Goal: Task Accomplishment & Management: Manage account settings

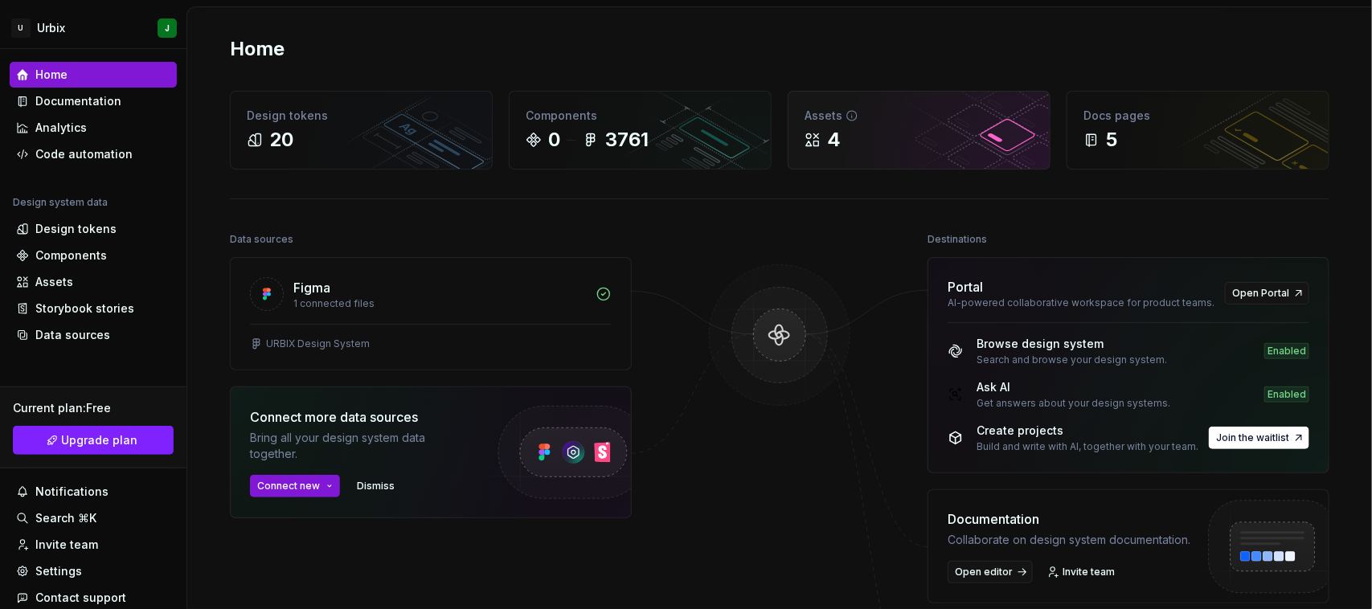
click at [827, 150] on div "4" at bounding box center [834, 140] width 14 height 26
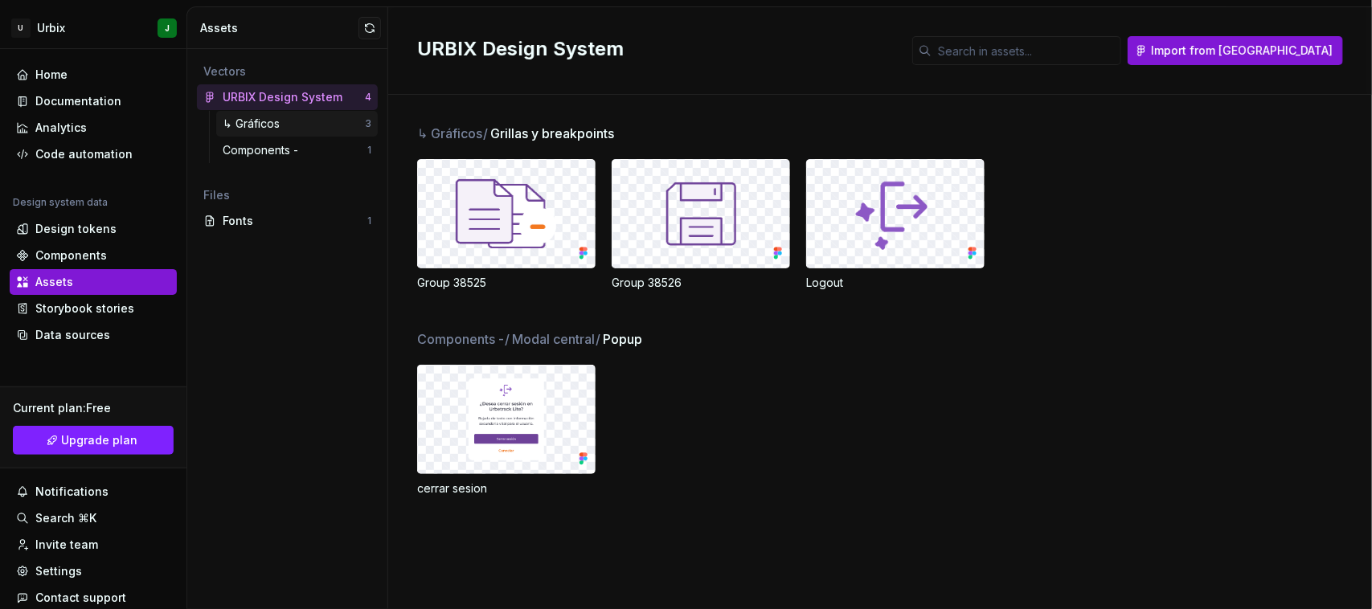
click at [270, 122] on div "↳ Gráficos" at bounding box center [255, 124] width 64 height 16
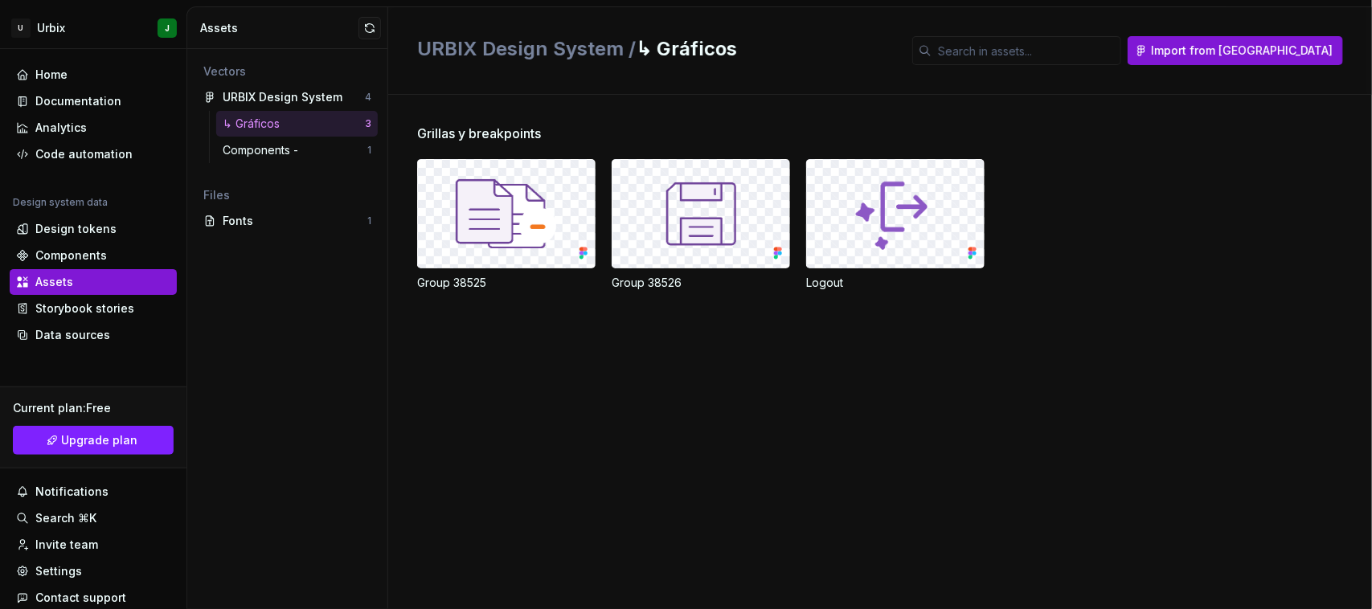
click at [270, 122] on div "↳ Gráficos" at bounding box center [255, 124] width 64 height 16
drag, startPoint x: 270, startPoint y: 122, endPoint x: 228, endPoint y: 137, distance: 45.0
click at [228, 137] on div "Components - 1" at bounding box center [297, 150] width 162 height 26
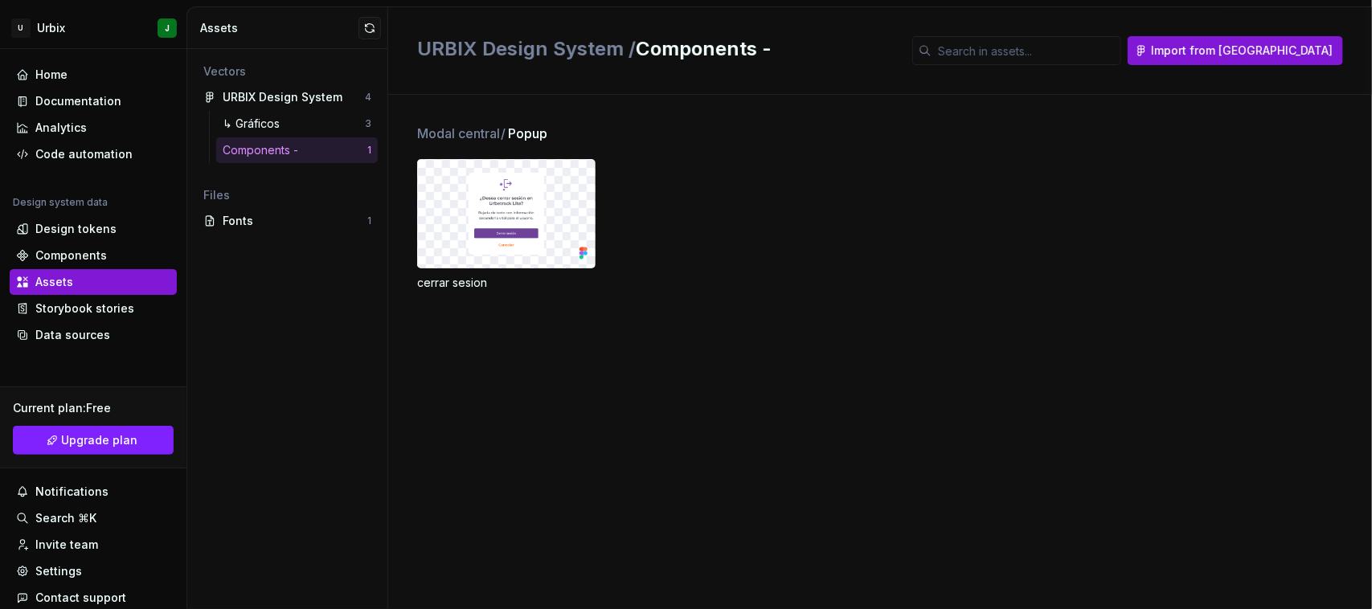
click at [267, 151] on div "Components -" at bounding box center [264, 150] width 82 height 16
click at [267, 125] on div "↳ Gráficos" at bounding box center [255, 124] width 64 height 16
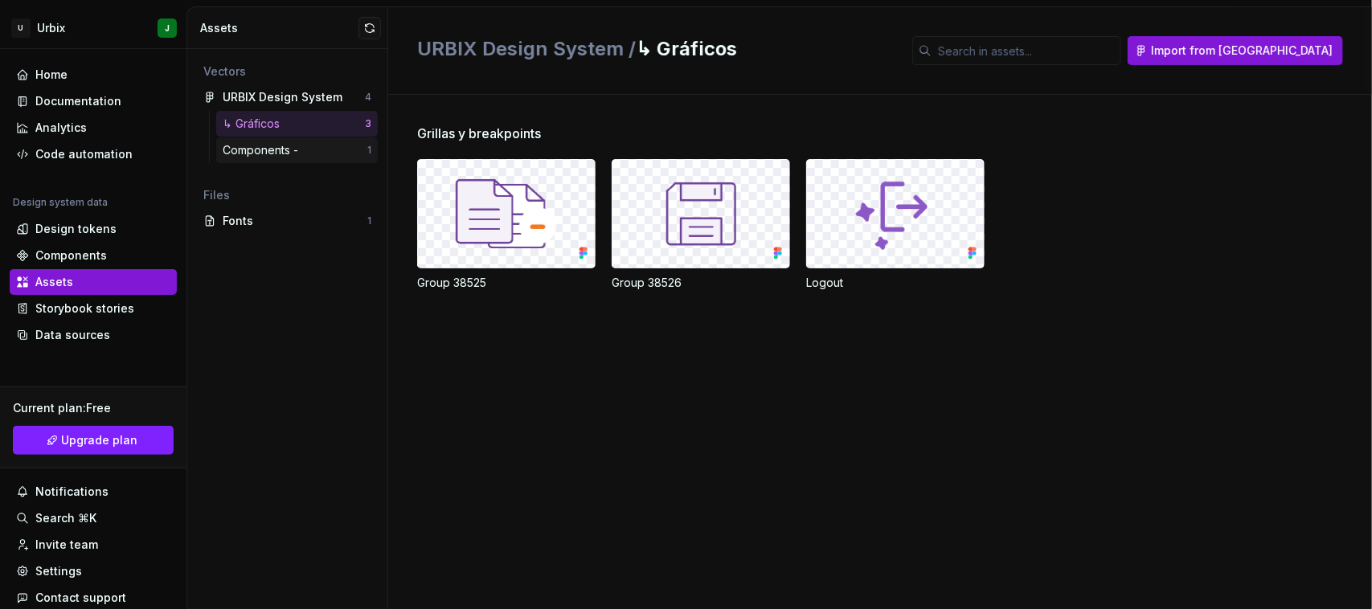
click at [263, 146] on div "Components -" at bounding box center [264, 150] width 82 height 16
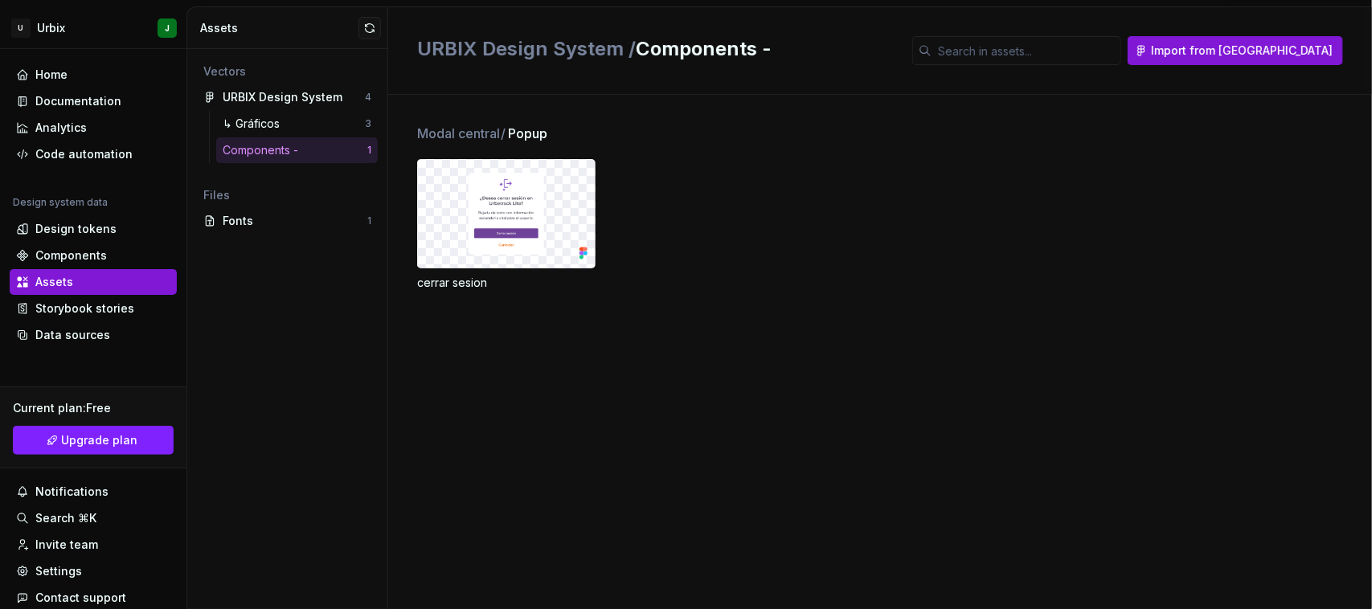
drag, startPoint x: 543, startPoint y: 203, endPoint x: 500, endPoint y: 203, distance: 42.6
click at [500, 203] on img at bounding box center [507, 214] width 76 height 82
click at [457, 238] on div at bounding box center [506, 214] width 177 height 108
click at [438, 293] on div "Modal central / Popup cerrar sesion" at bounding box center [894, 227] width 955 height 206
drag, startPoint x: 438, startPoint y: 281, endPoint x: 463, endPoint y: 222, distance: 64.5
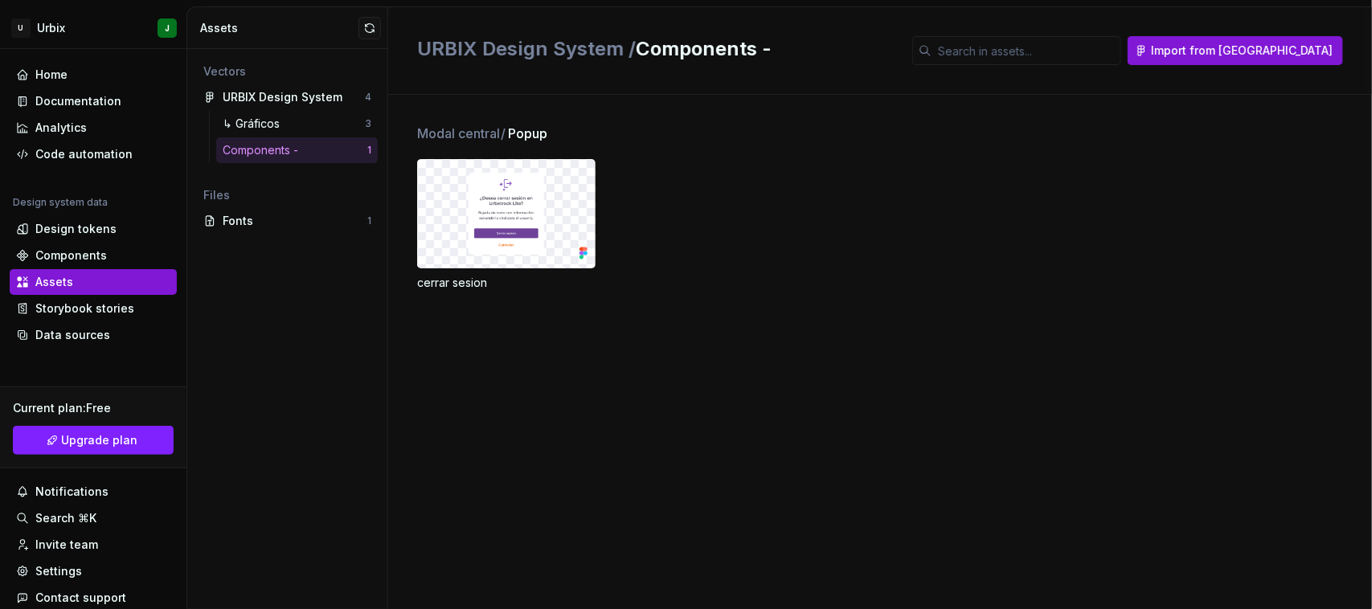
click at [440, 279] on div "cerrar sesion" at bounding box center [506, 283] width 178 height 16
click at [467, 211] on div at bounding box center [506, 214] width 177 height 108
click at [87, 254] on div "Components" at bounding box center [71, 256] width 72 height 16
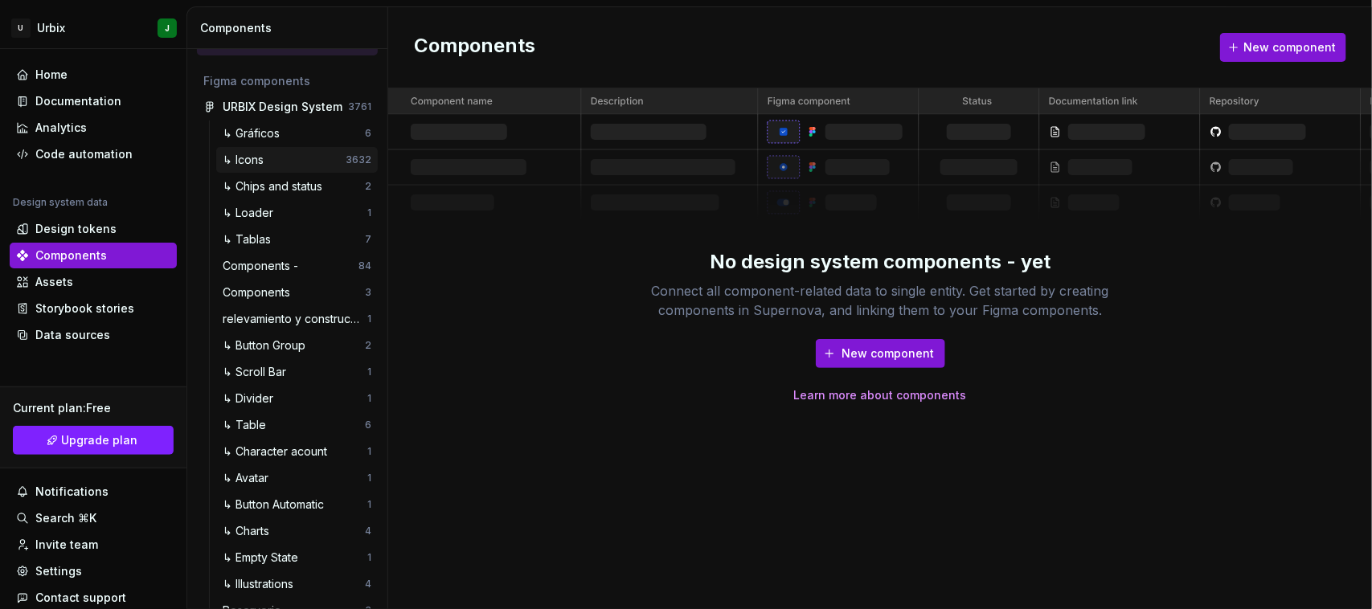
scroll to position [84, 0]
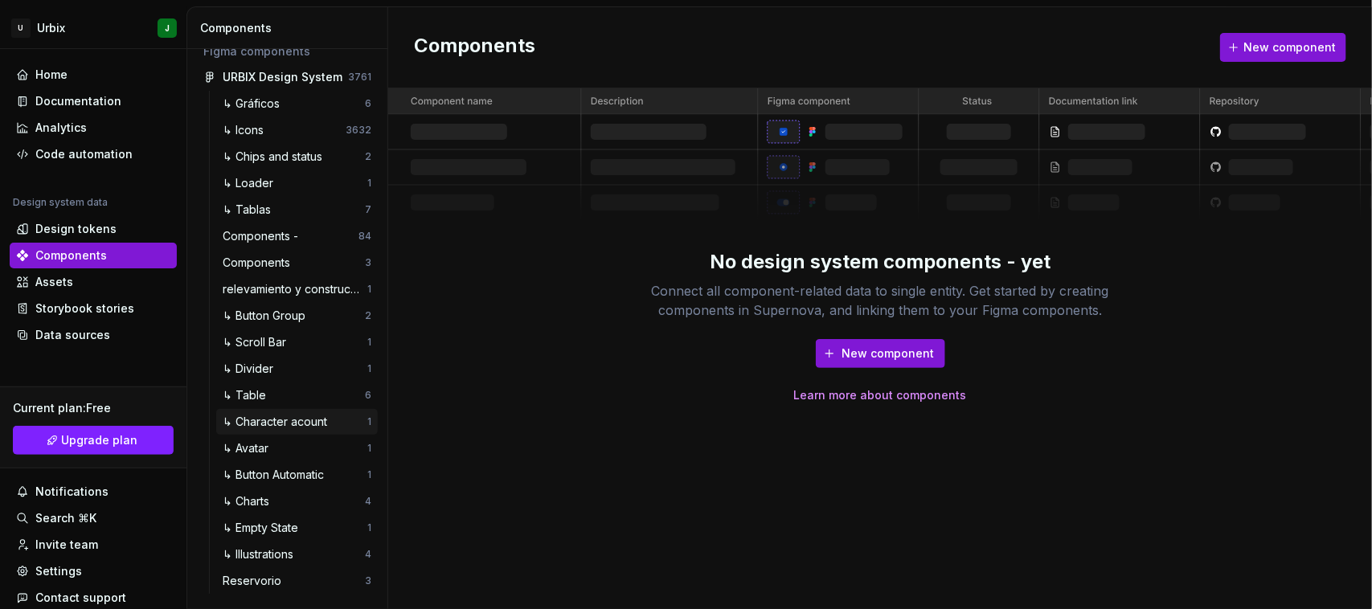
click at [295, 415] on div "↳ Character acount" at bounding box center [278, 422] width 111 height 16
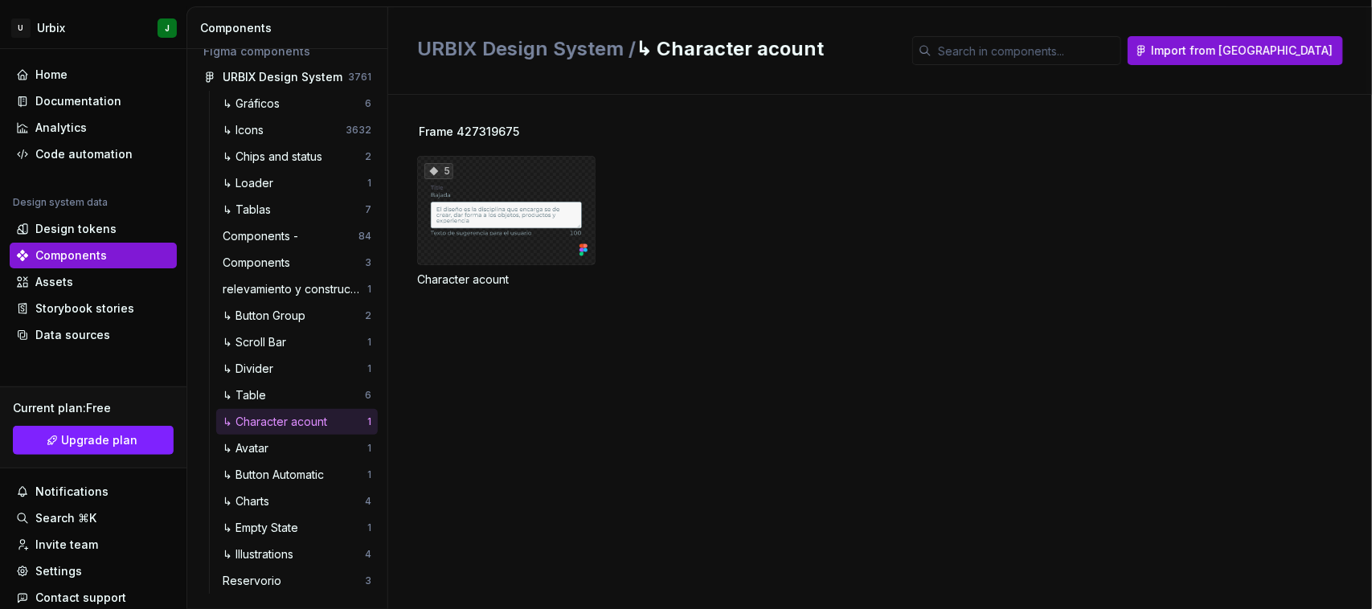
click at [500, 237] on div "5" at bounding box center [506, 210] width 178 height 109
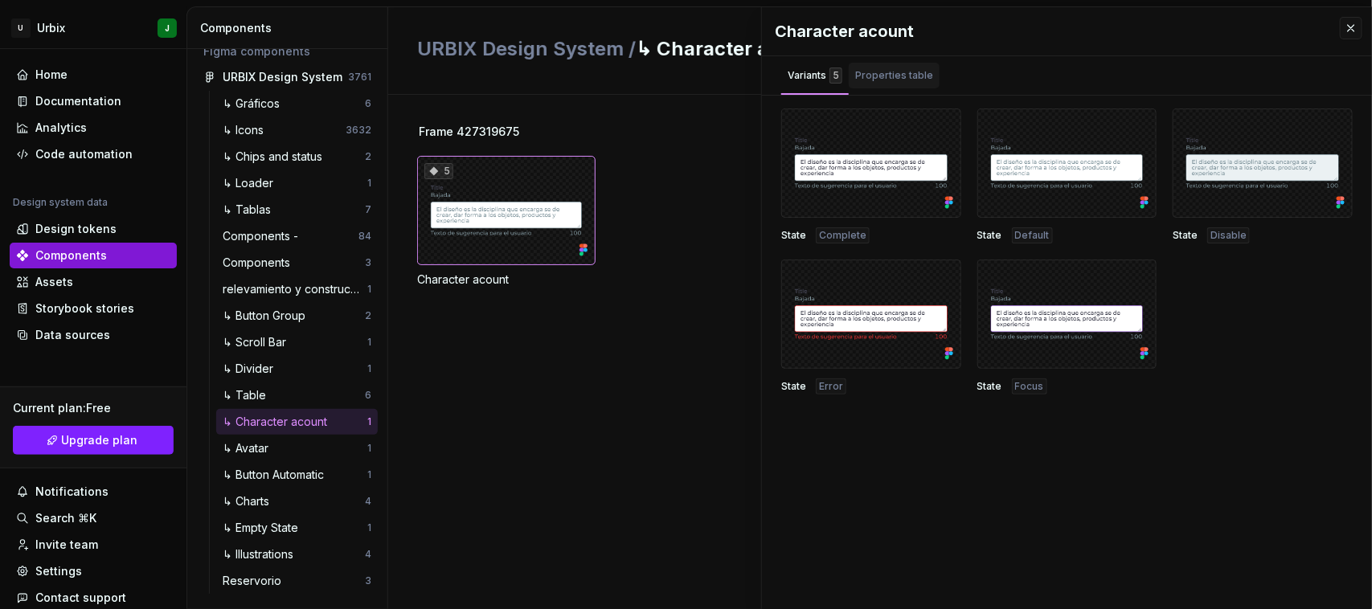
click at [882, 70] on div "Properties table" at bounding box center [894, 76] width 78 height 16
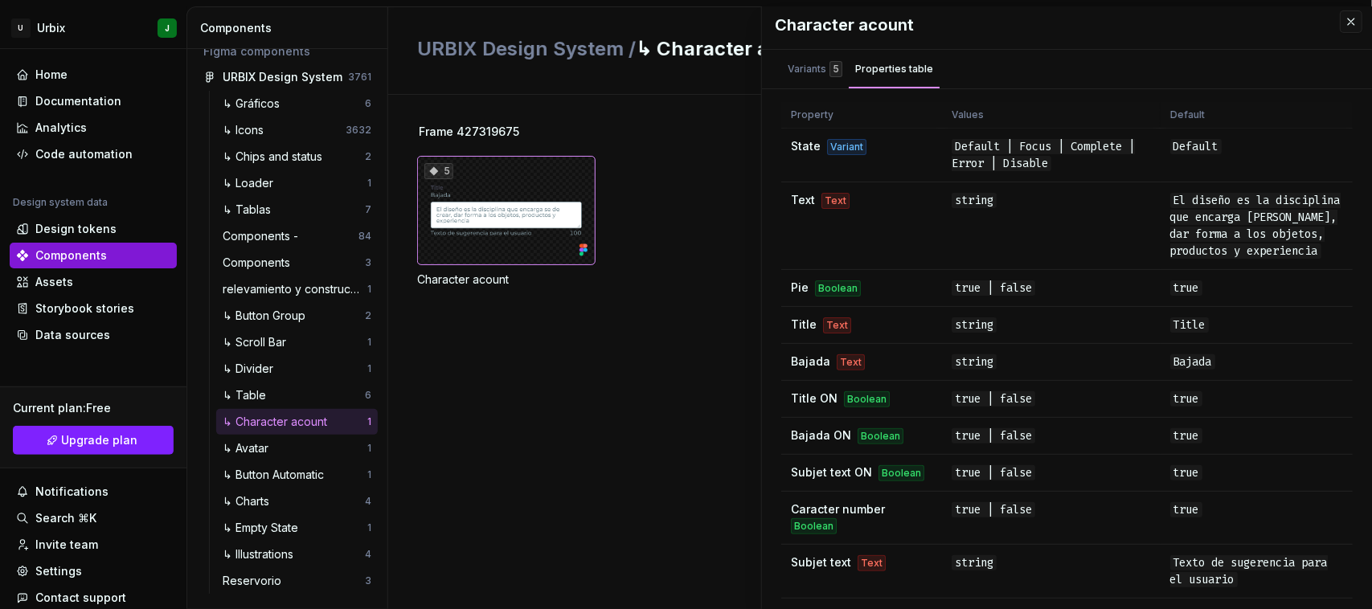
click at [699, 235] on div "5 Character acount" at bounding box center [894, 222] width 955 height 132
click at [623, 322] on div "Frame 427319675 5 Character acount" at bounding box center [894, 225] width 955 height 203
click at [1340, 17] on button "button" at bounding box center [1351, 21] width 23 height 23
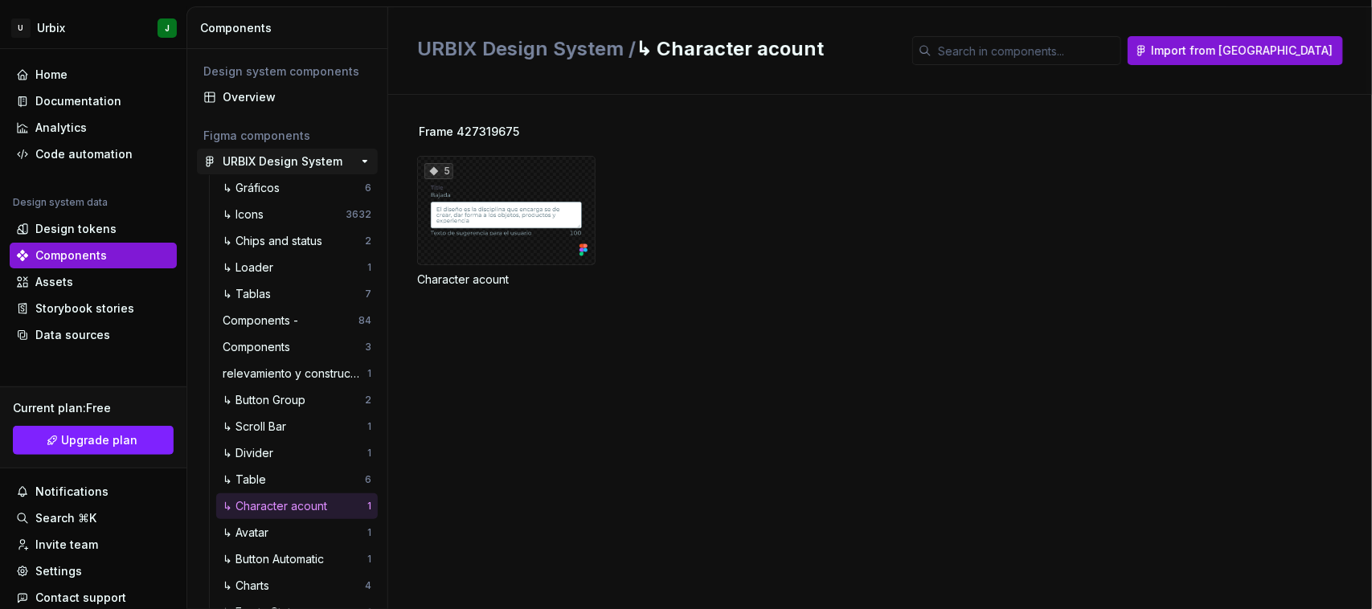
click at [253, 158] on div "URBIX Design System" at bounding box center [283, 162] width 120 height 16
click at [264, 314] on div "Components -" at bounding box center [264, 321] width 82 height 16
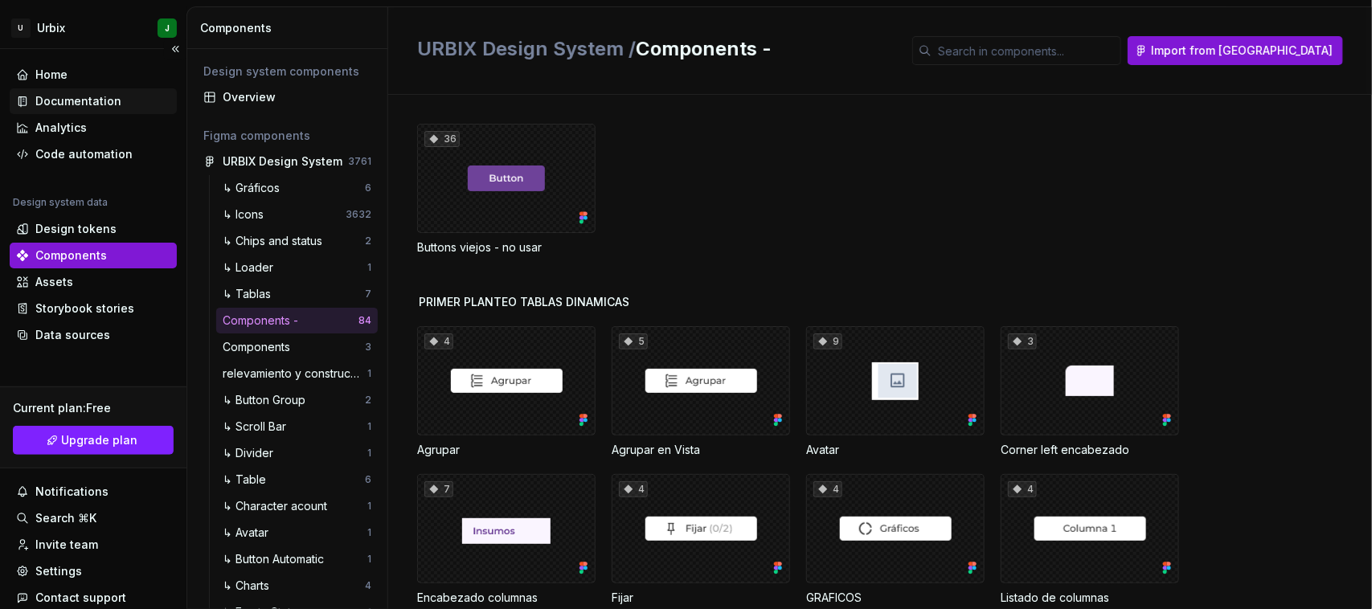
click at [76, 101] on div "Documentation" at bounding box center [78, 101] width 86 height 16
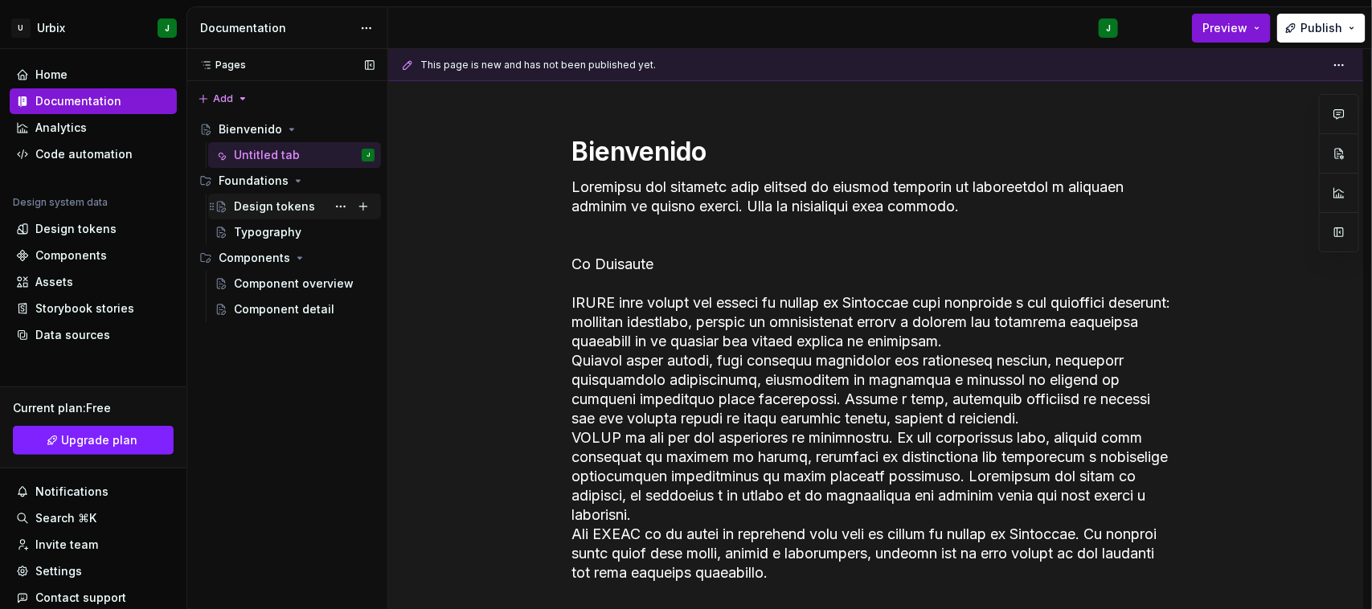
click at [296, 202] on div "Design tokens" at bounding box center [274, 207] width 81 height 16
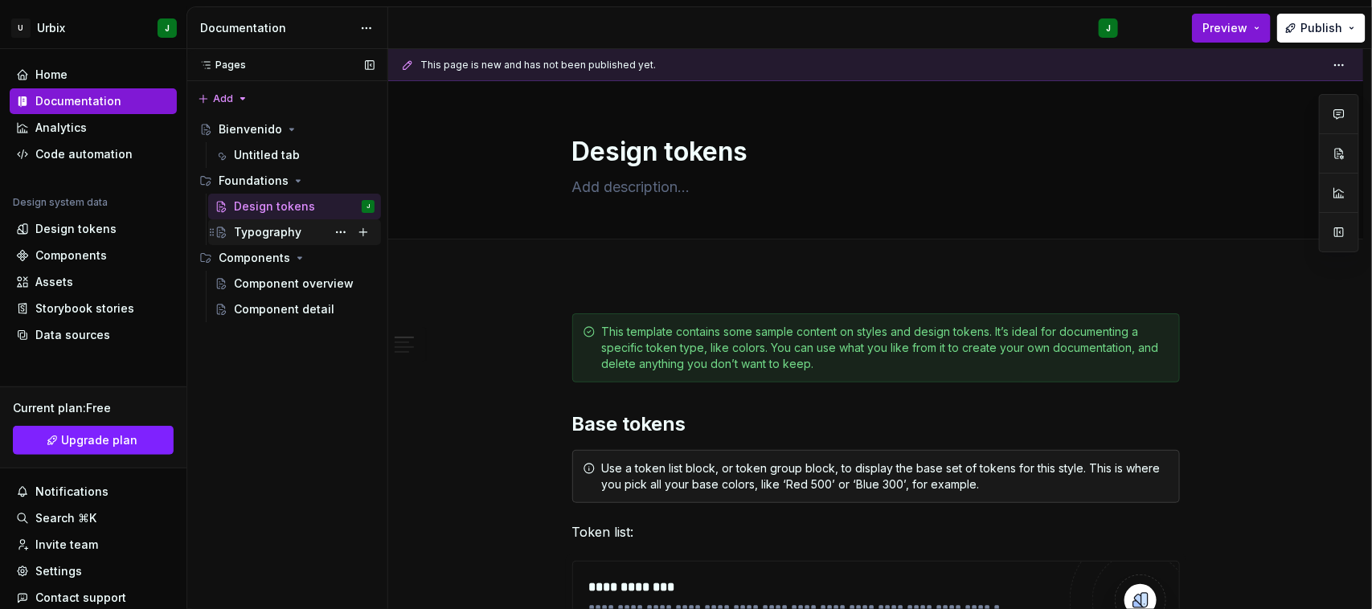
click at [267, 237] on div "Typography" at bounding box center [268, 232] width 68 height 16
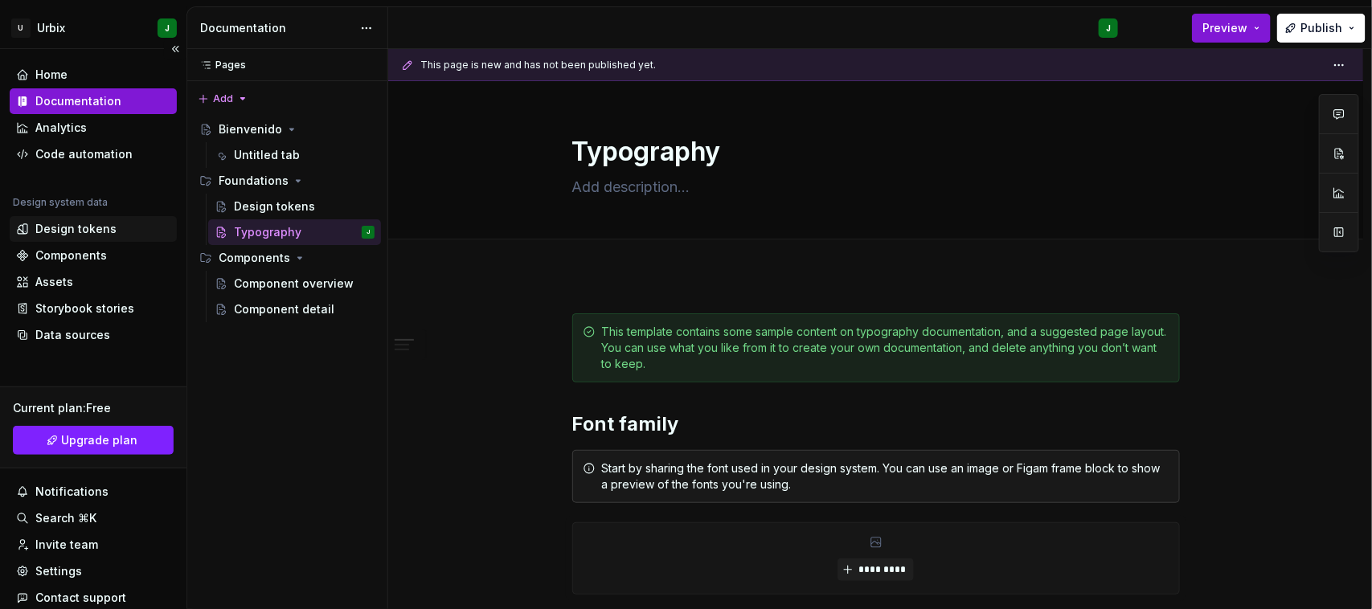
click at [74, 226] on div "Design tokens" at bounding box center [75, 229] width 81 height 16
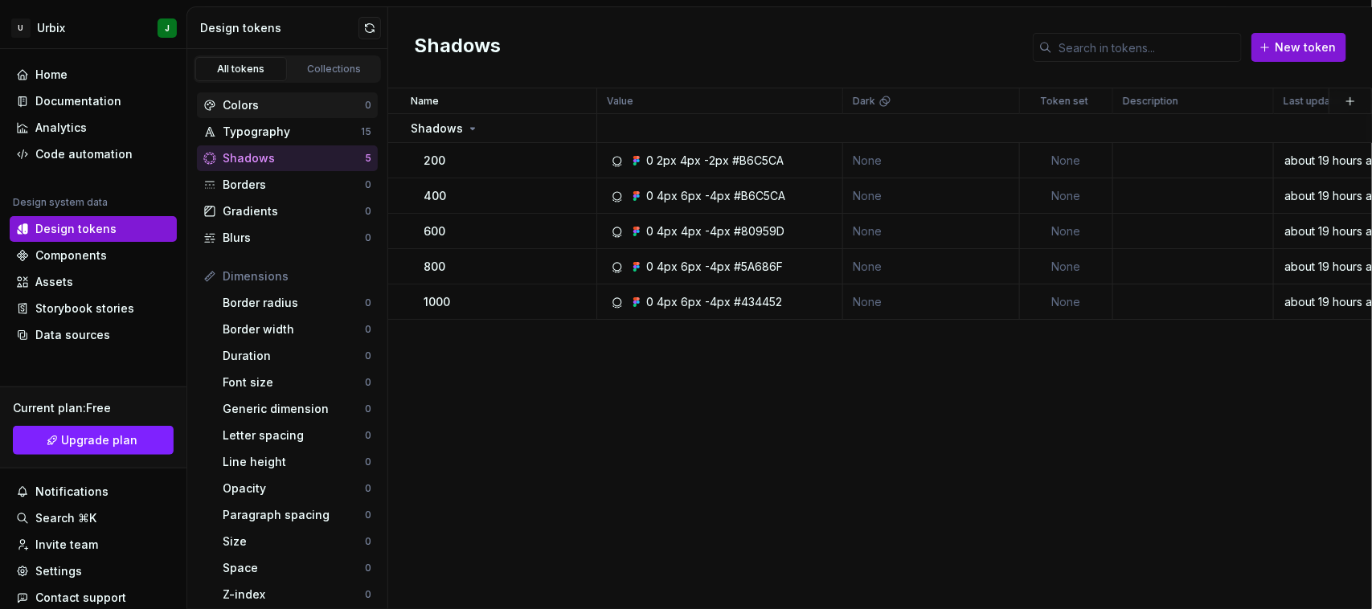
click at [262, 102] on div "Colors" at bounding box center [294, 105] width 142 height 16
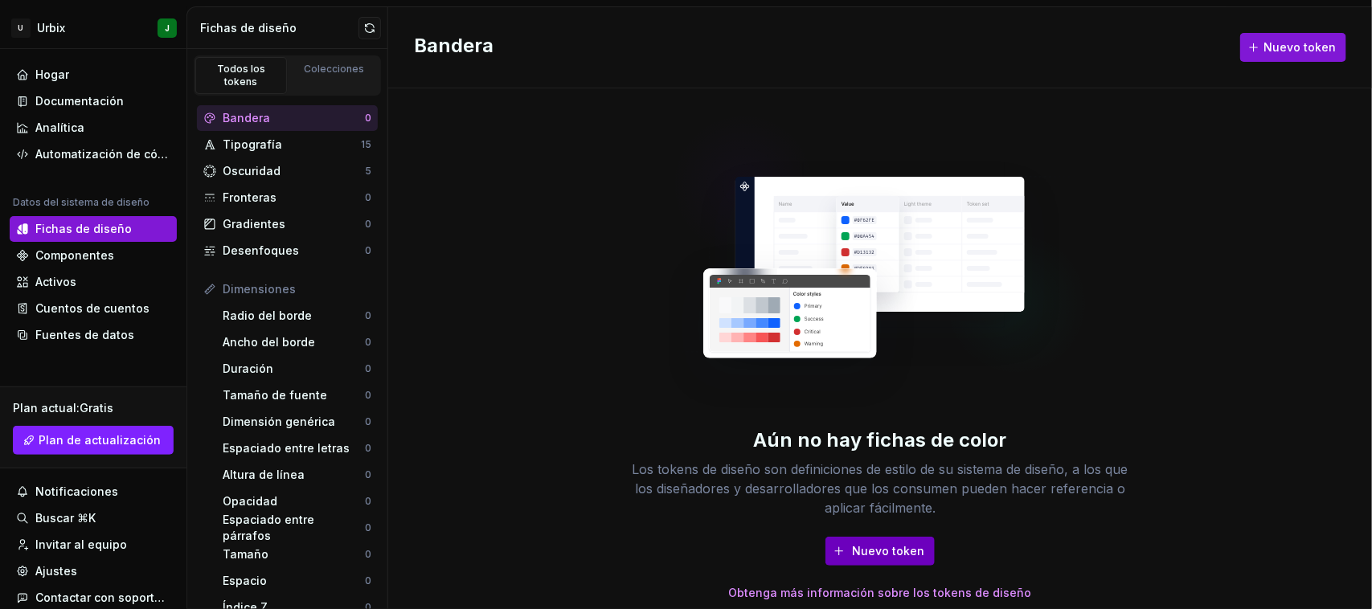
click at [867, 539] on button "Nuevo token" at bounding box center [880, 551] width 109 height 29
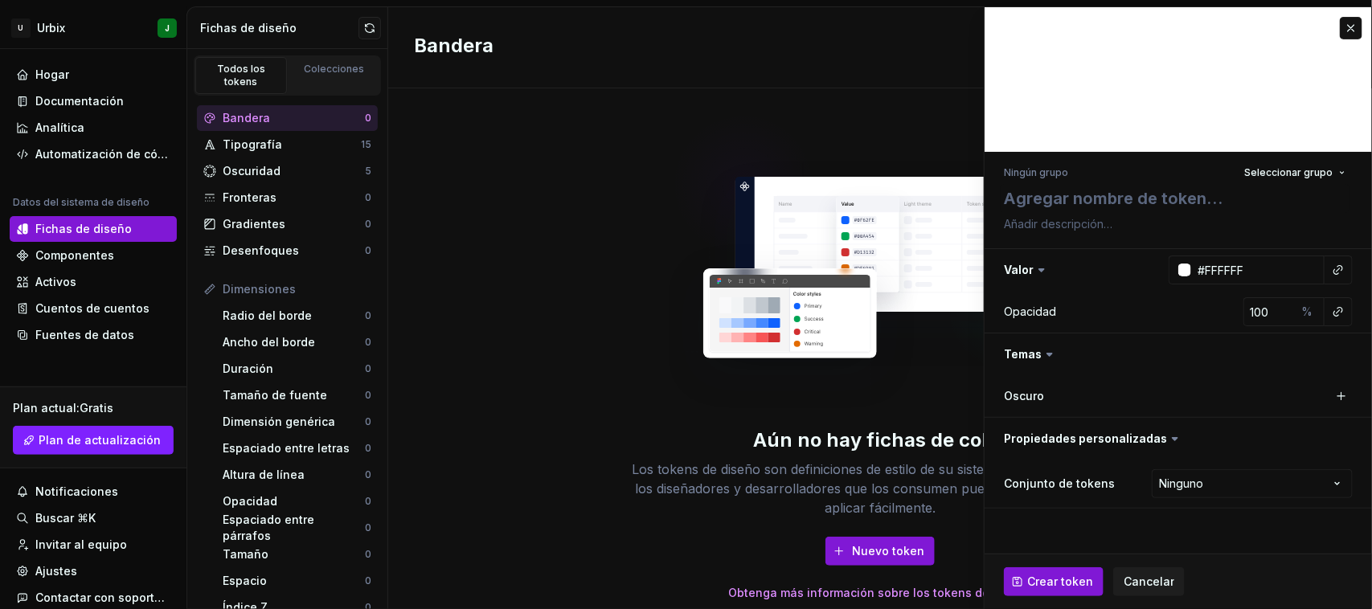
type textarea "*"
click at [1298, 173] on font "Seleccionar grupo" at bounding box center [1289, 172] width 88 height 12
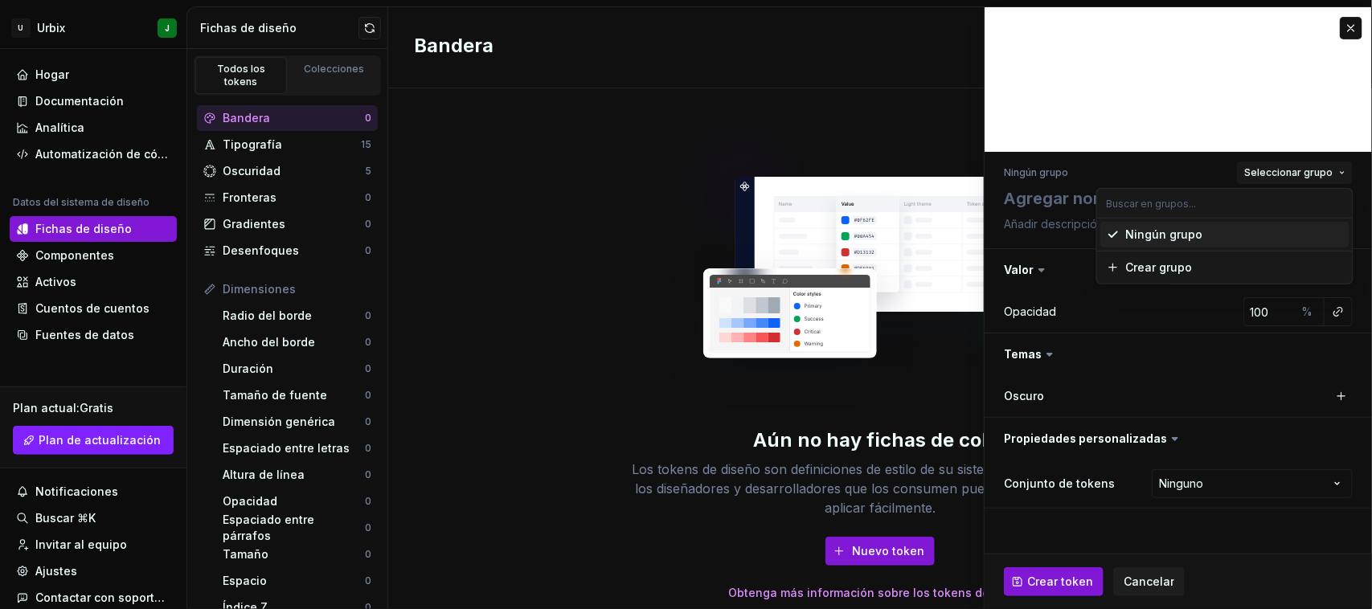
click at [1298, 173] on font "Seleccionar grupo" at bounding box center [1289, 172] width 88 height 12
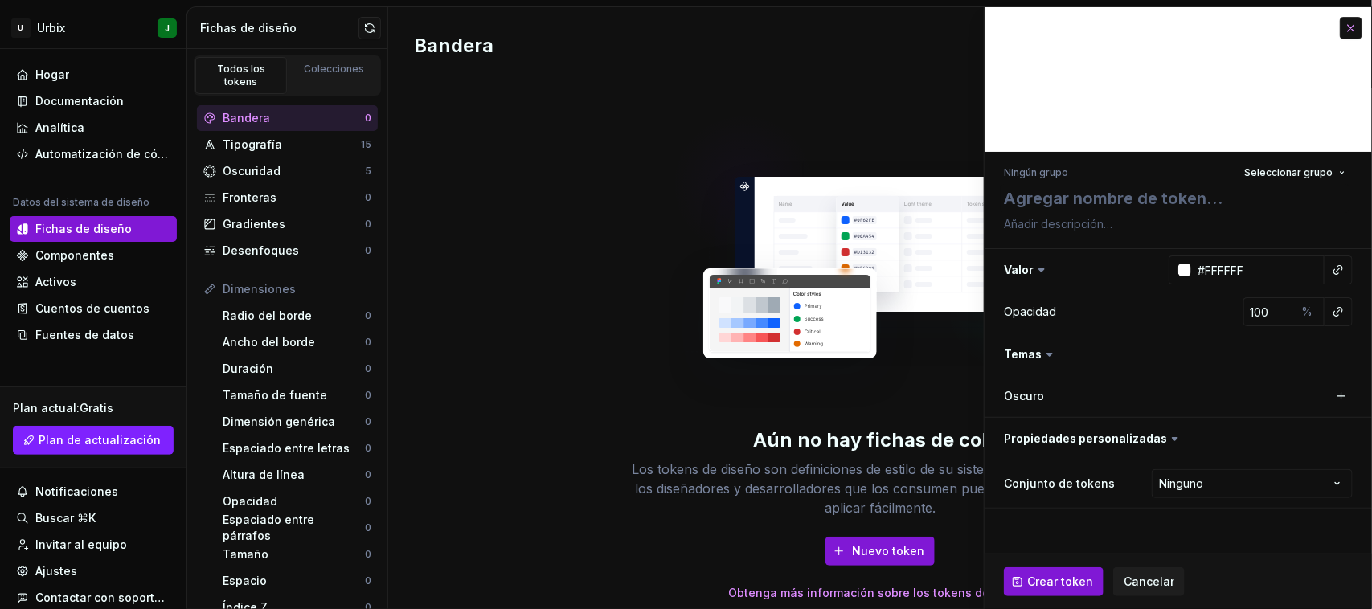
click at [1349, 23] on button "button" at bounding box center [1351, 28] width 23 height 23
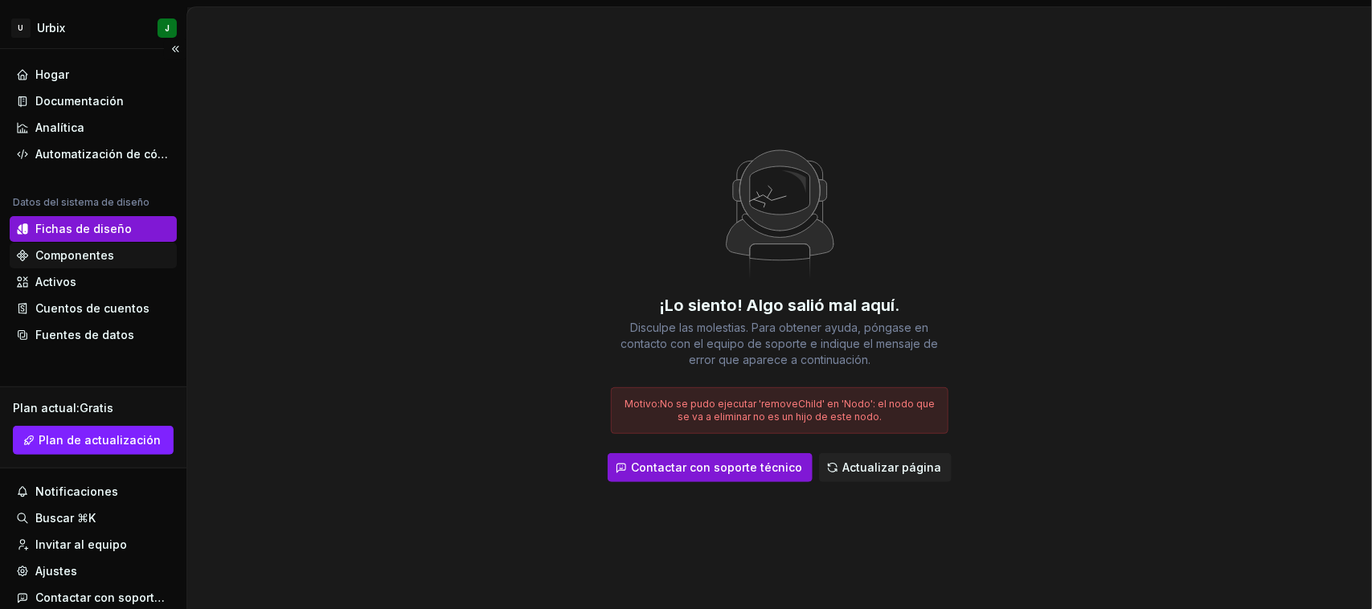
click at [61, 251] on font "Componentes" at bounding box center [74, 255] width 79 height 14
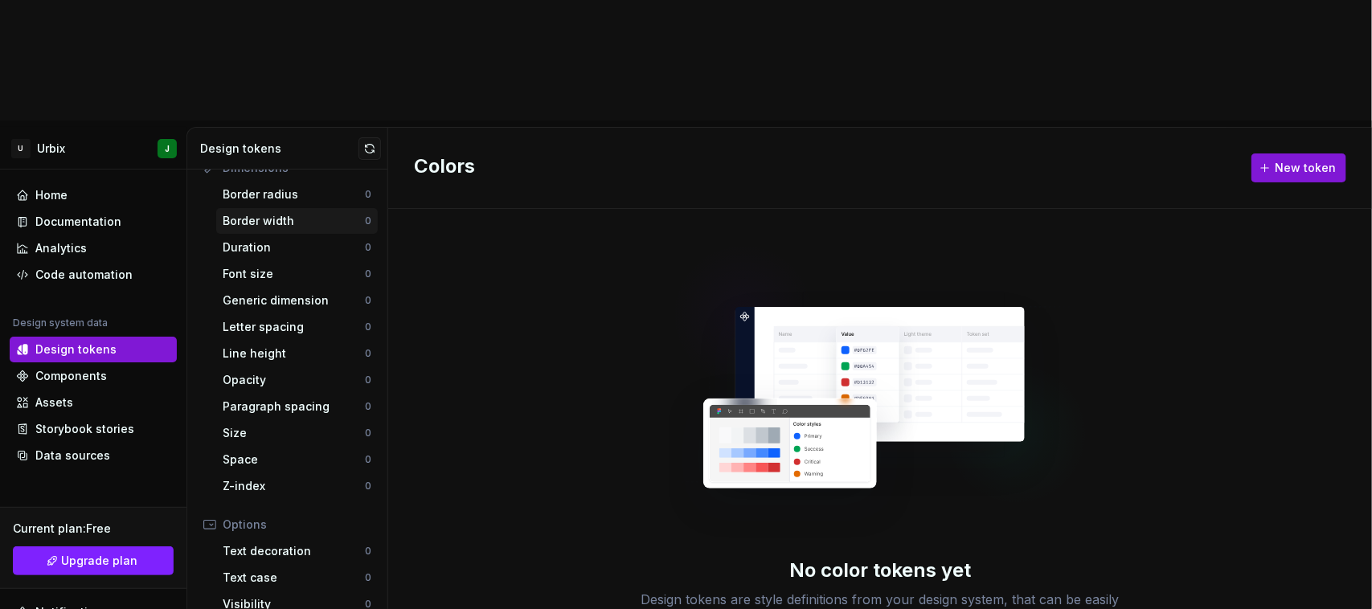
scroll to position [270, 0]
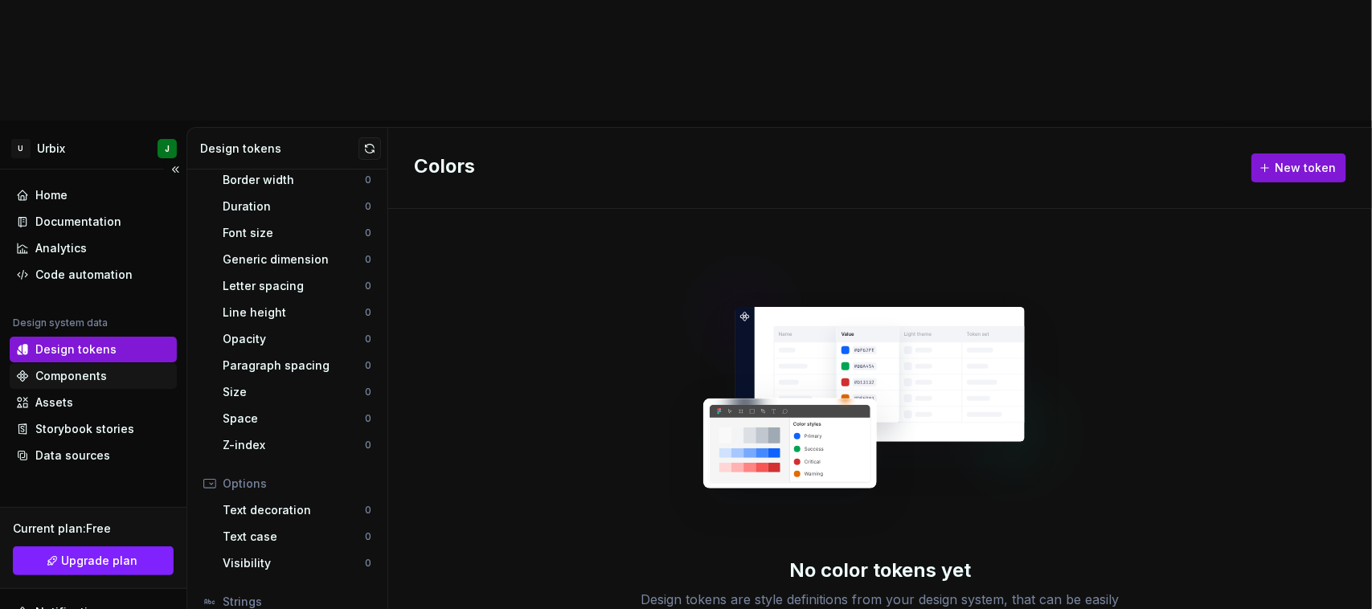
click at [70, 368] on div "Components" at bounding box center [71, 376] width 72 height 16
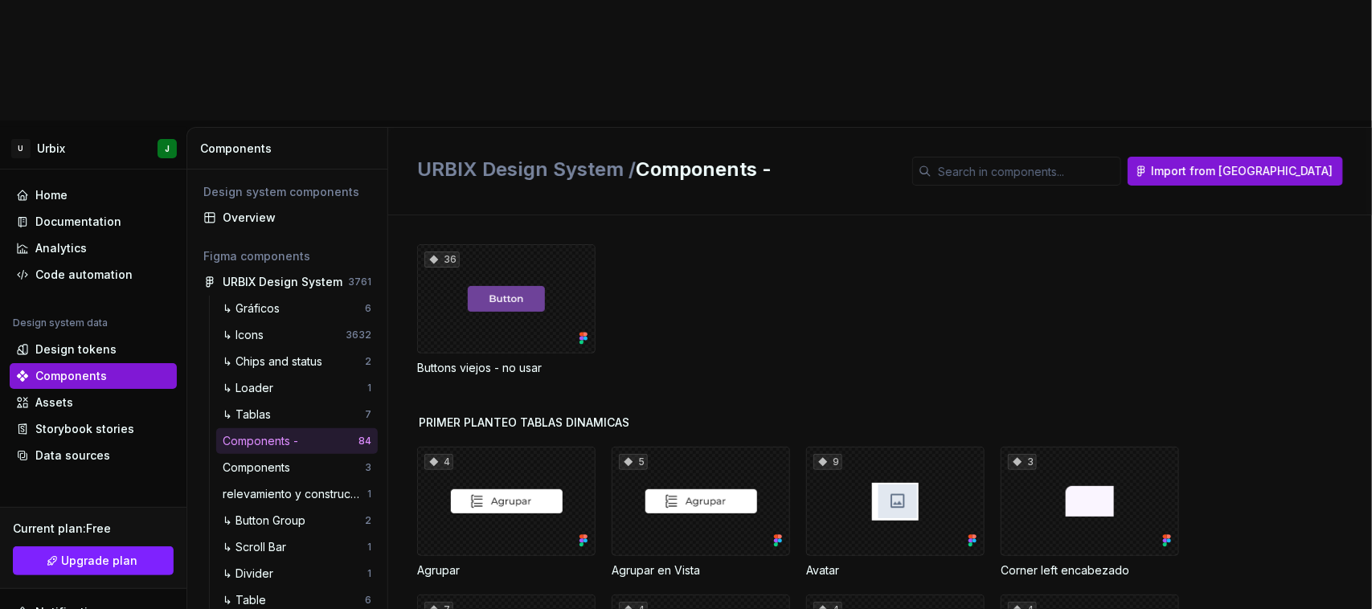
click at [540, 270] on div "36 Buttons viejos - no usar" at bounding box center [894, 329] width 955 height 170
click at [497, 447] on div "4" at bounding box center [506, 501] width 178 height 109
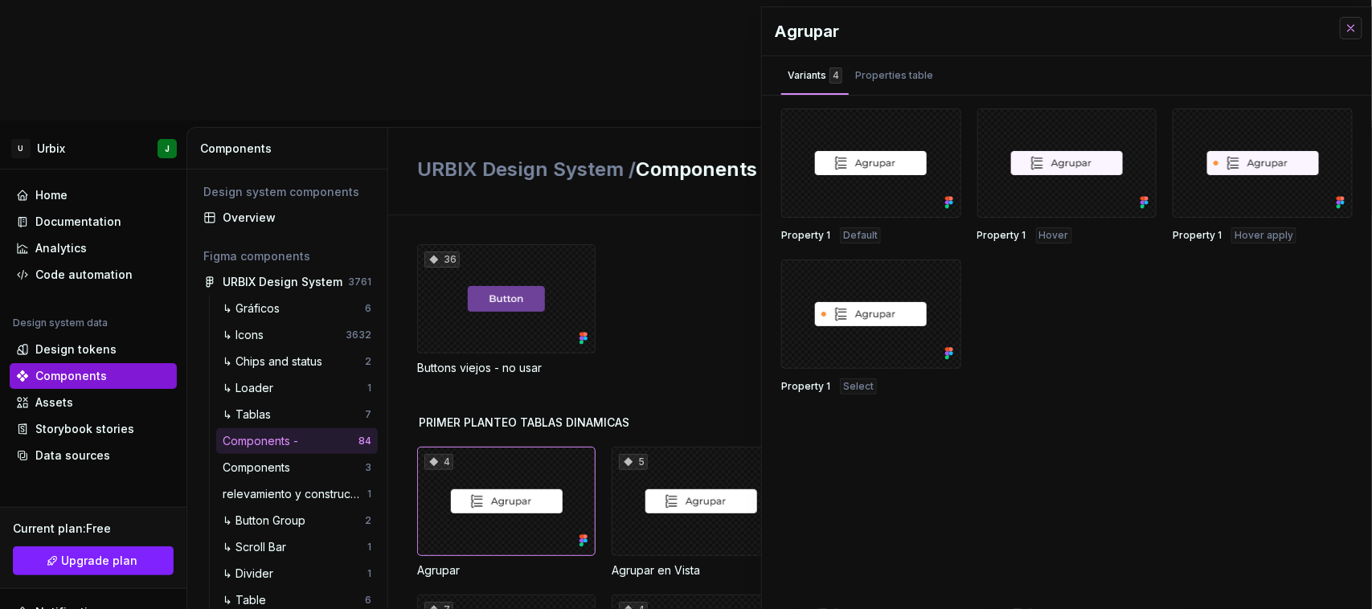
click at [1348, 27] on button "button" at bounding box center [1351, 28] width 23 height 23
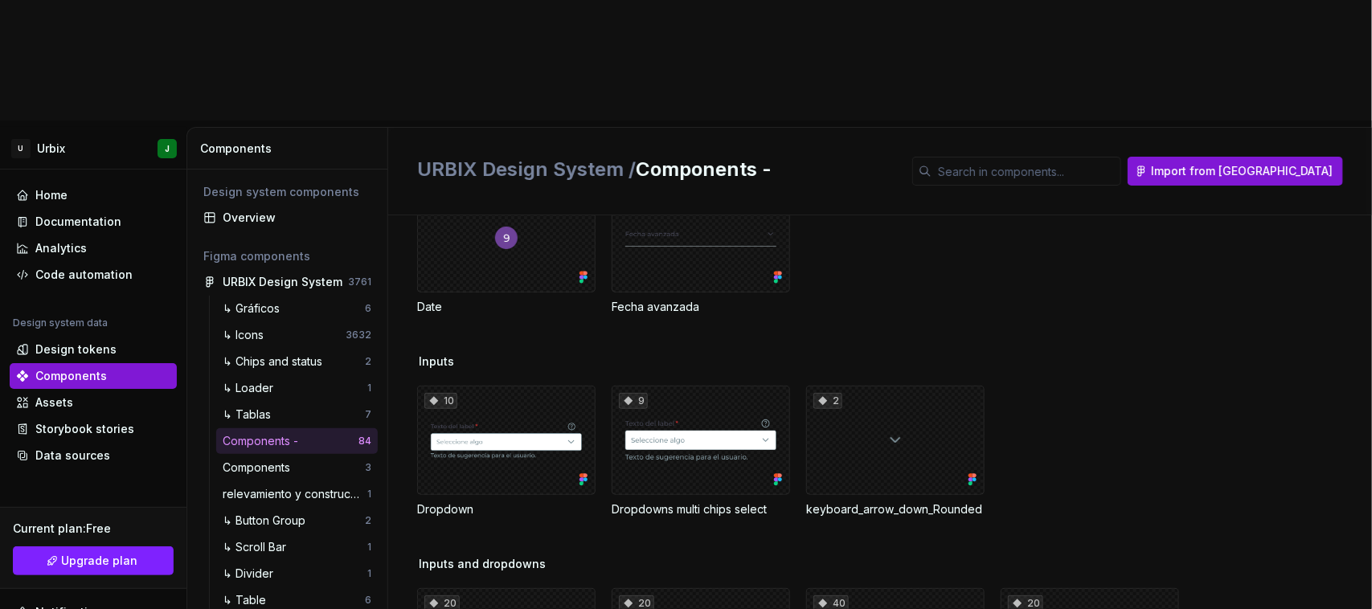
scroll to position [3417, 0]
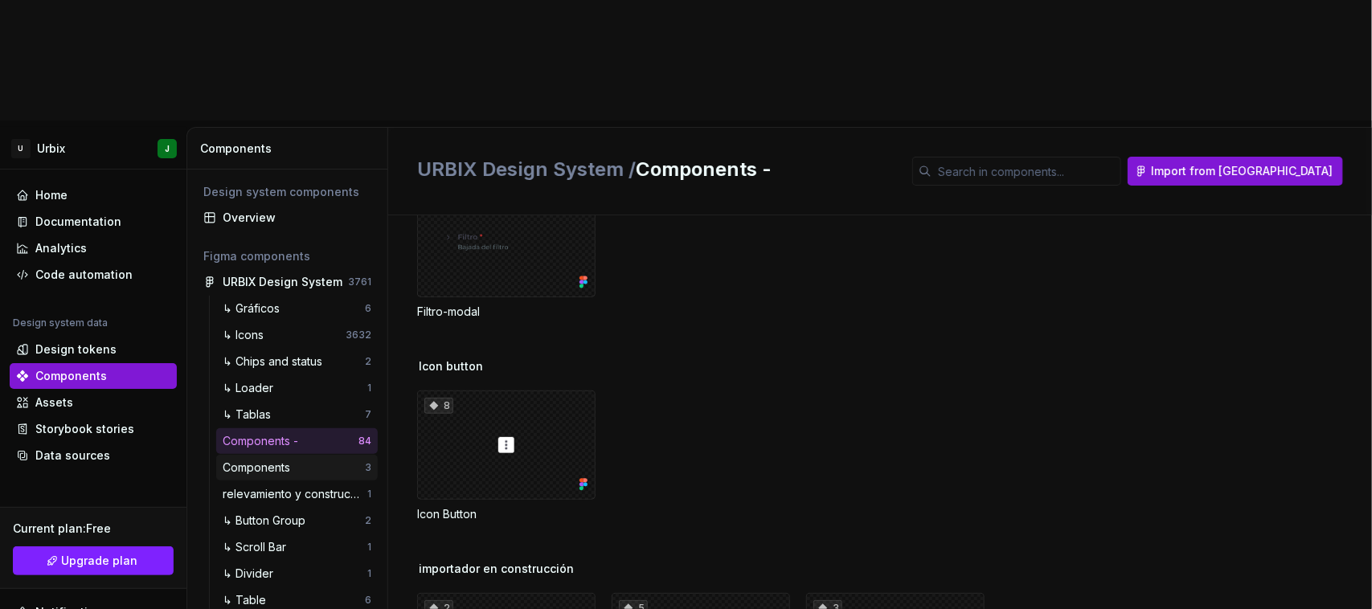
click at [289, 460] on div "Components" at bounding box center [260, 468] width 74 height 16
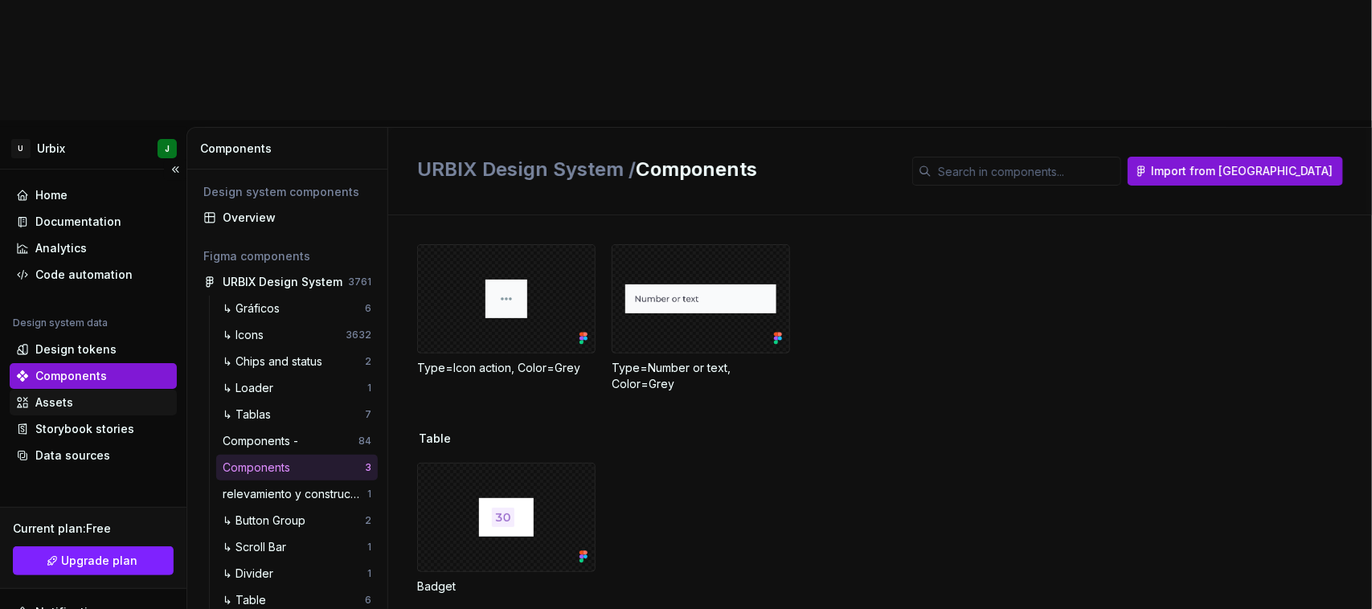
click at [73, 395] on div "Assets" at bounding box center [93, 403] width 154 height 16
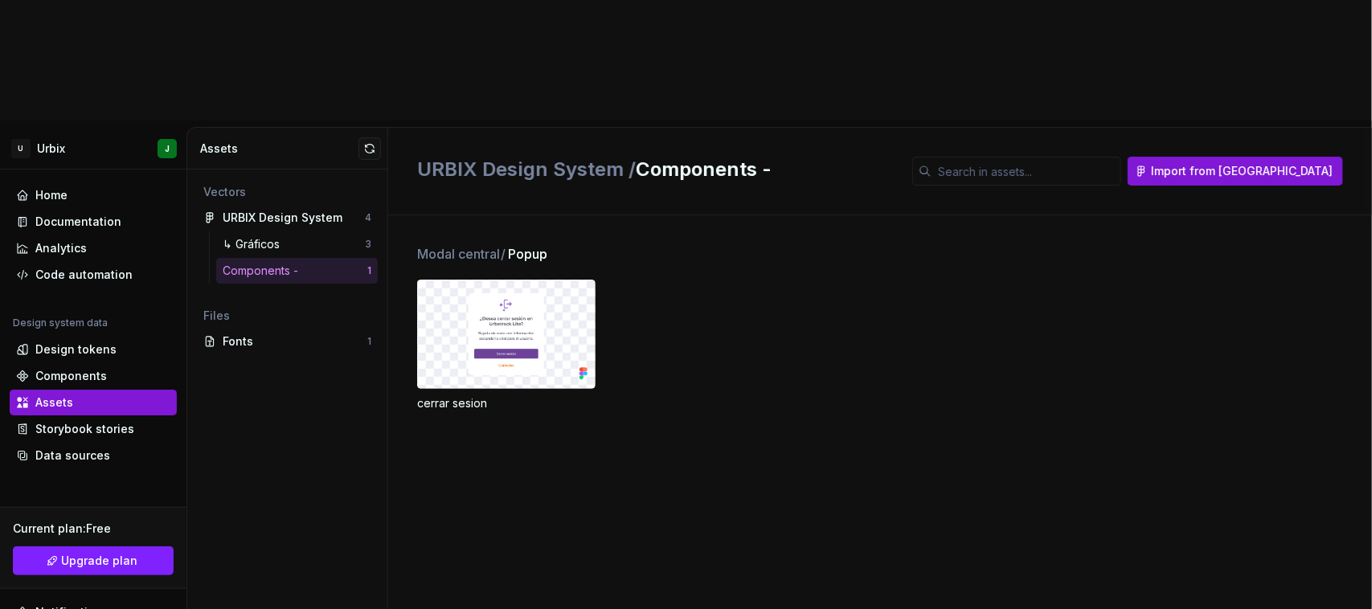
click at [469, 293] on img at bounding box center [507, 334] width 76 height 82
click at [477, 293] on img at bounding box center [507, 334] width 76 height 82
click at [76, 421] on div "Storybook stories" at bounding box center [84, 429] width 99 height 16
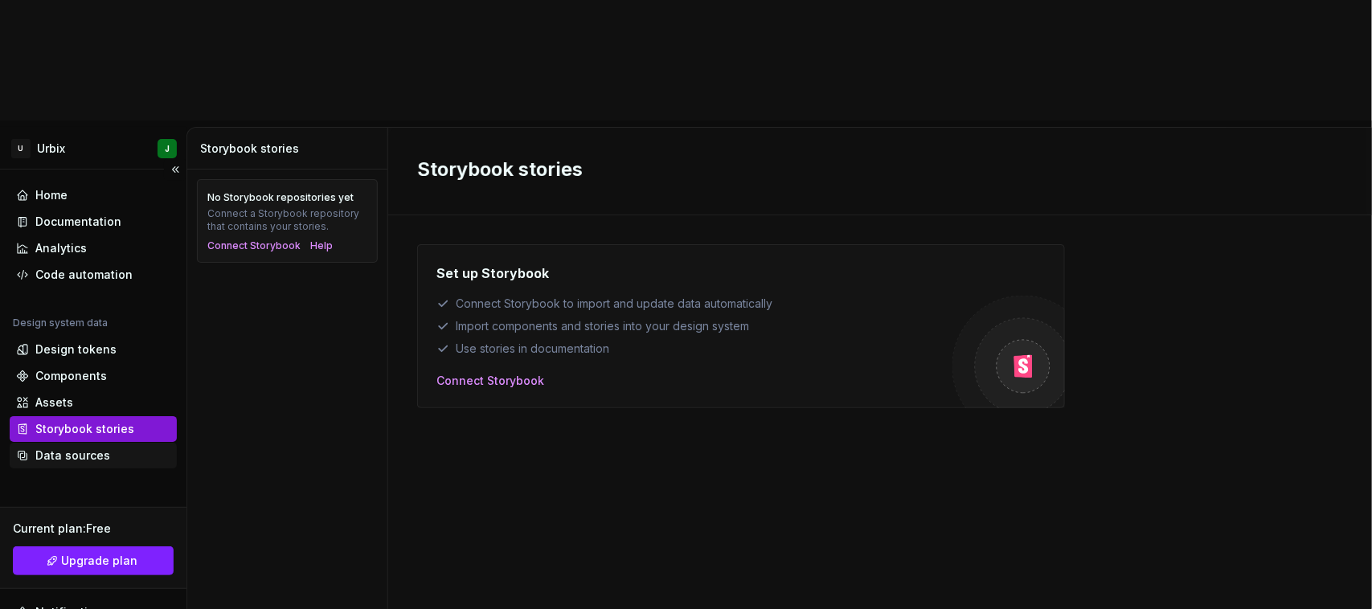
click at [72, 448] on div "Data sources" at bounding box center [72, 456] width 75 height 16
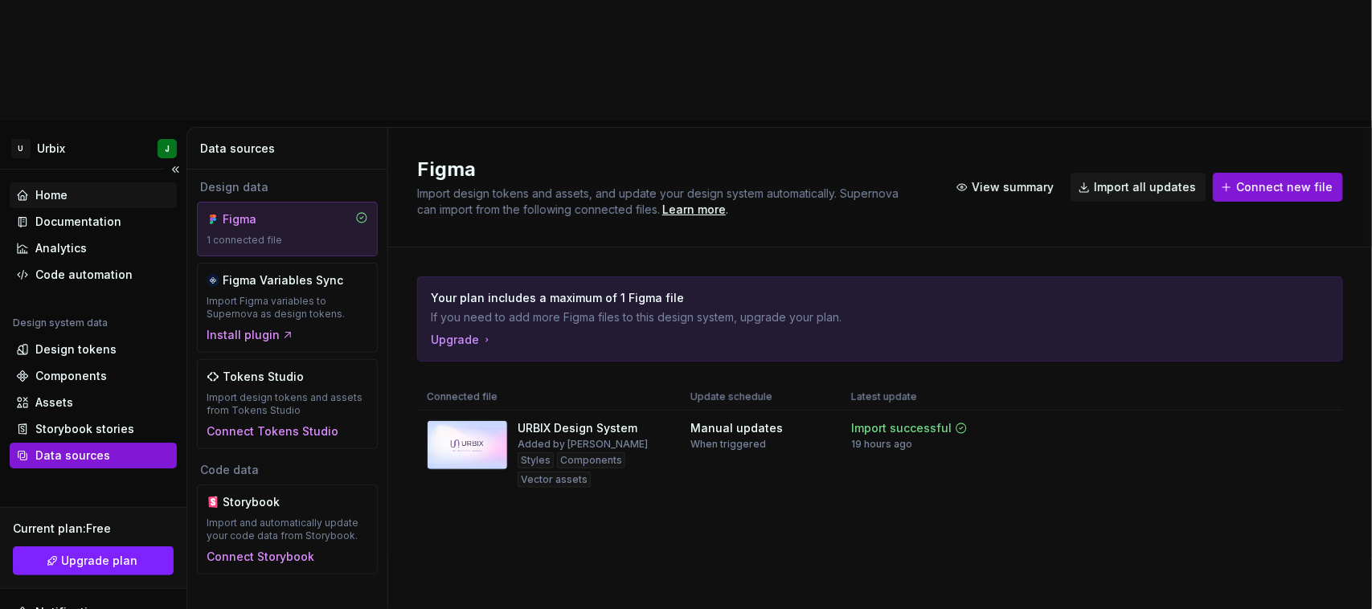
click at [58, 187] on div "Home" at bounding box center [51, 195] width 32 height 16
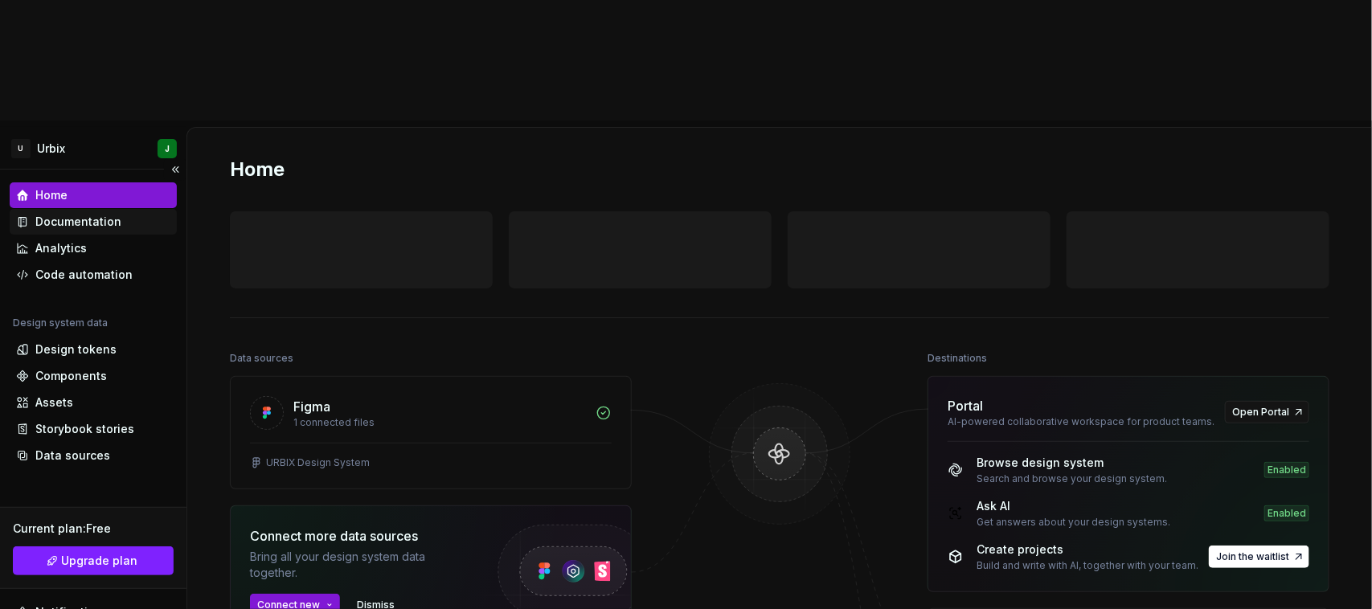
click at [76, 214] on div "Documentation" at bounding box center [78, 222] width 86 height 16
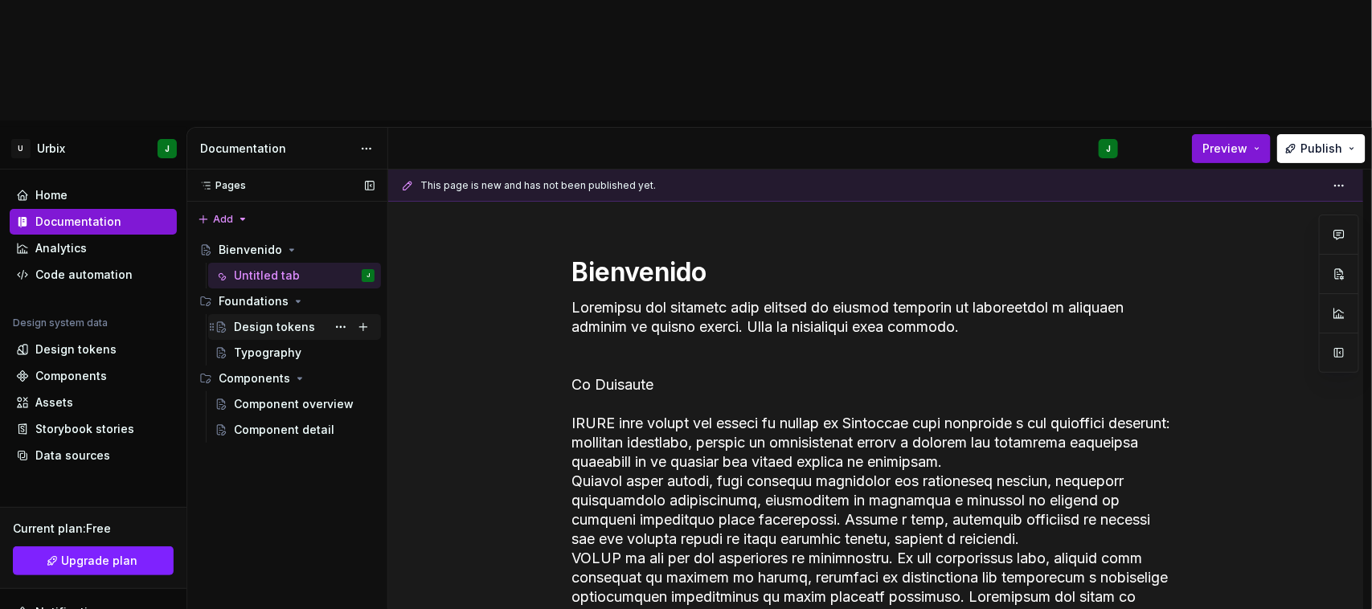
click at [284, 319] on div "Design tokens" at bounding box center [274, 327] width 81 height 16
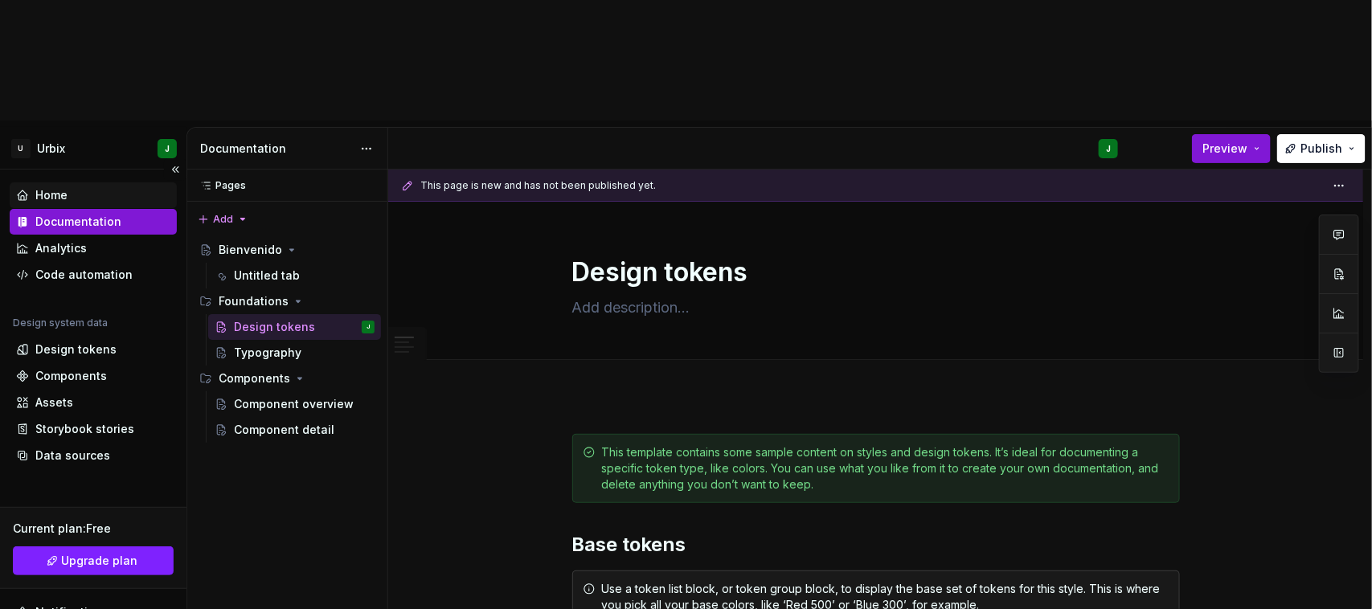
click at [69, 187] on div "Home" at bounding box center [93, 195] width 154 height 16
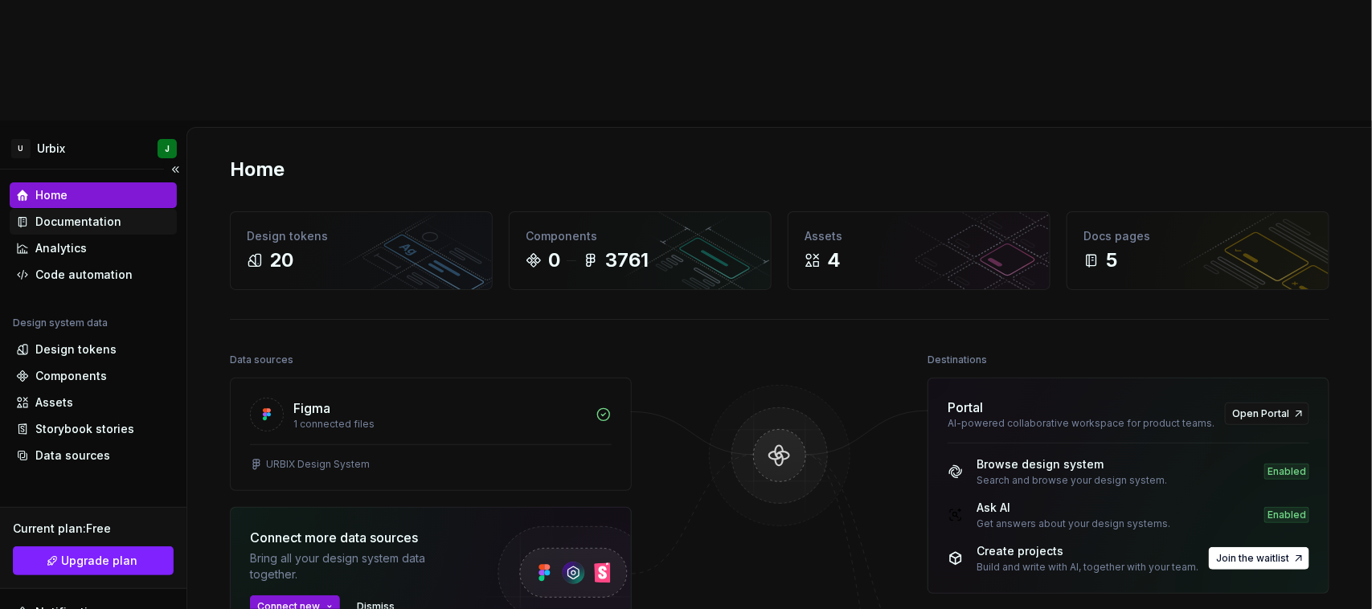
click at [103, 214] on div "Documentation" at bounding box center [78, 222] width 86 height 16
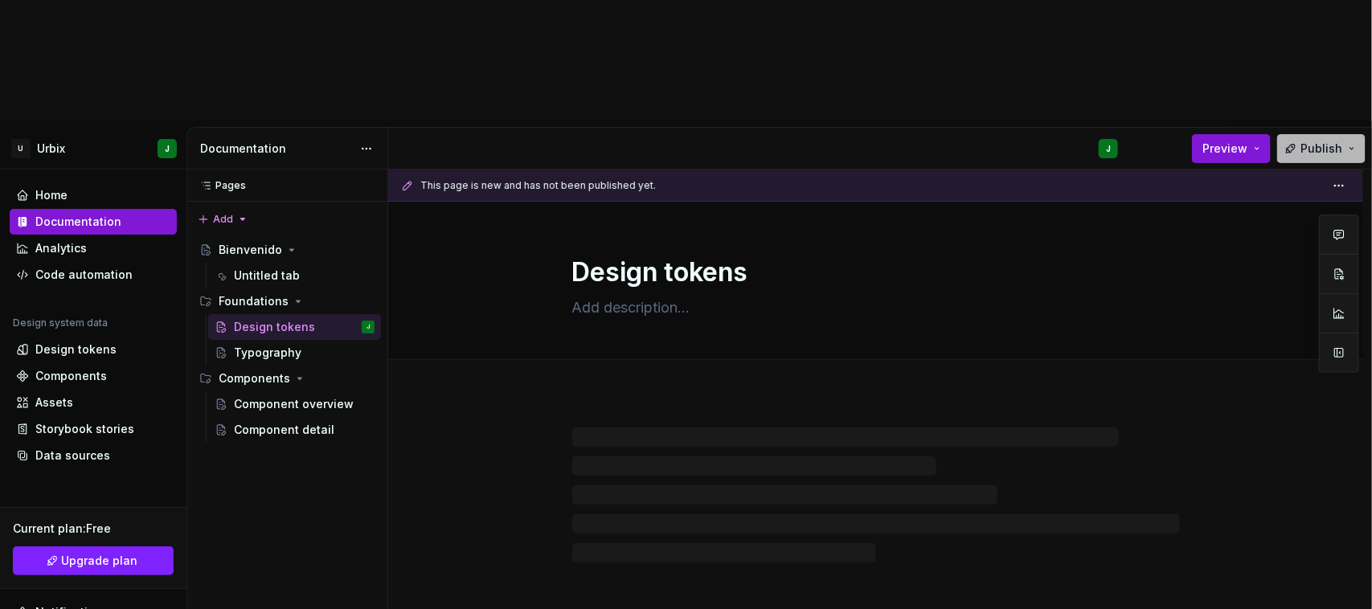
click at [1355, 134] on button "Publish" at bounding box center [1322, 148] width 88 height 29
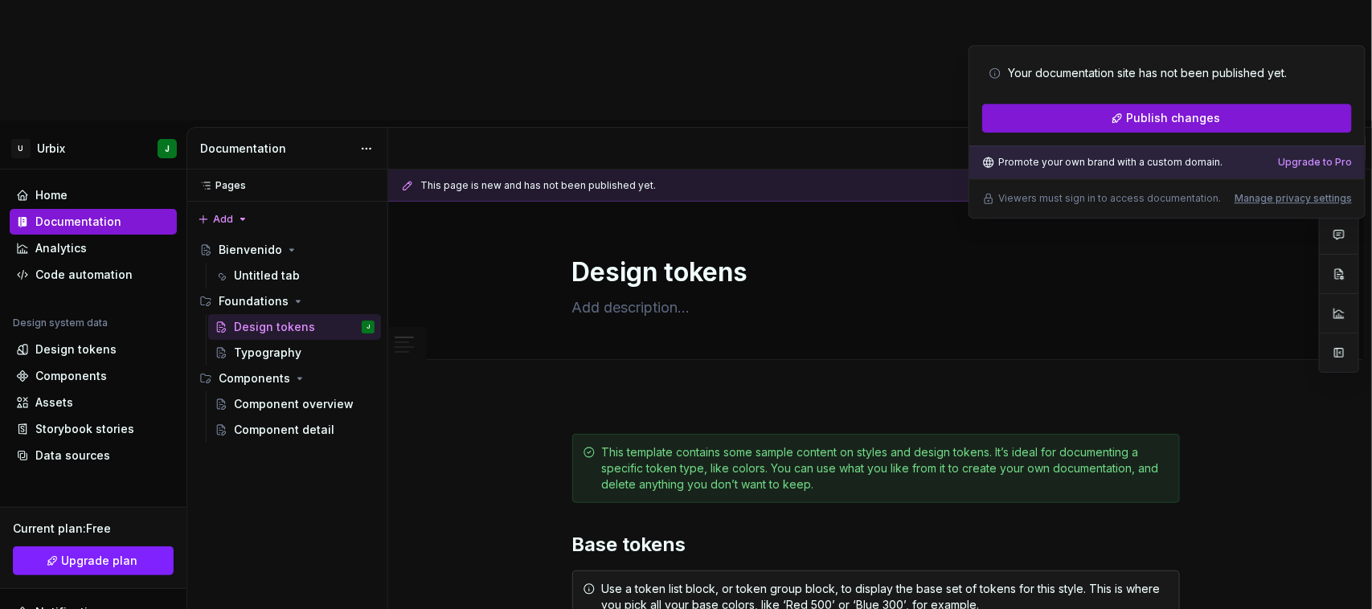
click at [1355, 134] on button "Publish" at bounding box center [1322, 148] width 88 height 29
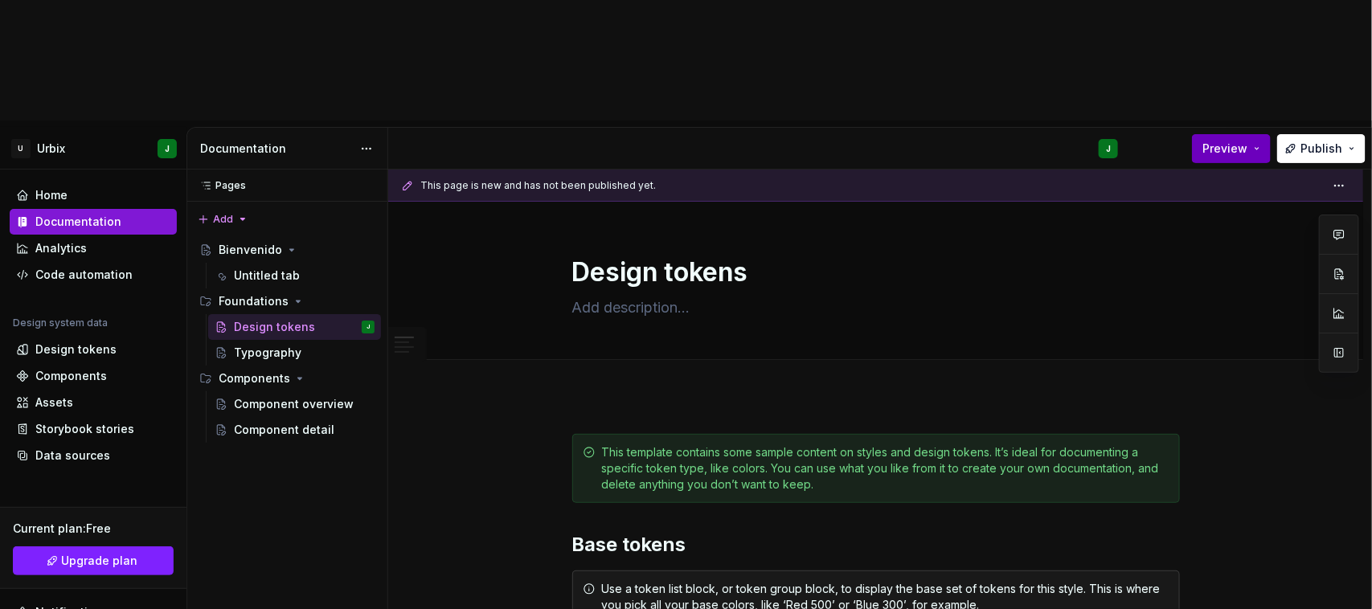
click at [1218, 141] on span "Preview" at bounding box center [1225, 149] width 45 height 16
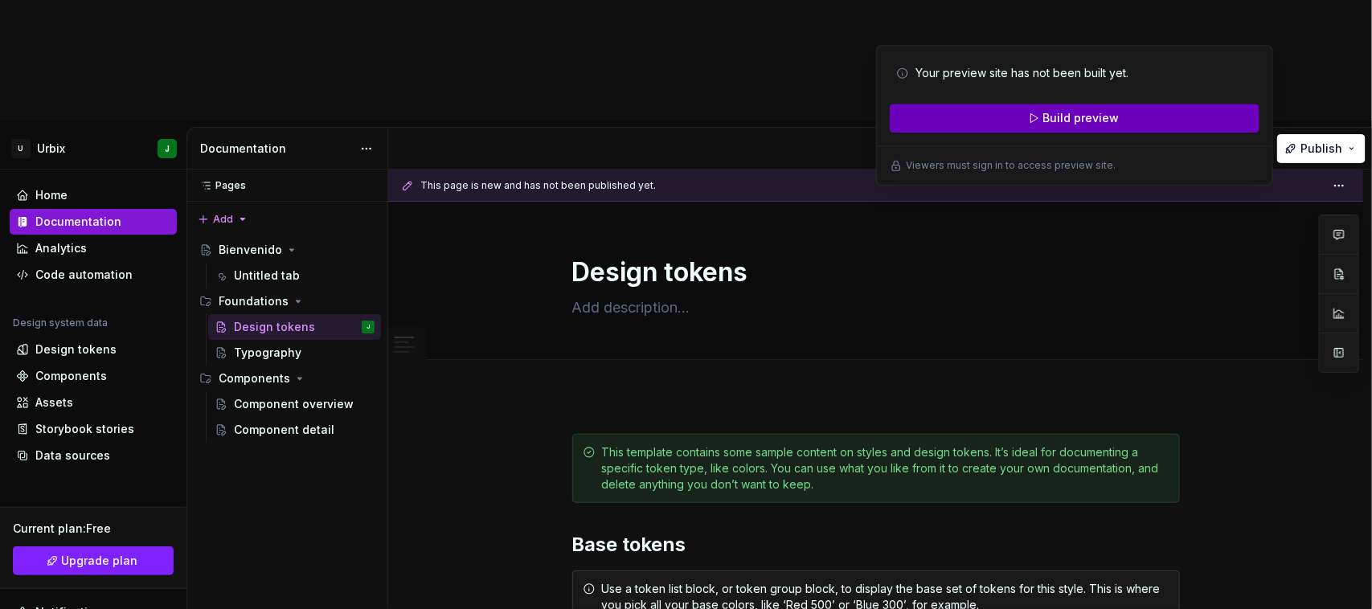
click at [1074, 118] on span "Build preview" at bounding box center [1082, 118] width 76 height 16
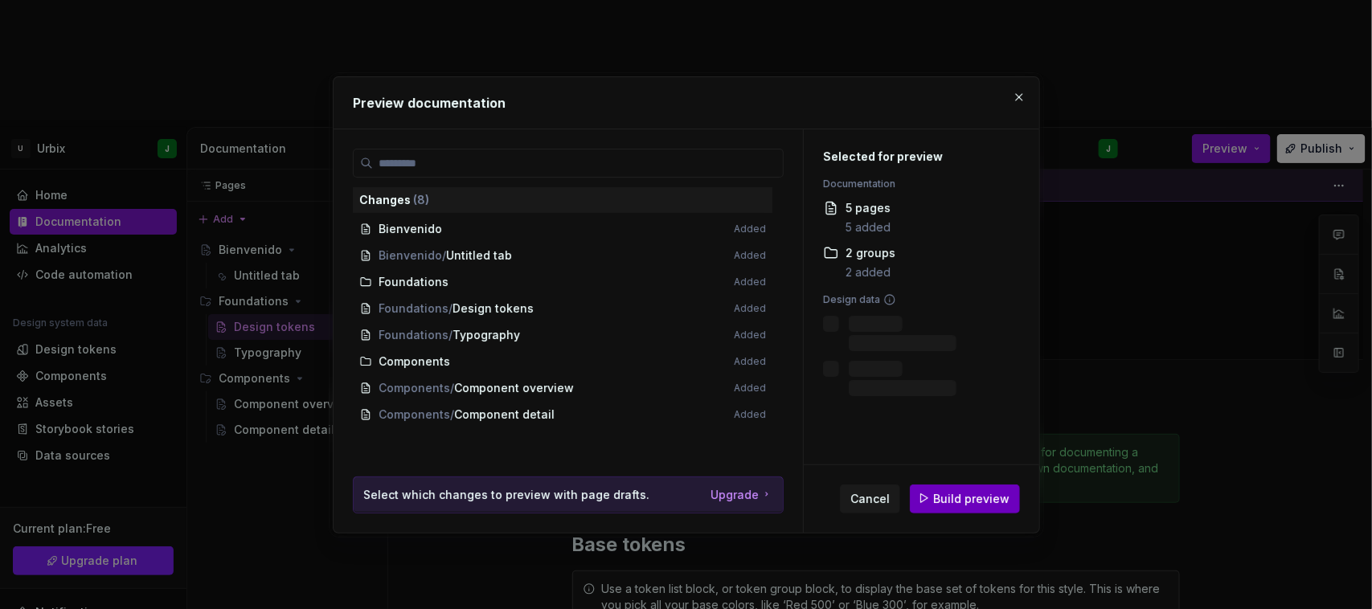
click at [974, 503] on span "Build preview" at bounding box center [971, 498] width 76 height 16
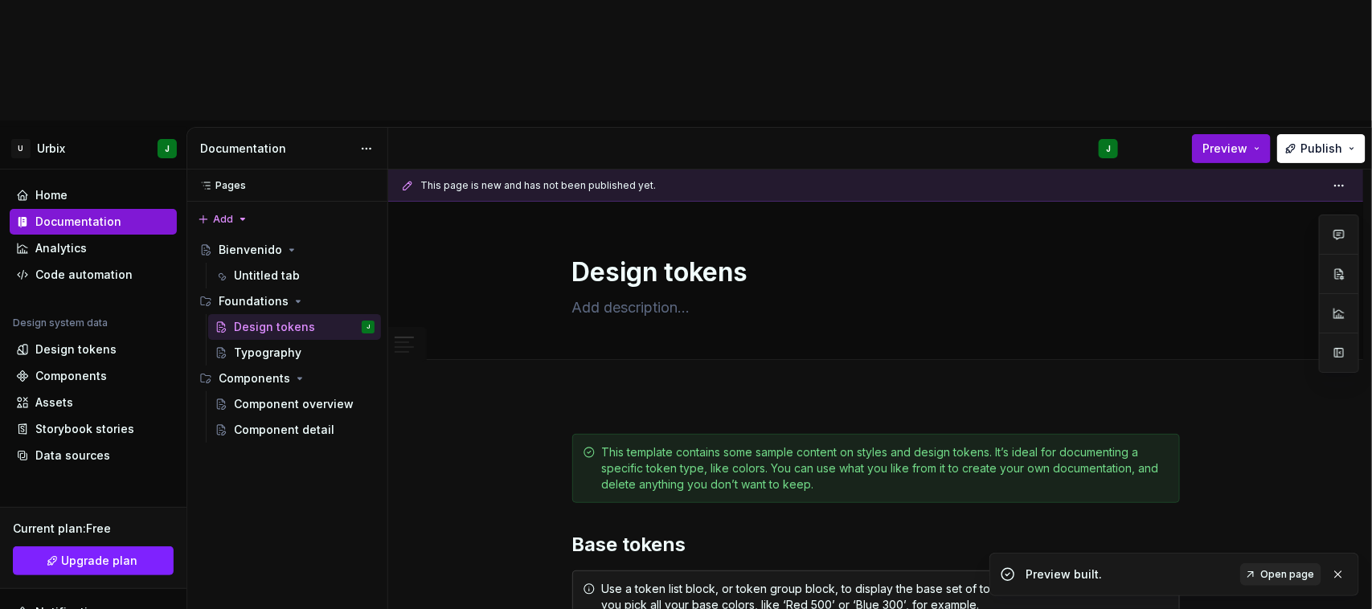
click at [1298, 573] on span "Open page" at bounding box center [1288, 574] width 54 height 13
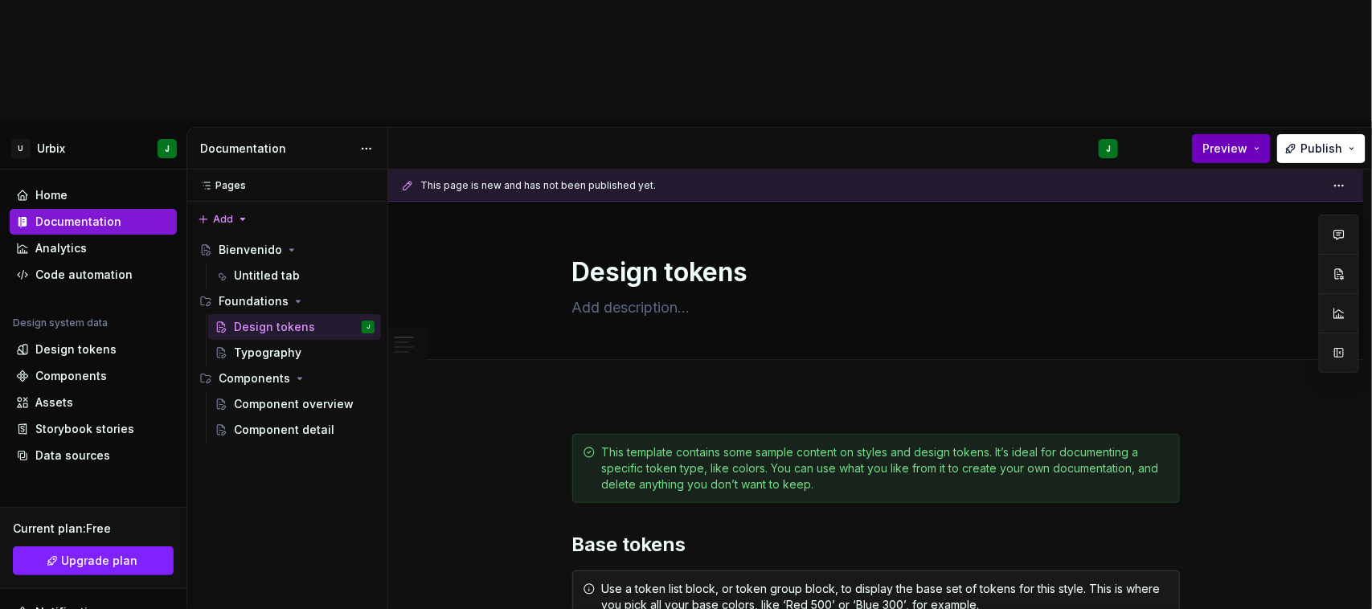
click at [1243, 141] on span "Preview" at bounding box center [1225, 149] width 45 height 16
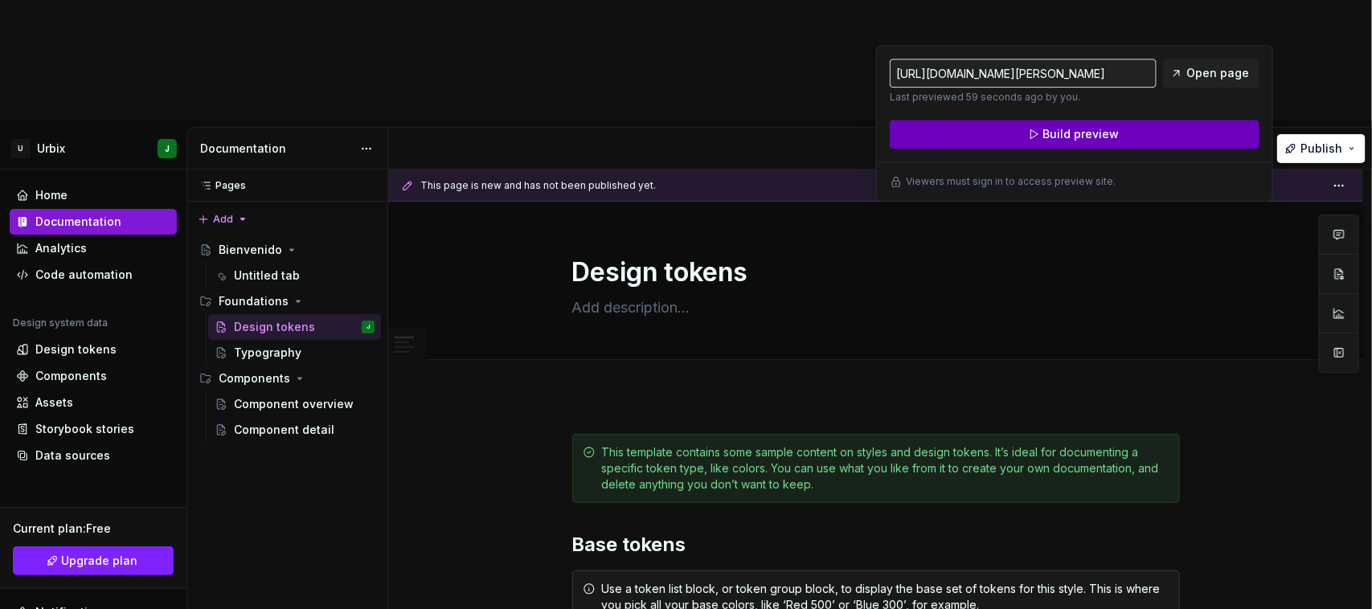
click at [1076, 135] on span "Build preview" at bounding box center [1082, 134] width 76 height 16
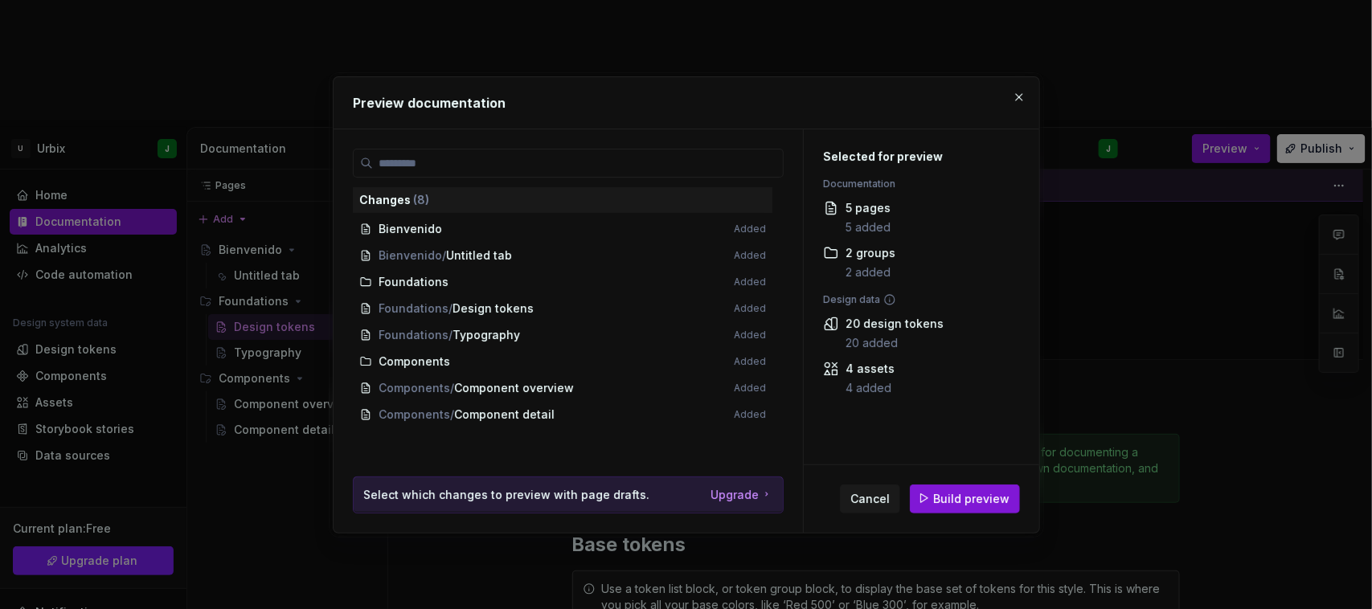
click at [390, 228] on span "Bienvenido Added" at bounding box center [563, 229] width 420 height 27
click at [493, 245] on span "Bienvenido / Untitled tab Added" at bounding box center [563, 256] width 420 height 27
click at [777, 434] on div "Changes ( 8 ) Bienvenido Added Bienvenido / Untitled tab Added Foundations Adde…" at bounding box center [568, 313] width 431 height 328
click at [978, 500] on span "Build preview" at bounding box center [971, 498] width 76 height 16
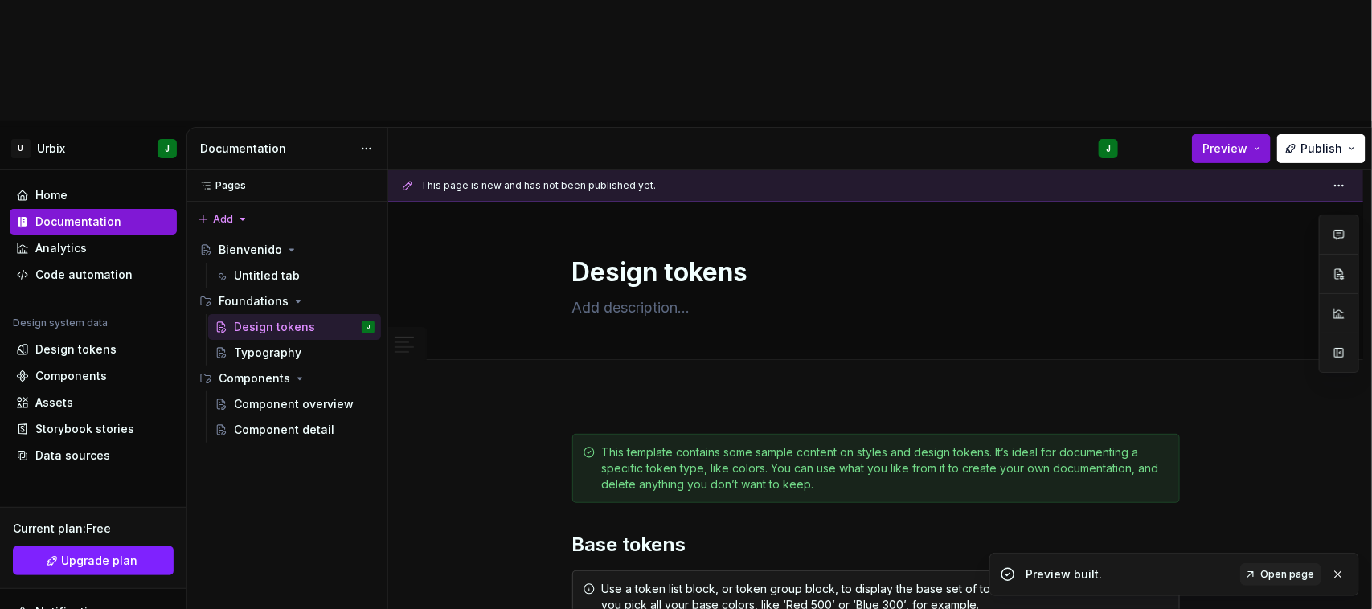
click at [1285, 584] on link "Open page" at bounding box center [1281, 575] width 81 height 23
click at [60, 187] on div "Home" at bounding box center [51, 195] width 32 height 16
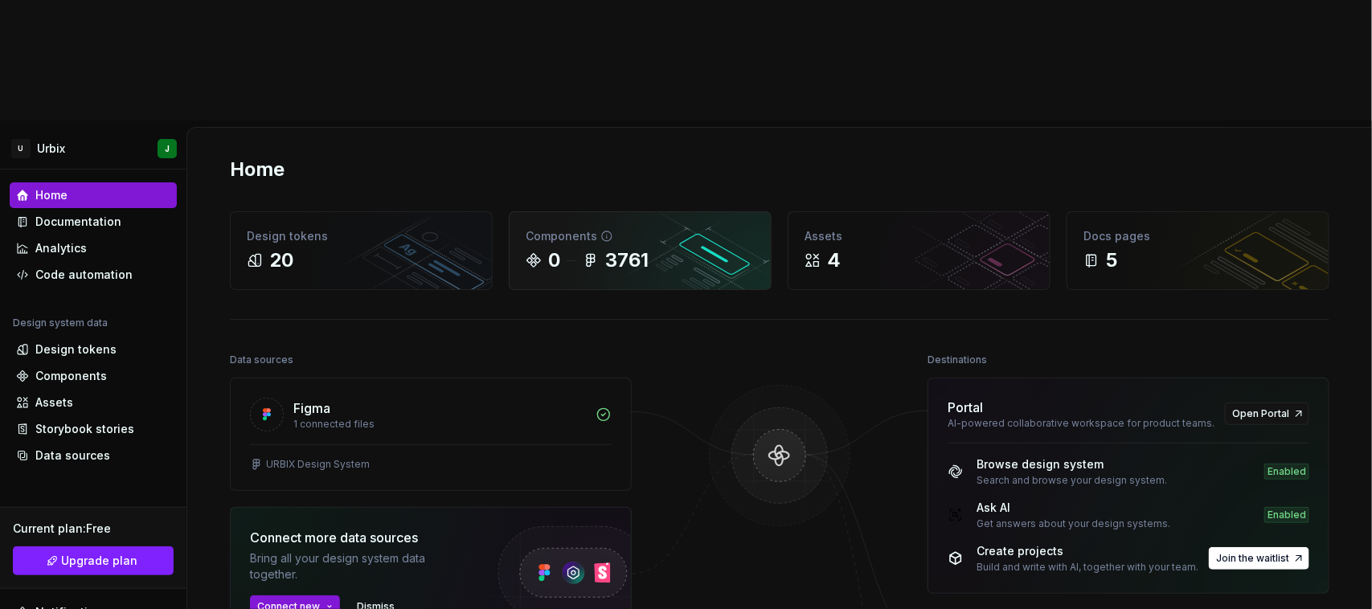
click at [667, 228] on div "Components" at bounding box center [640, 236] width 229 height 16
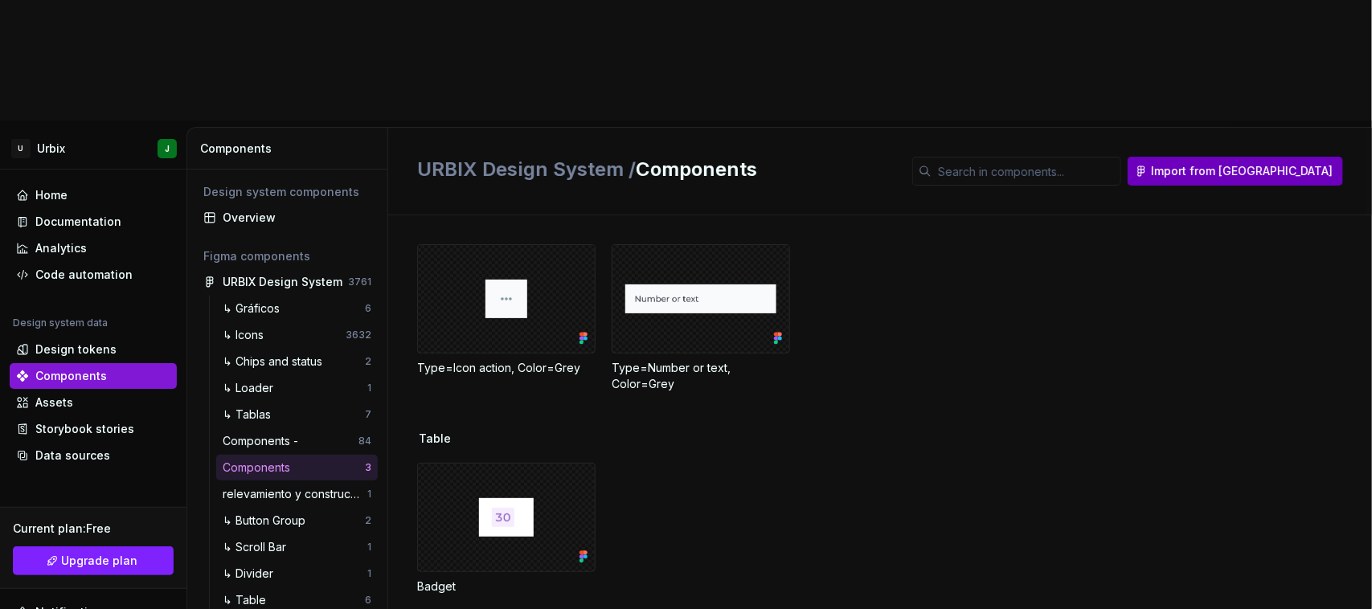
click at [1259, 157] on button "Import from Figma" at bounding box center [1235, 171] width 215 height 29
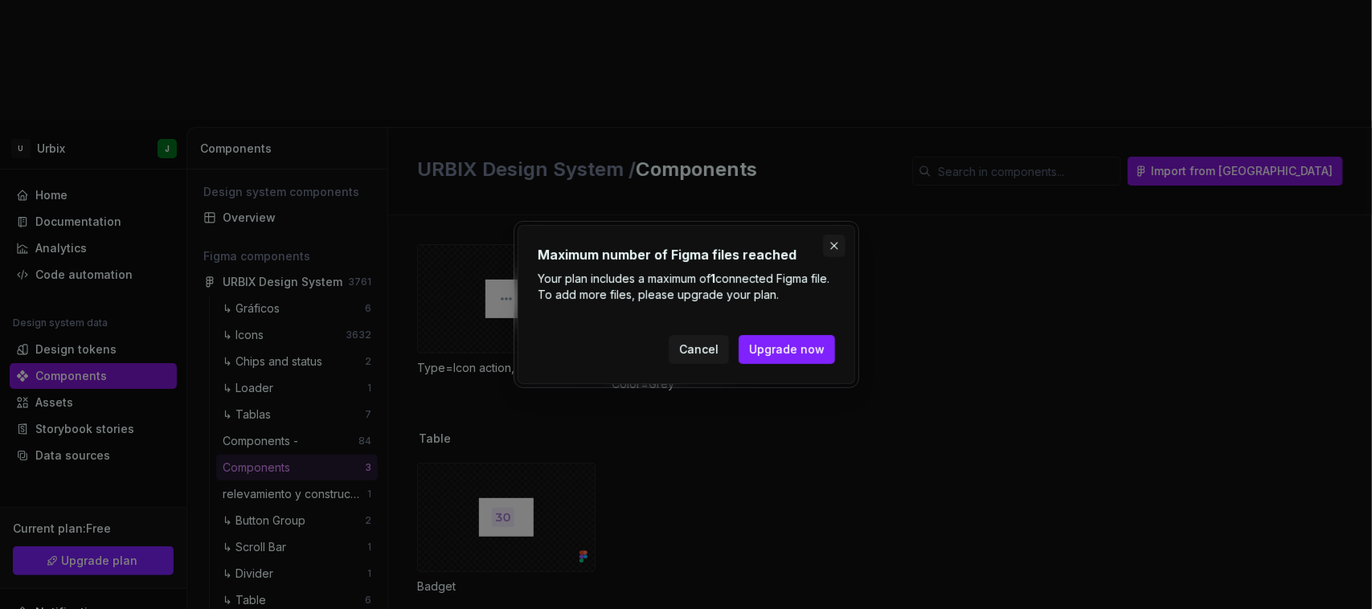
click at [837, 239] on button "button" at bounding box center [834, 246] width 23 height 23
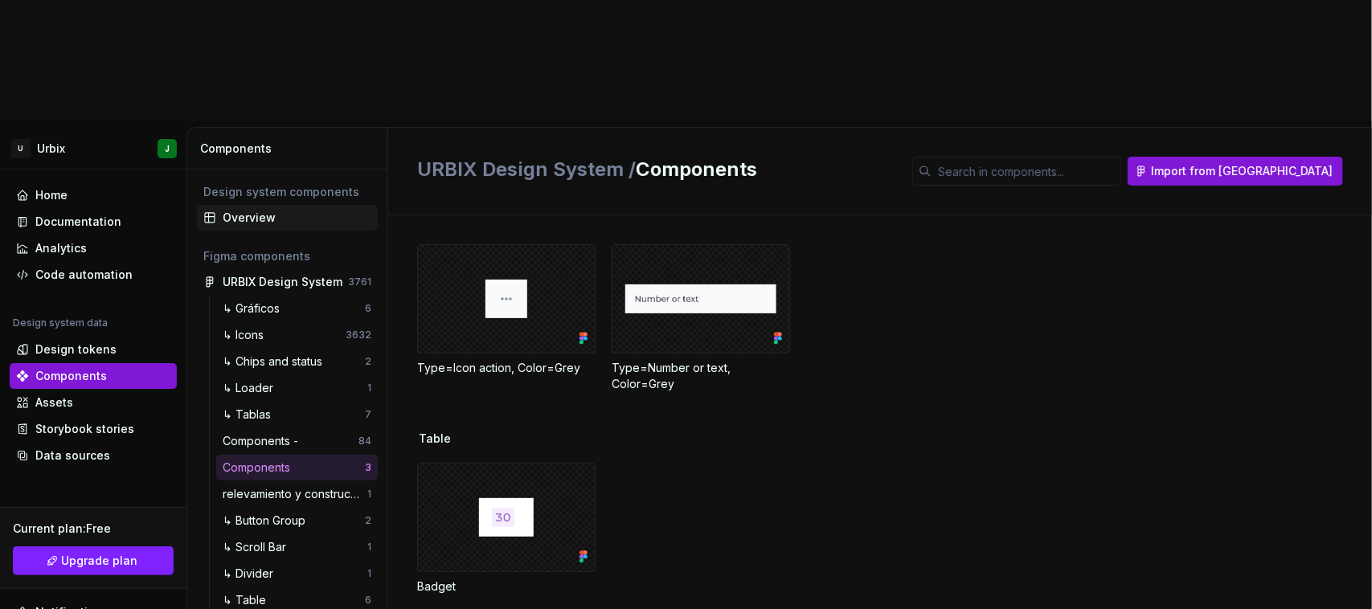
click at [259, 210] on div "Overview" at bounding box center [297, 218] width 149 height 16
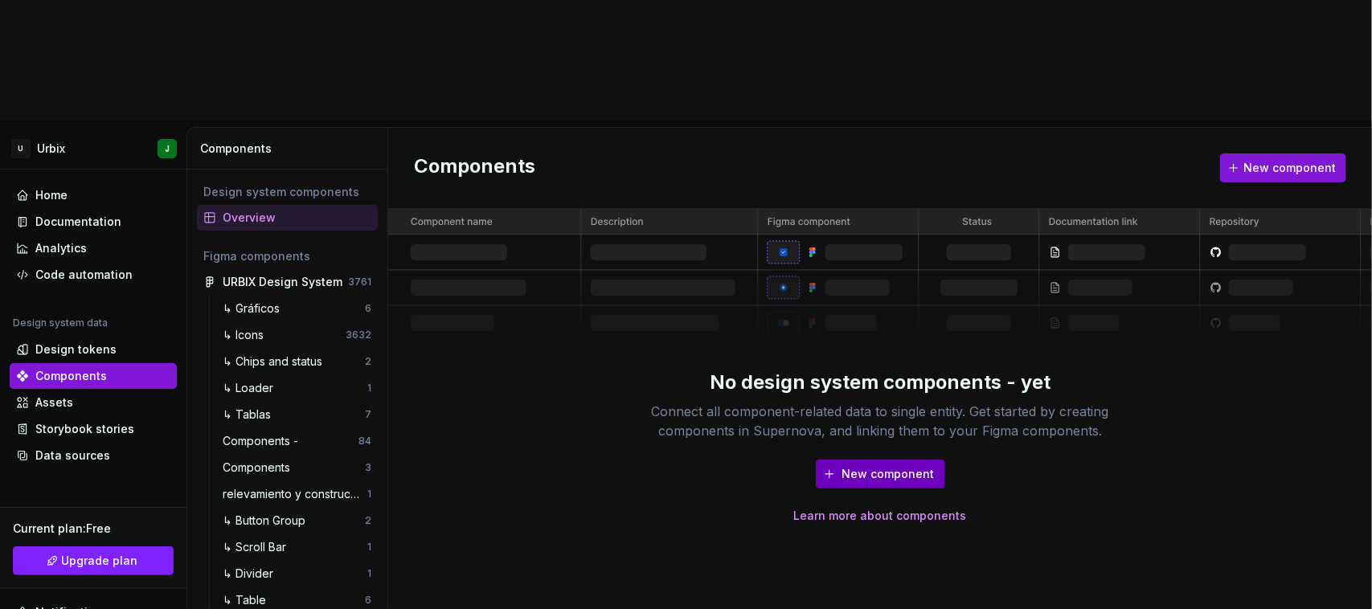
click at [854, 466] on span "New component" at bounding box center [889, 474] width 92 height 16
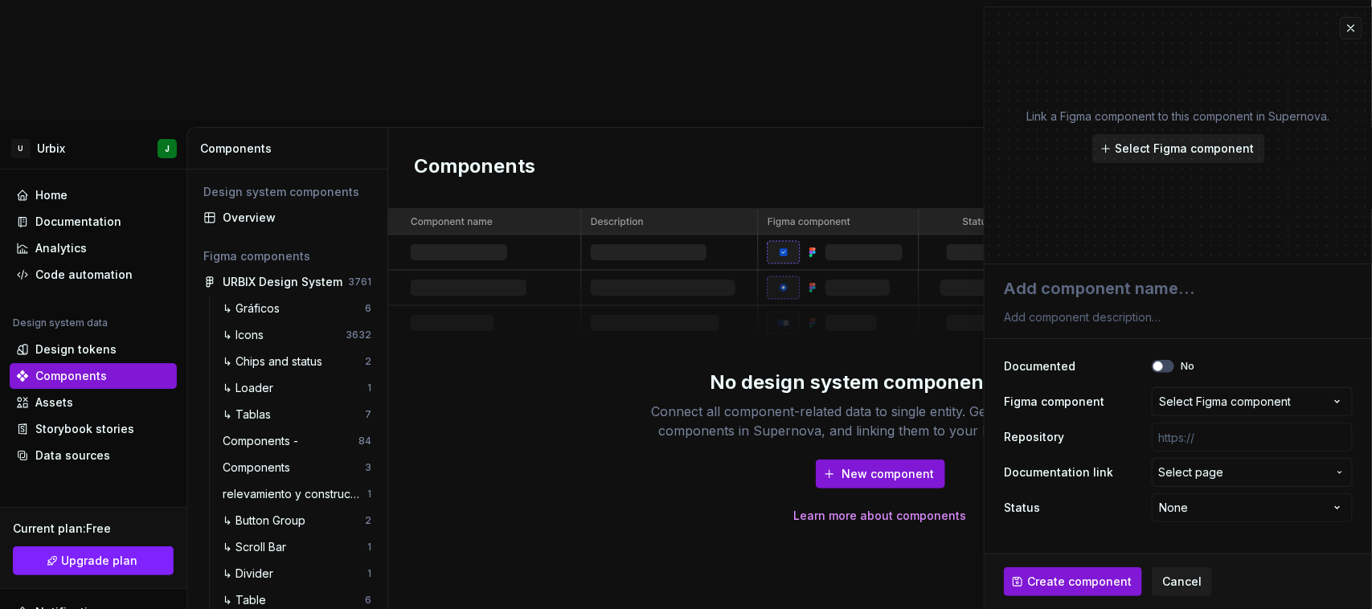
click at [1183, 150] on span "Select Figma component" at bounding box center [1185, 149] width 139 height 16
type textarea "*"
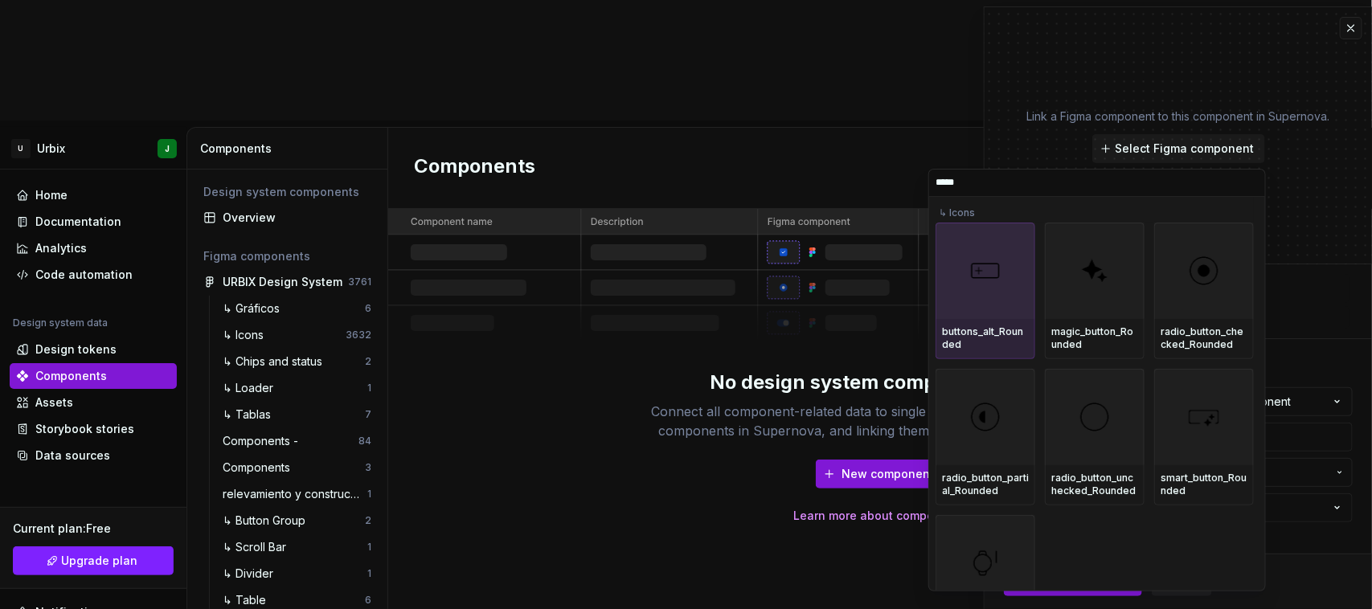
type input "******"
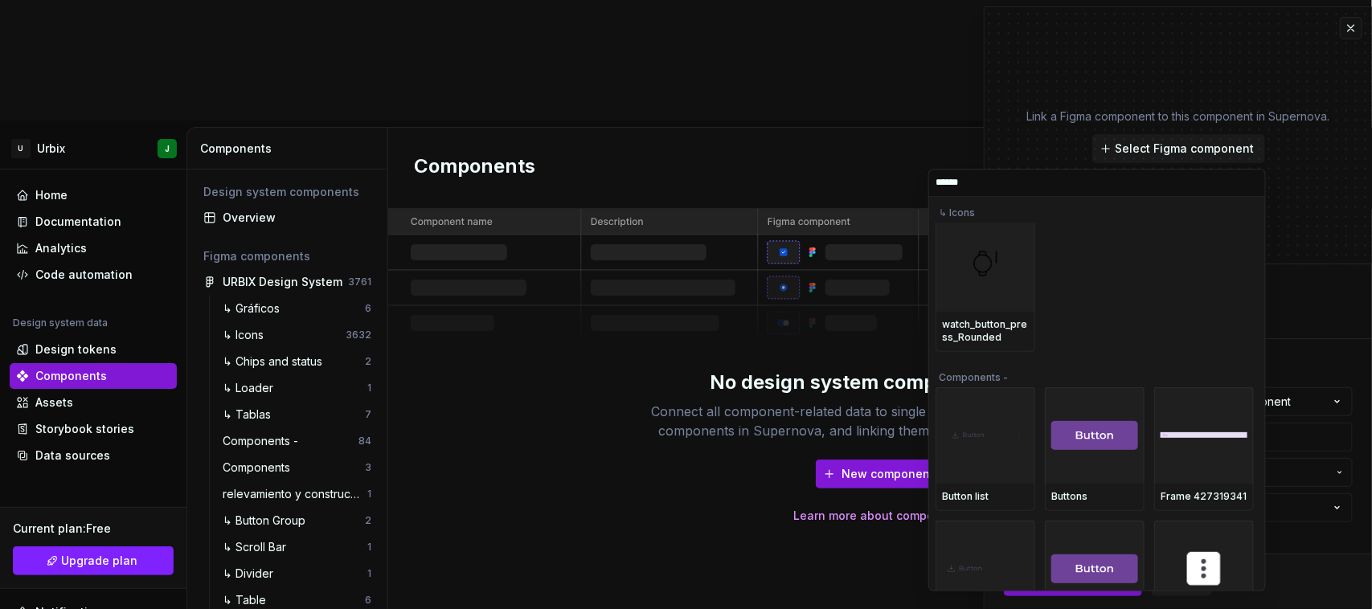
scroll to position [302, 0]
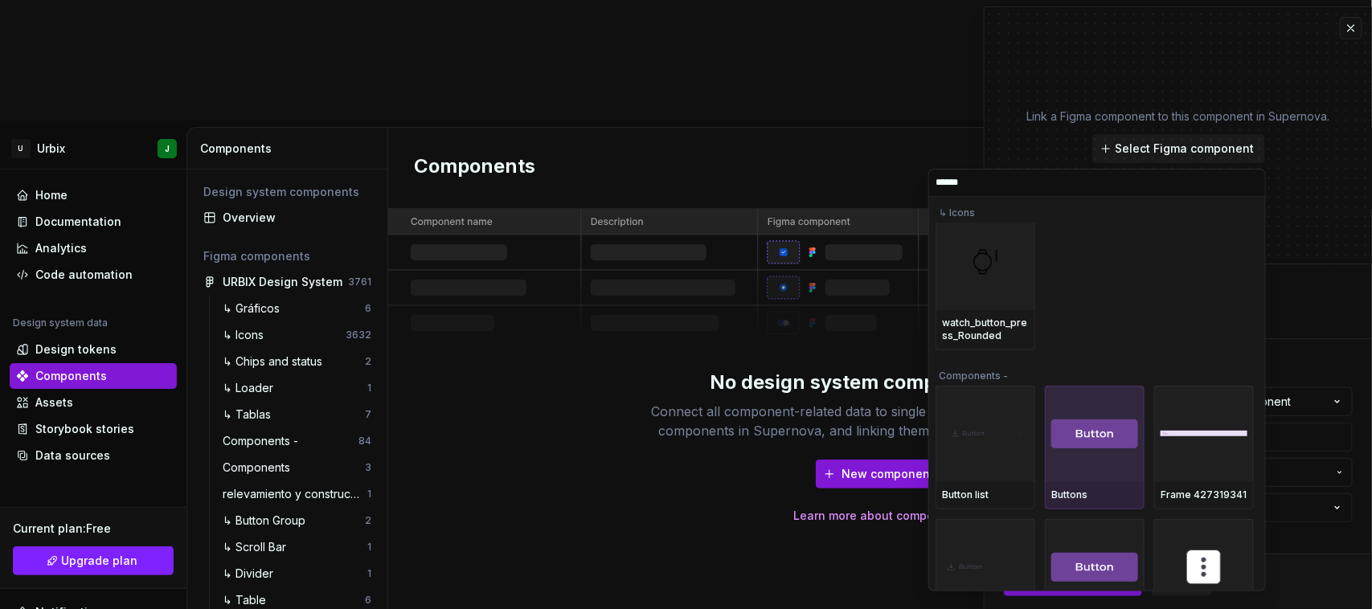
click at [1061, 402] on div at bounding box center [1095, 434] width 100 height 96
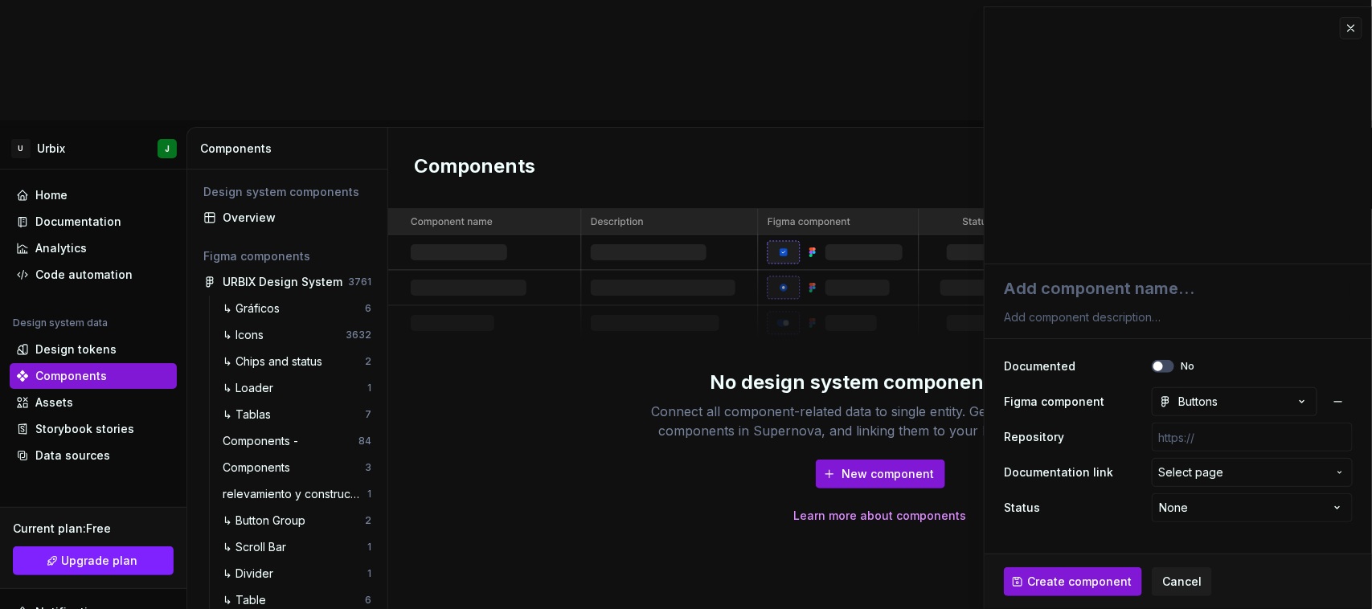
type textarea "*"
click at [1299, 402] on icon "button" at bounding box center [1302, 402] width 16 height 16
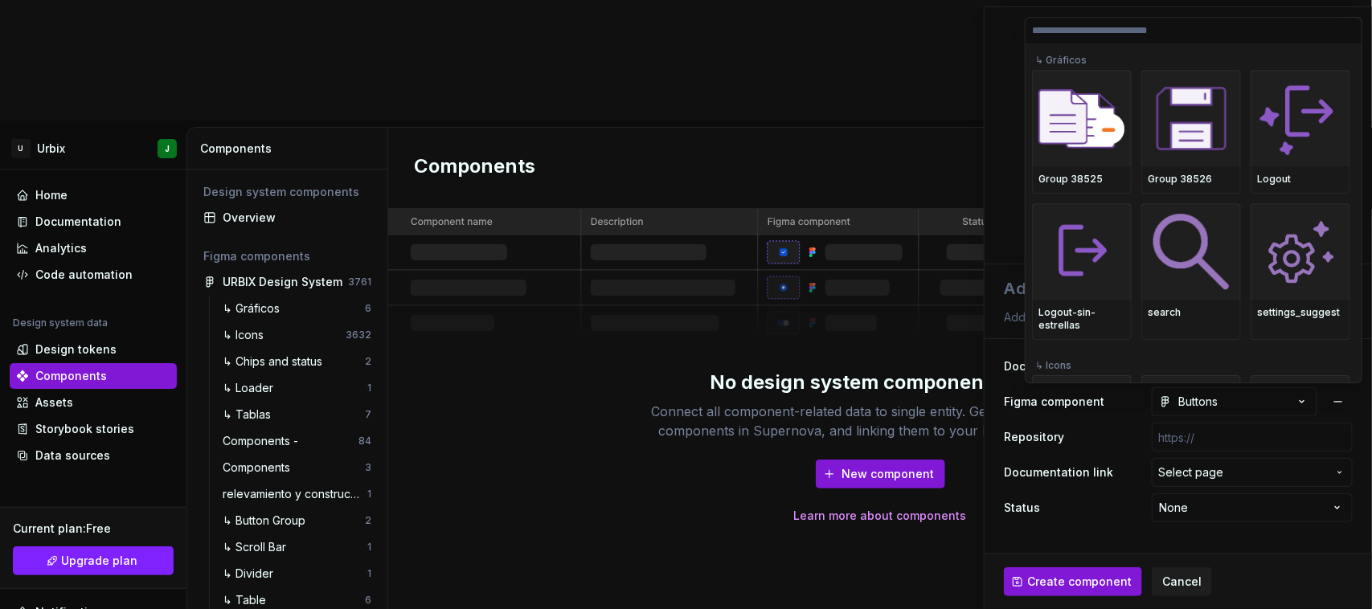
click at [1302, 400] on html "U Urbix J Home Documentation Analytics Code automation Design system data Desig…" at bounding box center [686, 304] width 1372 height 609
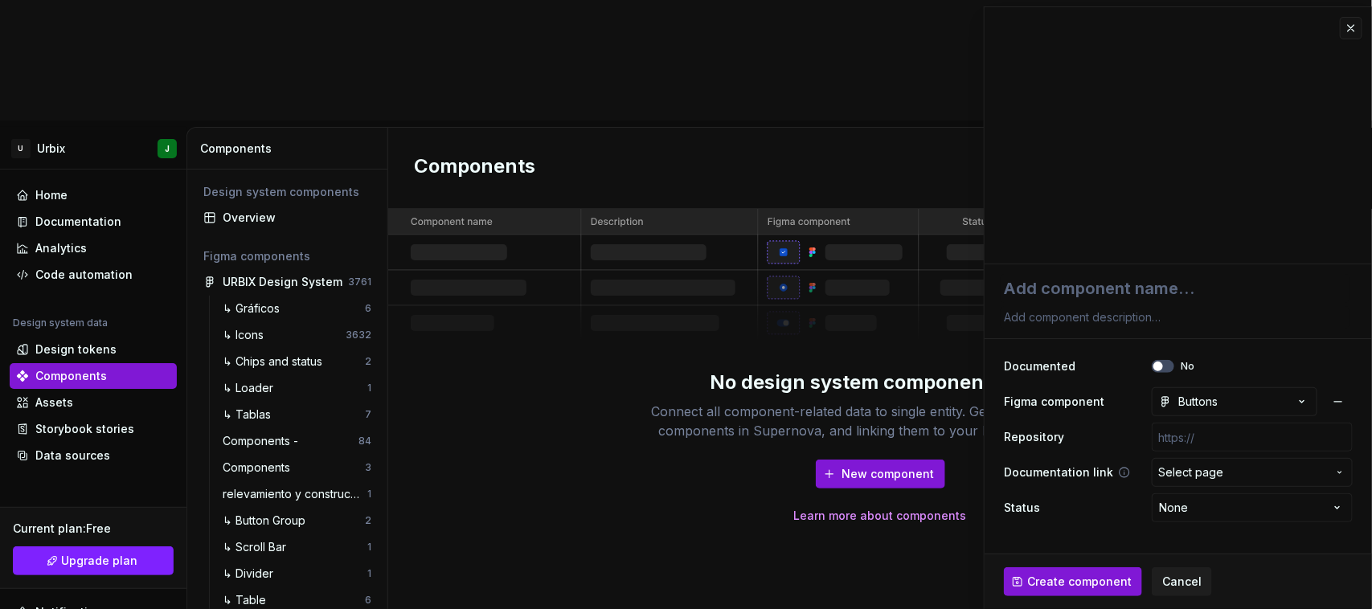
click at [1226, 472] on span "Select page" at bounding box center [1243, 473] width 169 height 16
click at [1226, 472] on html "U Urbix J Home Documentation Analytics Code automation Design system data Desig…" at bounding box center [686, 304] width 1372 height 609
click at [1195, 512] on html "U Urbix J Home Documentation Analytics Code automation Design system data Desig…" at bounding box center [686, 304] width 1372 height 609
select select "**********"
type textarea "*"
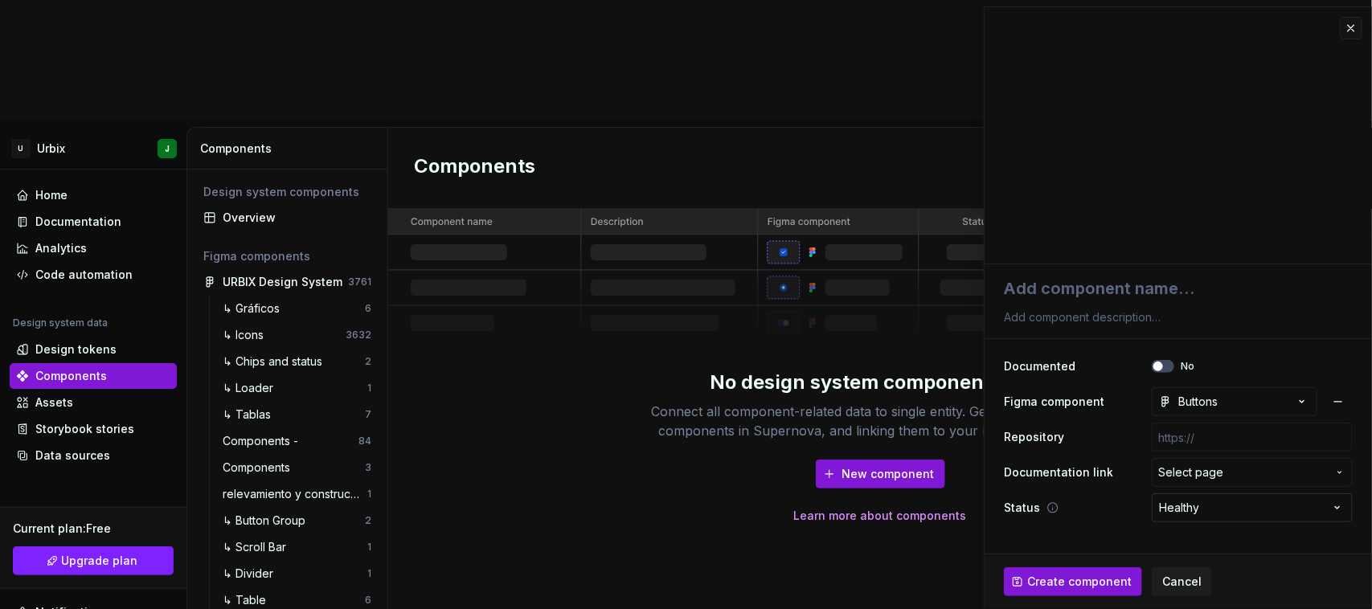
click at [1190, 515] on html "U Urbix J Home Documentation Analytics Code automation Design system data Desig…" at bounding box center [686, 304] width 1372 height 609
select select
click at [1183, 511] on html "U Urbix J Home Documentation Analytics Code automation Design system data Desig…" at bounding box center [686, 304] width 1372 height 609
click at [1186, 507] on html "U Urbix J Home Documentation Analytics Code automation Design system data Desig…" at bounding box center [686, 304] width 1372 height 609
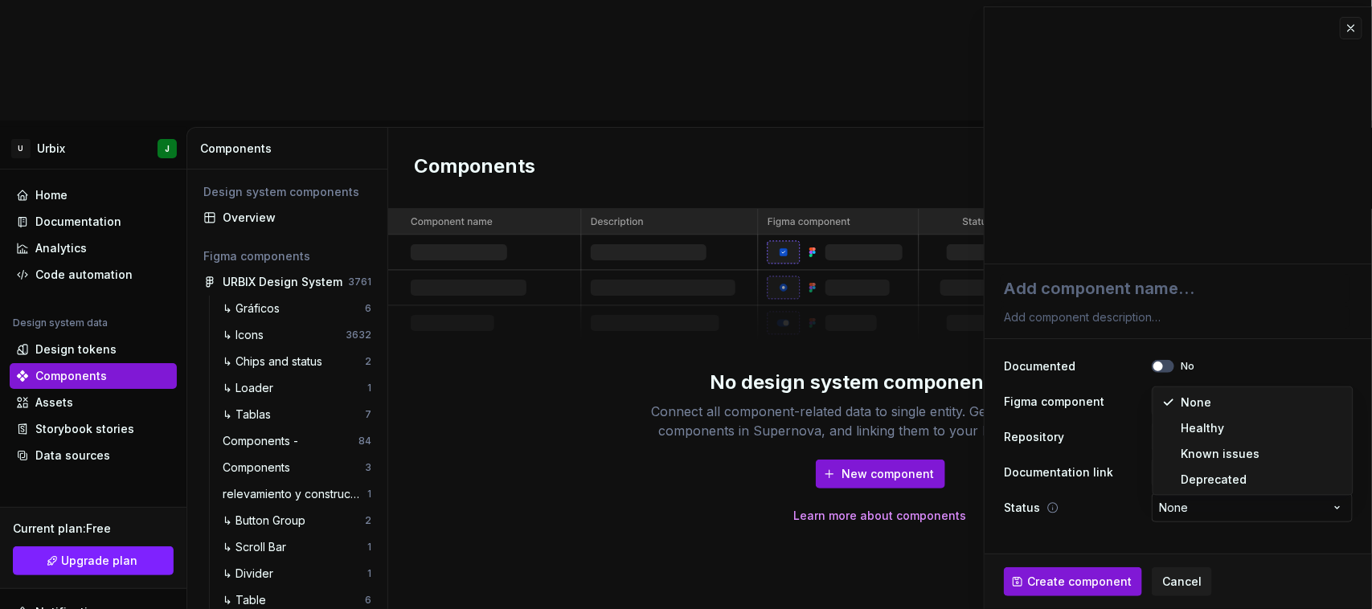
click at [1186, 507] on html "U Urbix J Home Documentation Analytics Code automation Design system data Desig…" at bounding box center [686, 304] width 1372 height 609
type textarea "*"
click at [1219, 512] on html "U Urbix J Home Documentation Analytics Code automation Design system data Desig…" at bounding box center [686, 304] width 1372 height 609
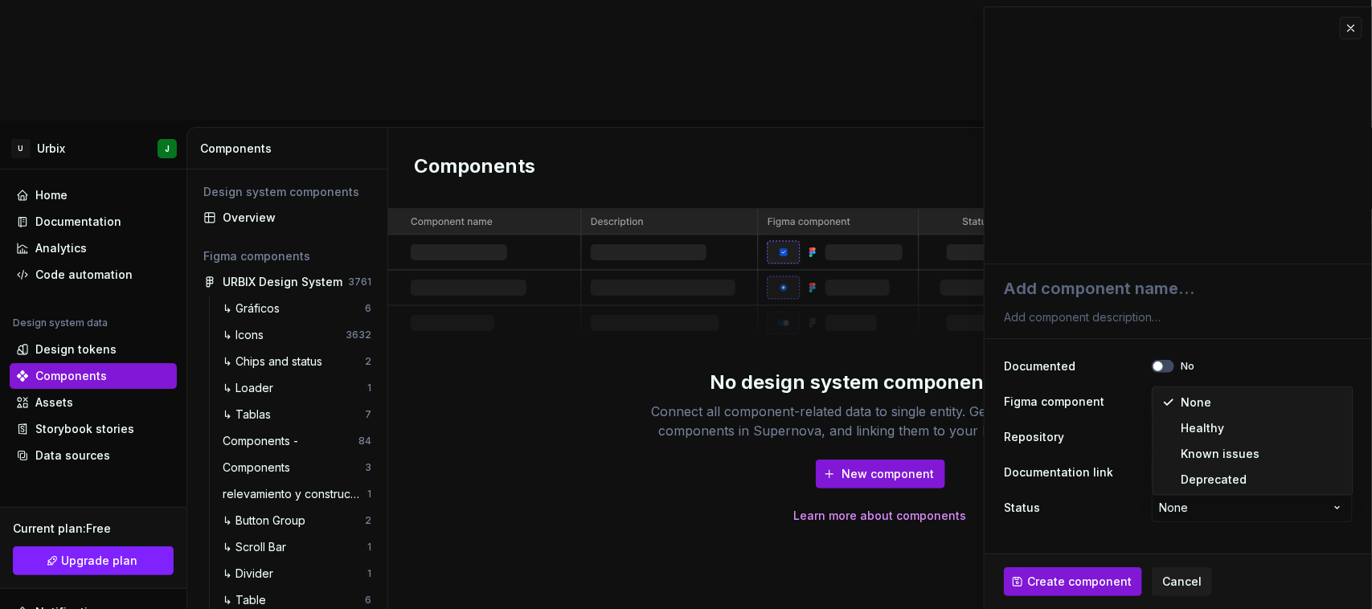
select select "**********"
click at [1216, 442] on input "text" at bounding box center [1252, 437] width 201 height 29
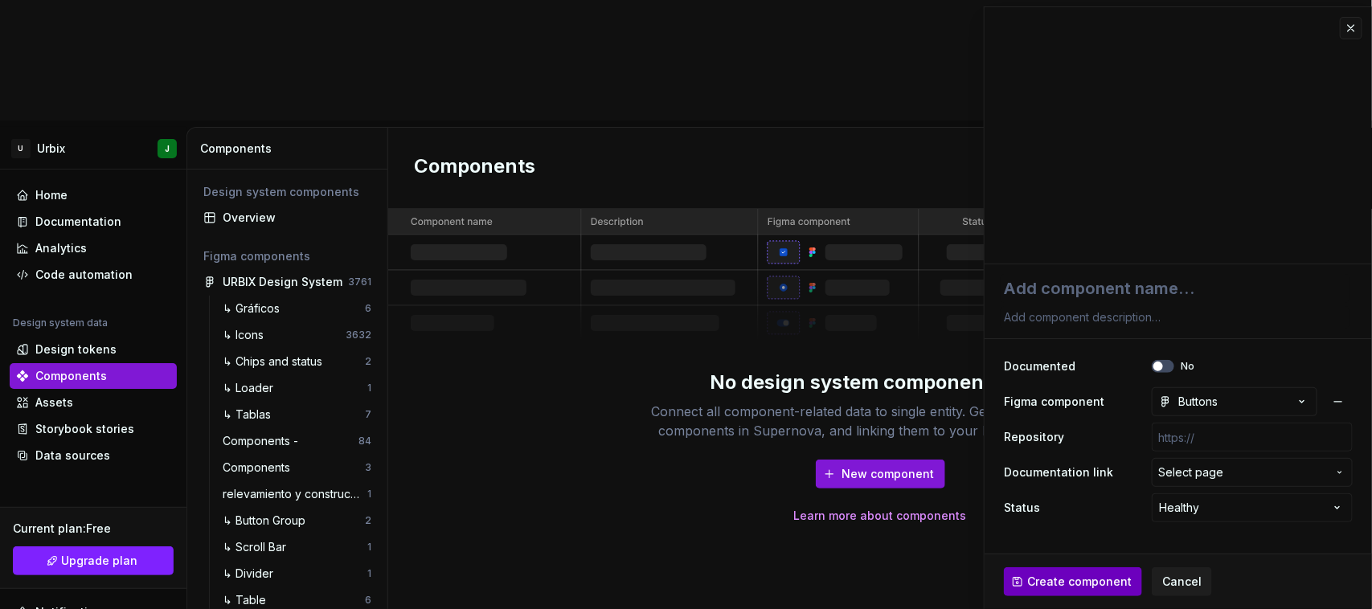
click at [1079, 585] on span "Create component" at bounding box center [1080, 582] width 105 height 16
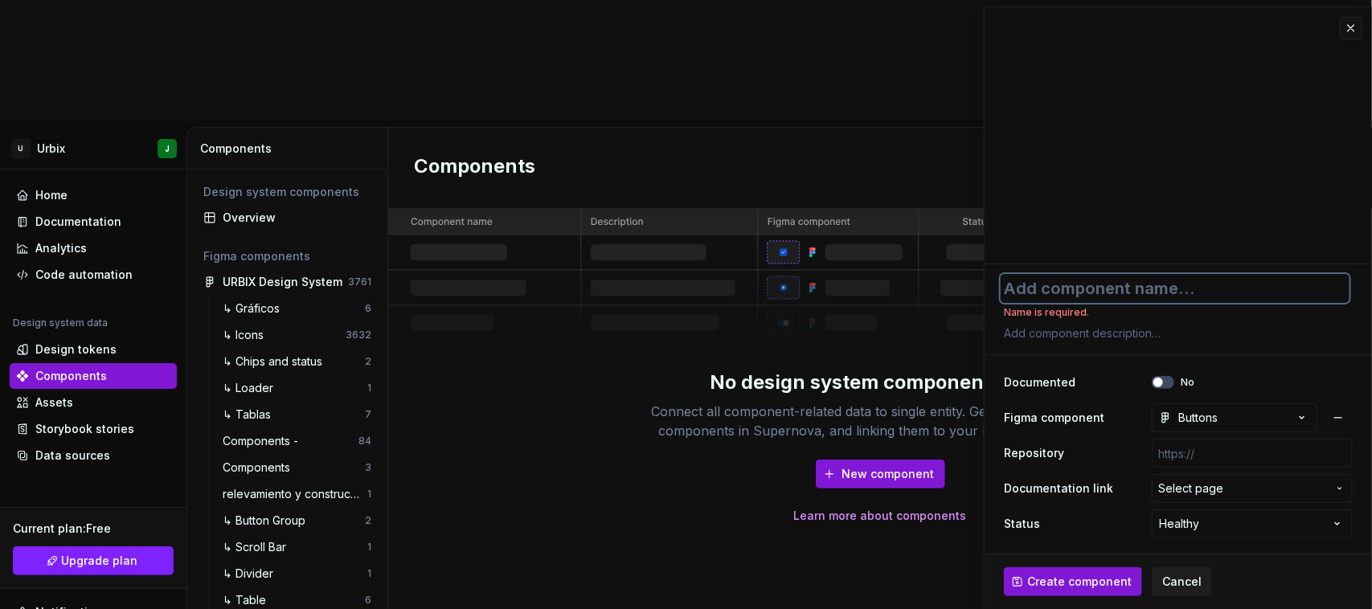
type textarea "*"
type textarea "B"
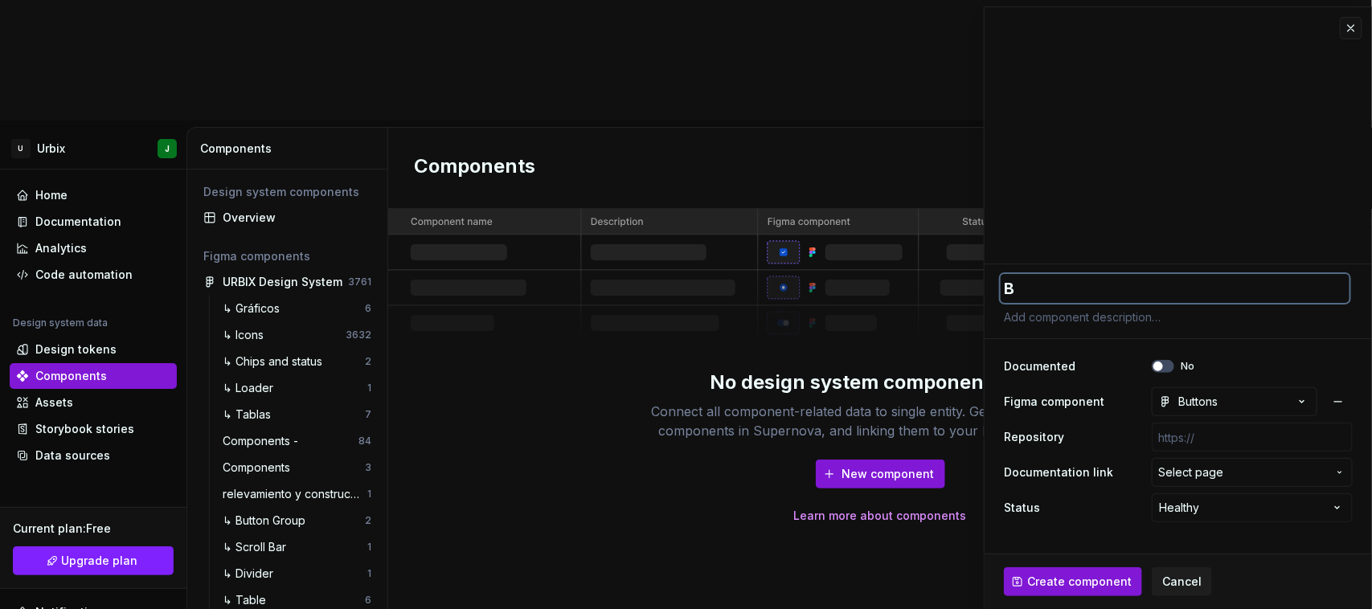
type textarea "*"
type textarea "Bu"
type textarea "*"
type textarea "But"
type textarea "*"
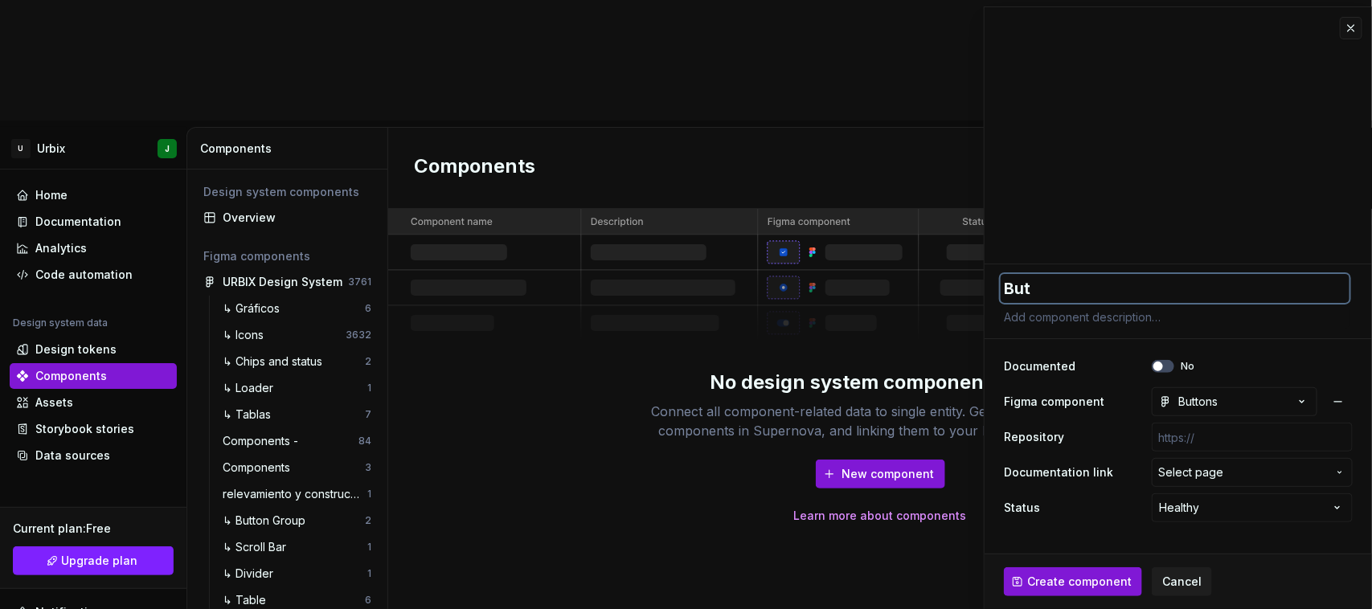
type textarea "Butt"
type textarea "*"
type textarea "Butto"
type textarea "*"
type textarea "Button"
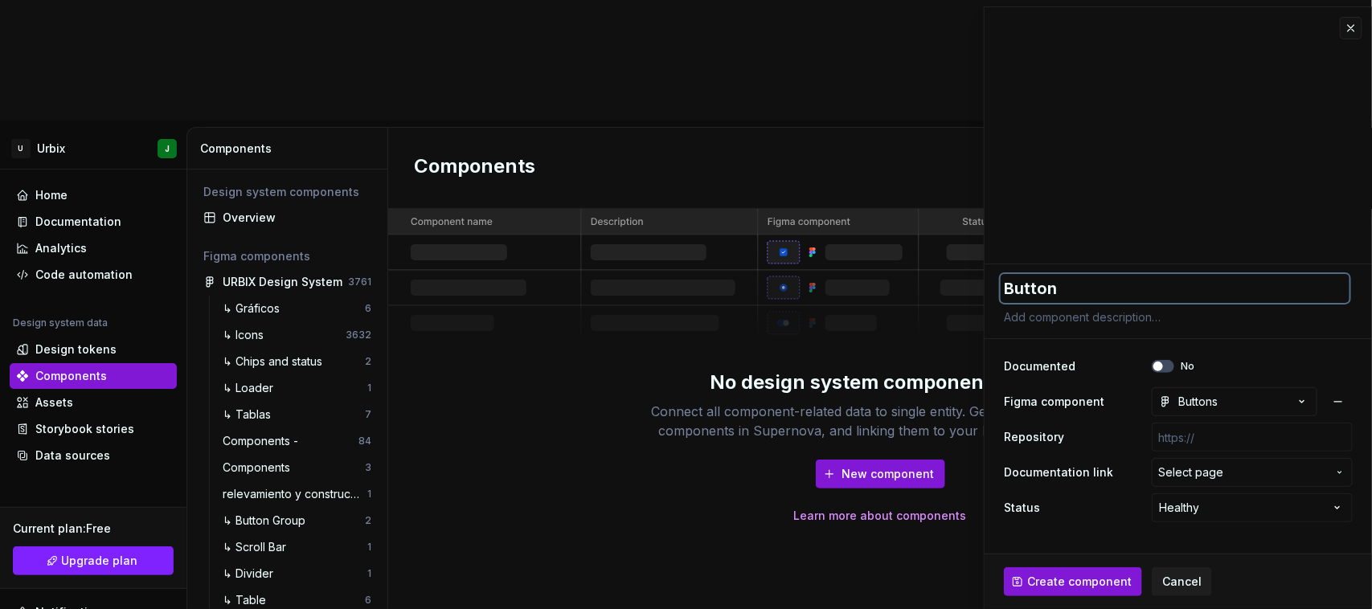
type textarea "*"
type textarea "Buttons"
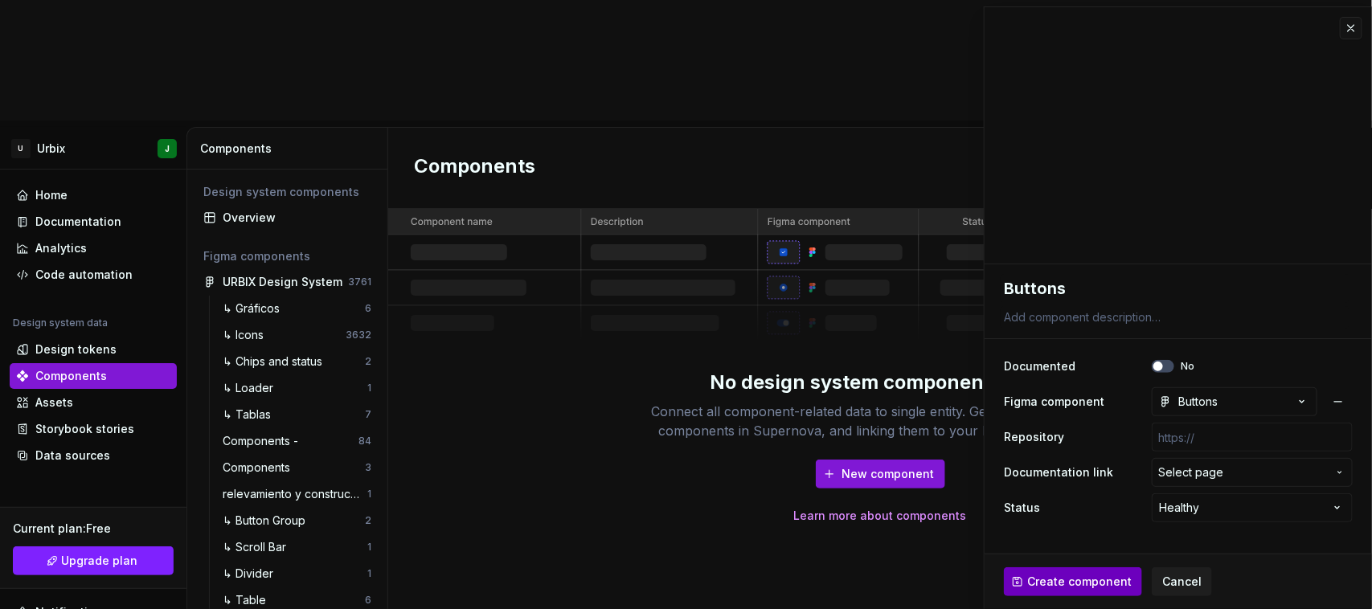
click at [1088, 576] on span "Create component" at bounding box center [1080, 582] width 105 height 16
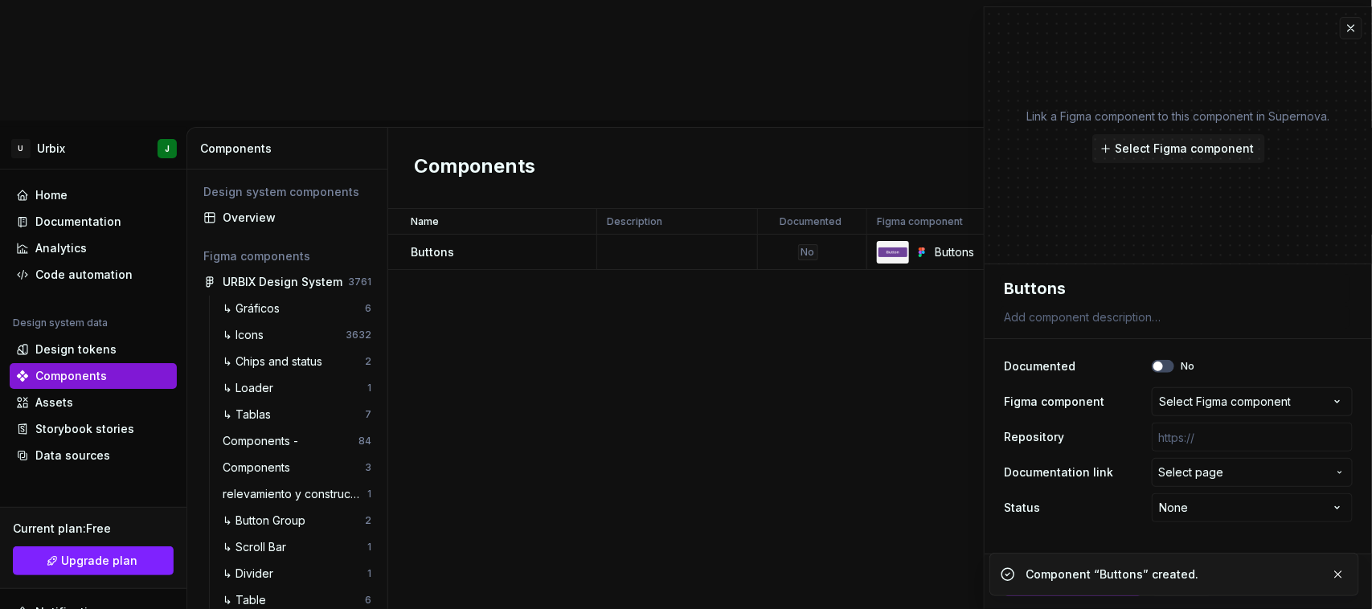
type textarea "*"
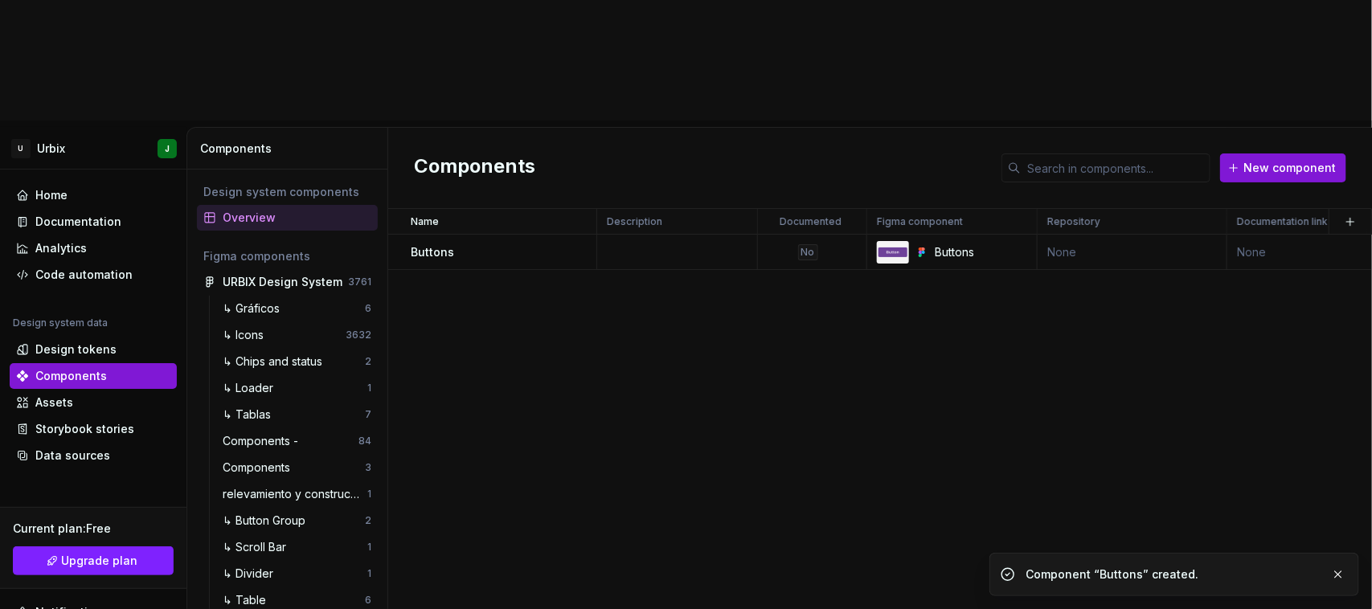
click at [891, 257] on div "Name Description Documented Figma component Repository Documentation link Statu…" at bounding box center [880, 469] width 984 height 521
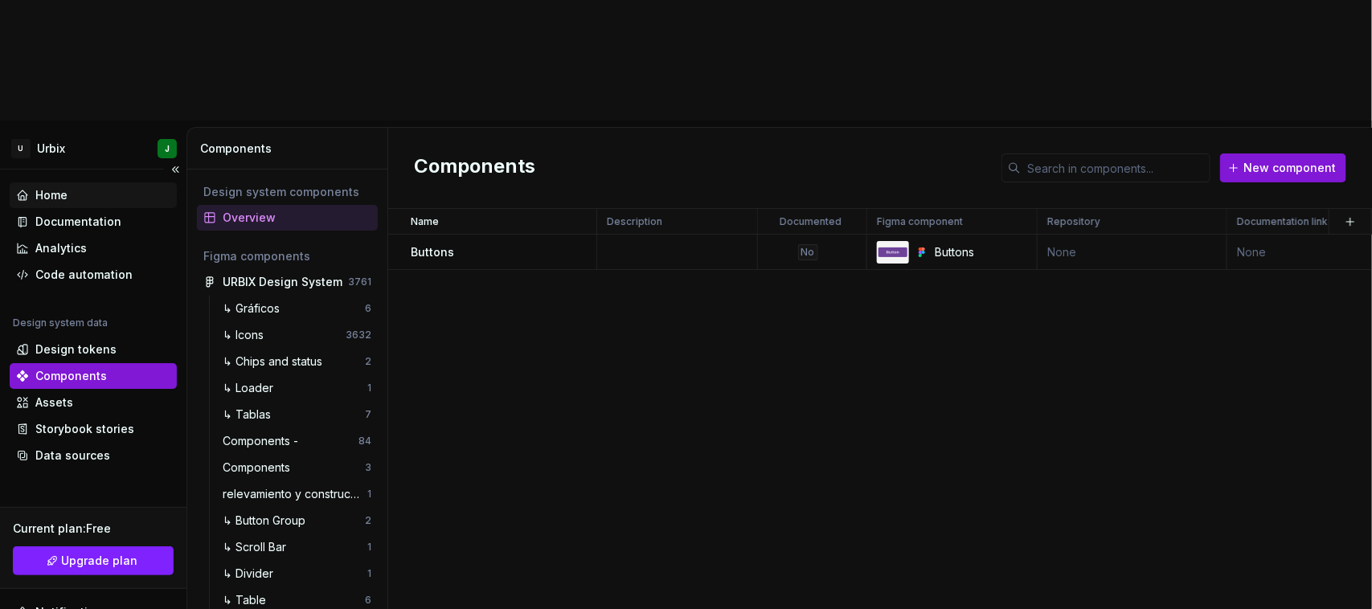
click at [65, 187] on div "Home" at bounding box center [51, 195] width 32 height 16
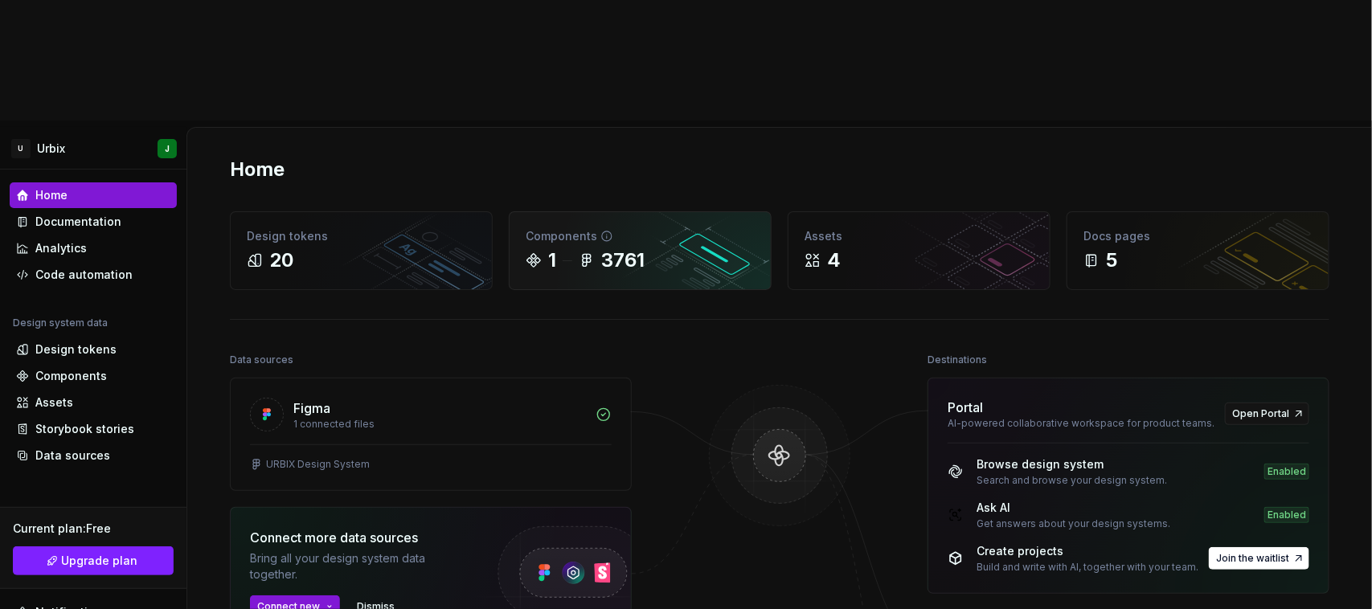
click at [535, 254] on icon at bounding box center [533, 260] width 13 height 13
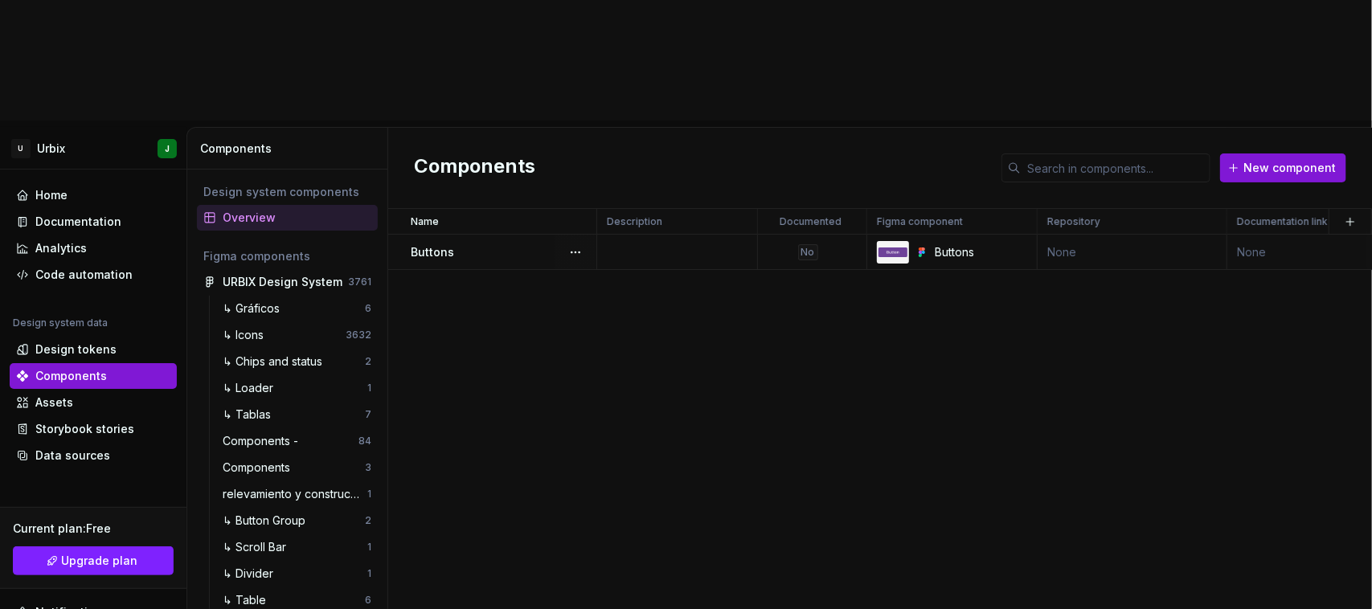
click at [443, 244] on p "Buttons" at bounding box center [432, 252] width 43 height 16
click at [950, 244] on div "Buttons" at bounding box center [981, 252] width 92 height 16
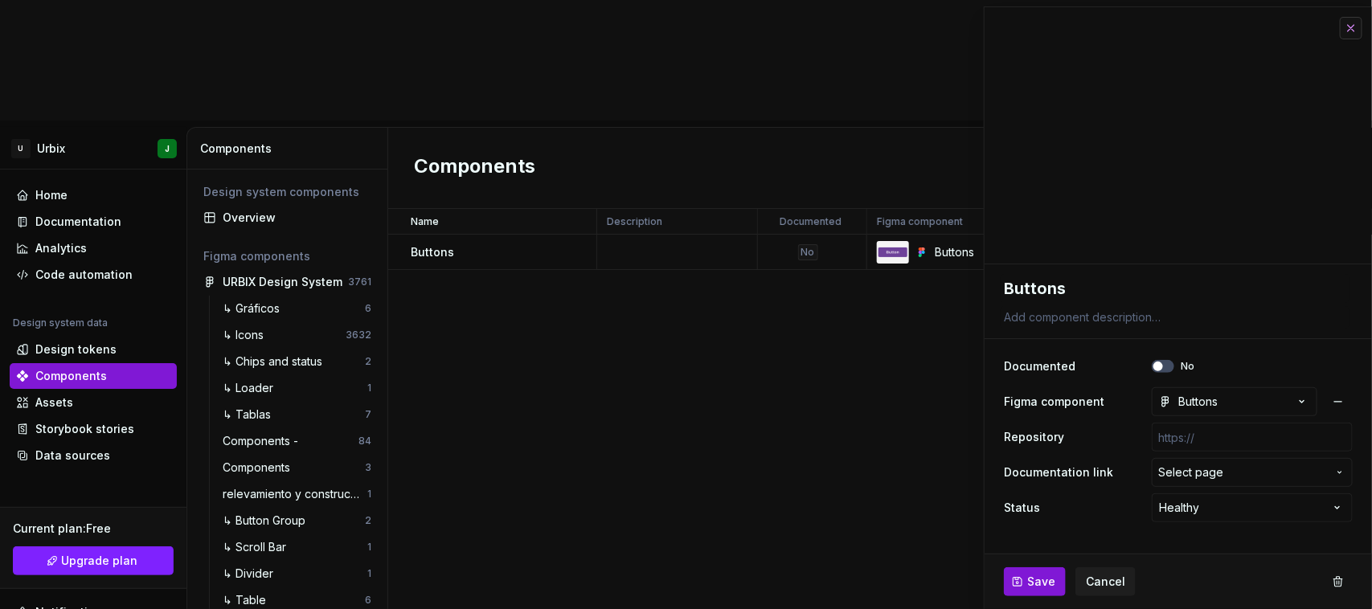
click at [1348, 27] on button "button" at bounding box center [1351, 28] width 23 height 23
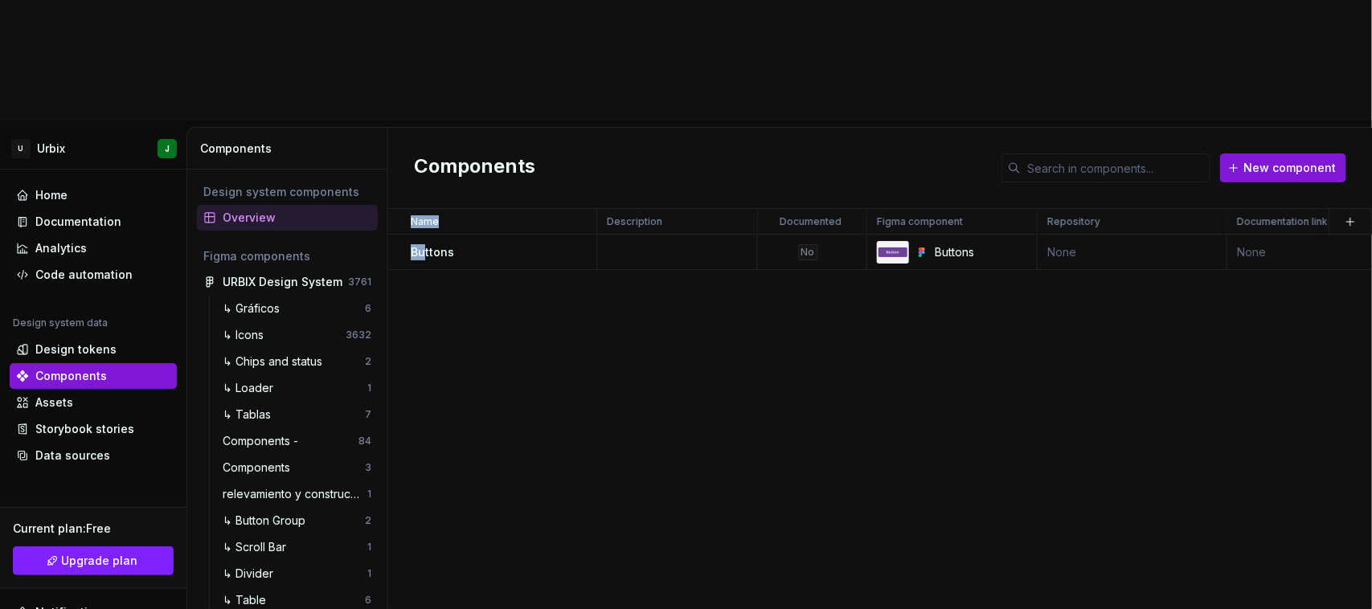
drag, startPoint x: 423, startPoint y: 129, endPoint x: 519, endPoint y: 239, distance: 146.4
click at [519, 239] on div "Name Description Documented Figma component Repository Documentation link Statu…" at bounding box center [880, 469] width 984 height 521
click at [520, 237] on div "Name Description Documented Figma component Repository Documentation link Statu…" at bounding box center [880, 469] width 984 height 521
click at [67, 187] on div "Home" at bounding box center [93, 195] width 154 height 16
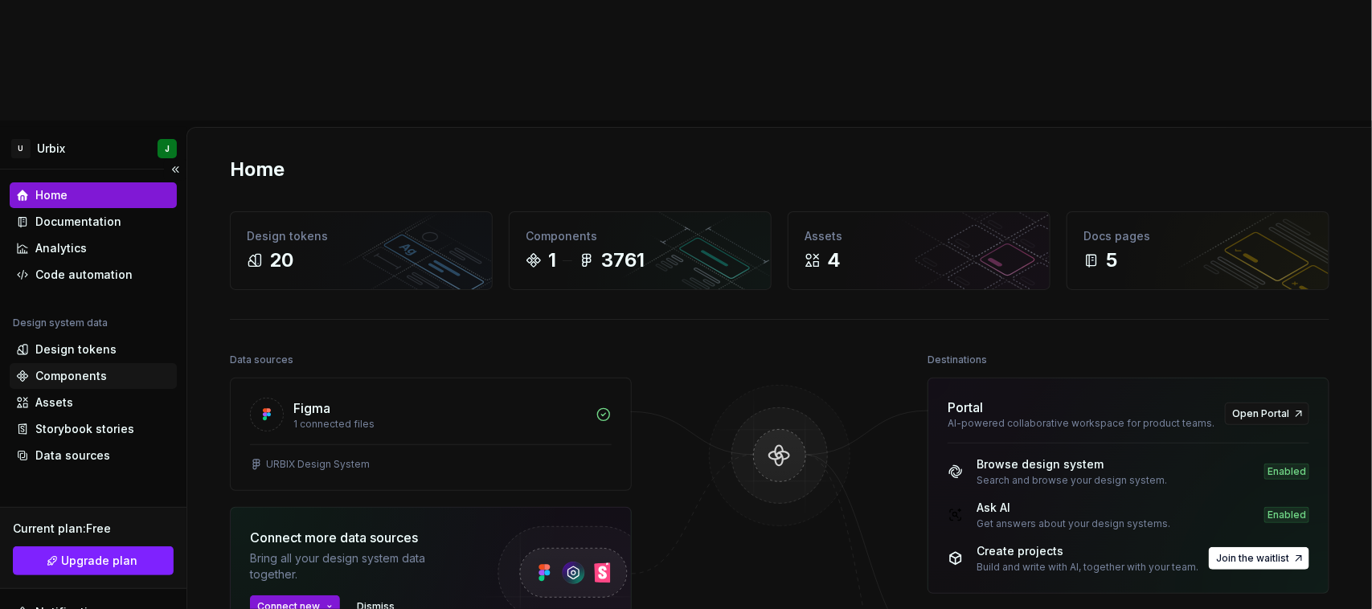
click at [54, 368] on div "Components" at bounding box center [71, 376] width 72 height 16
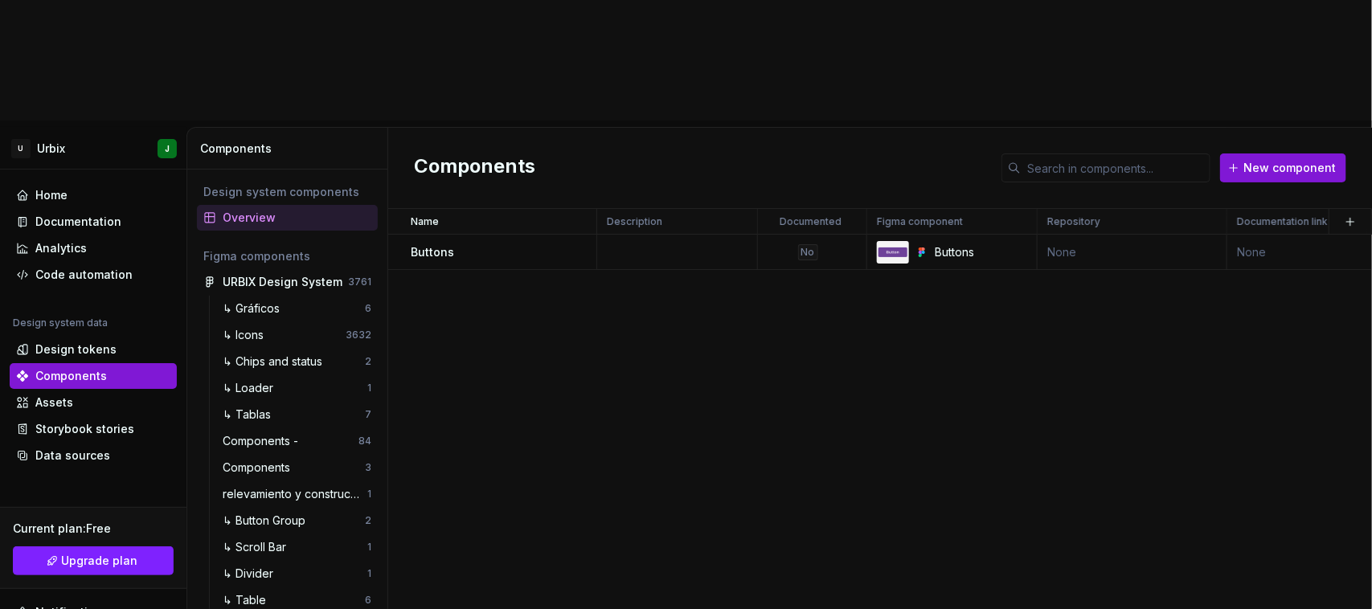
click at [259, 210] on div "Overview" at bounding box center [297, 218] width 149 height 16
click at [587, 242] on div "Name Description Documented Figma component Repository Documentation link Statu…" at bounding box center [880, 469] width 984 height 521
click at [1279, 160] on span "New component" at bounding box center [1290, 168] width 92 height 16
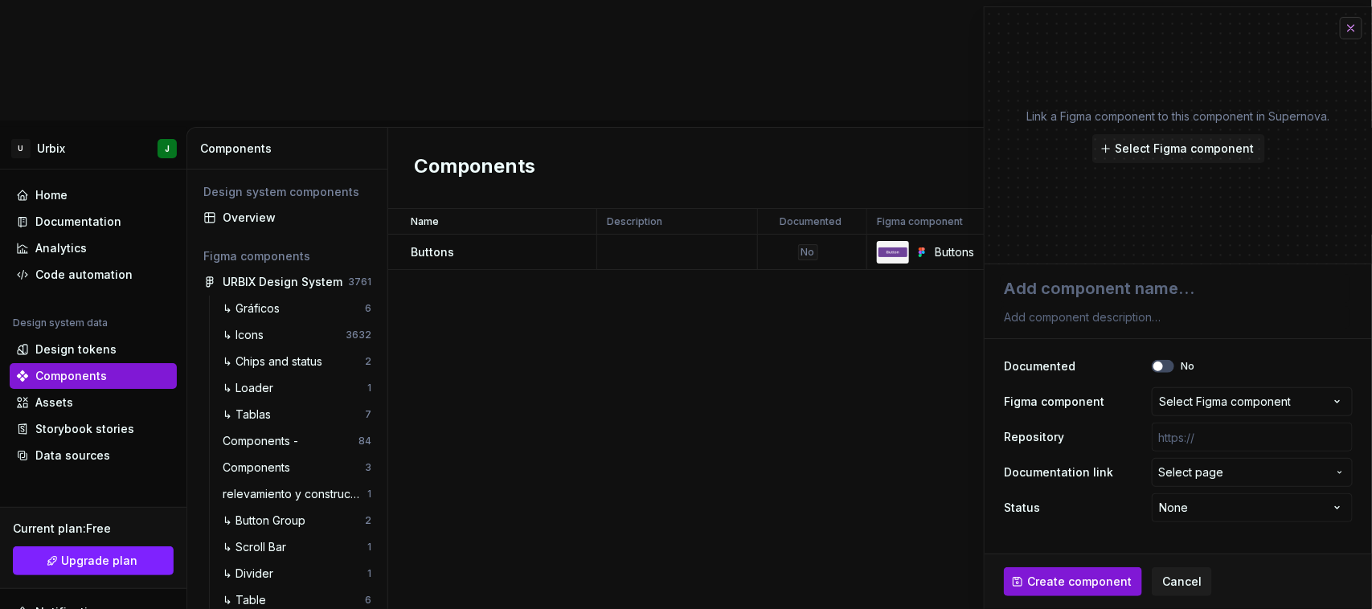
click at [1356, 30] on button "button" at bounding box center [1351, 28] width 23 height 23
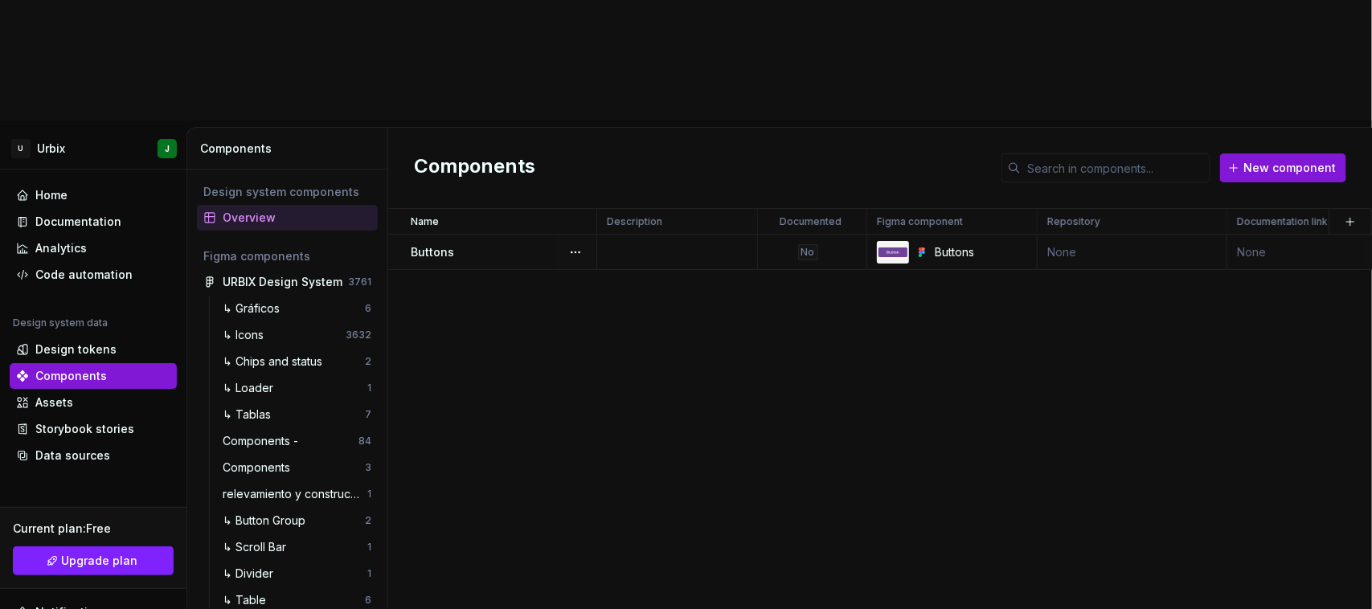
click at [1269, 235] on td "None" at bounding box center [1313, 252] width 170 height 35
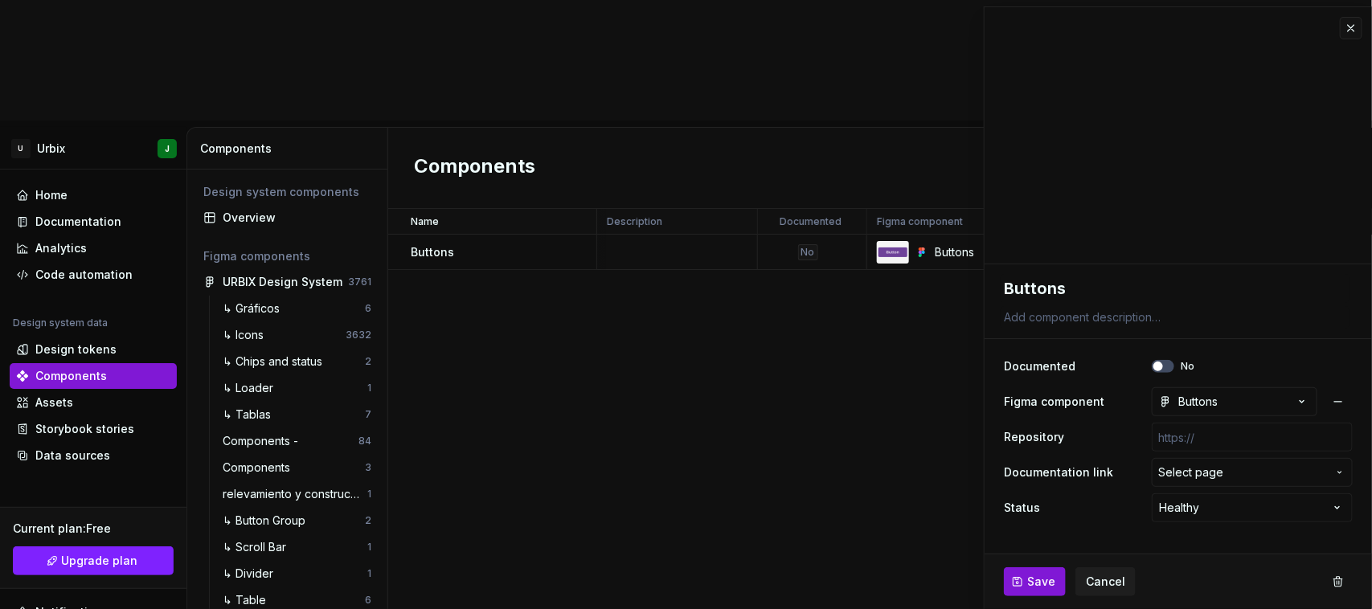
scroll to position [0, 275]
click at [1356, 28] on button "button" at bounding box center [1351, 28] width 23 height 23
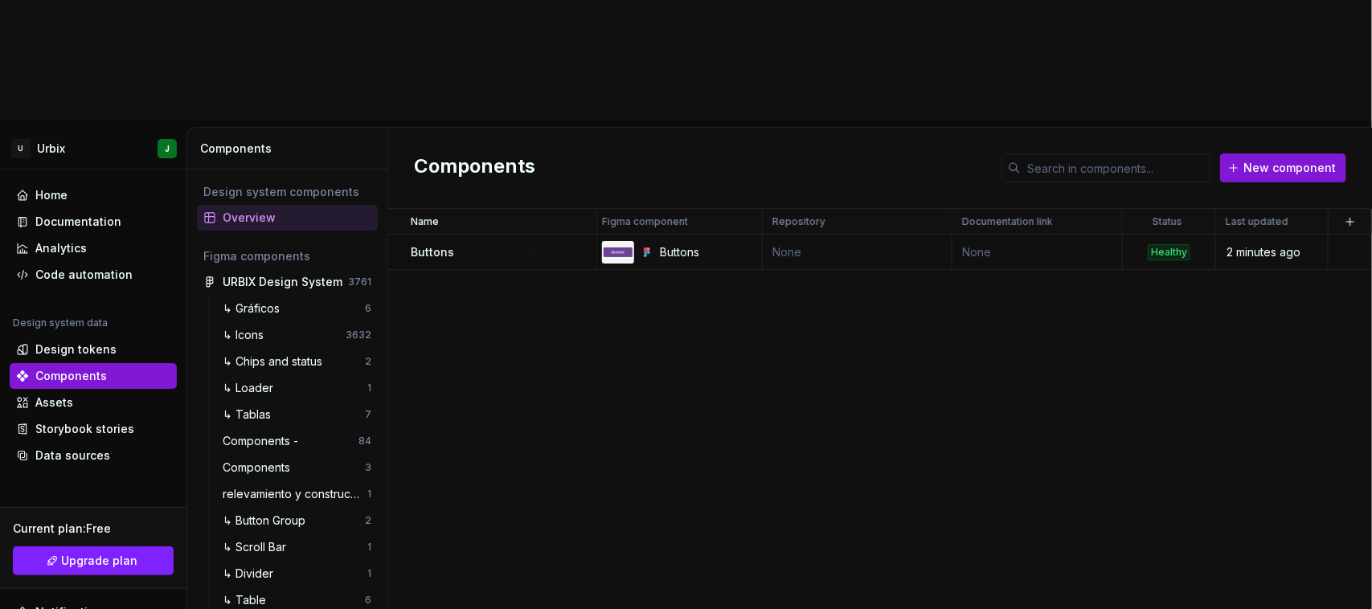
click at [979, 235] on td "None" at bounding box center [1038, 252] width 170 height 35
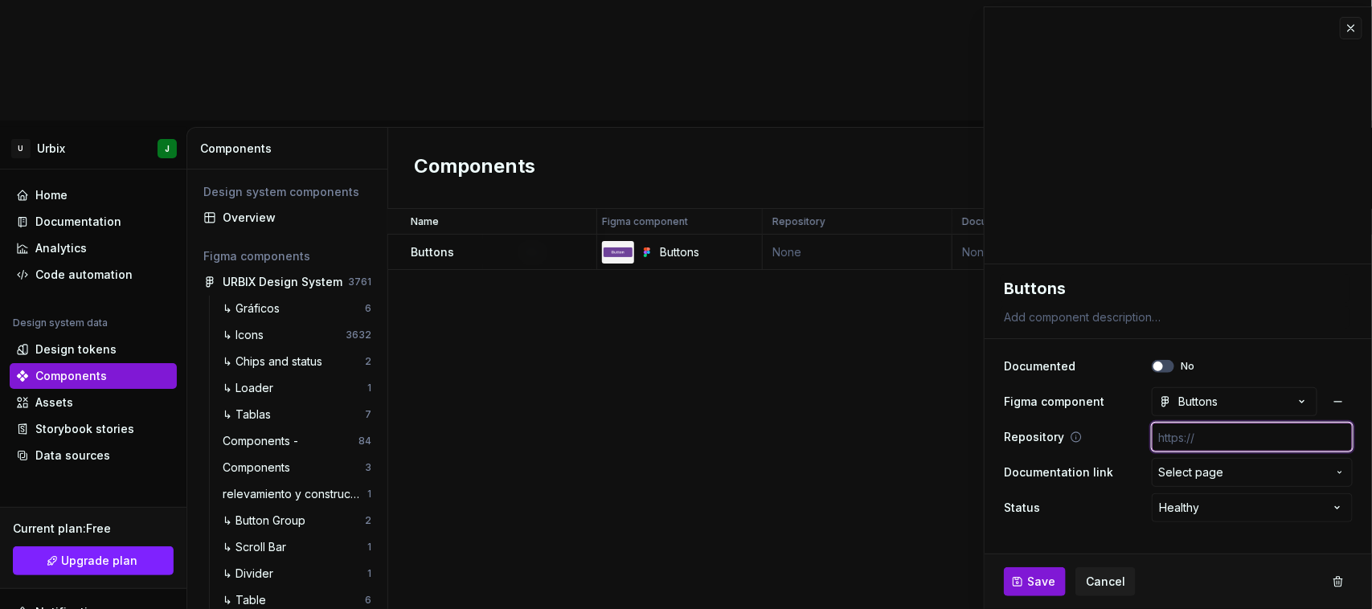
click at [1188, 439] on input "text" at bounding box center [1252, 437] width 201 height 29
click at [1099, 441] on div "Repository" at bounding box center [1178, 437] width 349 height 29
click at [1224, 469] on span "Select page" at bounding box center [1243, 473] width 169 height 16
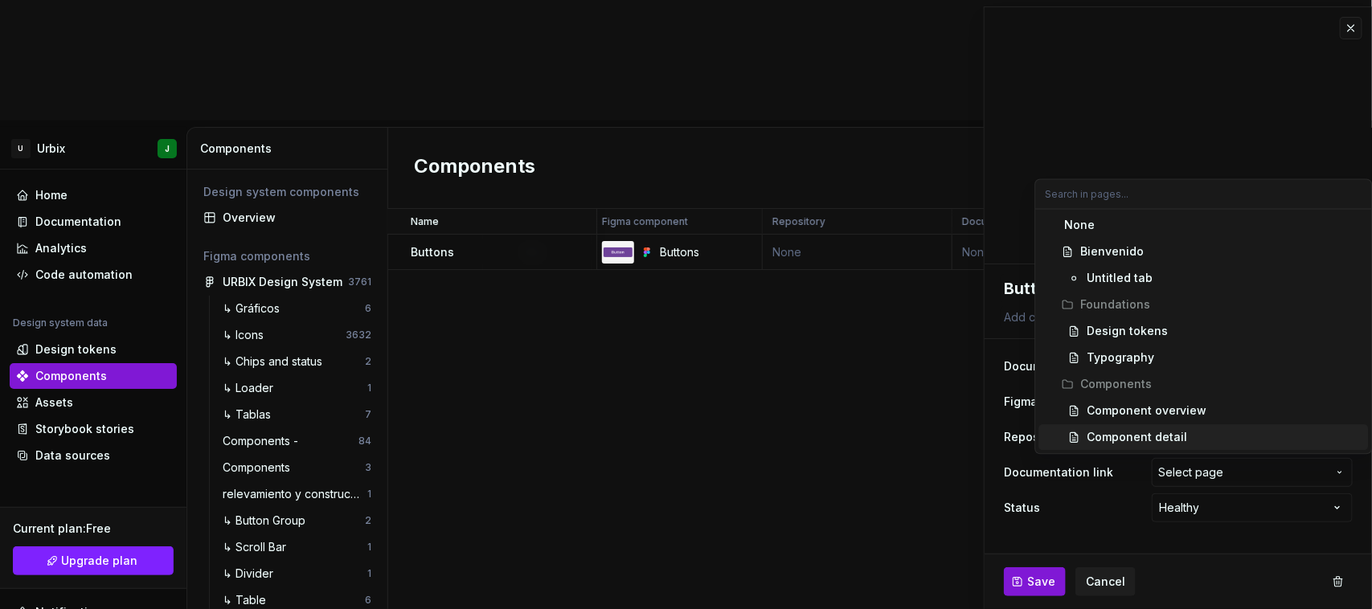
click at [1116, 438] on div "Component detail" at bounding box center [1138, 438] width 101 height 16
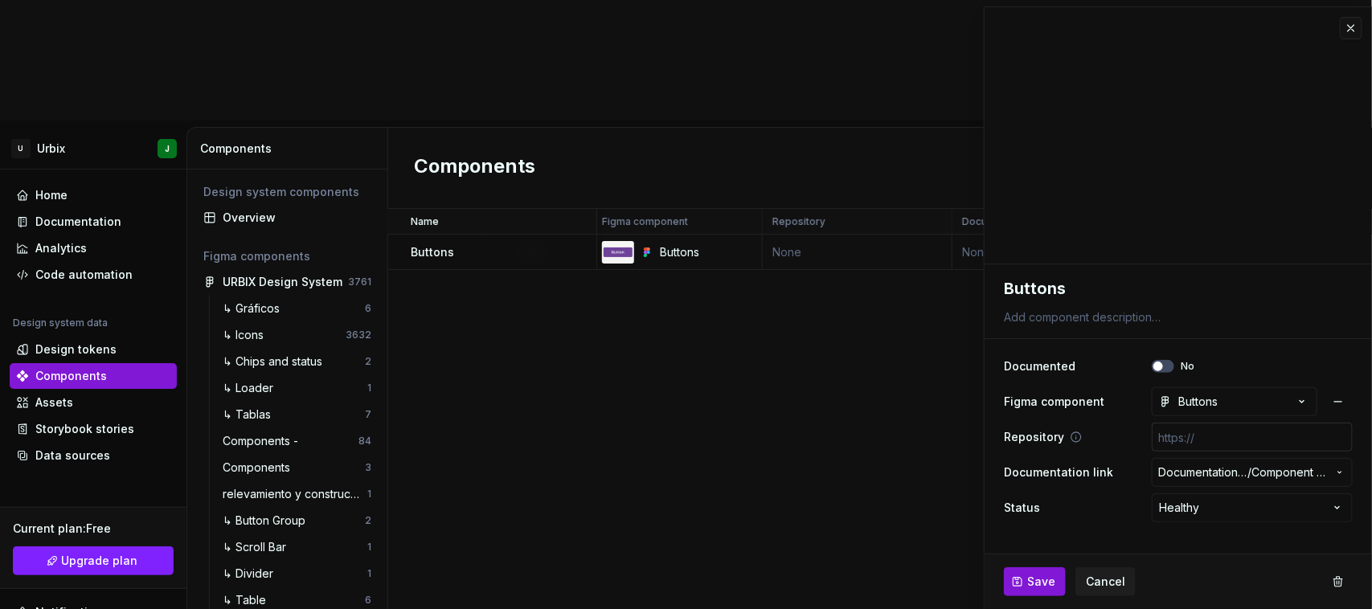
click at [1206, 440] on input "text" at bounding box center [1252, 437] width 201 height 29
paste input "[URL][DOMAIN_NAME]"
type textarea "*"
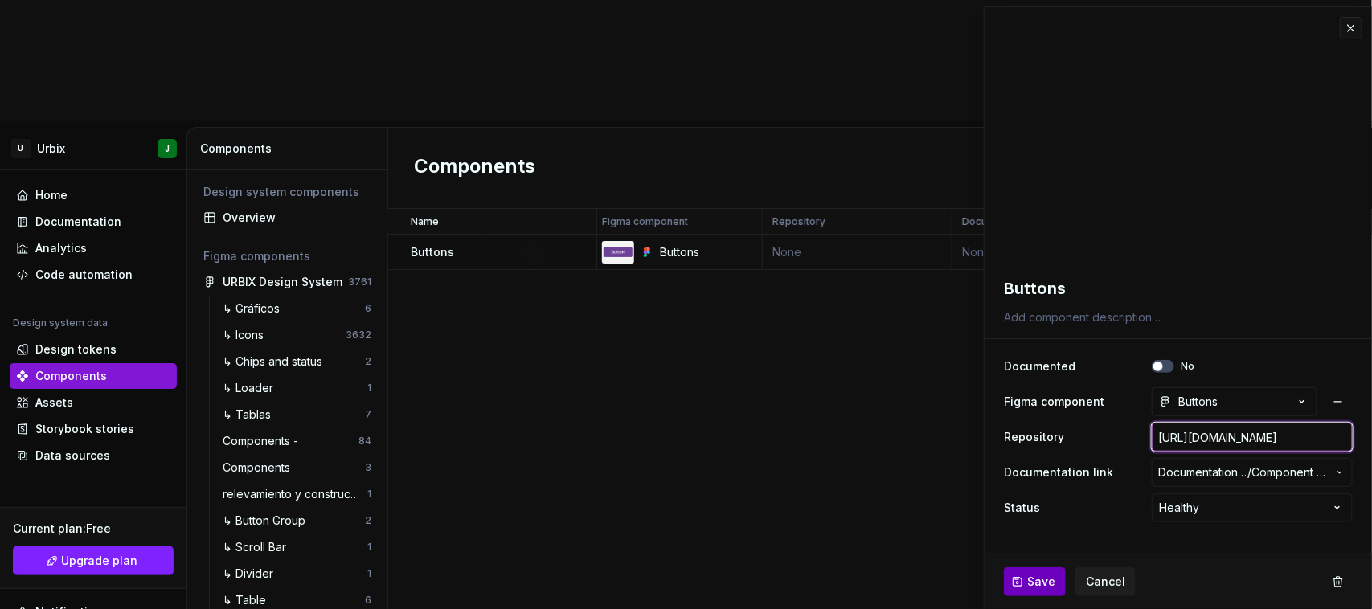
type input "[URL][DOMAIN_NAME]"
click at [1040, 580] on span "Save" at bounding box center [1042, 582] width 28 height 16
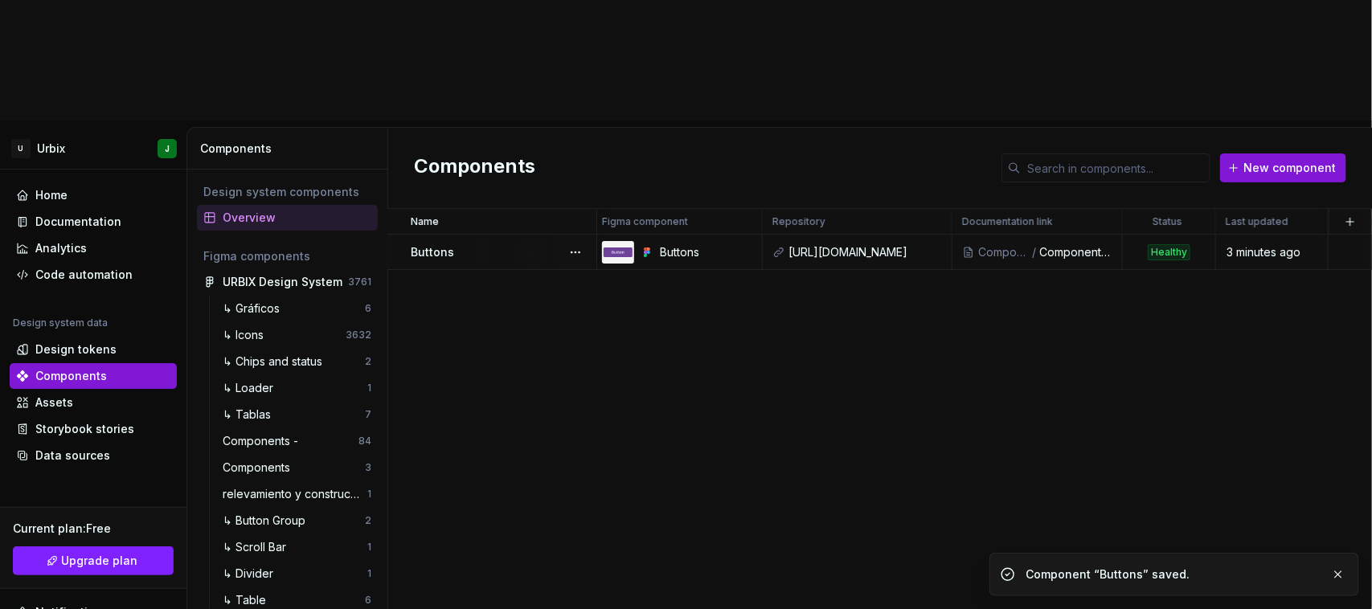
click at [1037, 244] on div "/" at bounding box center [1035, 252] width 9 height 16
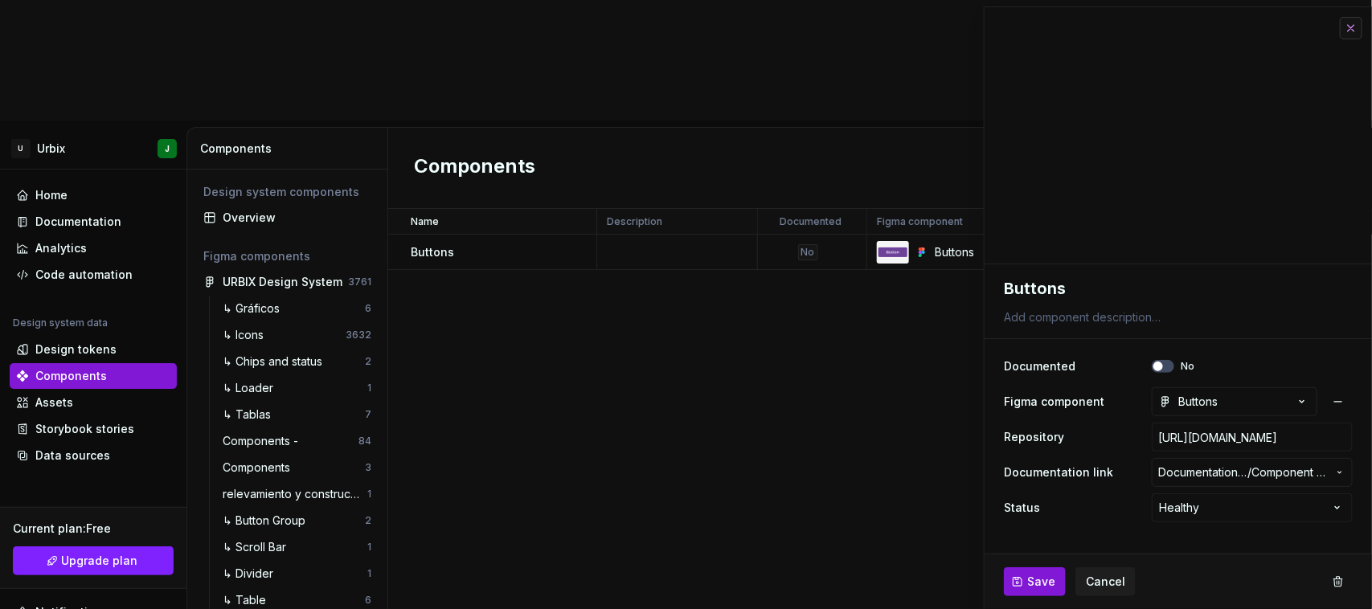
click at [1352, 20] on button "button" at bounding box center [1351, 28] width 23 height 23
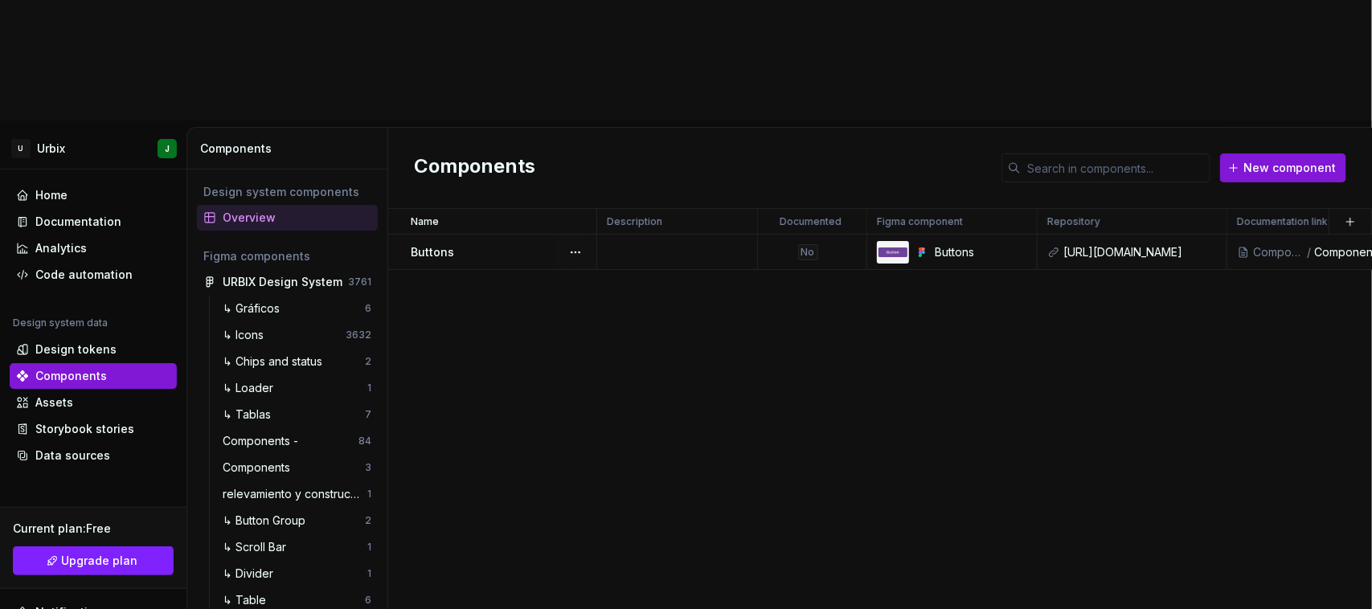
click at [644, 235] on td at bounding box center [677, 252] width 161 height 35
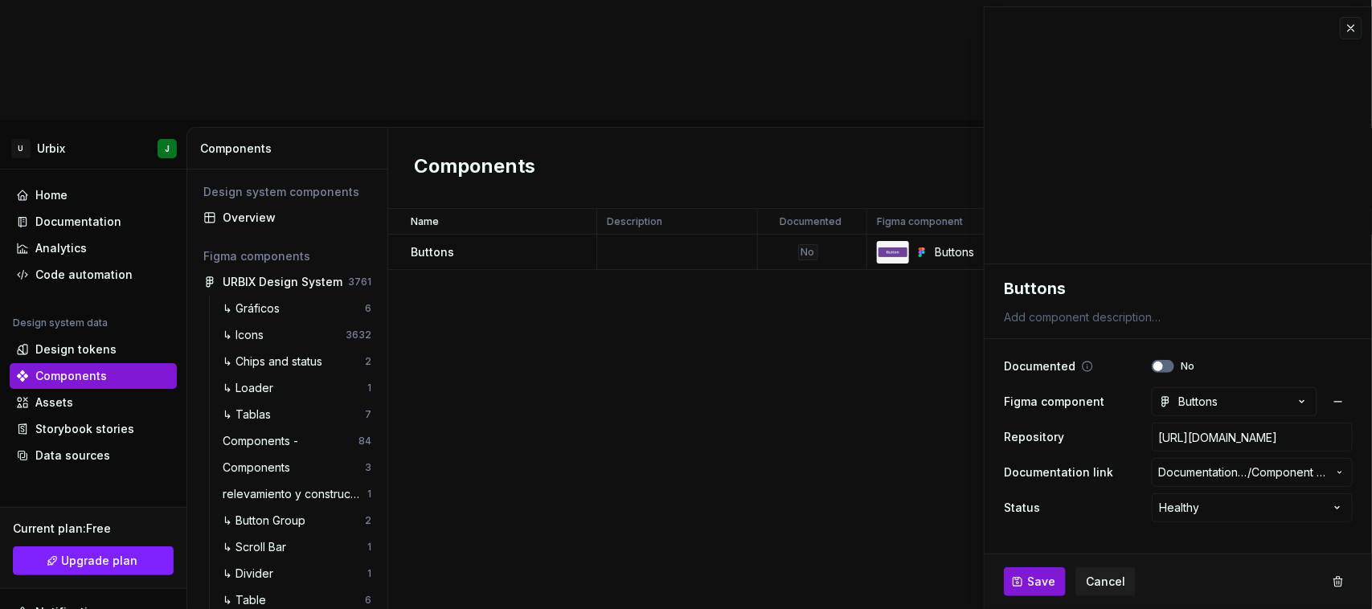
click at [1170, 364] on button "No" at bounding box center [1163, 366] width 23 height 13
click at [1088, 320] on textarea at bounding box center [1175, 317] width 349 height 23
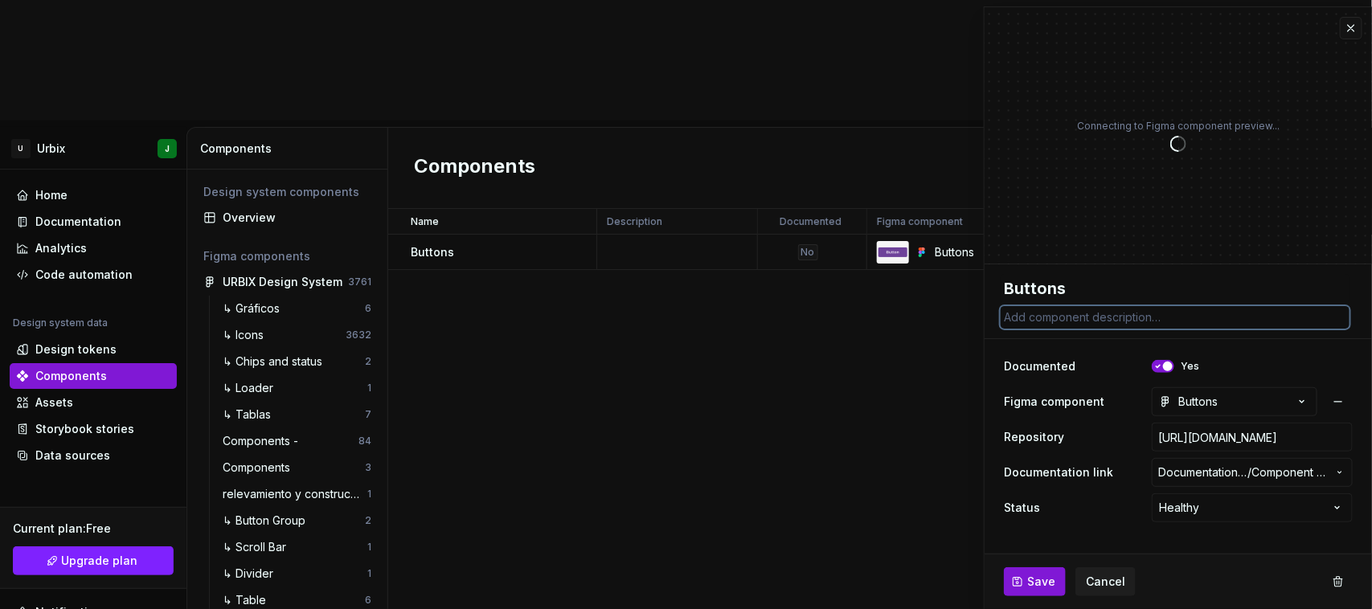
type textarea "*"
type textarea "B"
type textarea "*"
type textarea "Bto"
type textarea "*"
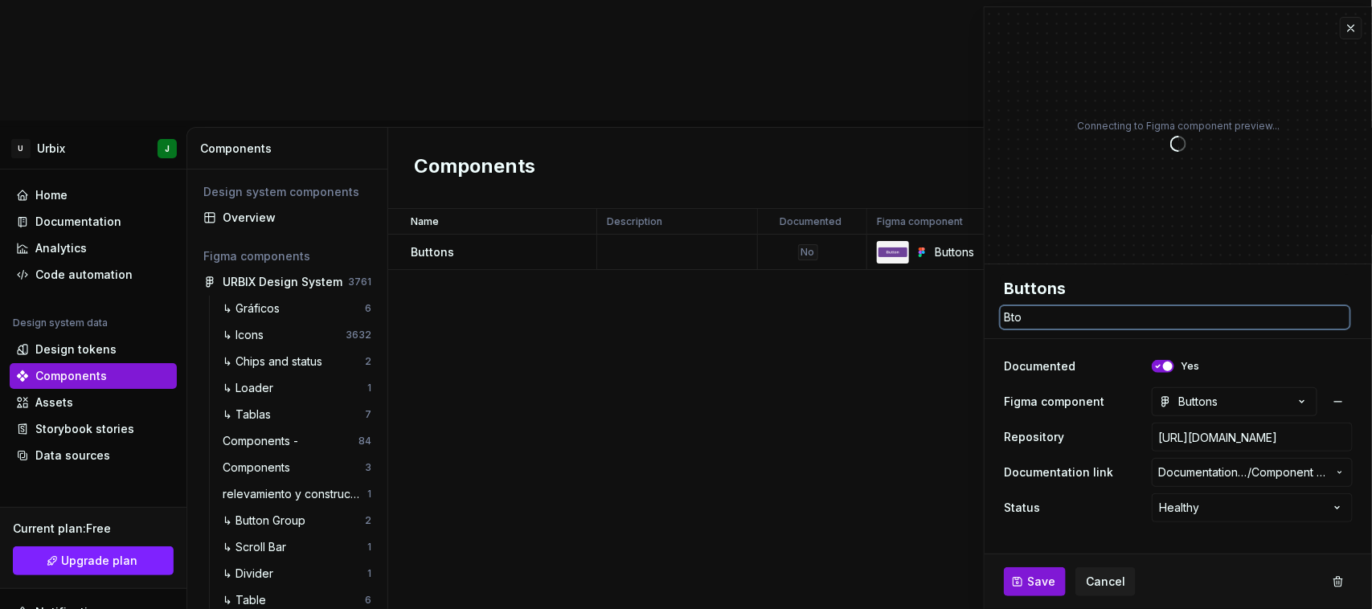
type textarea "Bton"
type textarea "*"
type textarea "Btone"
type textarea "*"
type textarea "Btones"
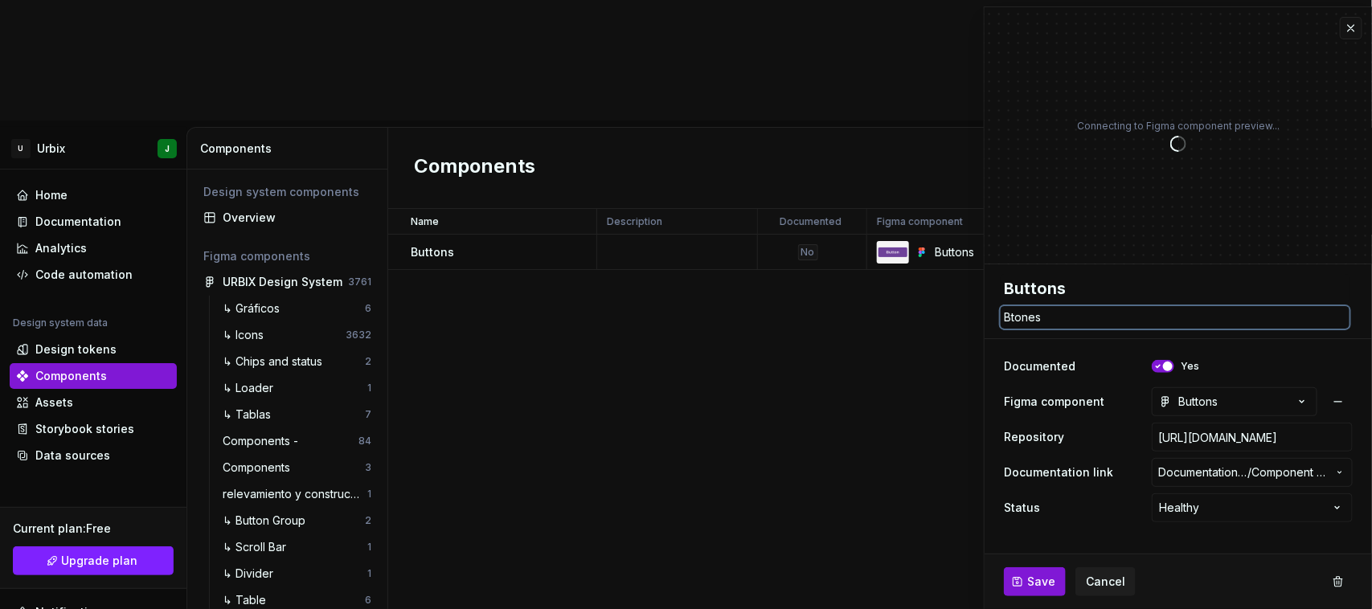
type textarea "*"
type textarea "Btone"
type textarea "*"
type textarea "Bton"
type textarea "*"
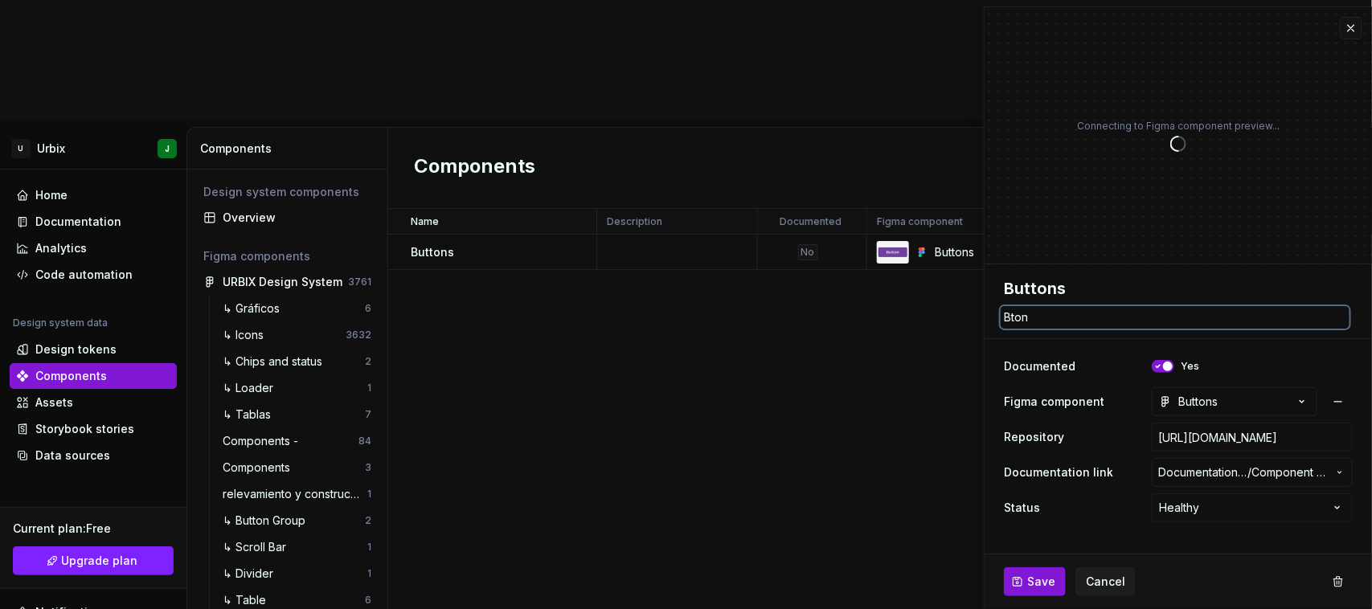
type textarea "Bto"
type textarea "*"
type textarea "Bt"
type textarea "*"
type textarea "B"
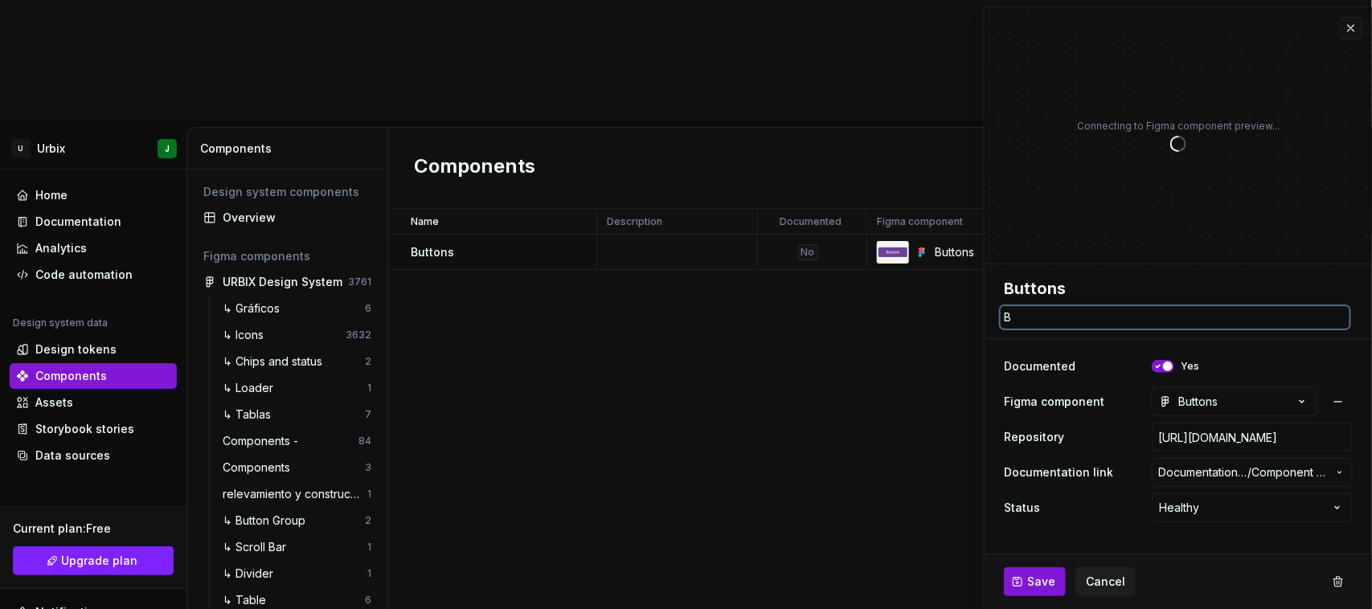
type textarea "*"
type textarea "Bo"
type textarea "*"
type textarea "Boto"
type textarea "*"
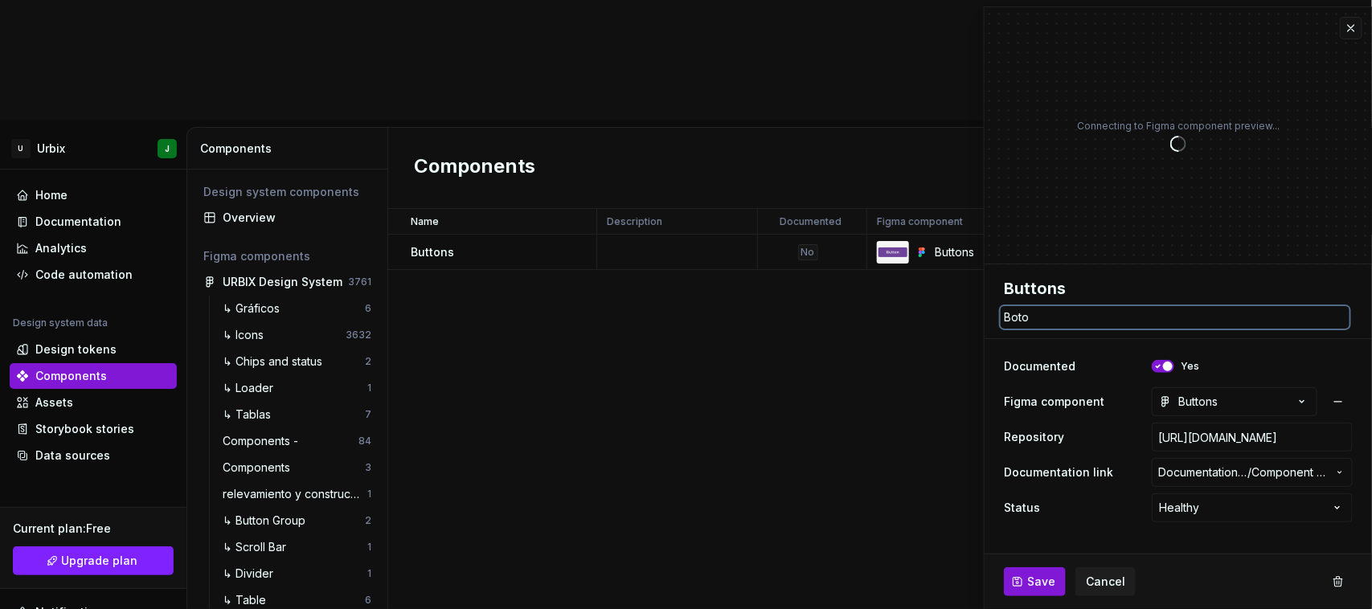
type textarea "Boton"
type textarea "*"
type textarea "Botone"
type textarea "*"
type textarea "Botones"
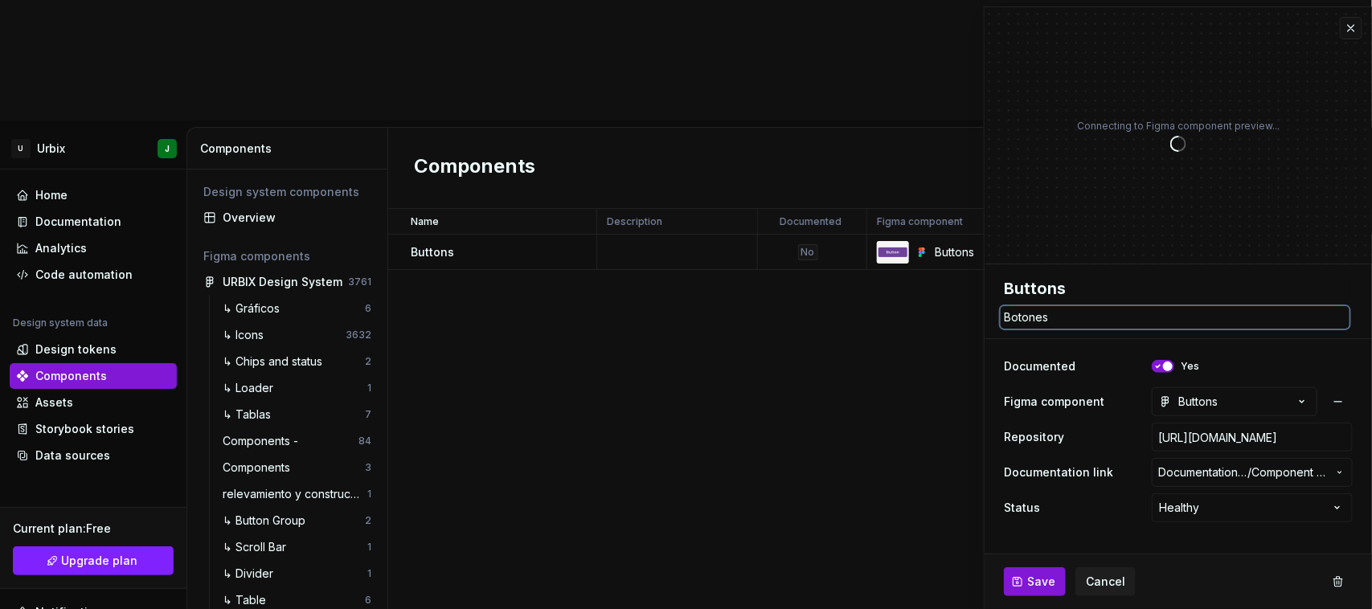
type textarea "*"
type textarea "Botones"
type textarea "*"
type textarea "Botones p"
type textarea "*"
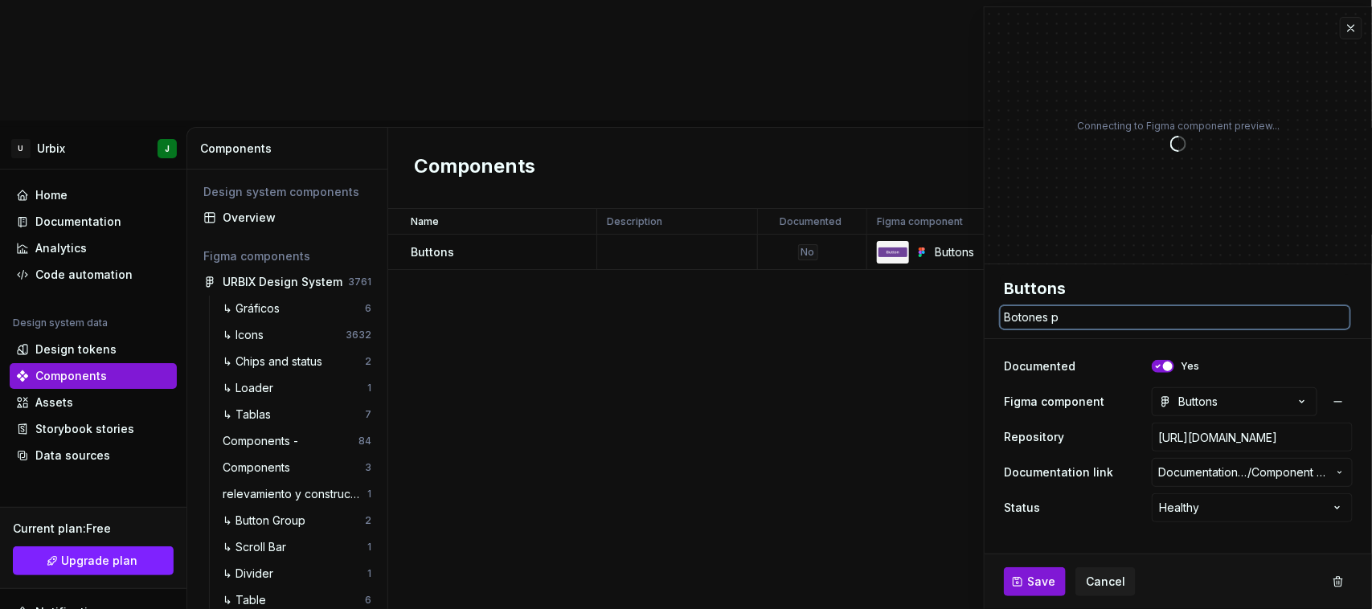
type textarea "Botones pi"
type textarea "*"
type textarea "Botones p"
type textarea "*"
type textarea "Botones pri"
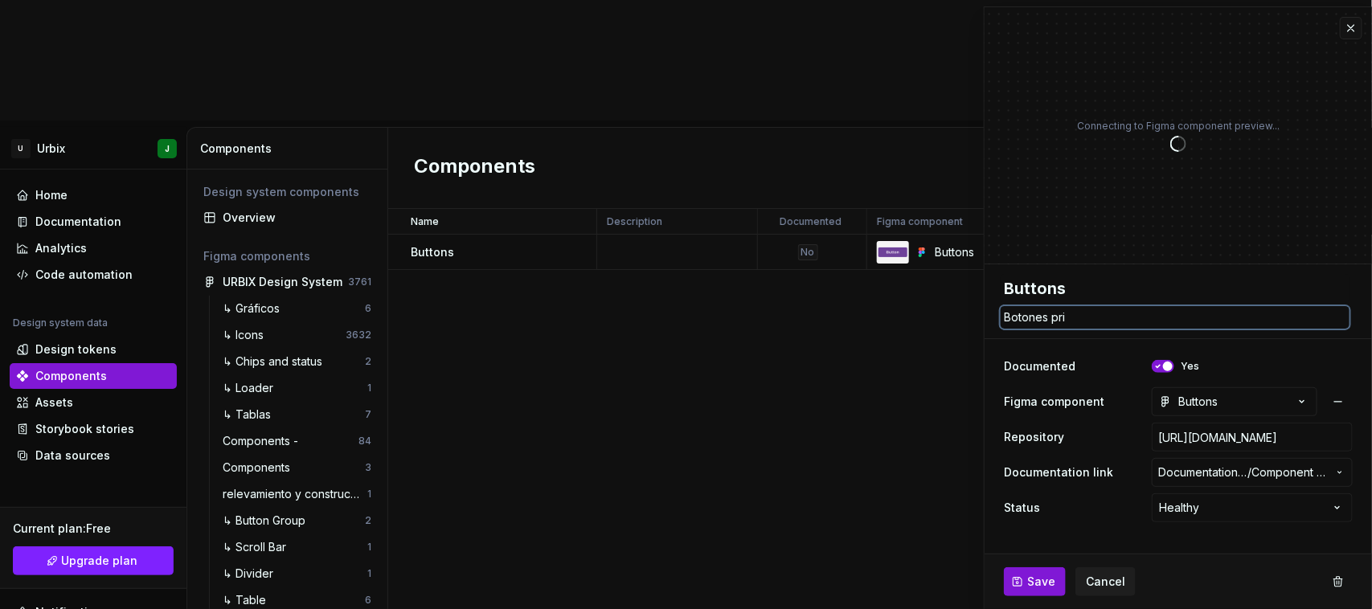
type textarea "*"
type textarea "Botones prim"
type textarea "*"
type textarea "Botones prima"
type textarea "*"
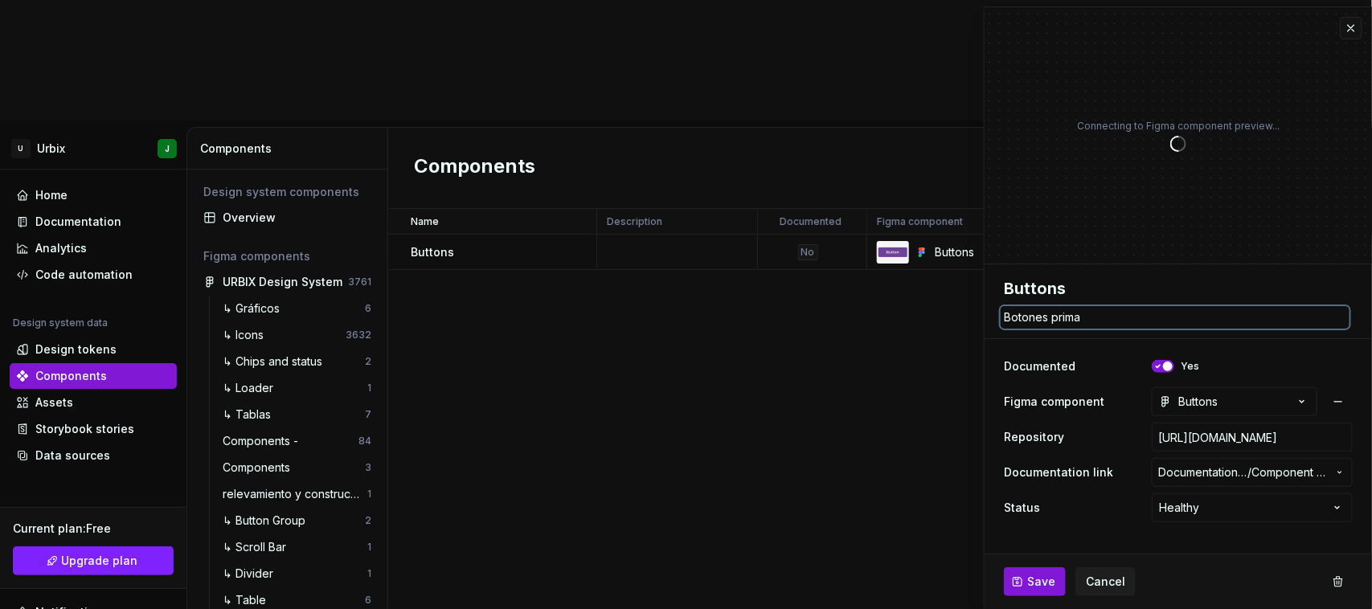
type textarea "Botones primar"
type textarea "*"
type textarea "Botones primari"
type textarea "*"
type textarea "Botones primario"
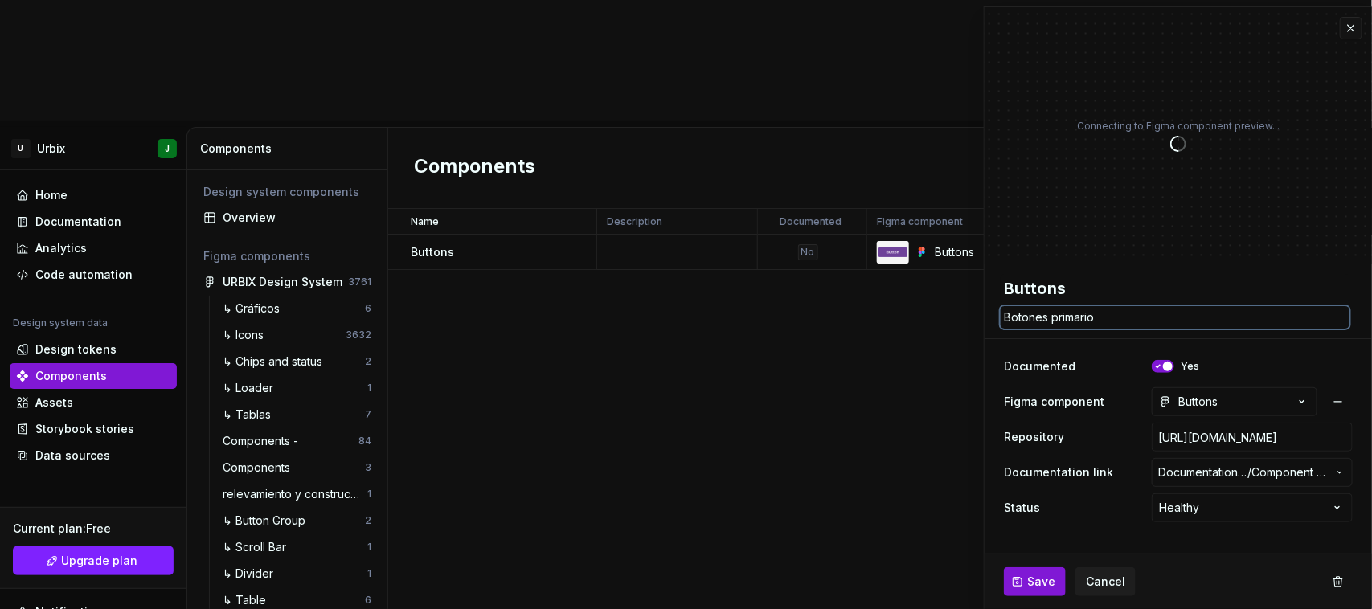
type textarea "*"
type textarea "Botones primarios"
type textarea "*"
type textarea "Botones primarios"
type textarea "*"
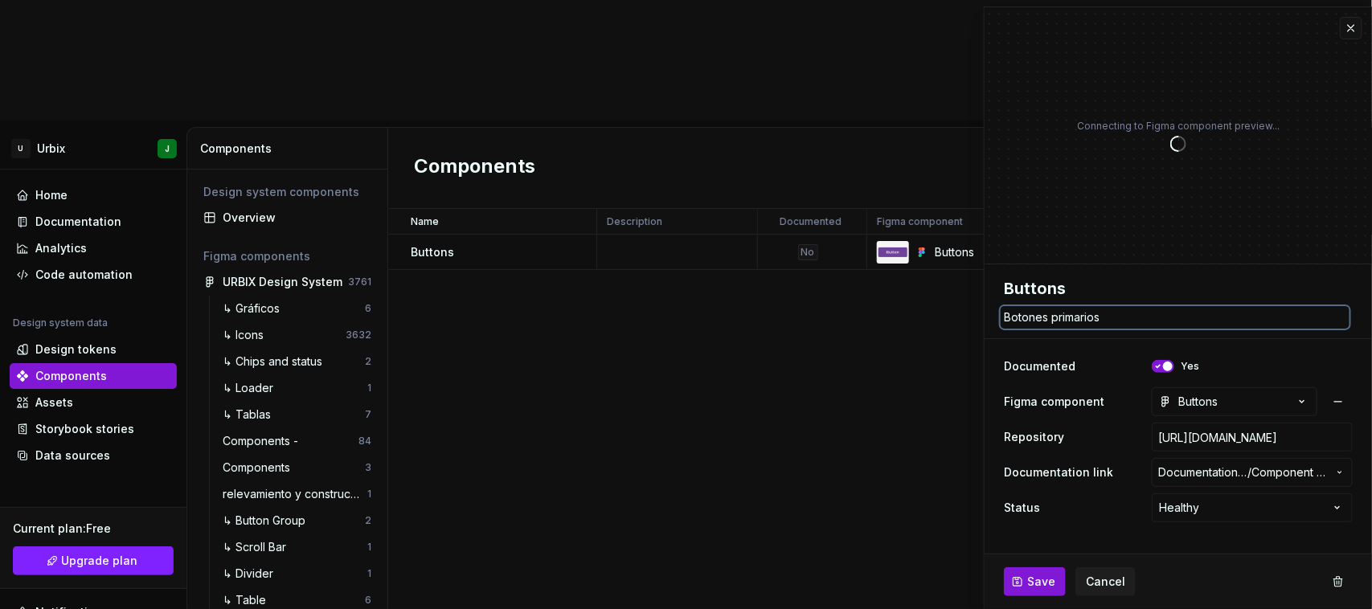
type textarea "Botones primarios y"
type textarea "*"
type textarea "Botones primarios y"
type textarea "*"
type textarea "Botones primarios y s"
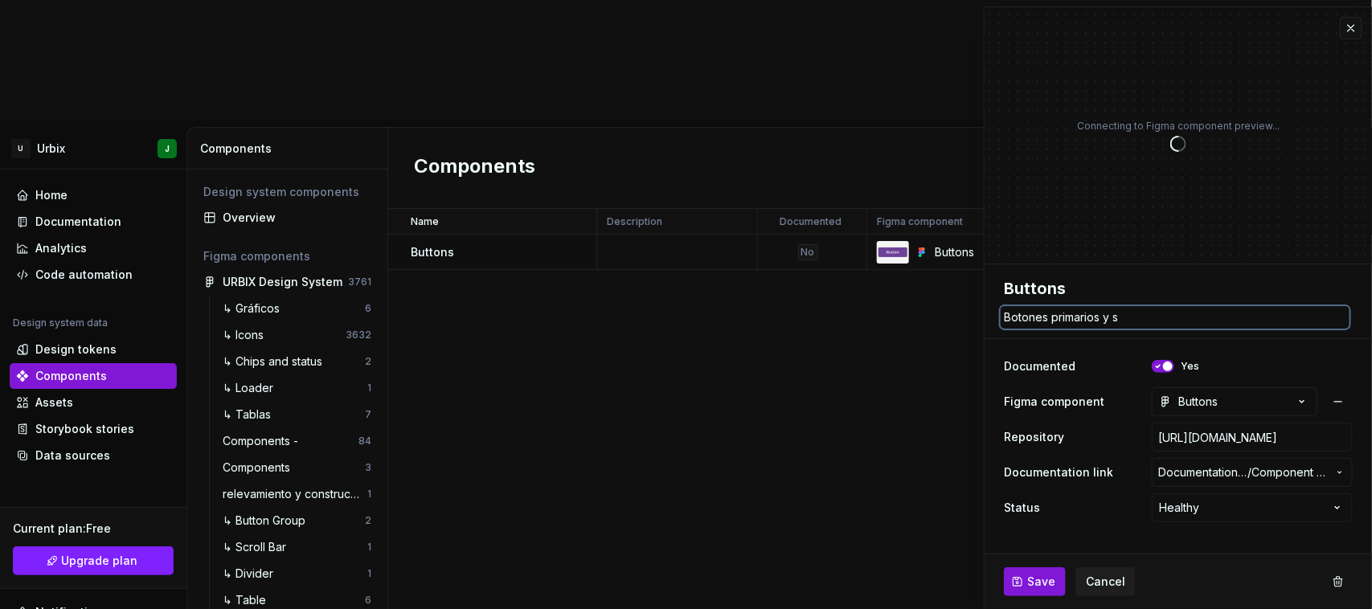
type textarea "*"
type textarea "Botones primarios y se"
type textarea "*"
type textarea "Botones primarios y sec"
type textarea "*"
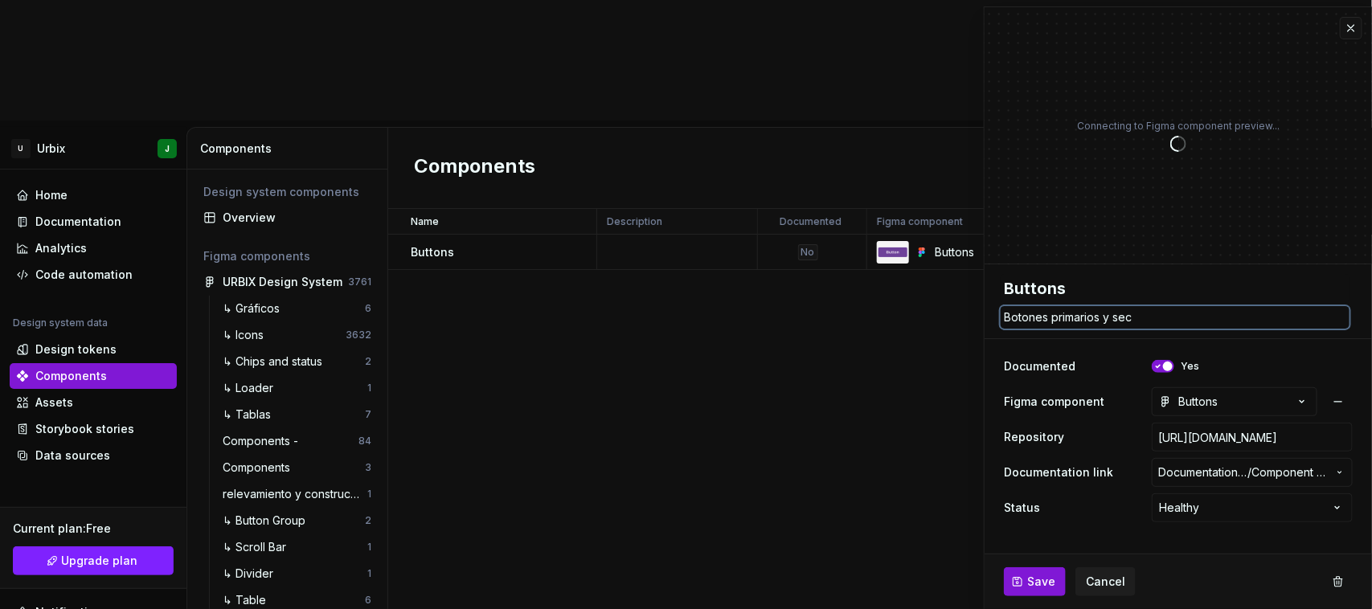
type textarea "Botones primarios y secu"
type textarea "*"
type textarea "Botones primarios y secun"
type textarea "*"
type textarea "Botones primarios y secu"
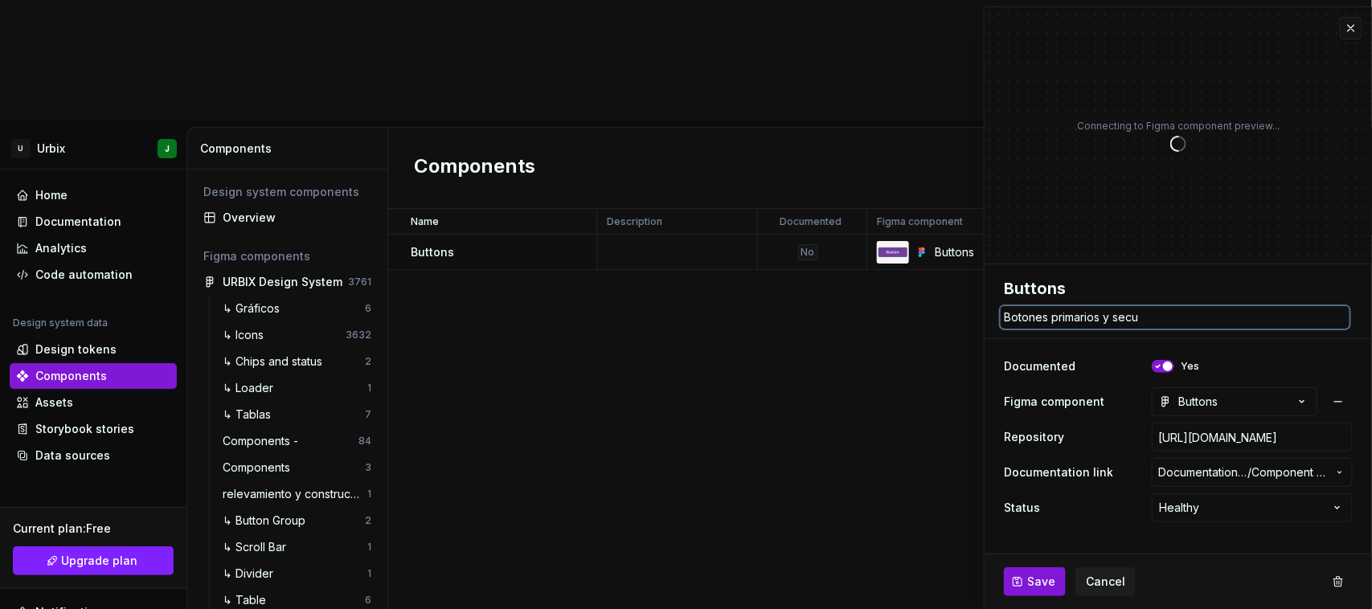
type textarea "*"
type textarea "Botones primarios y sec"
type textarea "*"
type textarea "Botones primarios y se"
type textarea "*"
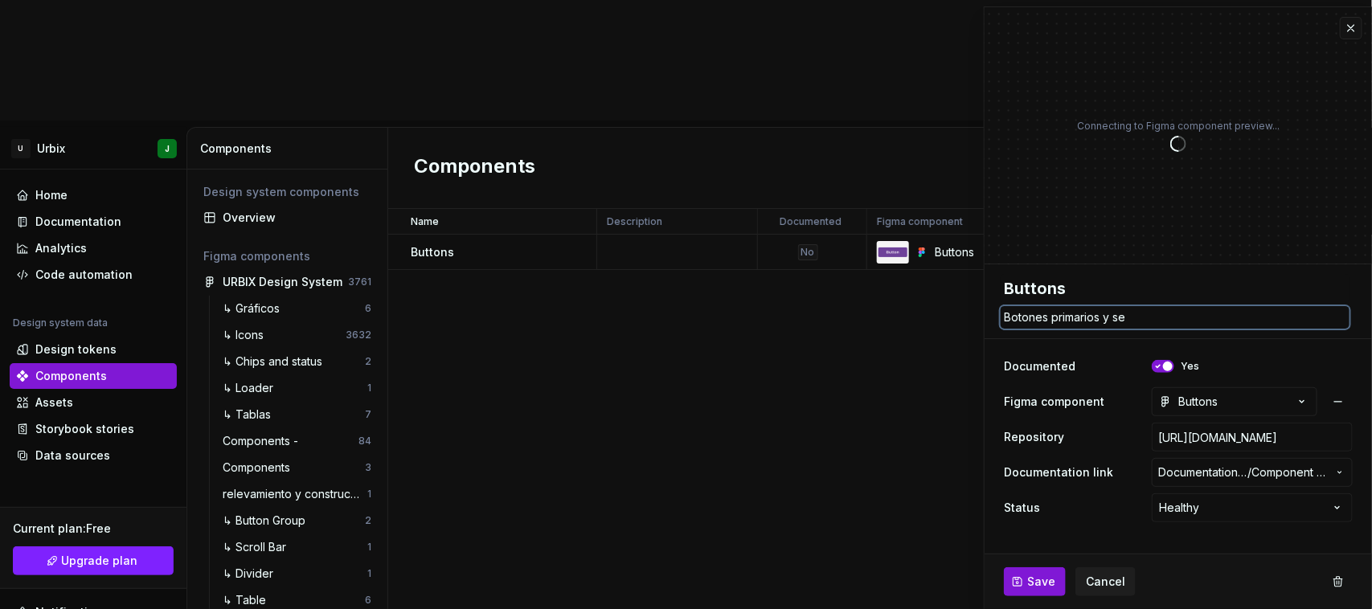
type textarea "Botones primarios y s"
type textarea "*"
type textarea "Botones primarios y"
type textarea "*"
type textarea "Botones primarios y"
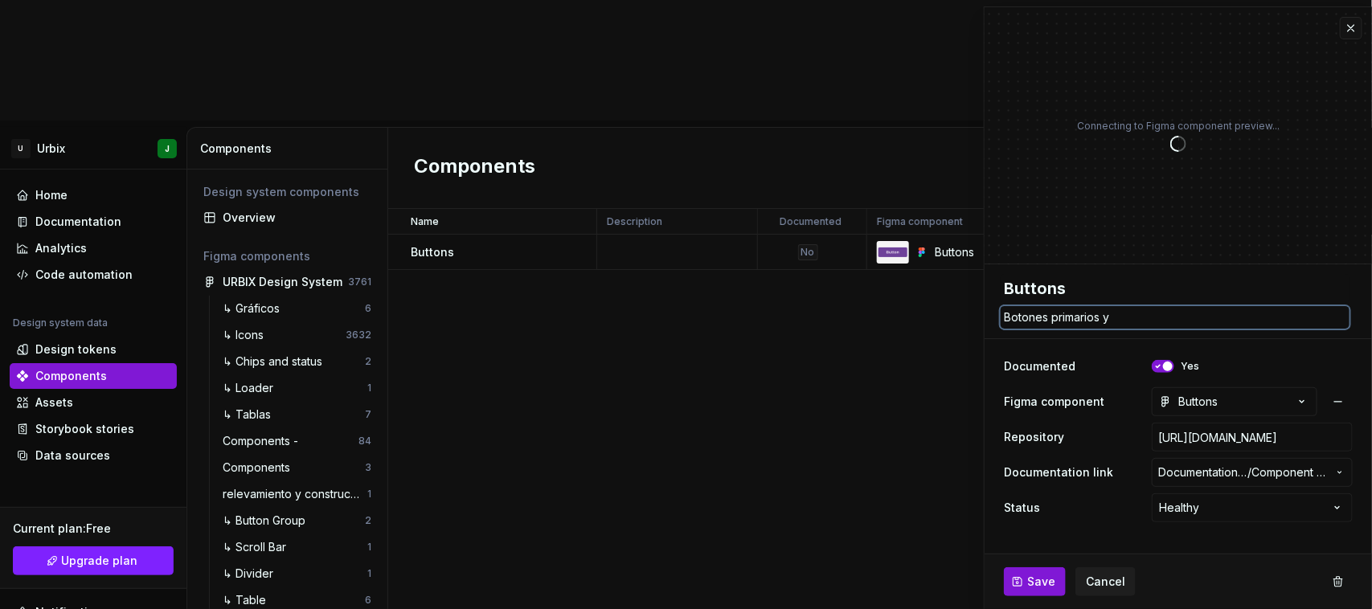
type textarea "*"
type textarea "Botones primarios"
type textarea "*"
type textarea "Botones primarios"
type textarea "*"
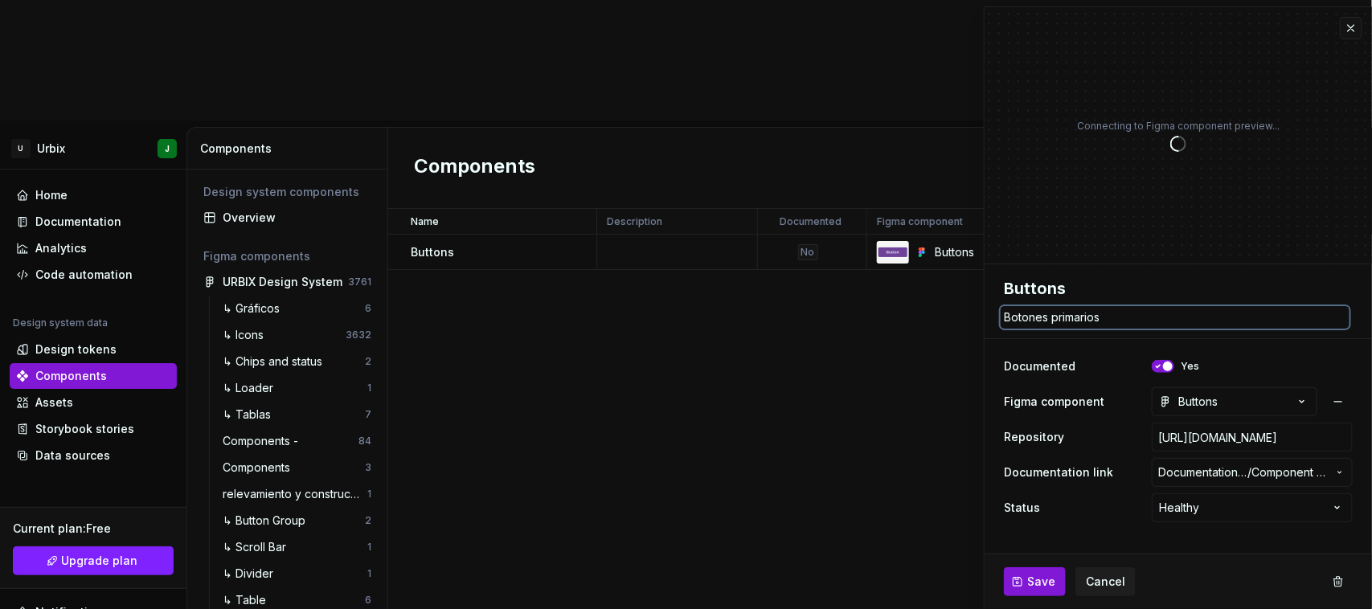
type textarea "Botones primarios,"
type textarea "*"
type textarea "Botones primarios,"
type textarea "*"
type textarea "Botones primarios, s"
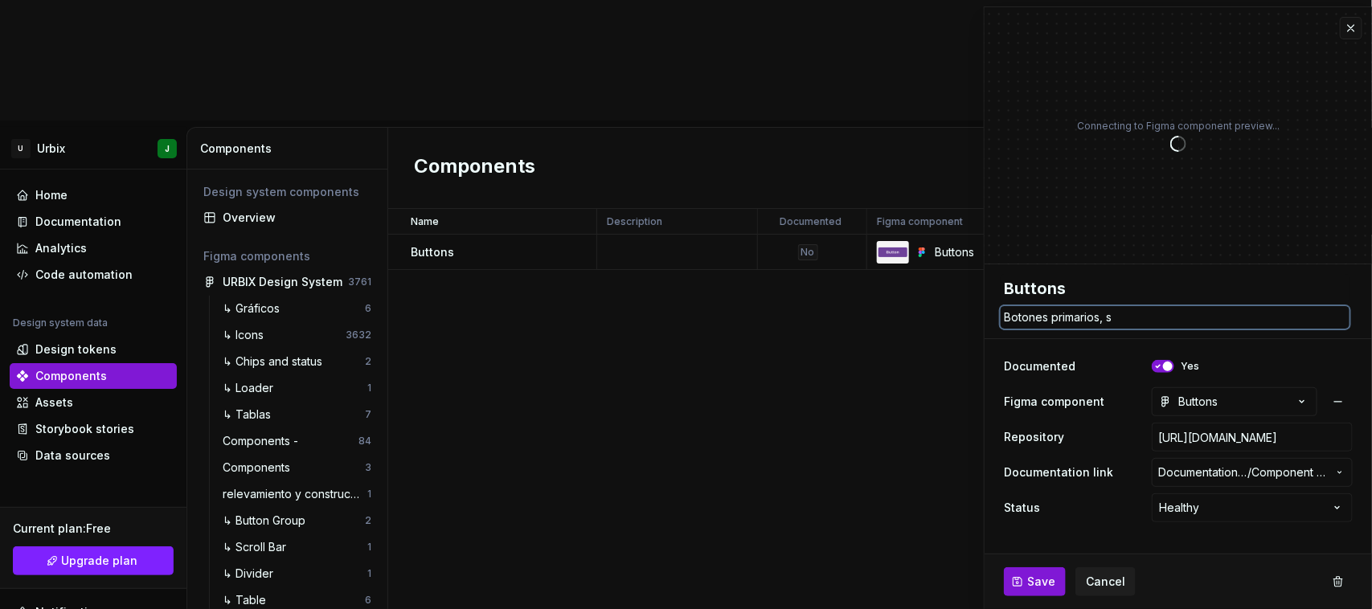
type textarea "*"
type textarea "Botones primarios, se"
type textarea "*"
type textarea "Botones primarios, sec"
type textarea "*"
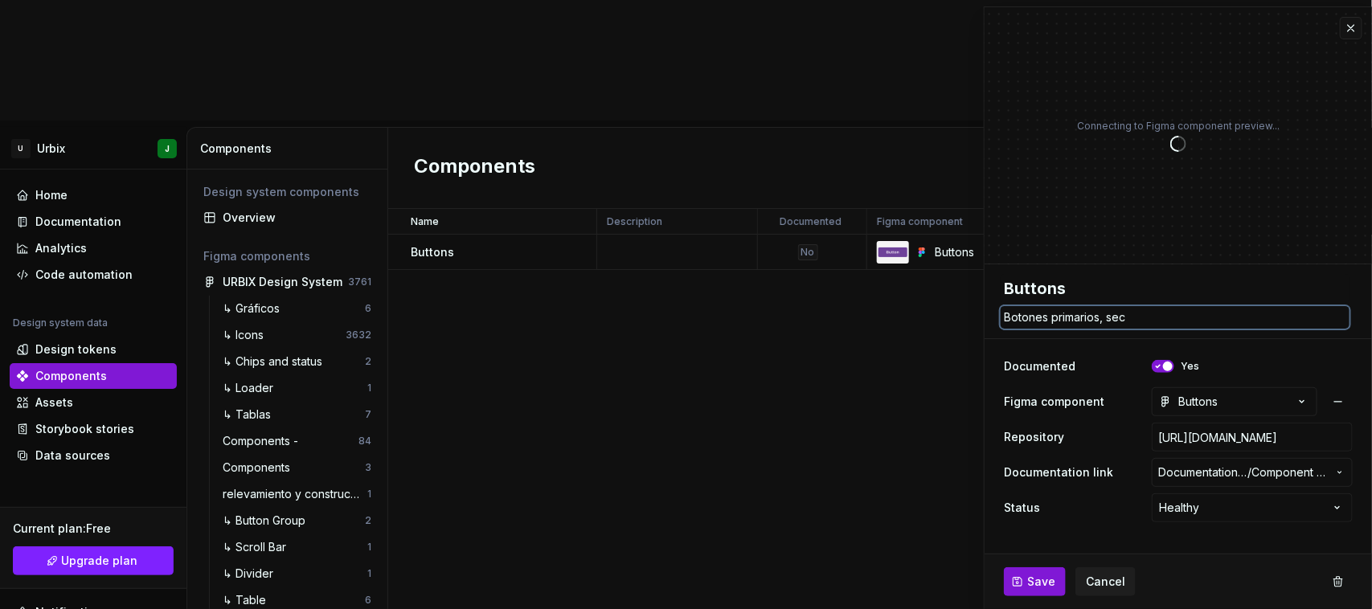
type textarea "Botones primarios, secu"
type textarea "*"
type textarea "Botones primarios, secund"
type textarea "*"
type textarea "Botones primarios, secunda"
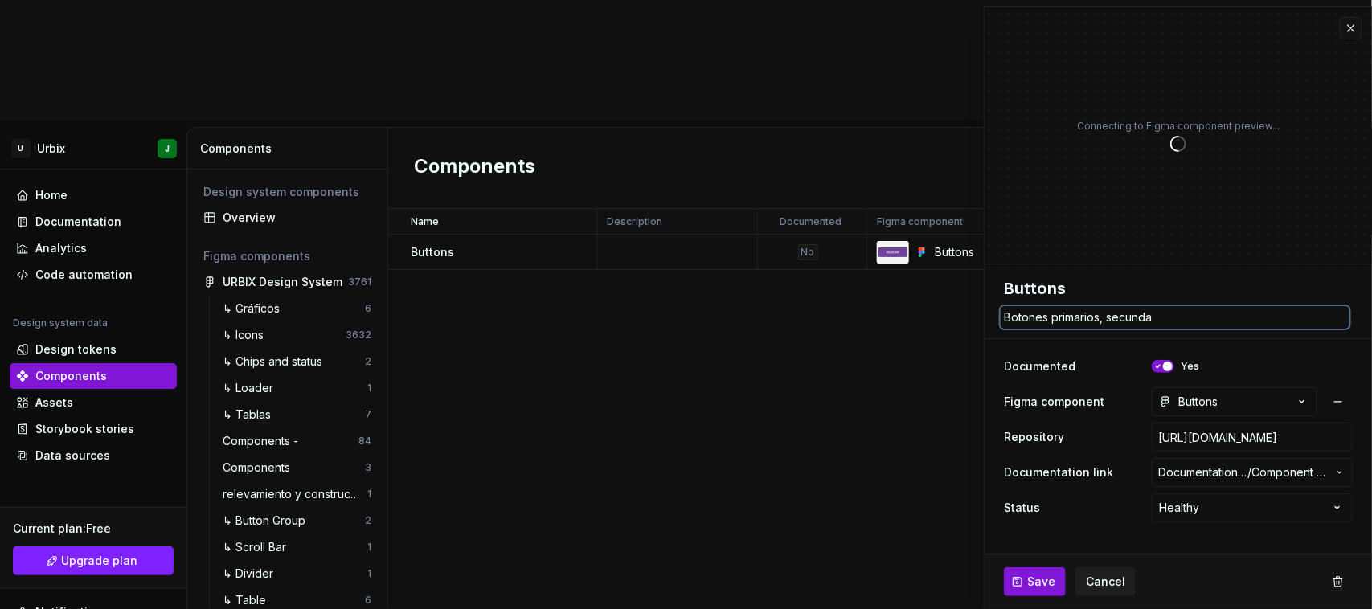
type textarea "*"
type textarea "Botones primarios, secundar"
type textarea "*"
type textarea "Botones primarios, secundari"
type textarea "*"
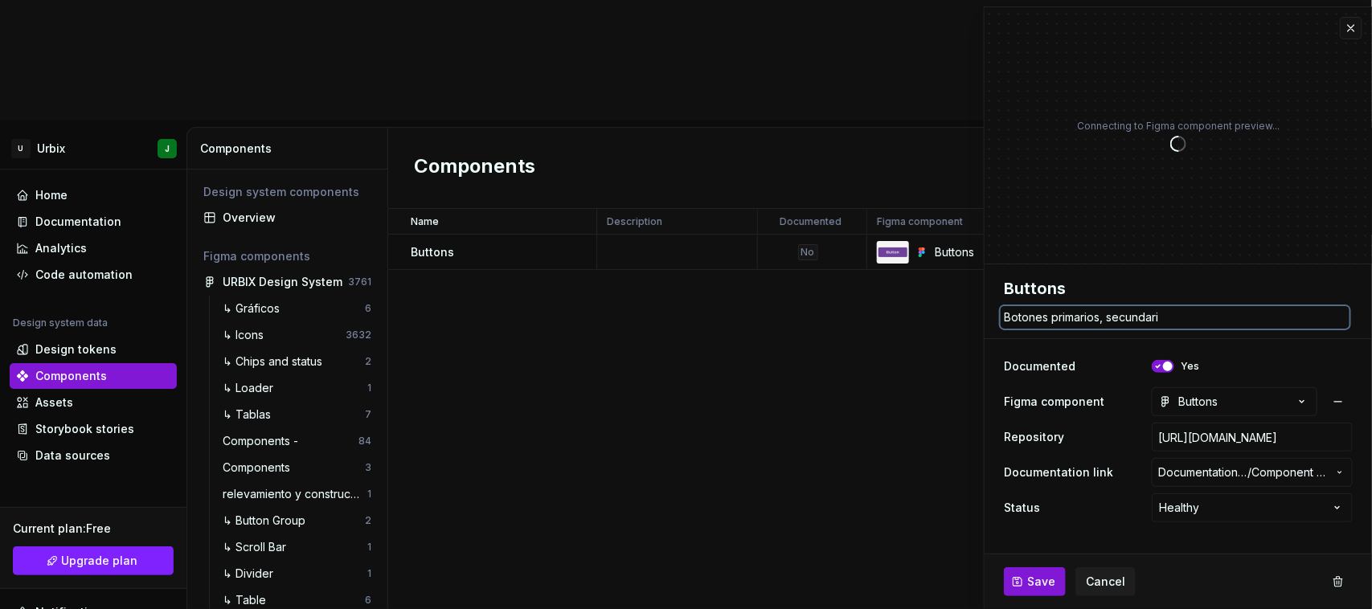
type textarea "Botones primarios, secundario"
type textarea "*"
type textarea "Botones primarios, secundarios"
type textarea "*"
type textarea "Botones primarios, secundarios"
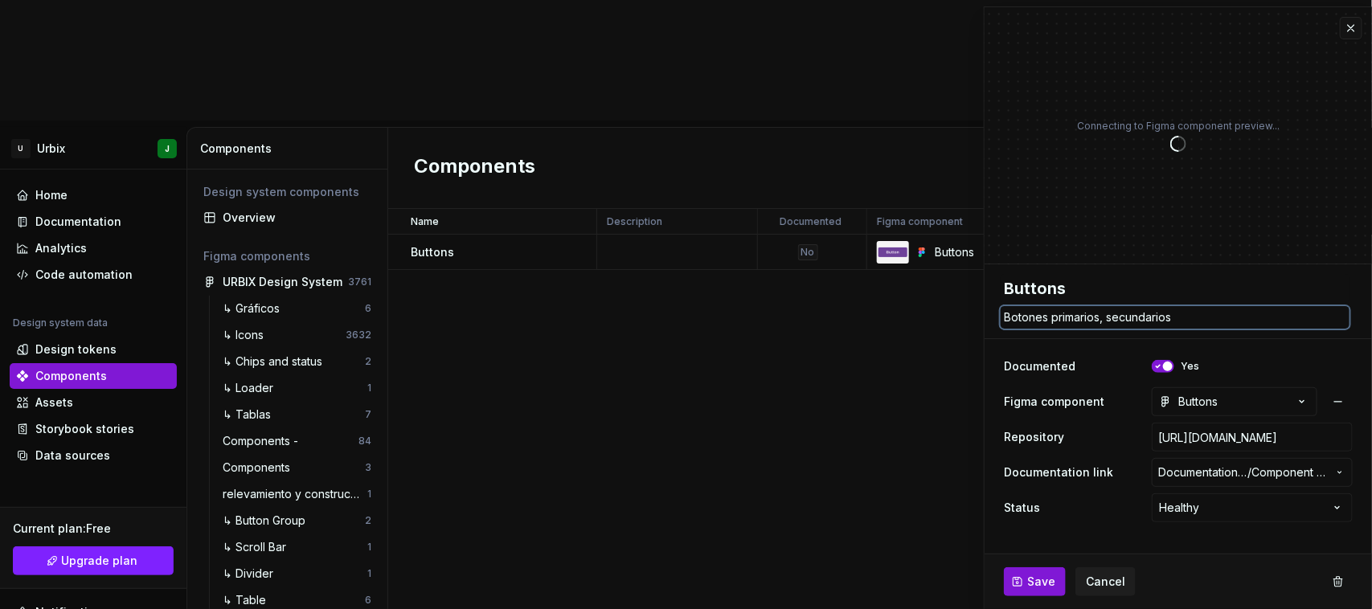
type textarea "*"
type textarea "Botones primarios, secundarios y"
type textarea "*"
type textarea "Botones primarios, secundarios y"
type textarea "*"
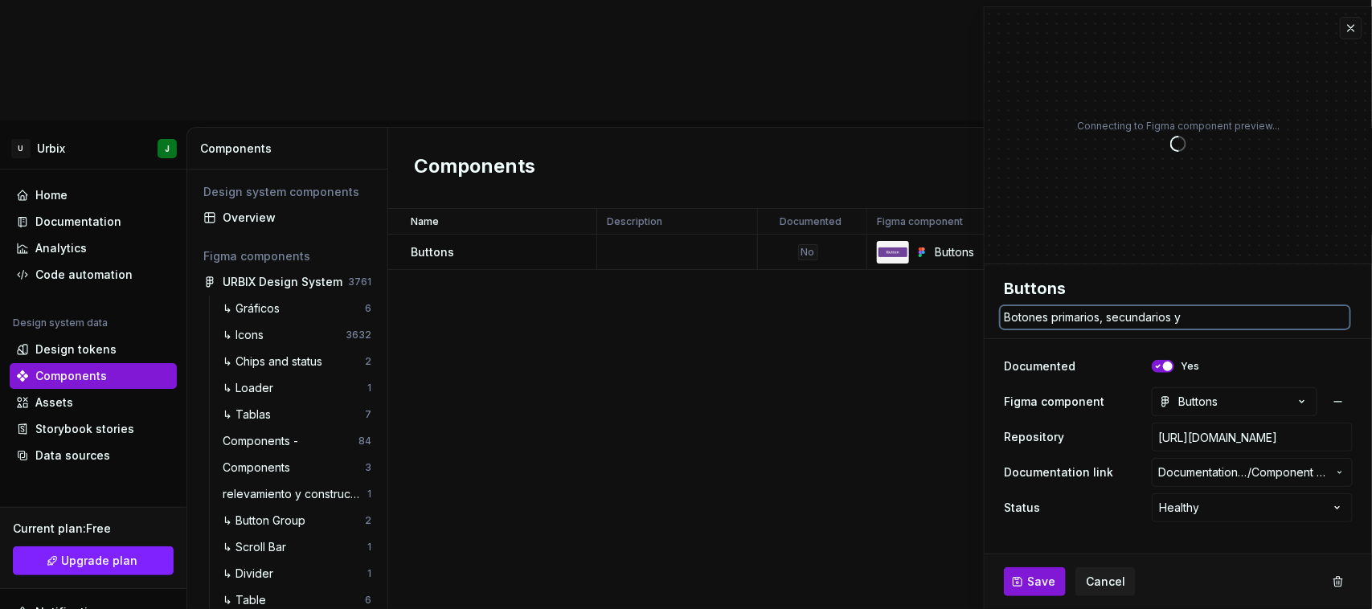
type textarea "Botones primarios, secundarios y t"
type textarea "*"
type textarea "Botones primarios, secundarios y te"
type textarea "*"
type textarea "Botones primarios, secundarios y ter"
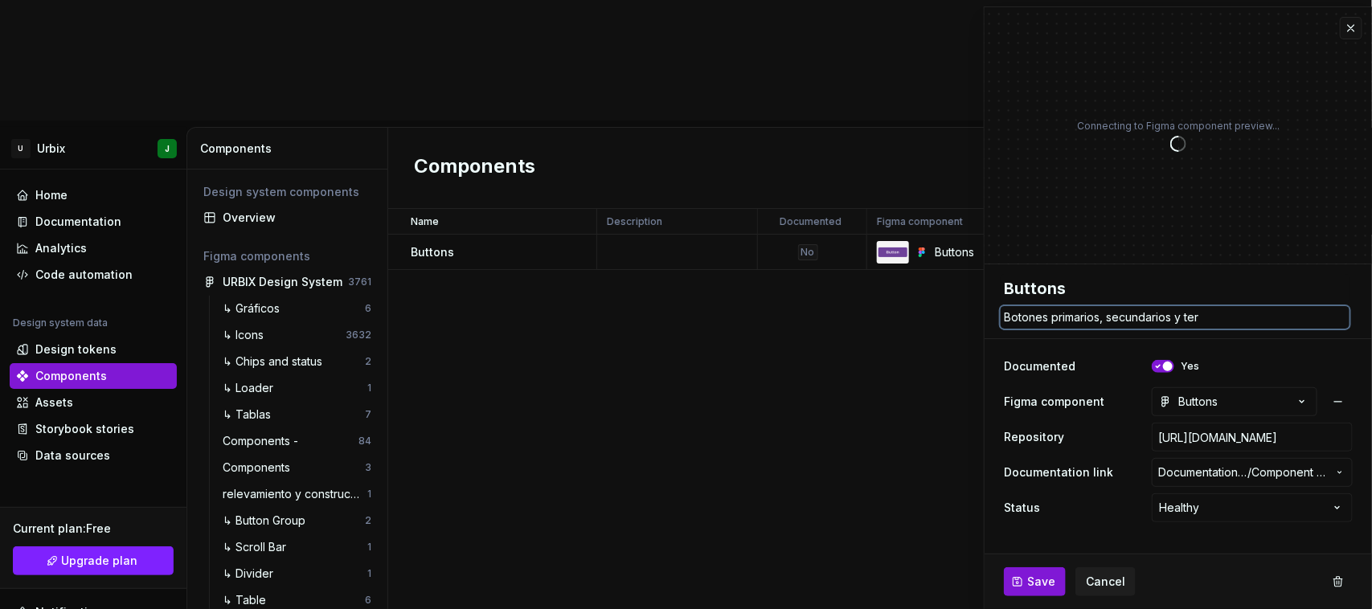
type textarea "*"
type textarea "Botones primarios, secundarios y terc"
type textarea "*"
type textarea "Botones primarios, secundarios y terci"
type textarea "*"
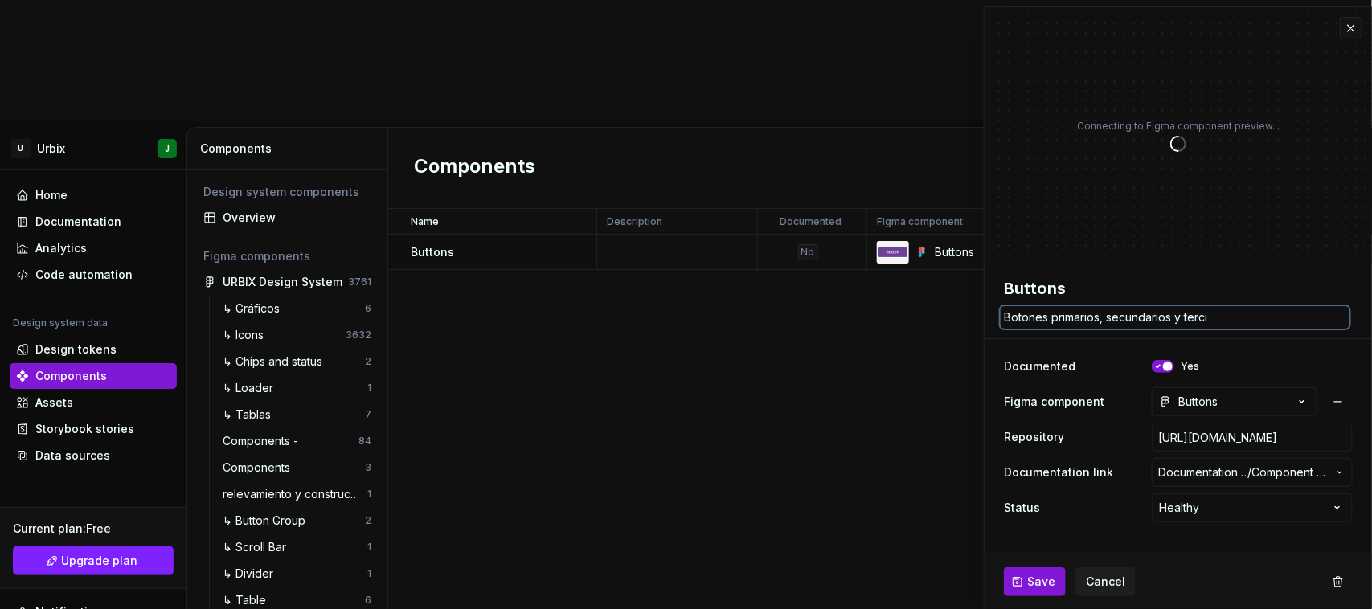
type textarea "Botones primarios, secundarios y tercia"
type textarea "*"
type textarea "Botones primarios, secundarios y terciari"
type textarea "*"
type textarea "Botones primarios, secundarios y terciario"
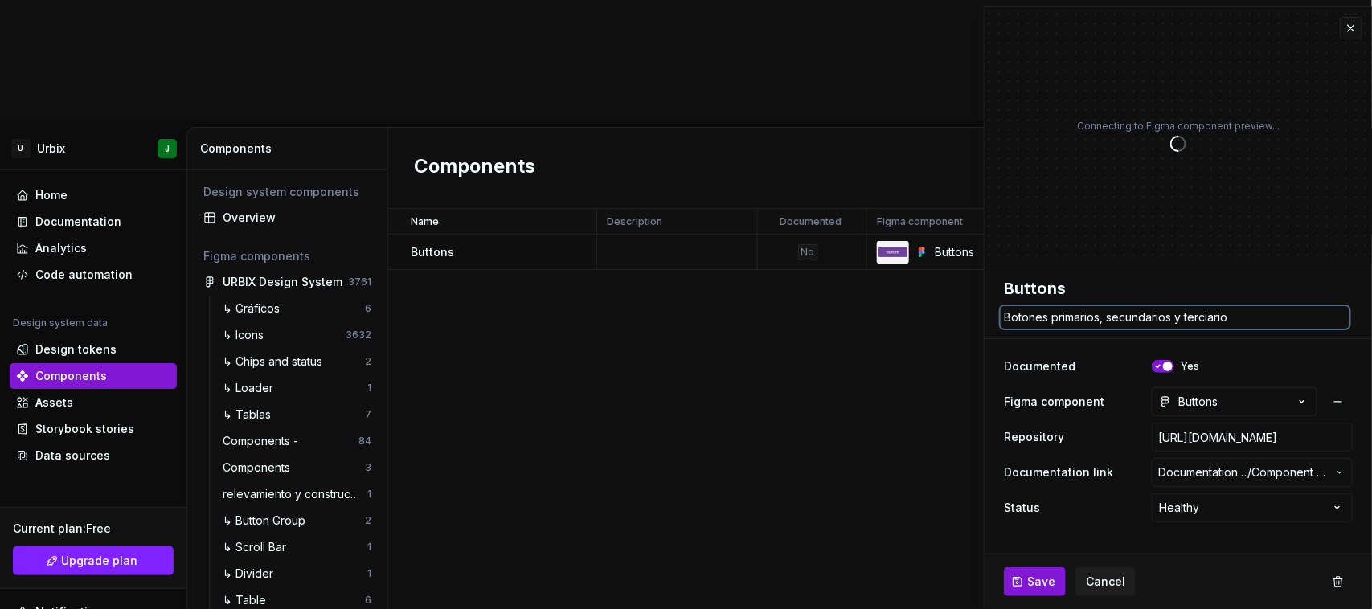
type textarea "*"
type textarea "Botones primarios, secundarios y terciarios"
type textarea "*"
type textarea "Botones primarios, secundarios y terciarios."
type textarea "*"
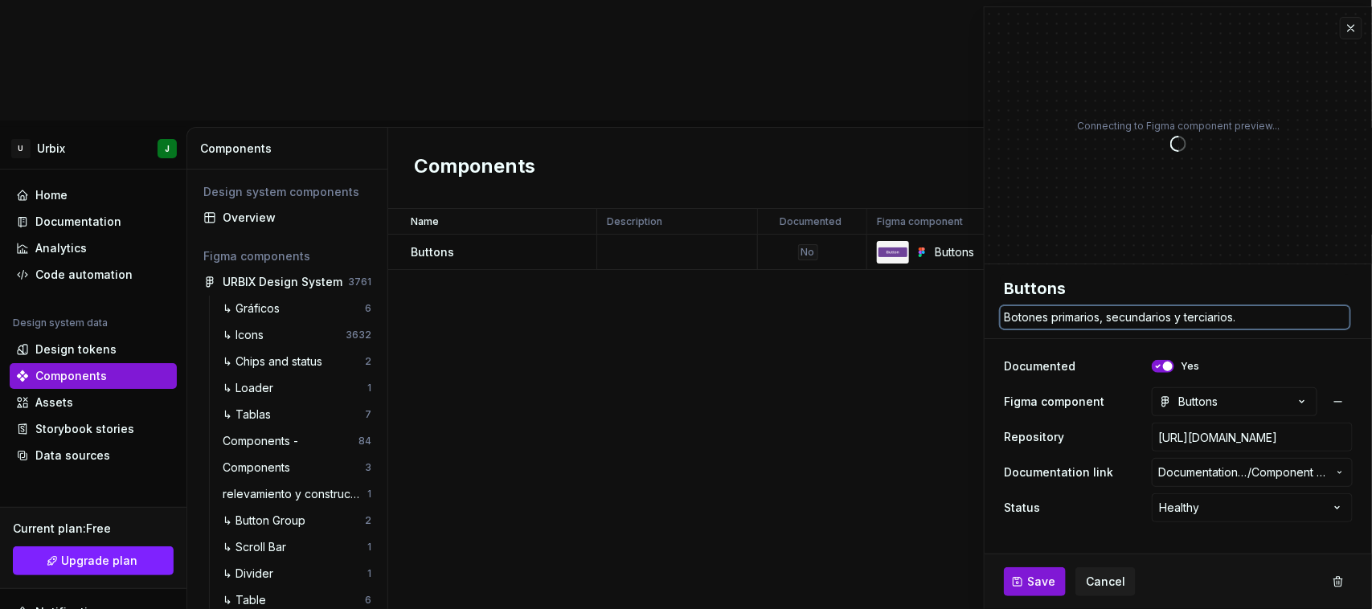
type textarea "Botones primarios, secundarios y terciarios."
type textarea "*"
type textarea "Botones primarios, secundarios y terciarios. S"
type textarea "*"
type textarea "Botones primarios, secundarios y terciarios. Si"
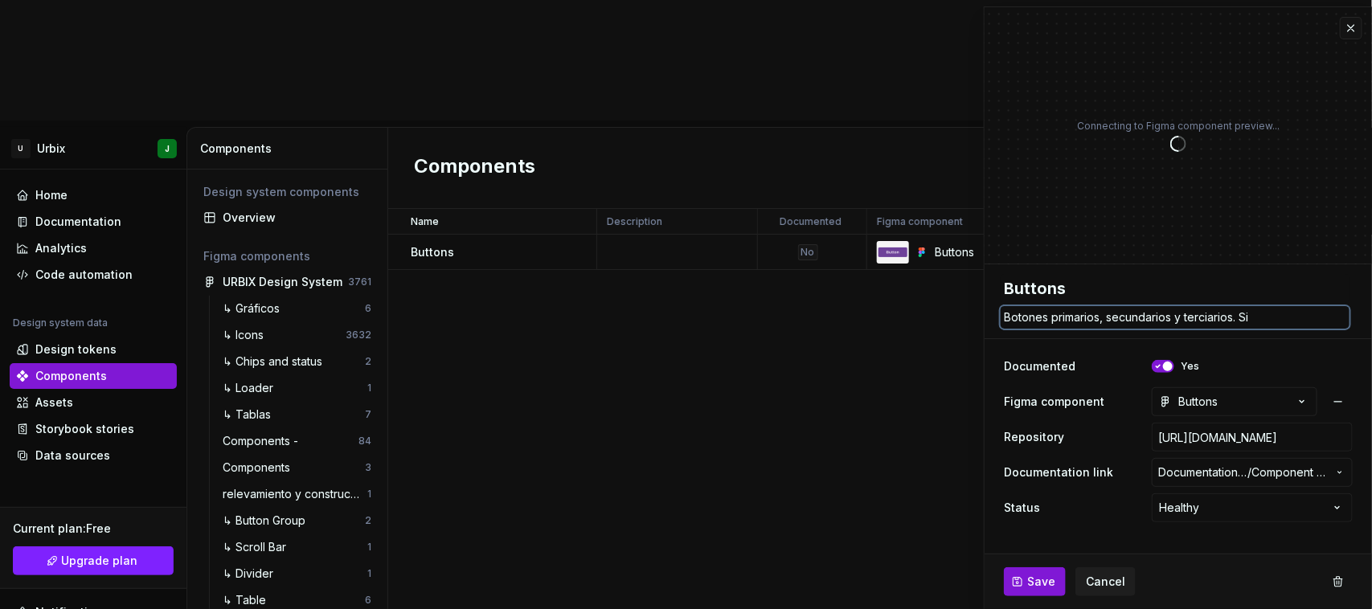
type textarea "*"
type textarea "Botones primarios, secundarios y terciarios. Siz"
type textarea "*"
type textarea "Botones primarios, secundarios y terciarios. Size"
type textarea "*"
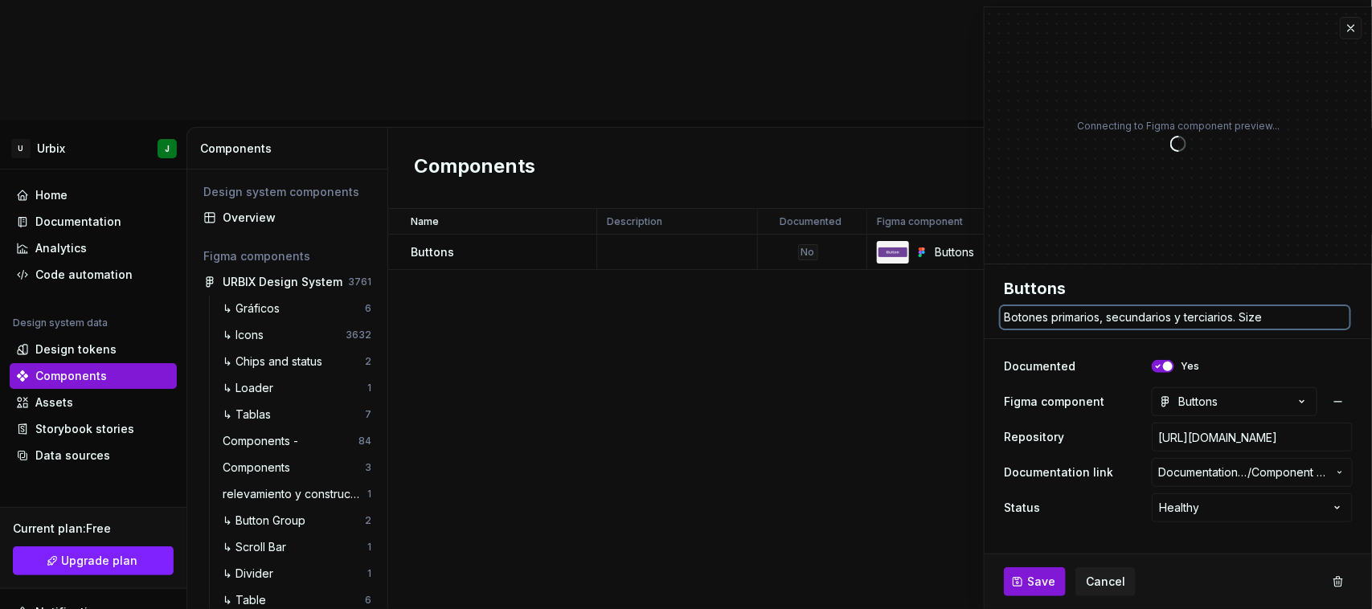
type textarea "Botones primarios, secundarios y terciarios. Size"
type textarea "*"
type textarea "Botones primarios, secundarios y terciarios. Size y"
type textarea "*"
type textarea "Botones primarios, secundarios y terciarios. Size y"
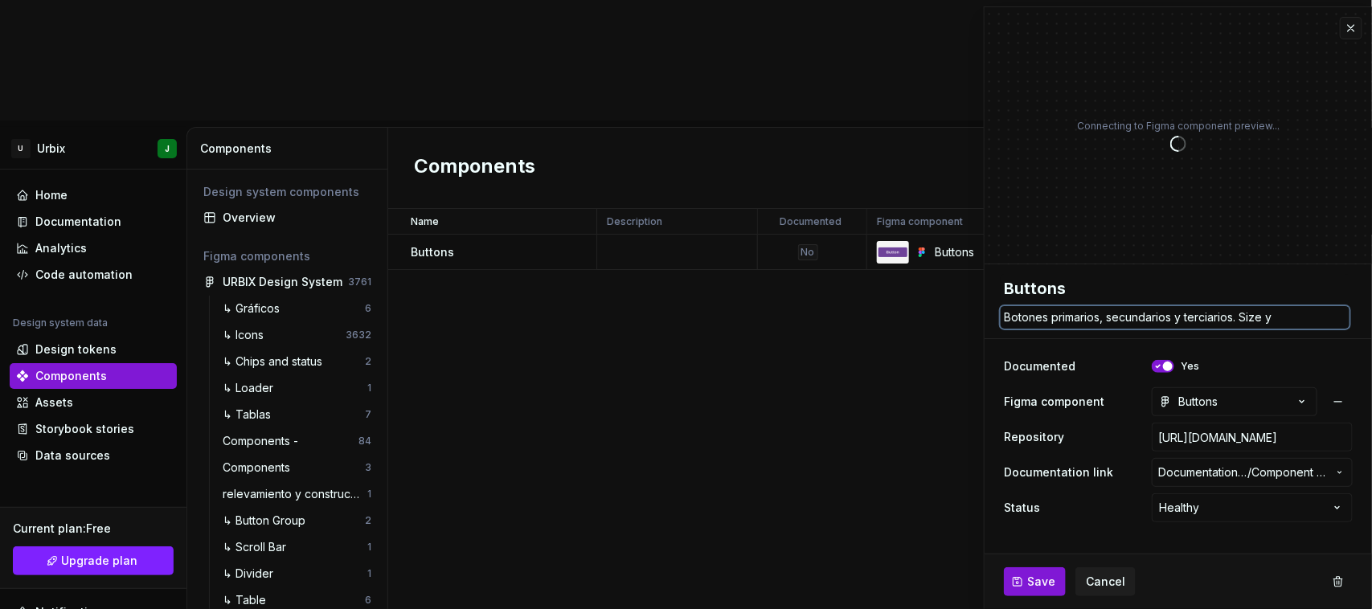
type textarea "*"
type textarea "Botones primarios, secundarios y terciarios. Size y s"
type textarea "*"
type textarea "Botones primarios, secundarios y terciarios. Size y st"
type textarea "*"
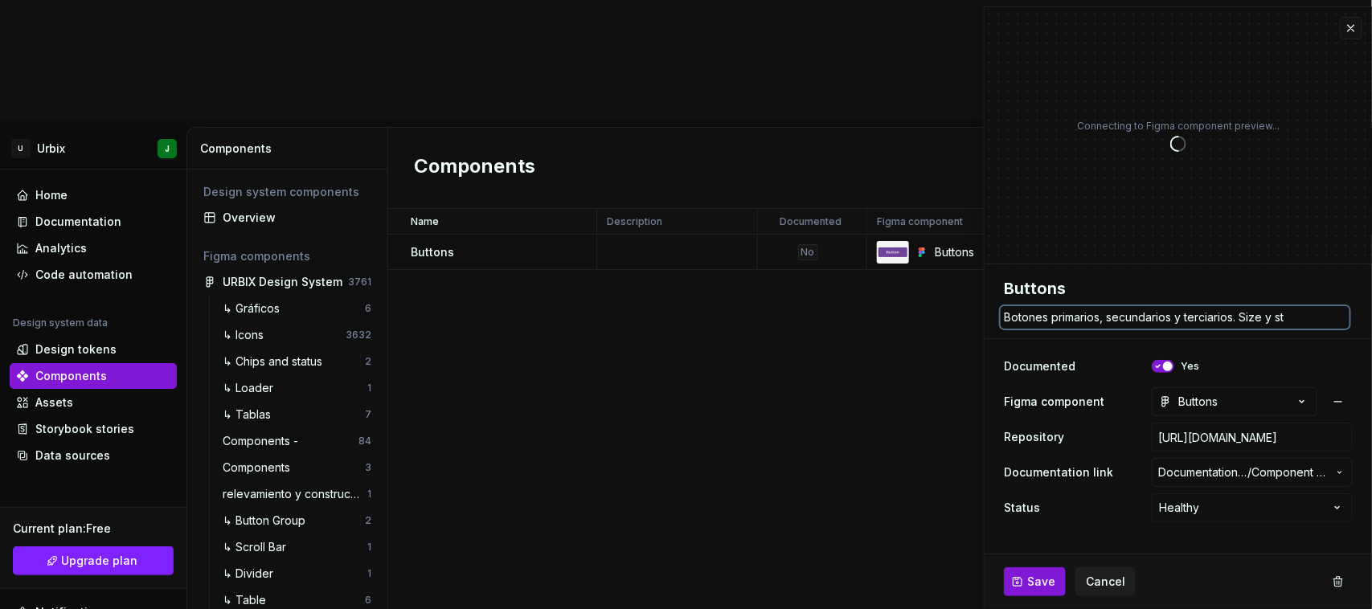
type textarea "Botones primarios, secundarios y terciarios. Size y sta"
type textarea "*"
type textarea "Botones primarios, secundarios y terciarios. Size y stat"
type textarea "*"
type textarea "Botones primarios, secundarios y terciarios. Size y statu"
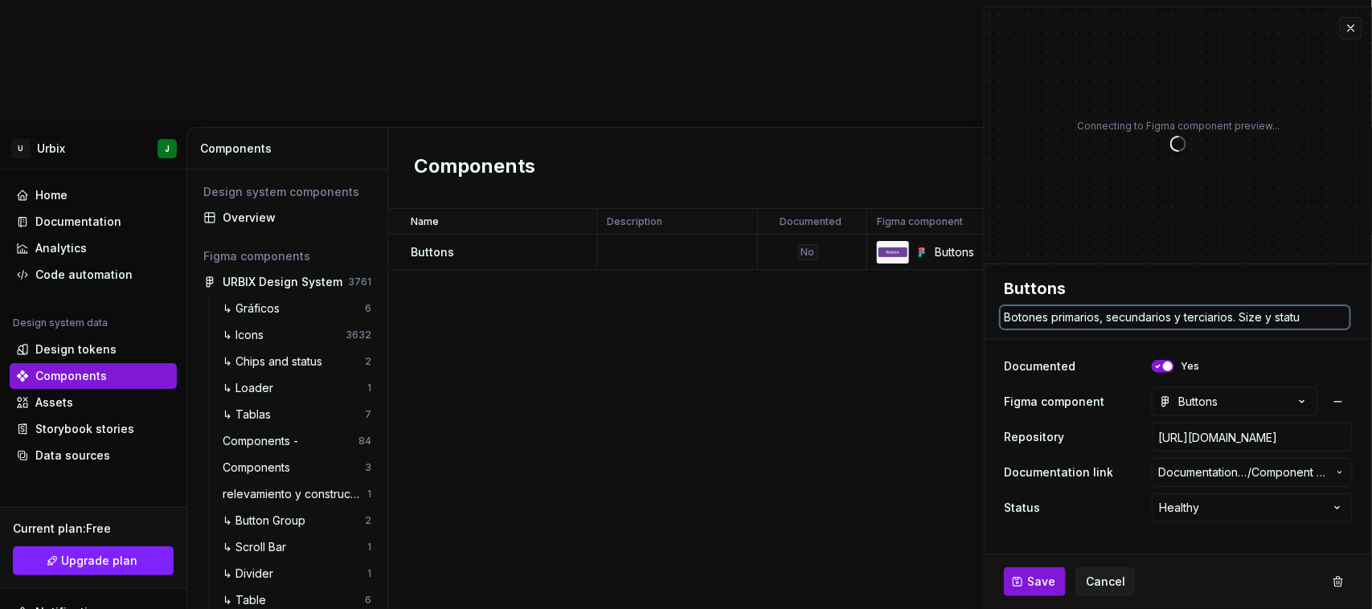
type textarea "*"
type textarea "Botones primarios, secundarios y terciarios. Size y status"
click at [1032, 587] on span "Save" at bounding box center [1042, 582] width 28 height 16
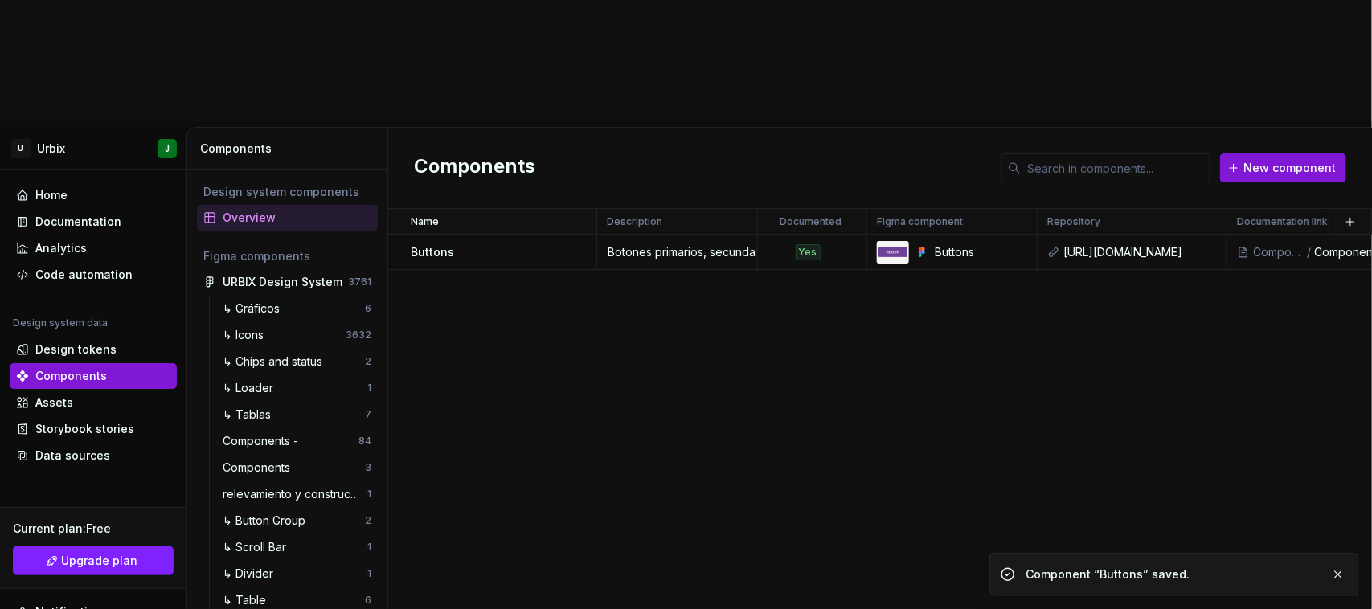
click at [802, 354] on div "Name Description Documented Figma component Repository Documentation link Statu…" at bounding box center [880, 469] width 984 height 521
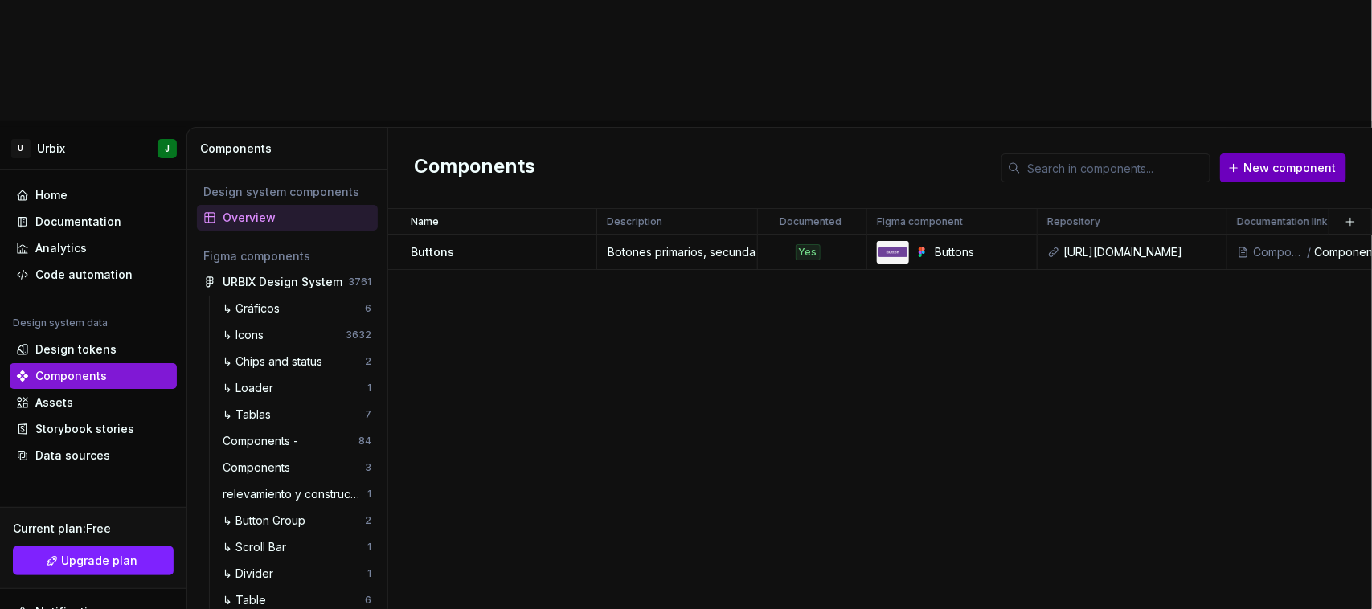
click at [1308, 154] on button "New component" at bounding box center [1283, 168] width 126 height 29
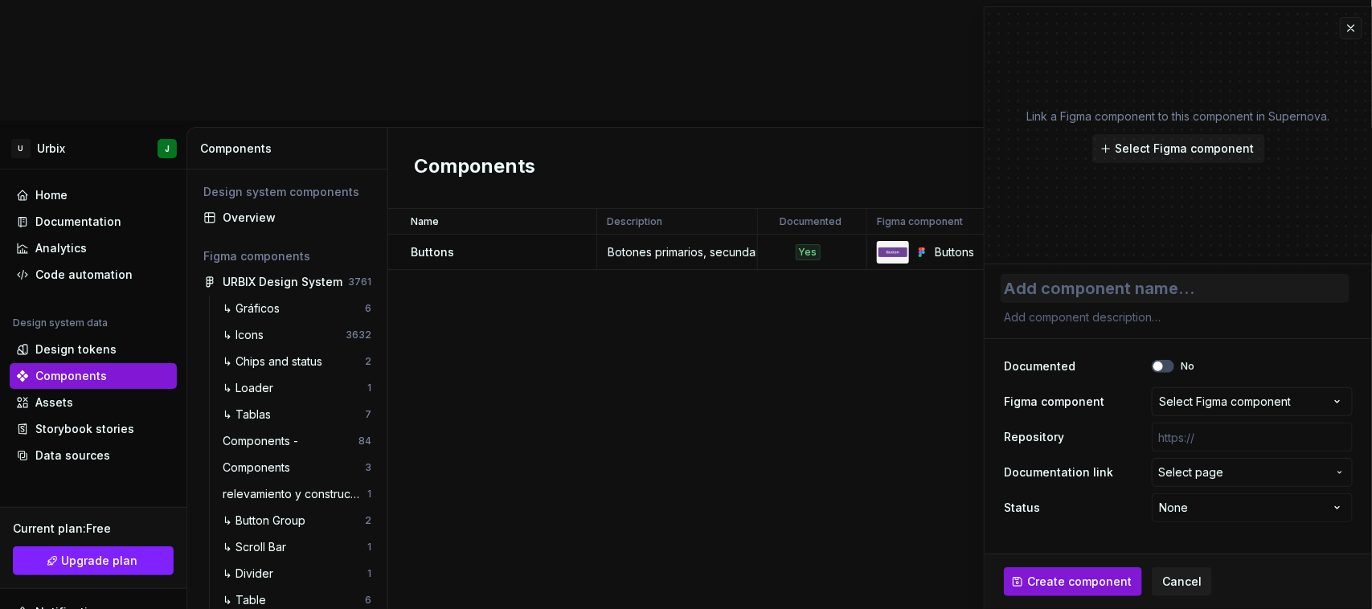
type textarea "*"
type textarea "I"
type textarea "*"
type textarea "In"
type textarea "*"
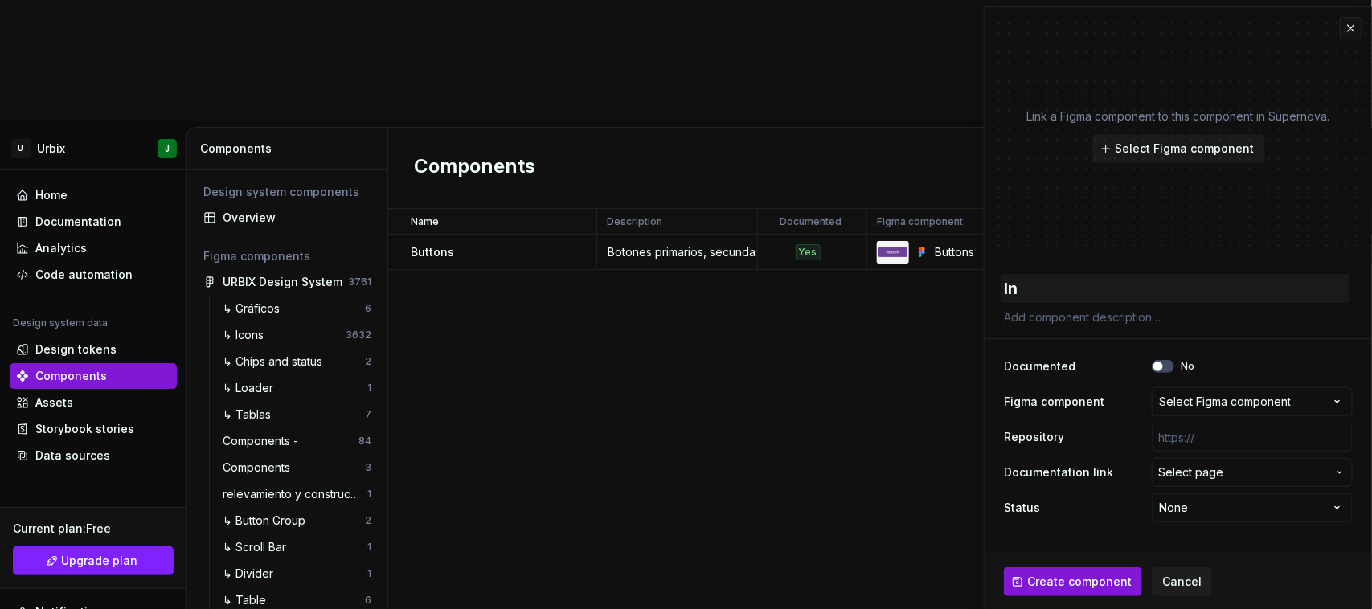
type textarea "Inp"
type textarea "*"
type textarea "Inpu"
type textarea "*"
type textarea "Input"
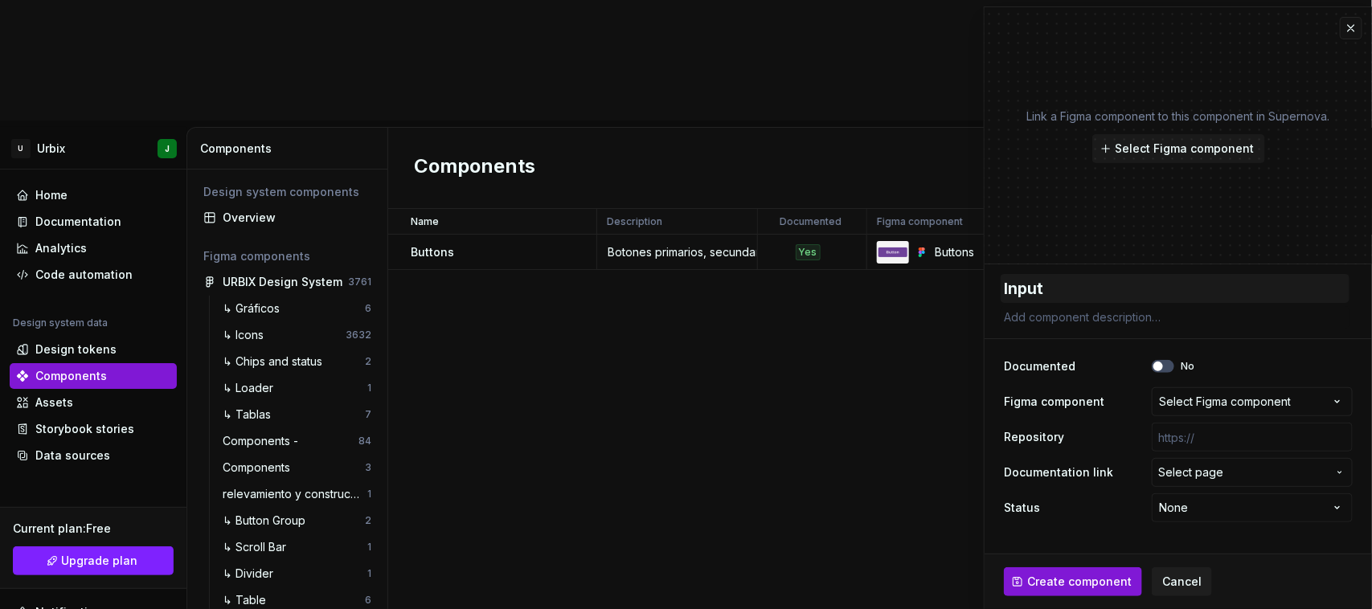
type textarea "*"
type textarea "Inputs"
click at [1170, 141] on span "Select Figma component" at bounding box center [1185, 149] width 139 height 16
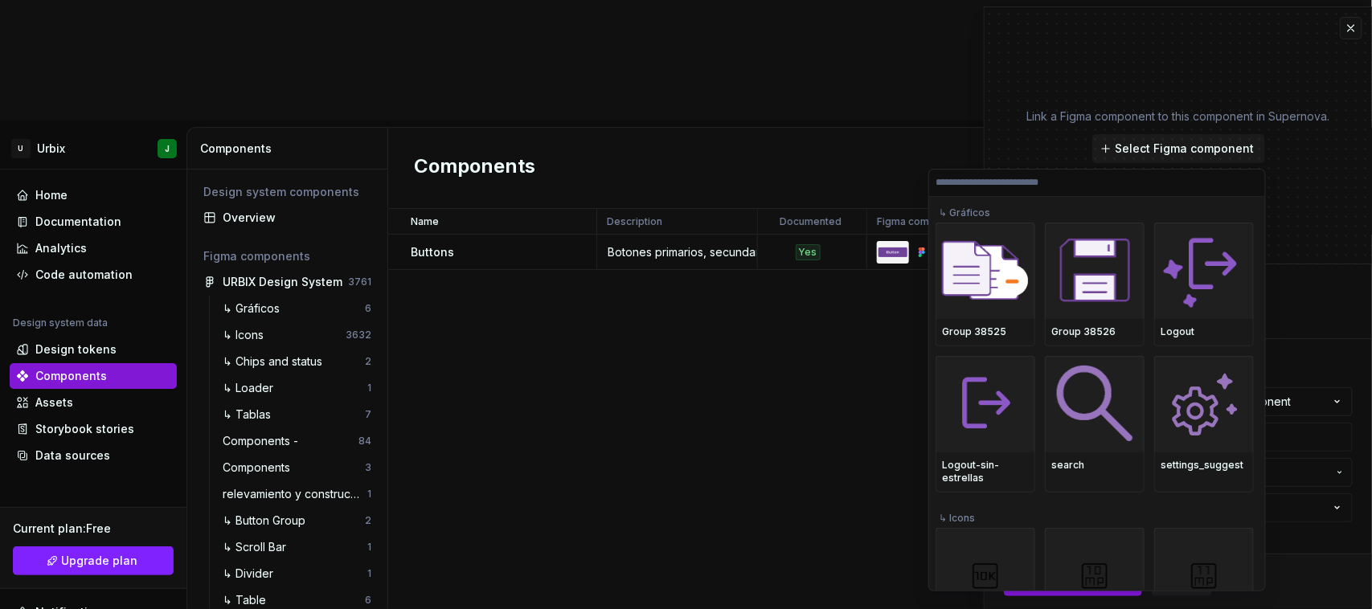
click at [1051, 197] on div "↳ Gráficos" at bounding box center [1095, 210] width 318 height 26
click at [1053, 187] on input "search" at bounding box center [1097, 182] width 336 height 13
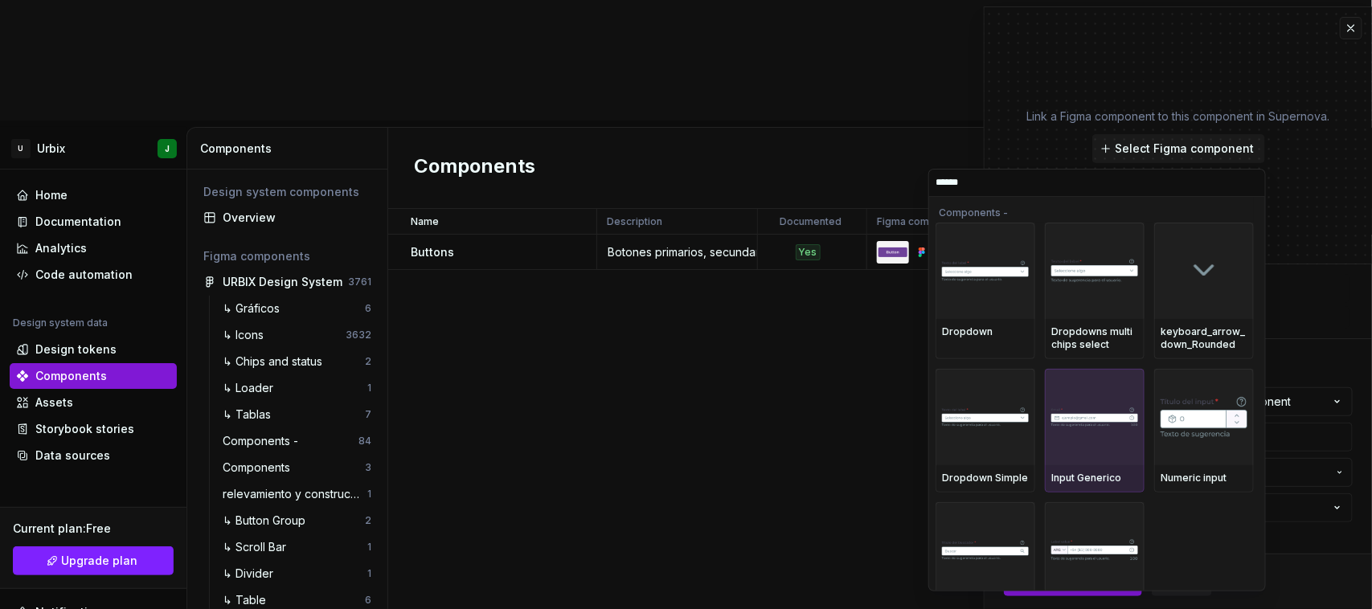
click at [1067, 398] on div at bounding box center [1095, 417] width 100 height 96
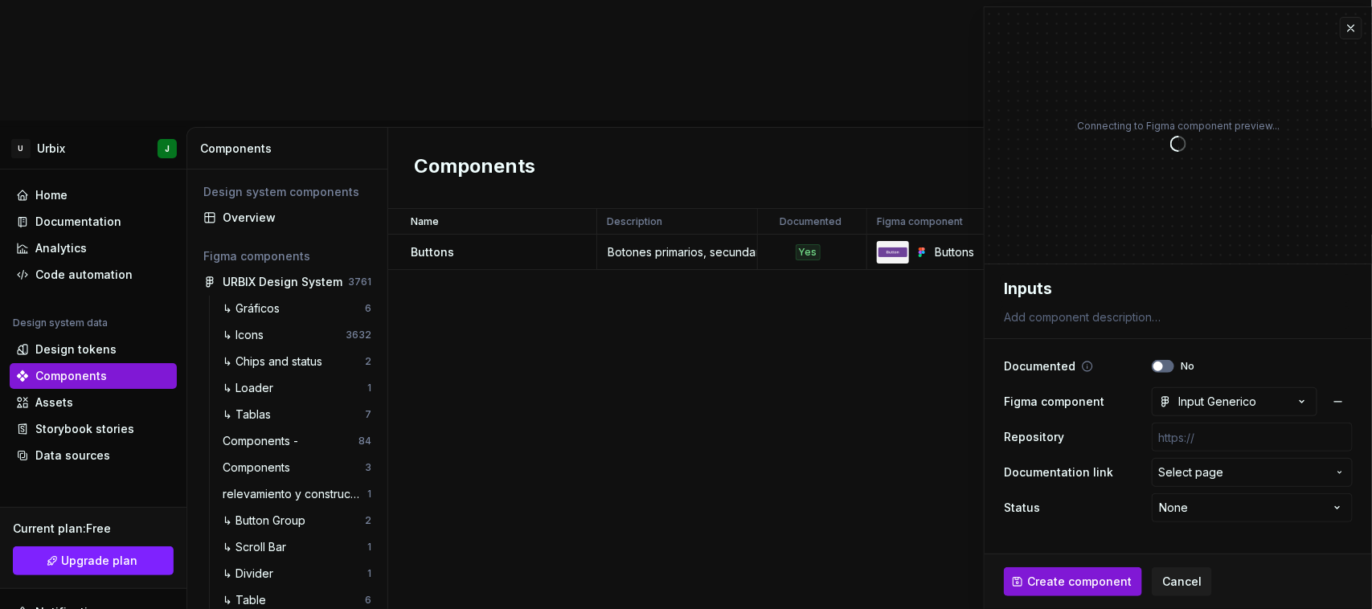
click at [1167, 367] on button "No" at bounding box center [1163, 366] width 23 height 13
click at [1220, 471] on span "Select page" at bounding box center [1191, 473] width 65 height 16
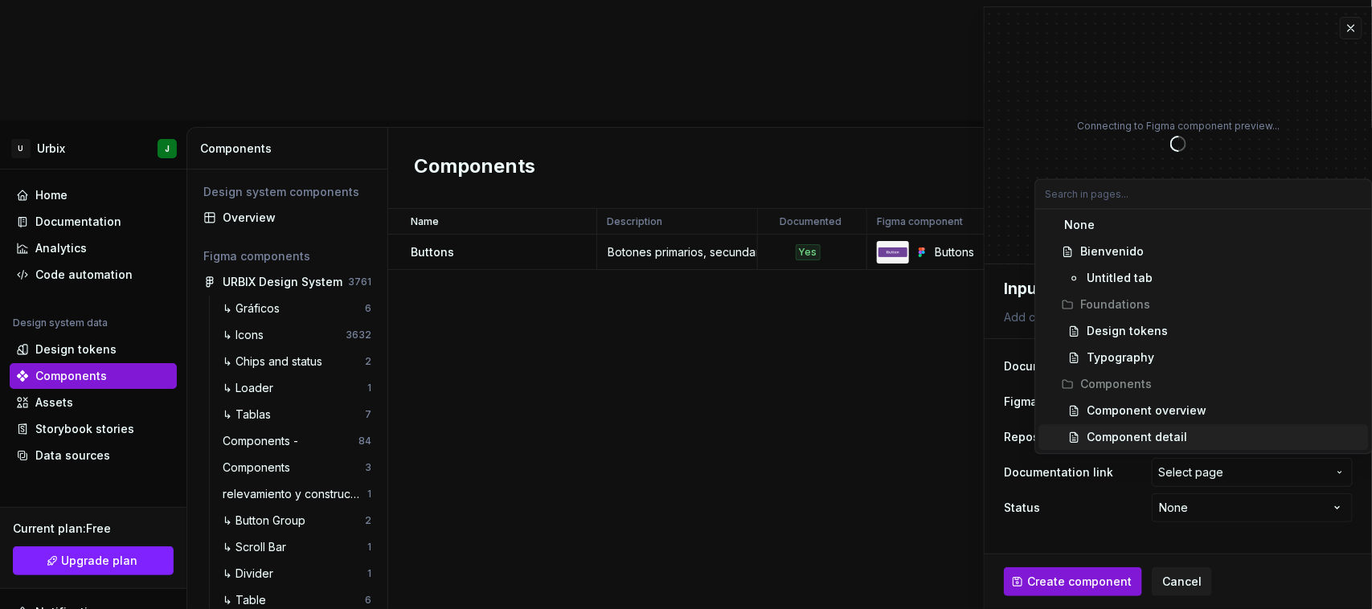
click at [1135, 436] on div "Component detail" at bounding box center [1138, 438] width 101 height 16
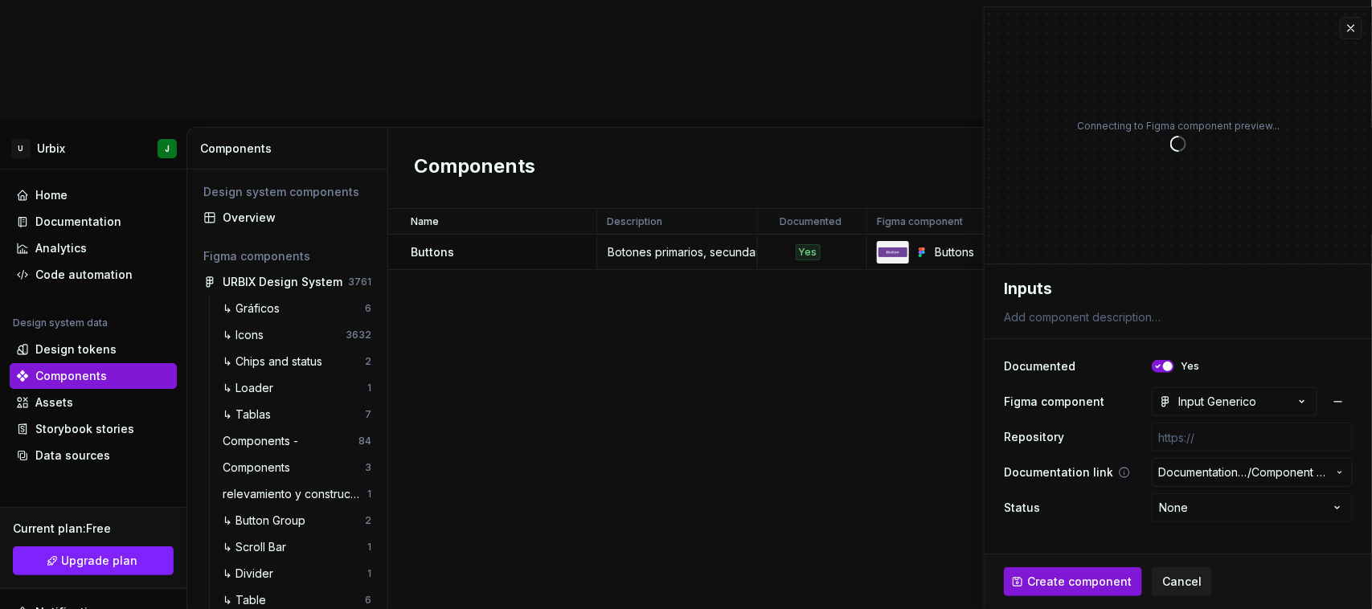
click at [1214, 470] on span "Documentation Root /" at bounding box center [1203, 473] width 89 height 16
click at [1111, 470] on html "U Urbix J Home Documentation Analytics Code automation Design system data Desig…" at bounding box center [686, 304] width 1372 height 609
click at [1180, 467] on span "Documentation Root /" at bounding box center [1203, 473] width 89 height 16
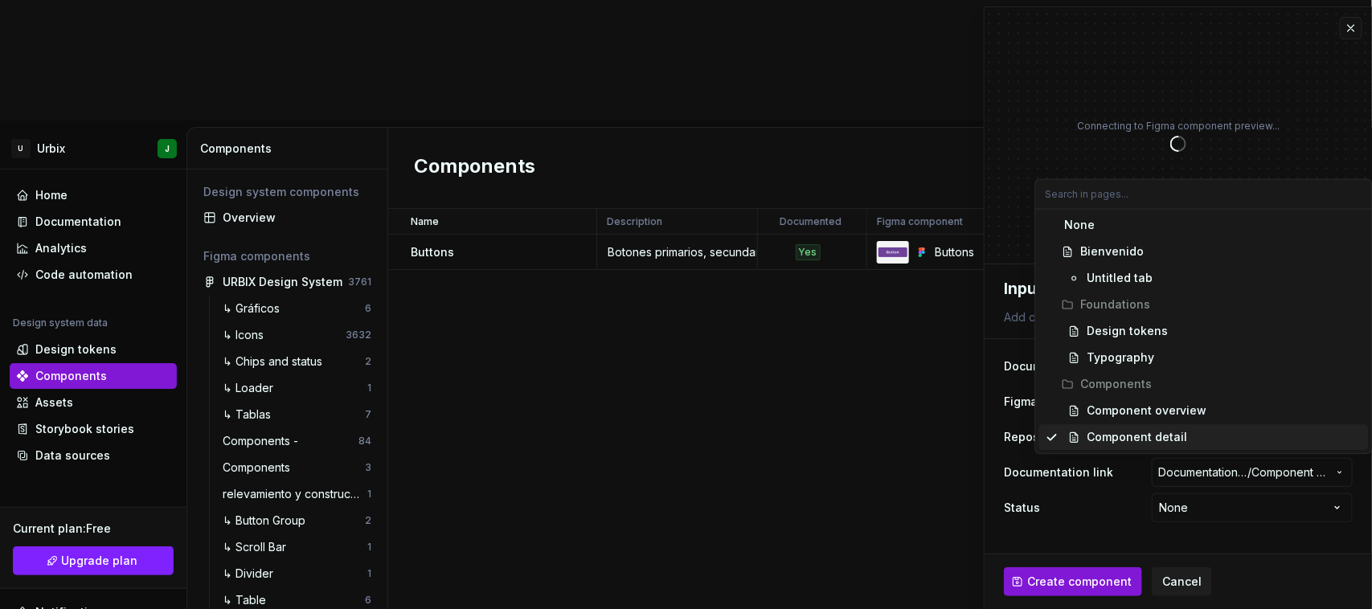
click at [1124, 469] on html "U Urbix J Home Documentation Analytics Code automation Design system data Desig…" at bounding box center [686, 304] width 1372 height 609
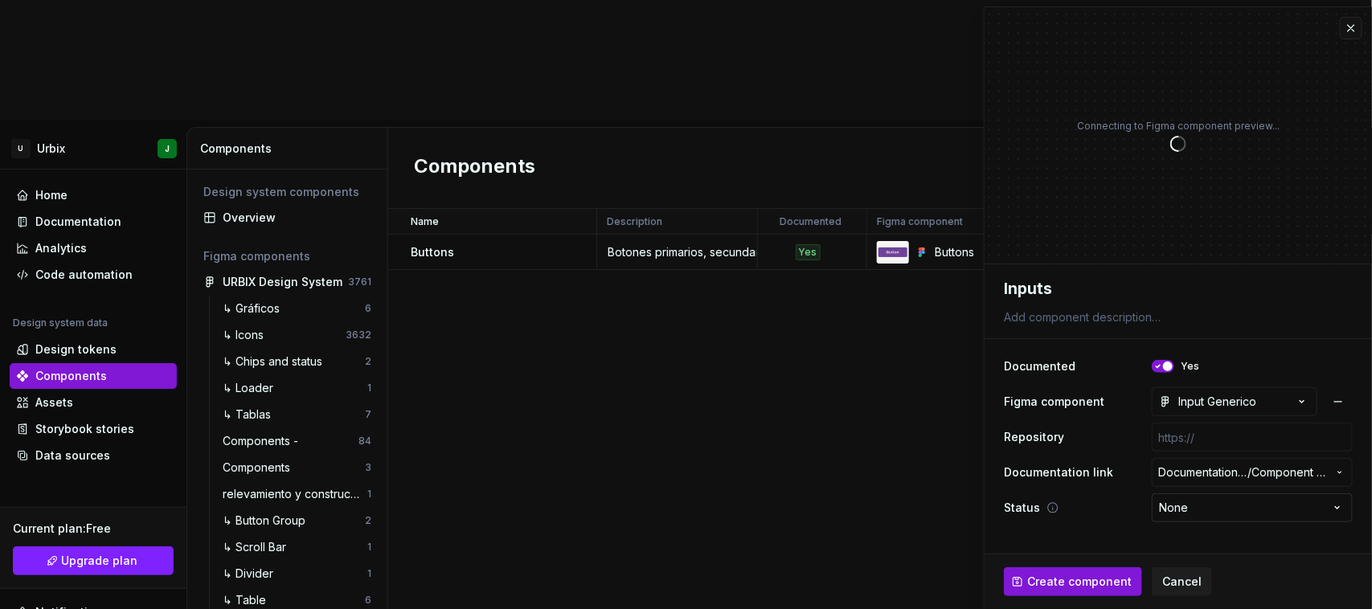
click at [1179, 507] on html "U Urbix J Home Documentation Analytics Code automation Design system data Desig…" at bounding box center [686, 304] width 1372 height 609
click at [1046, 314] on textarea at bounding box center [1175, 317] width 349 height 23
click at [1077, 577] on span "Create component" at bounding box center [1080, 582] width 105 height 16
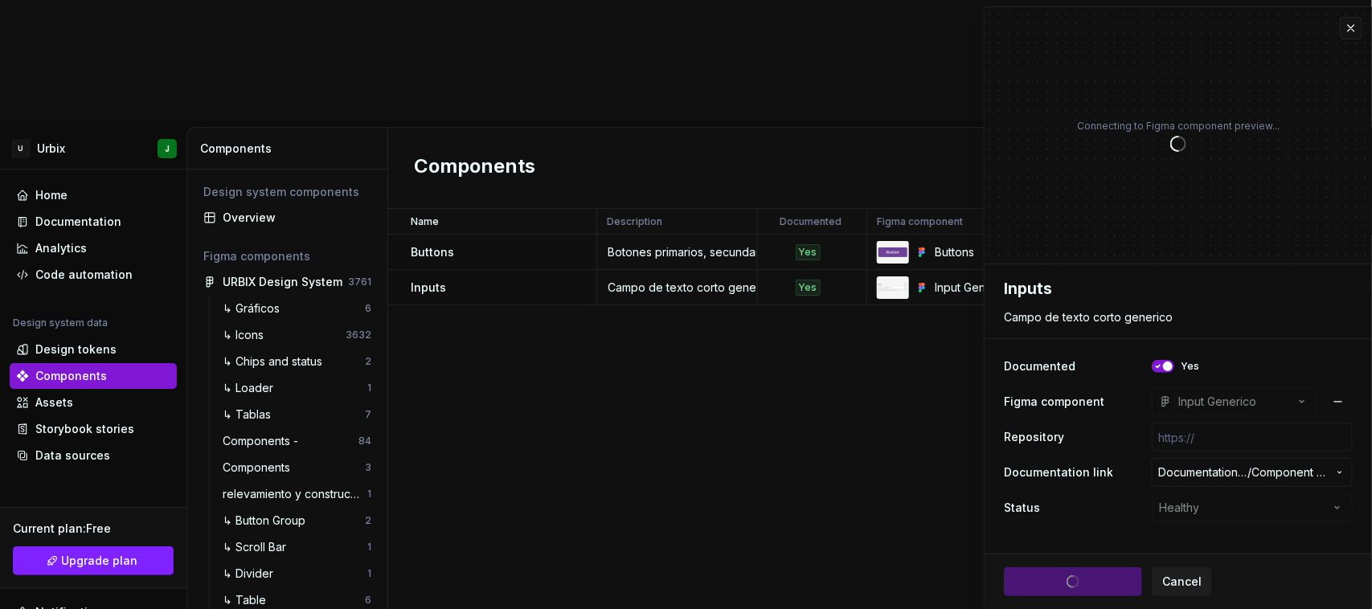
click at [692, 271] on div "Name Description Documented Figma component Repository Documentation link Statu…" at bounding box center [880, 469] width 984 height 521
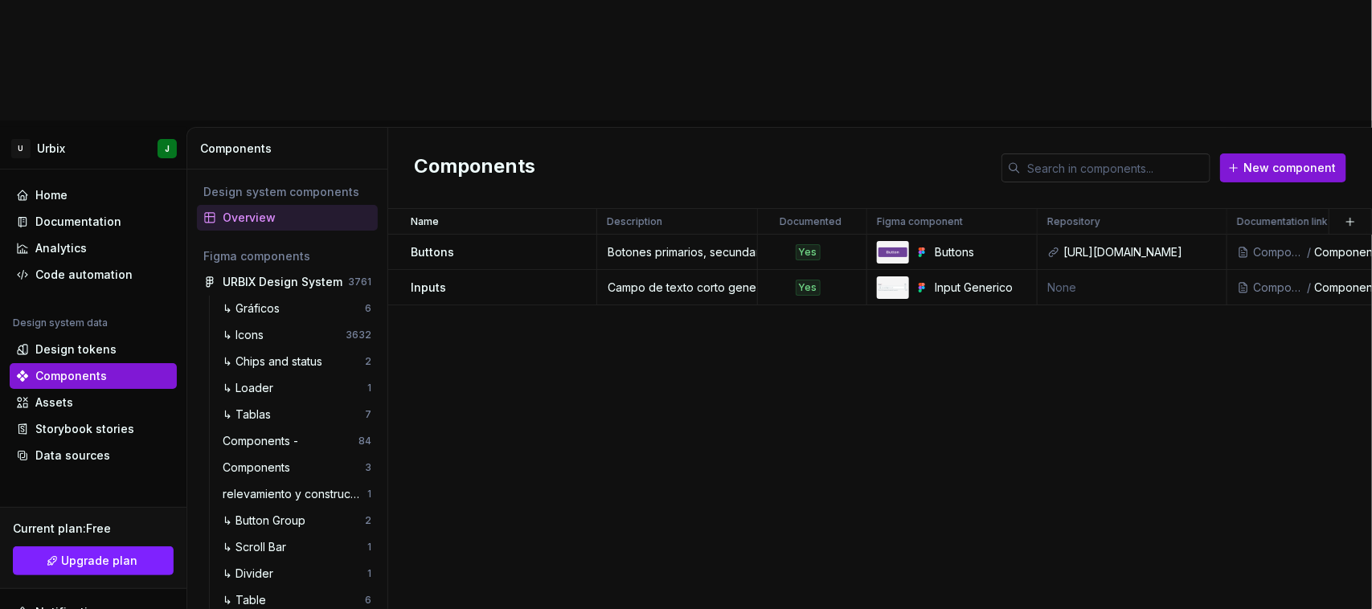
click at [1101, 154] on input "text" at bounding box center [1116, 168] width 190 height 29
click at [682, 281] on div "Name Description Documented Figma component Repository Documentation link Statu…" at bounding box center [880, 469] width 984 height 521
click at [53, 395] on div "Assets" at bounding box center [54, 403] width 38 height 16
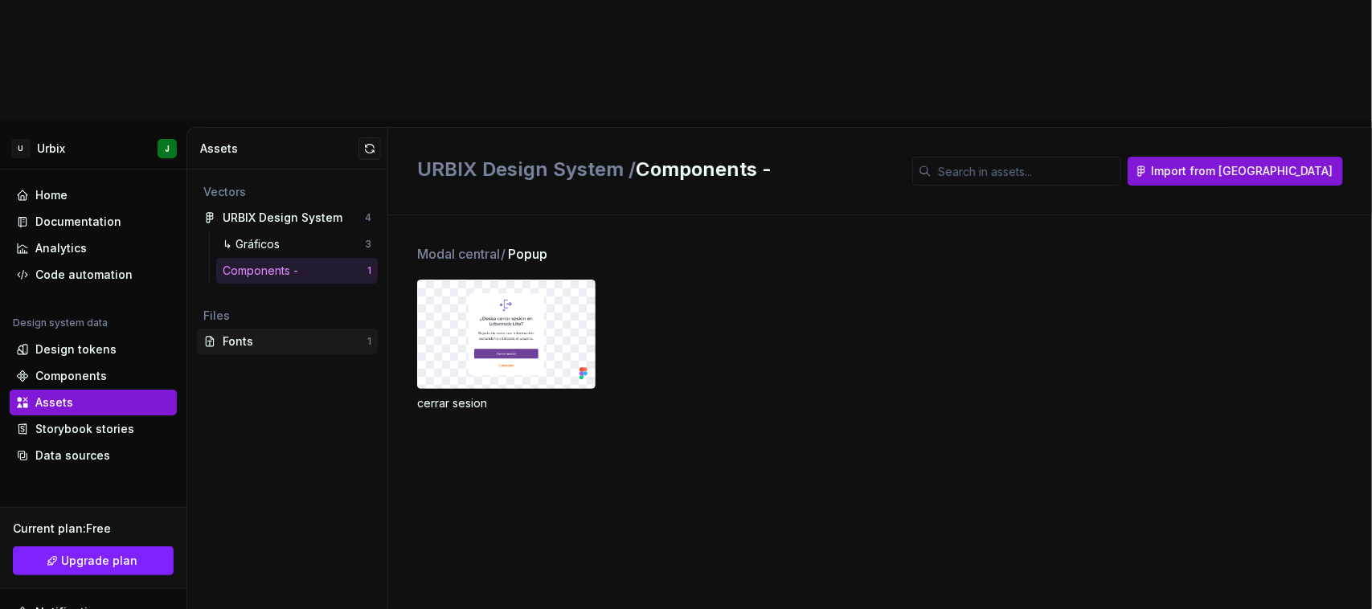
click at [281, 334] on div "Fonts" at bounding box center [295, 342] width 145 height 16
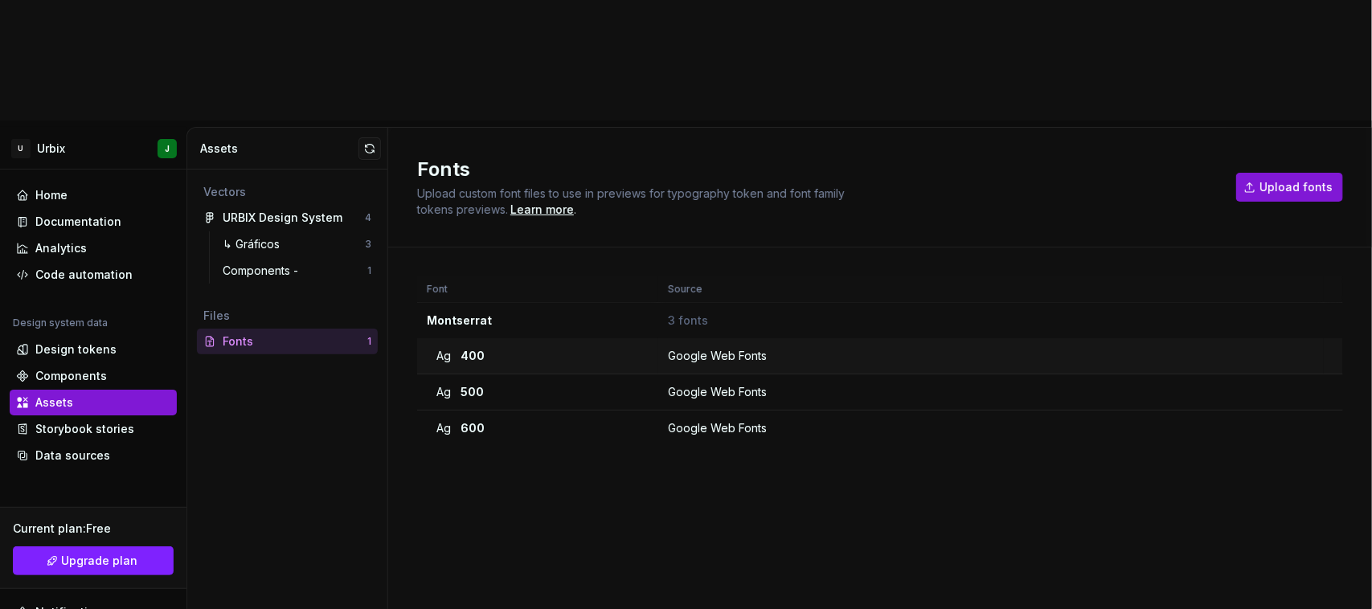
click at [511, 348] on div "Ag 400" at bounding box center [543, 356] width 212 height 16
click at [1298, 173] on button "Upload fonts" at bounding box center [1290, 187] width 107 height 29
drag, startPoint x: 468, startPoint y: 336, endPoint x: 515, endPoint y: 248, distance: 100.0
click at [547, 277] on div "Font Source Montserrat 3 fonts Ag 400 Google Web Fonts Ag 500 Google Web Fonts …" at bounding box center [880, 473] width 926 height 392
click at [478, 359] on div "Font Source Montserrat 3 fonts Ag 400 Google Web Fonts Ag 500 Google Web Fonts …" at bounding box center [880, 473] width 926 height 392
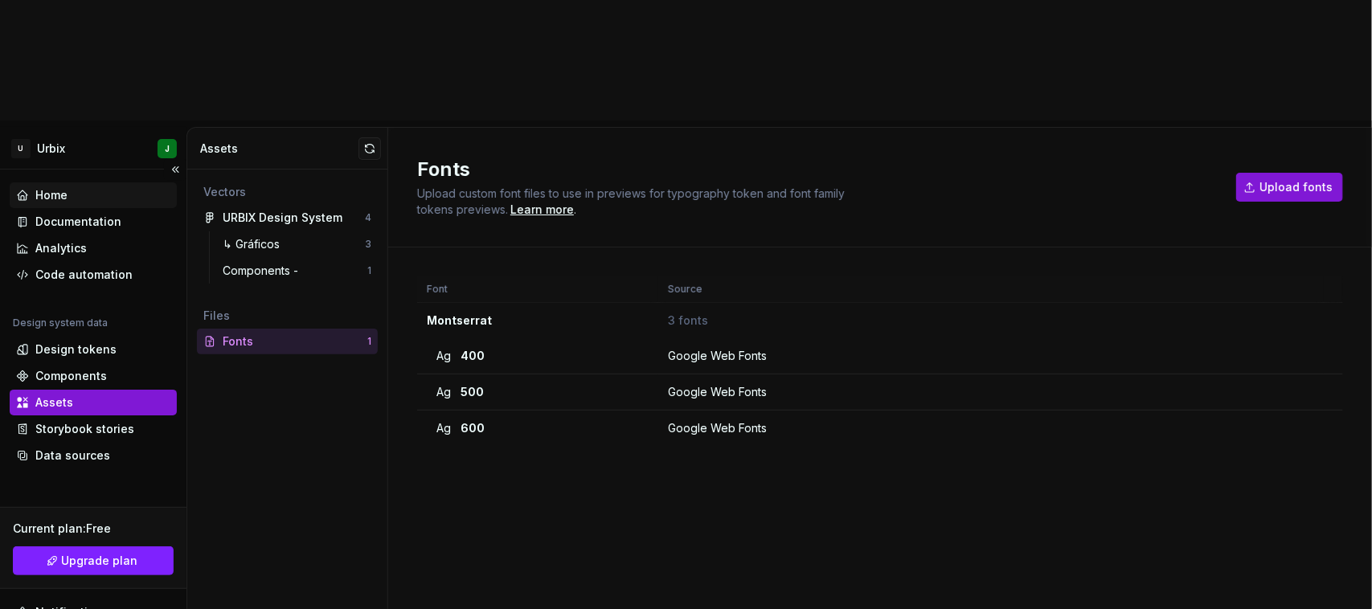
click at [61, 187] on div "Home" at bounding box center [51, 195] width 32 height 16
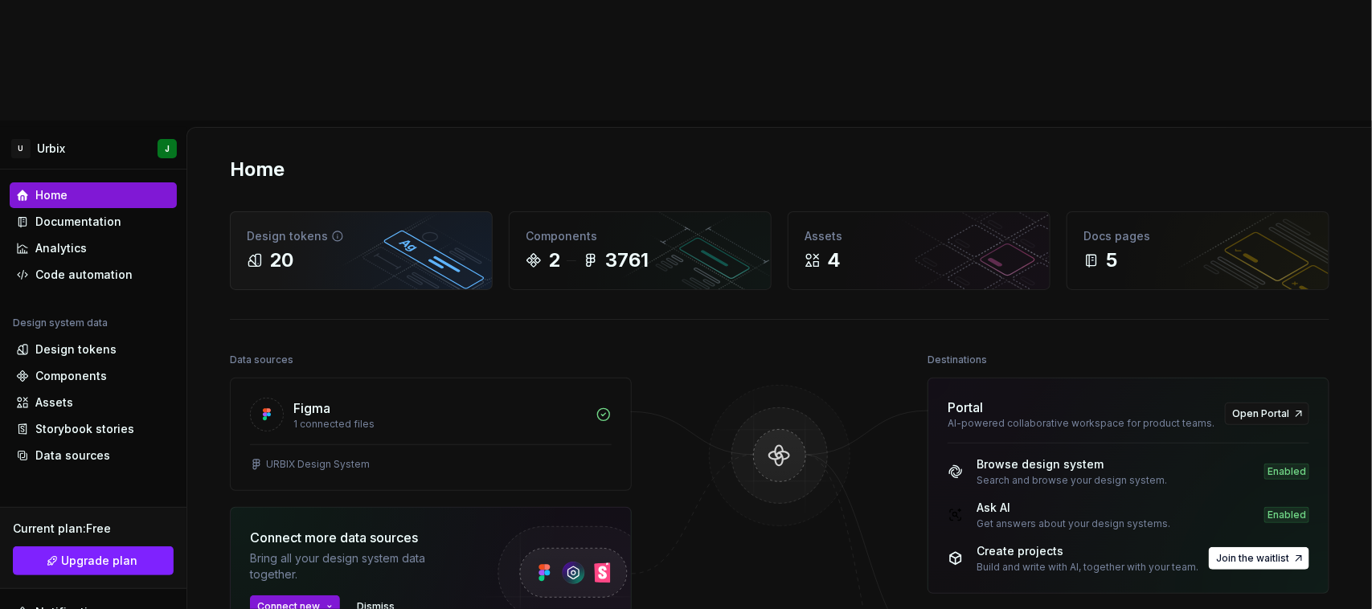
click at [379, 248] on div "20" at bounding box center [361, 261] width 229 height 26
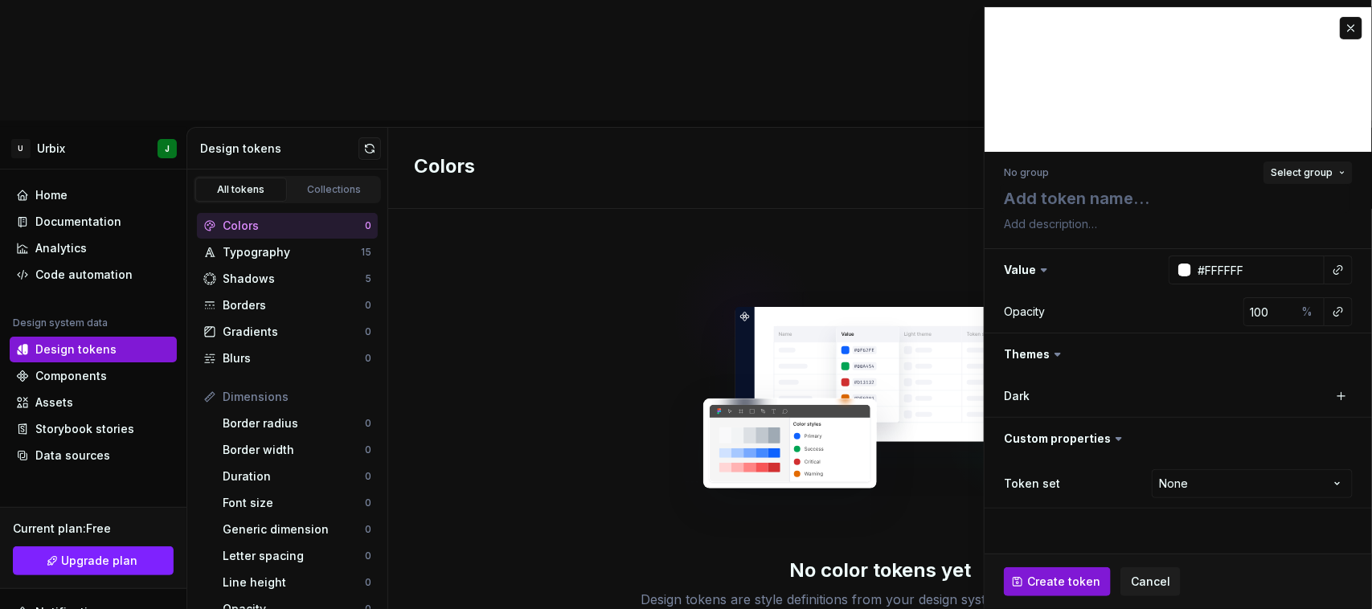
click at [1305, 166] on span "Select group" at bounding box center [1302, 172] width 62 height 13
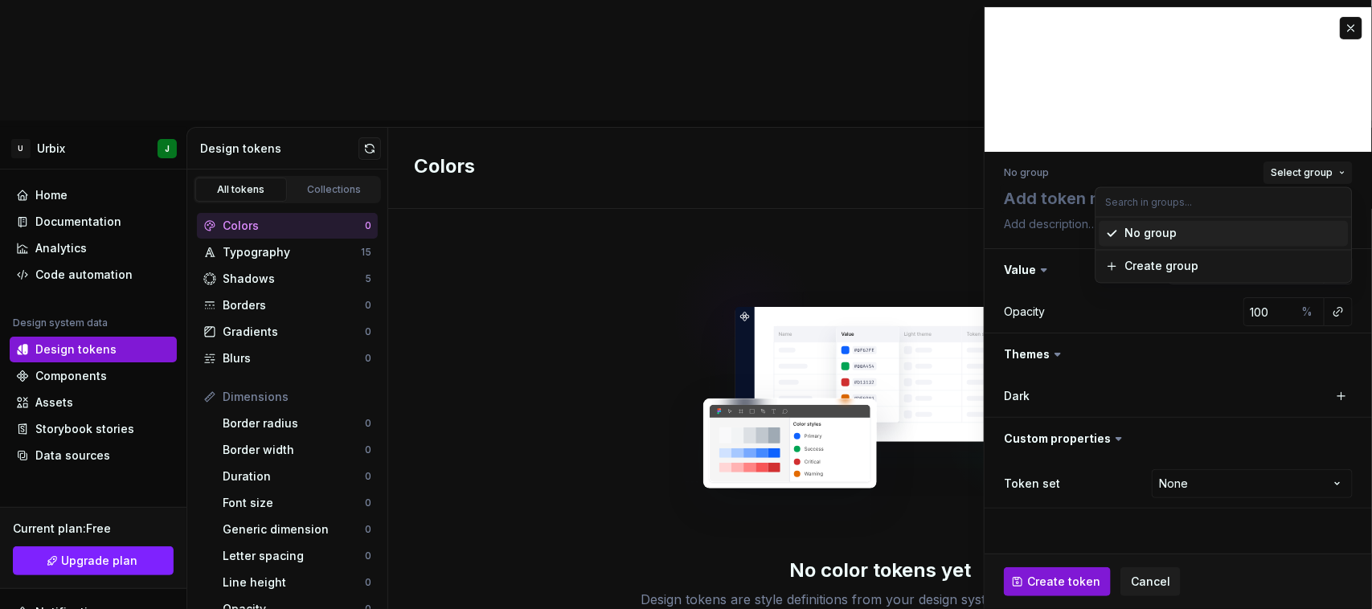
click at [1305, 166] on span "Select group" at bounding box center [1302, 172] width 62 height 13
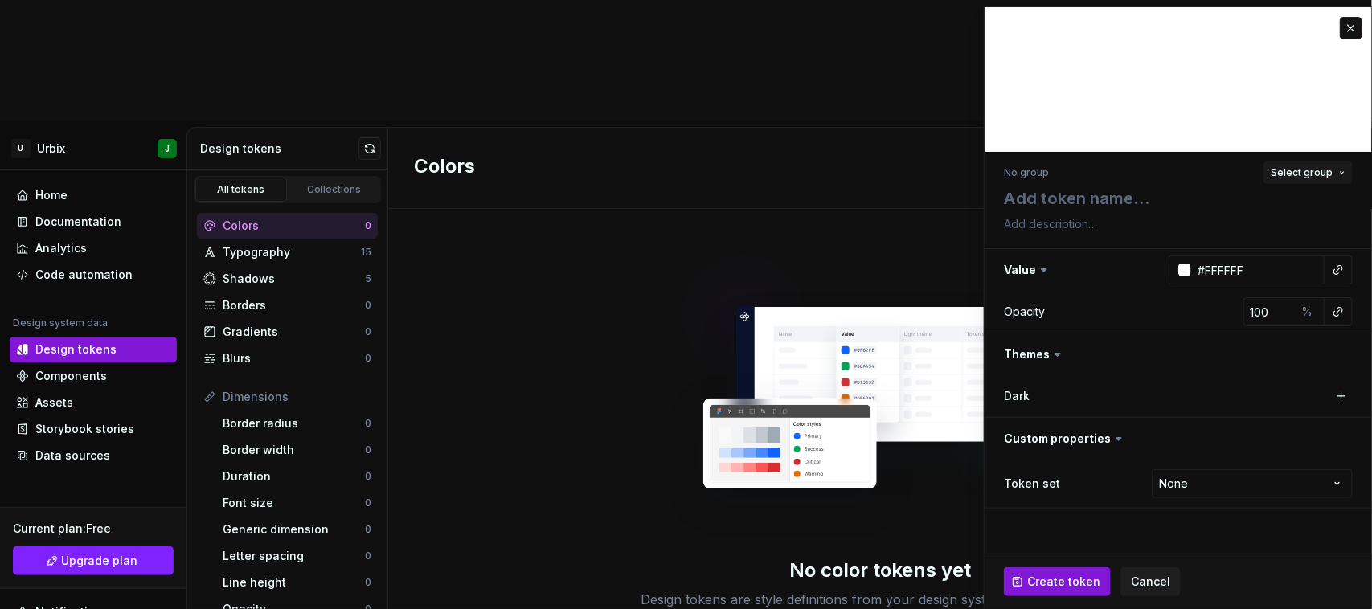
click at [1305, 166] on span "Select group" at bounding box center [1302, 172] width 62 height 13
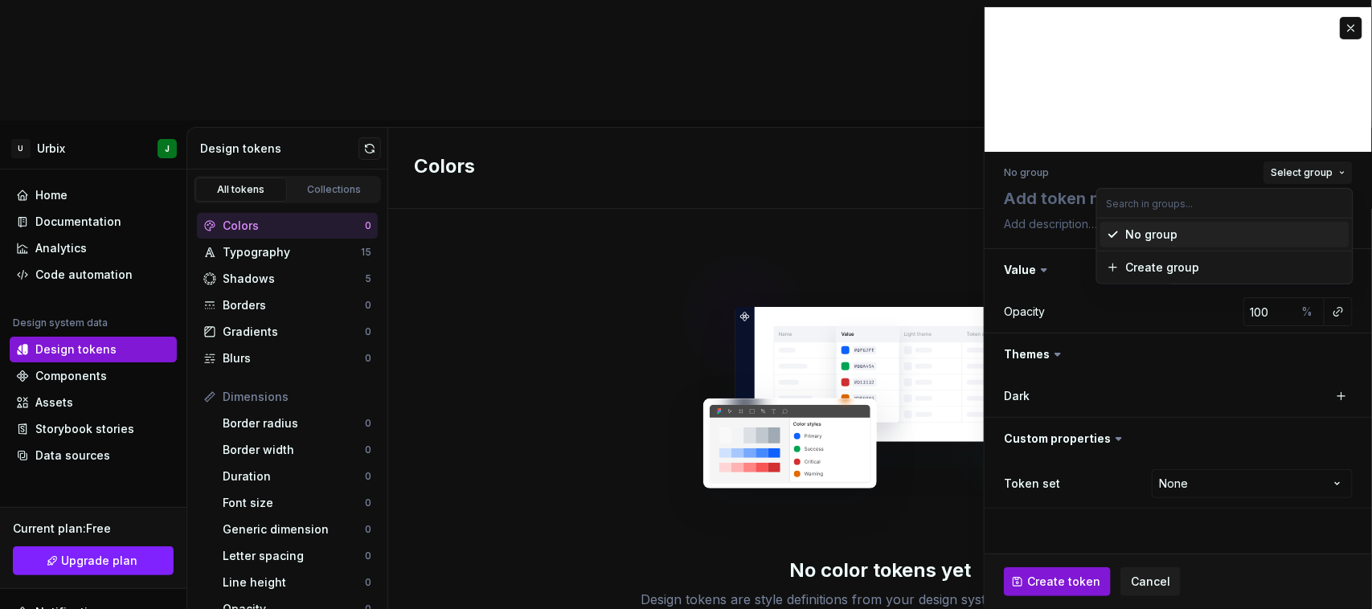
click at [1305, 166] on span "Select group" at bounding box center [1302, 172] width 62 height 13
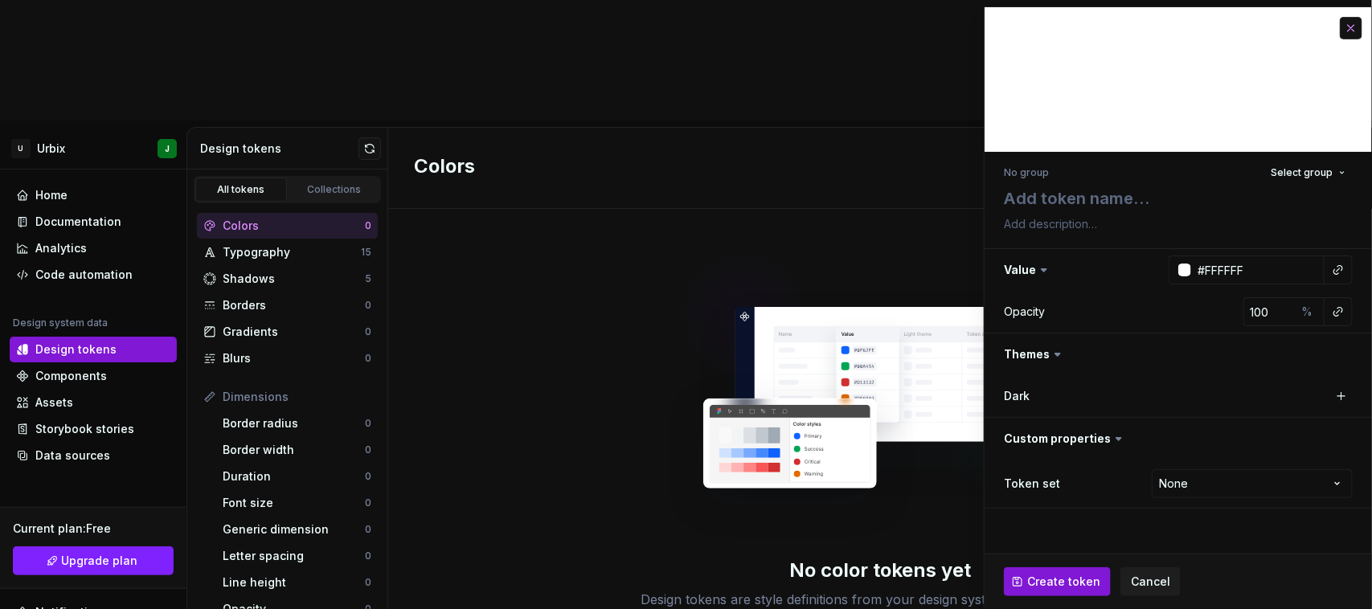
click at [1355, 20] on button "button" at bounding box center [1351, 28] width 23 height 23
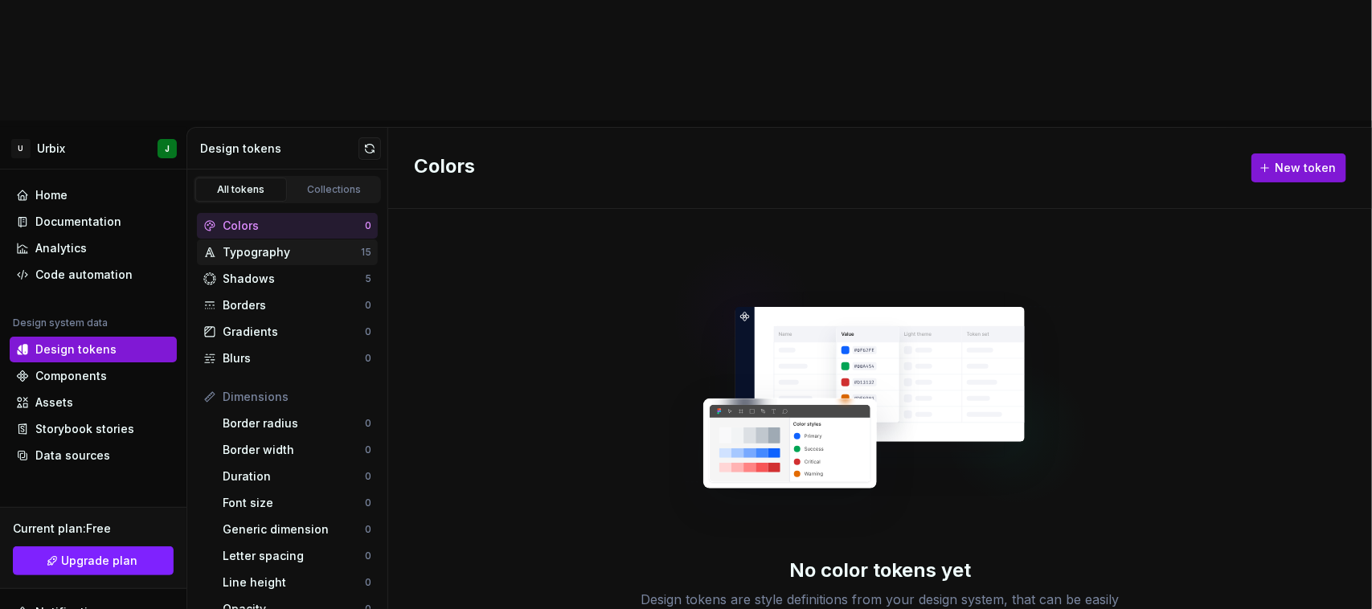
click at [307, 244] on div "Typography" at bounding box center [292, 252] width 138 height 16
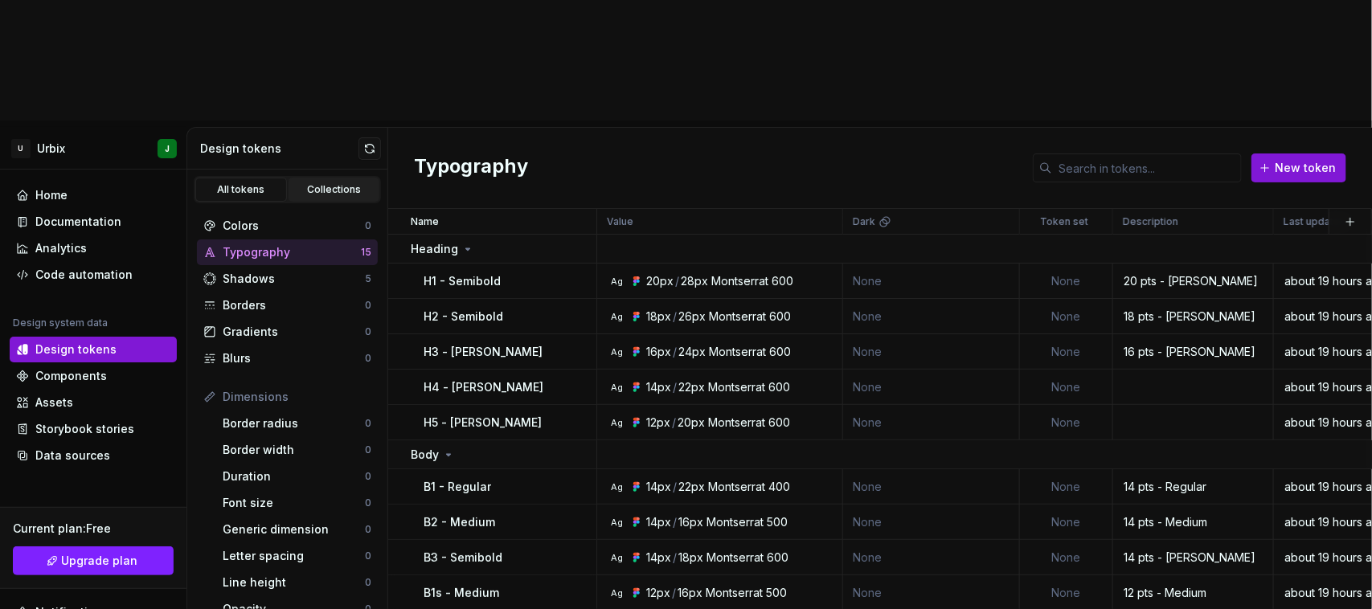
click at [318, 183] on div "Collections" at bounding box center [334, 189] width 80 height 13
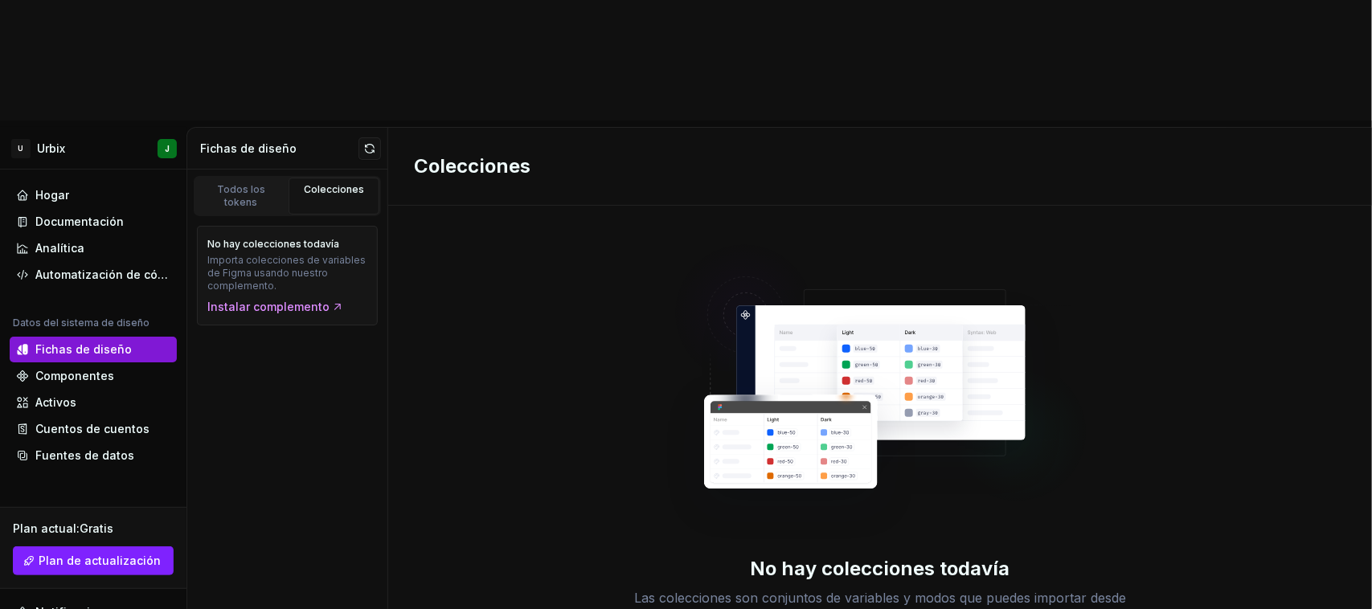
click at [249, 183] on font "Todos los tokens" at bounding box center [241, 195] width 48 height 25
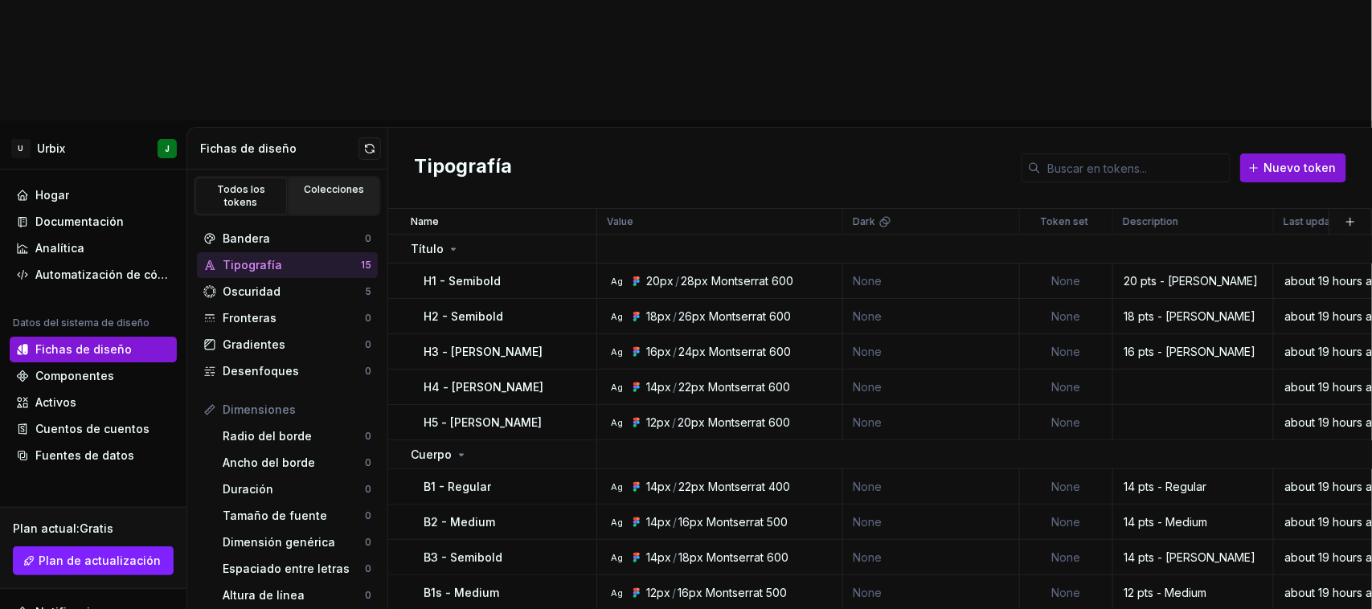
click at [334, 183] on font "Colecciones" at bounding box center [334, 189] width 60 height 12
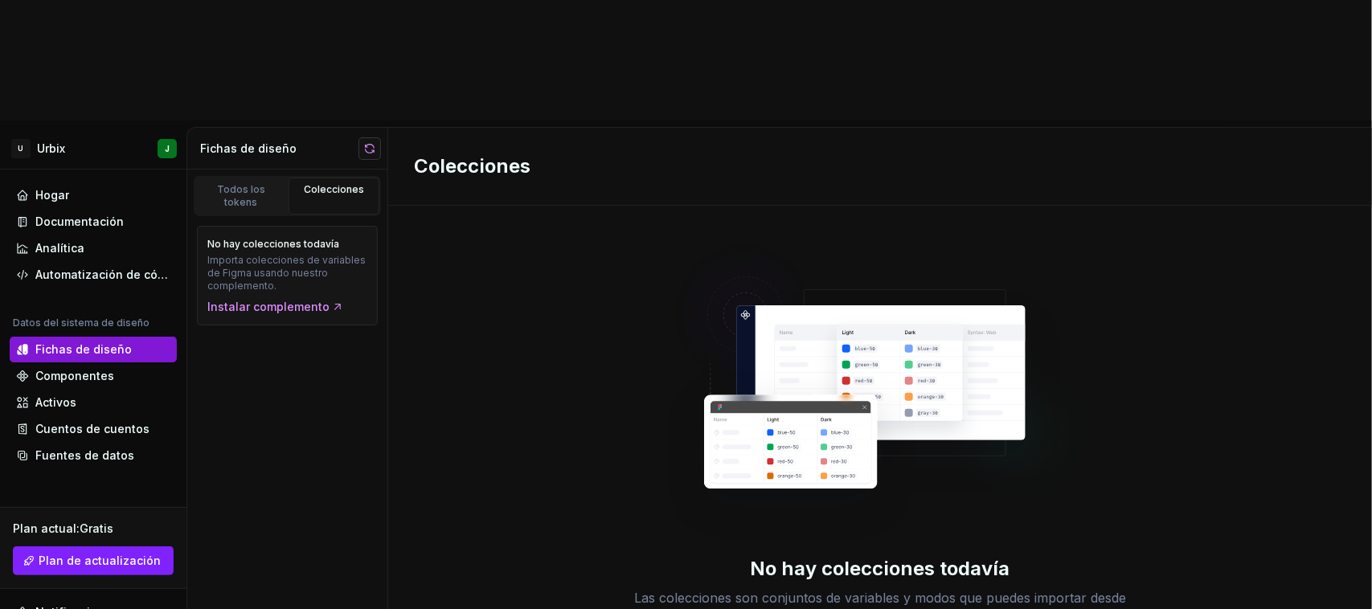
click at [371, 137] on button "button" at bounding box center [370, 148] width 23 height 23
click at [252, 176] on div "Todos los tokens Colecciones" at bounding box center [287, 196] width 187 height 40
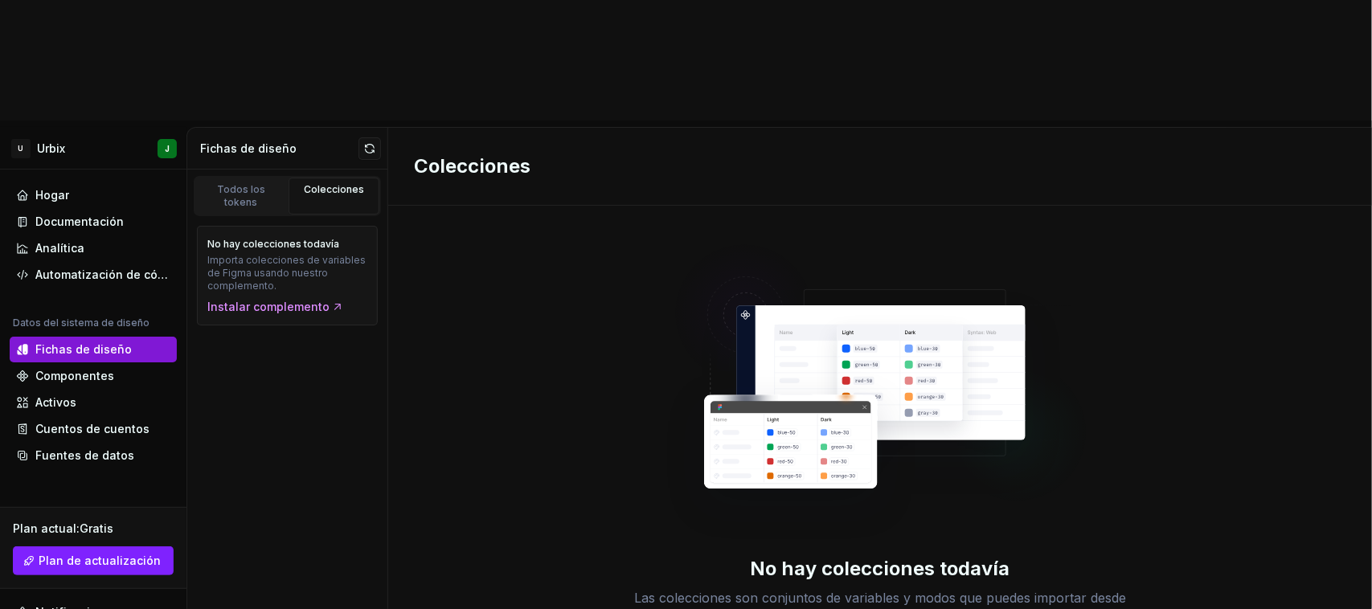
click at [68, 187] on div "Hogar" at bounding box center [93, 195] width 154 height 16
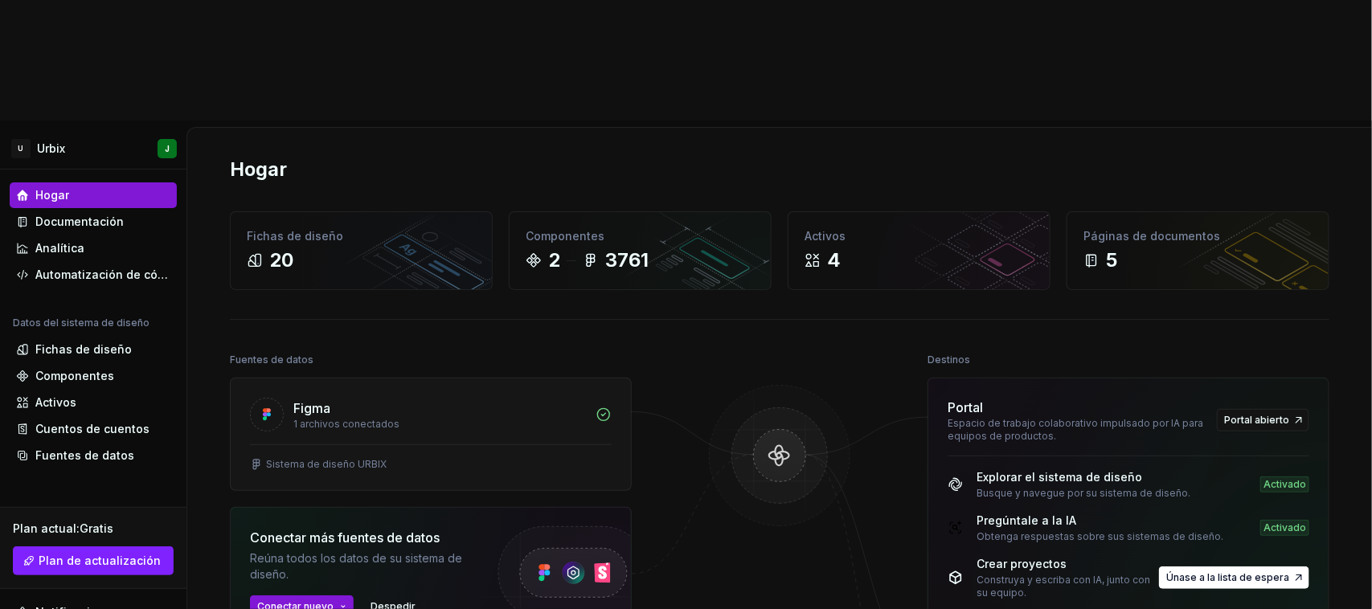
click at [559, 418] on div "1 archivos conectados" at bounding box center [439, 424] width 293 height 13
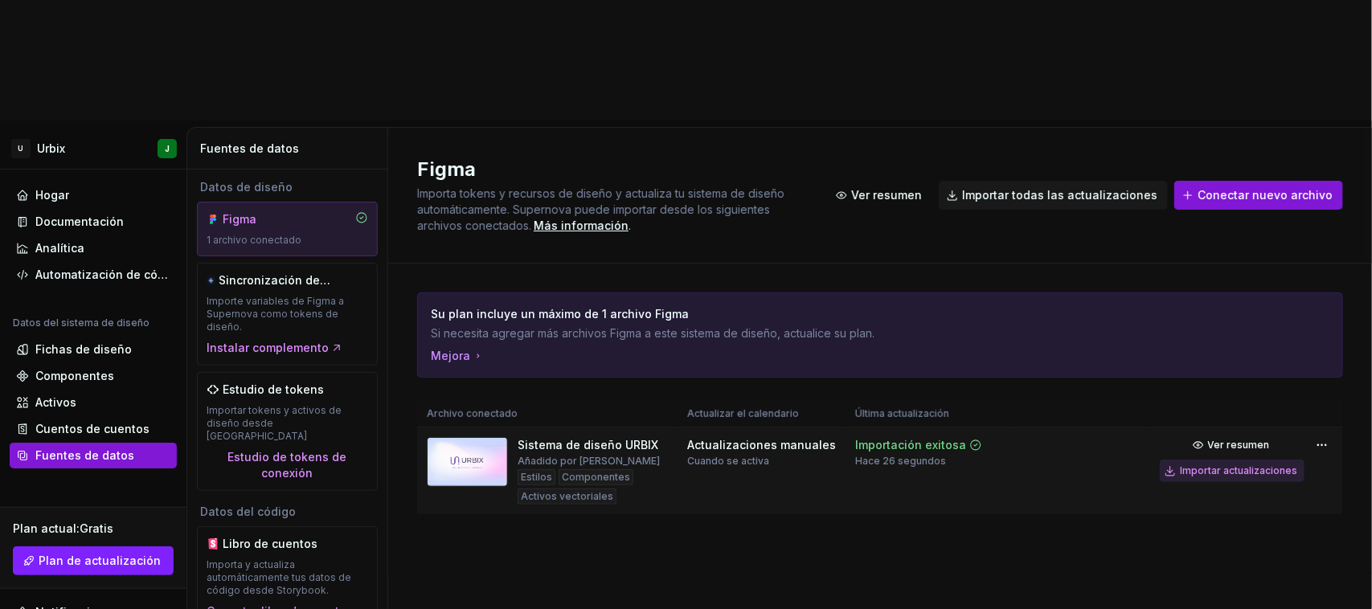
click at [1212, 465] on font "Importar actualizaciones" at bounding box center [1238, 471] width 117 height 12
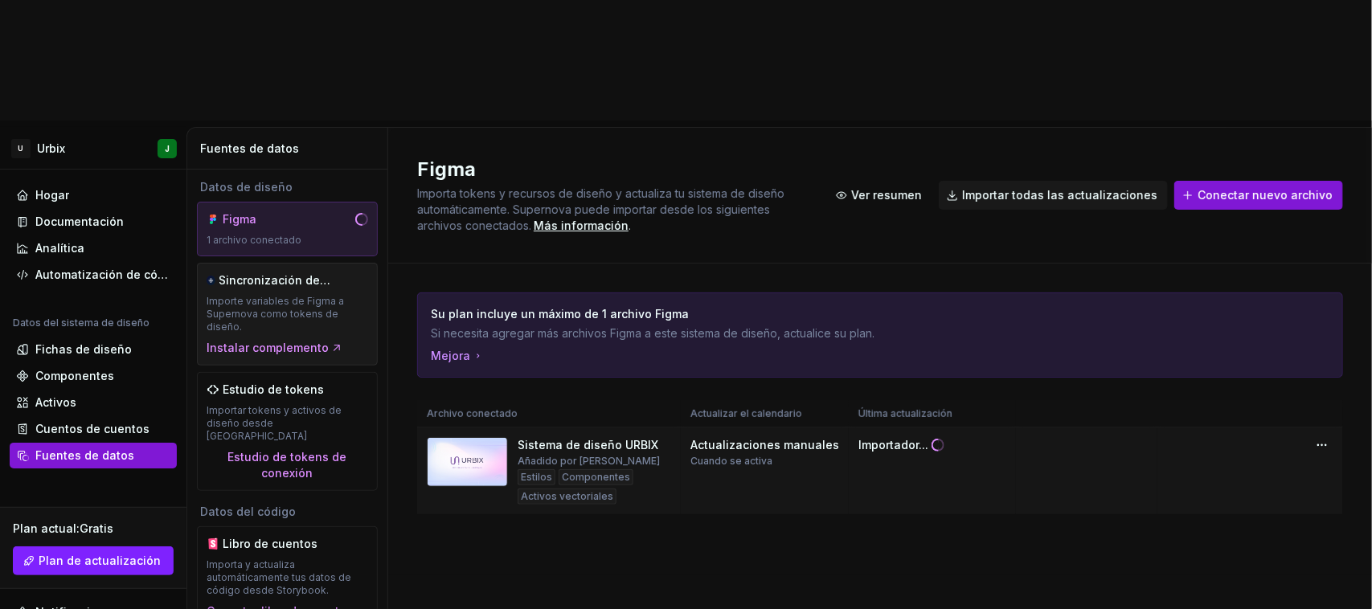
click at [318, 273] on font "Sincronización de variables de Figma" at bounding box center [275, 288] width 112 height 30
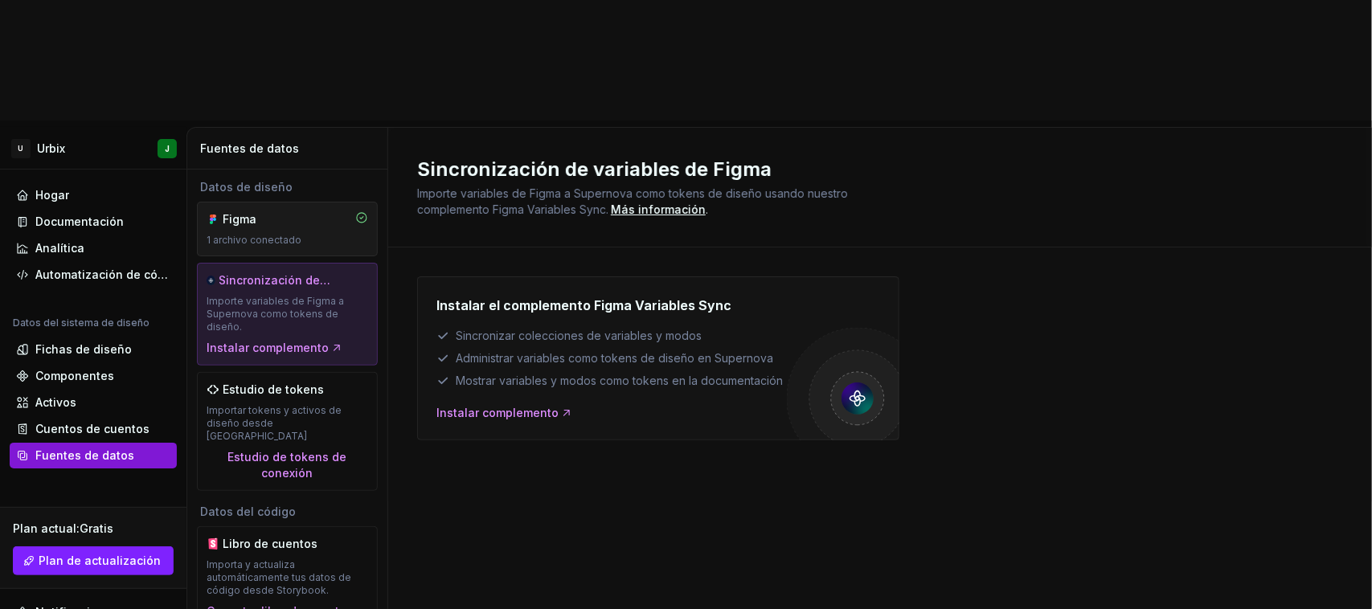
click at [311, 234] on div "1 archivo conectado" at bounding box center [288, 240] width 162 height 13
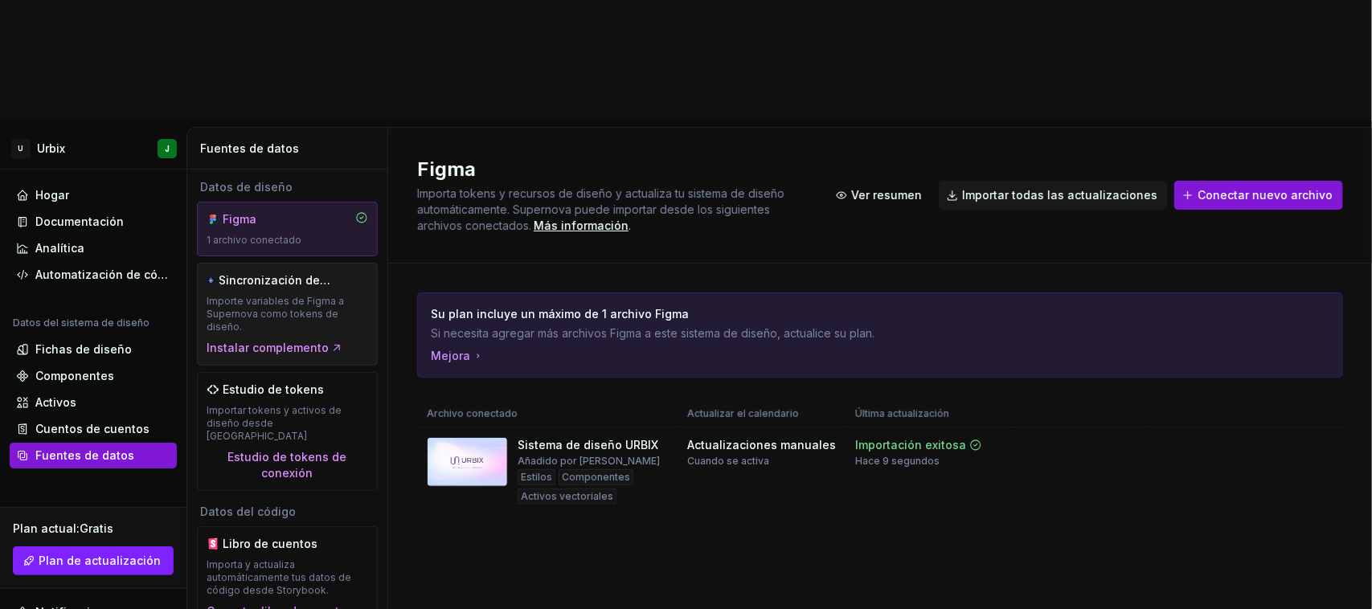
click at [296, 295] on font "Importe variables de Figma a Supernova como tokens de diseño." at bounding box center [275, 314] width 137 height 38
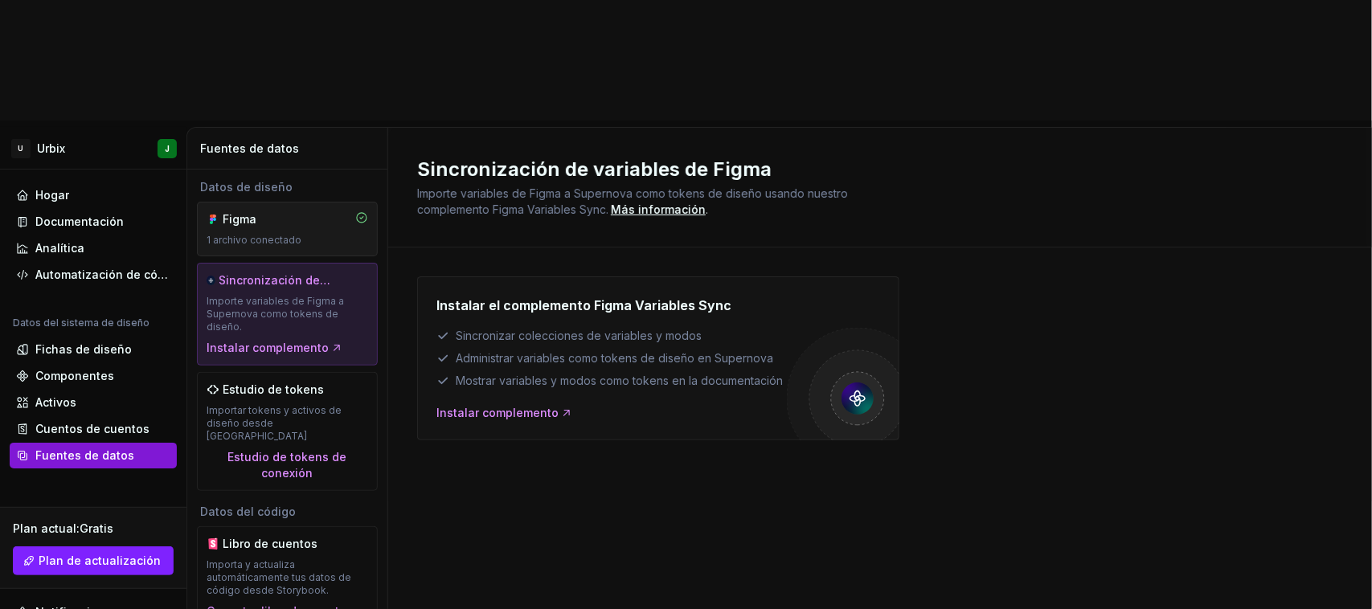
click at [295, 234] on font "1 archivo conectado" at bounding box center [254, 240] width 95 height 12
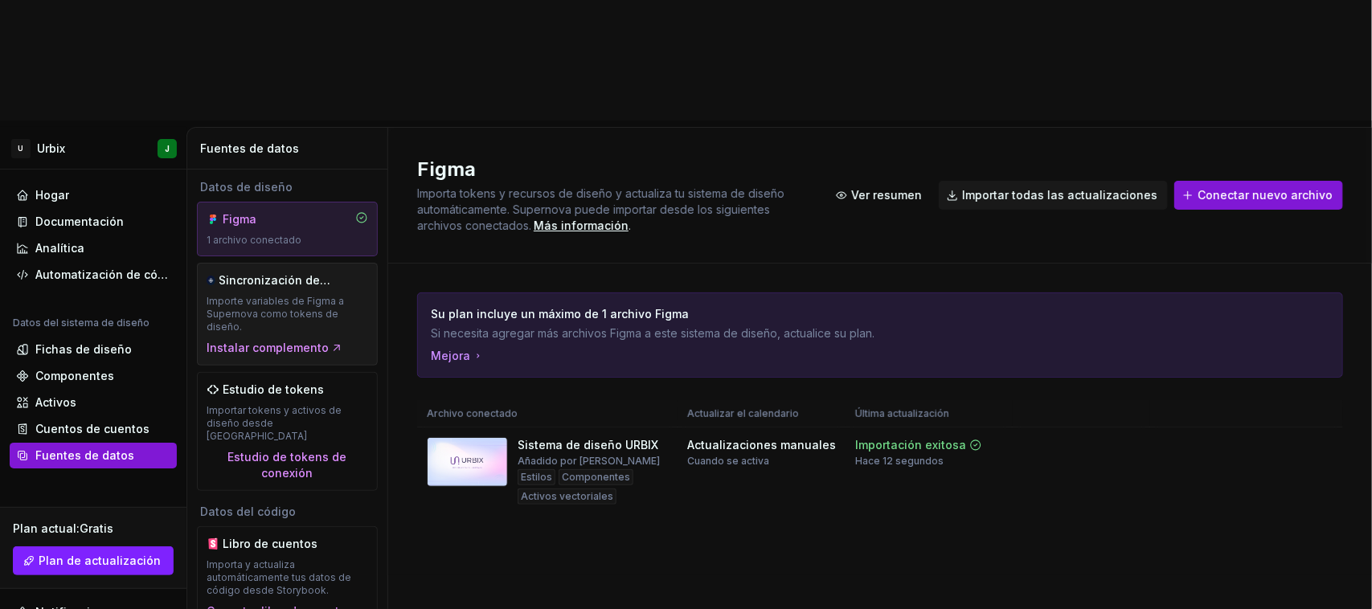
click at [287, 295] on font "Importe variables de Figma a Supernova como tokens de diseño." at bounding box center [275, 314] width 137 height 38
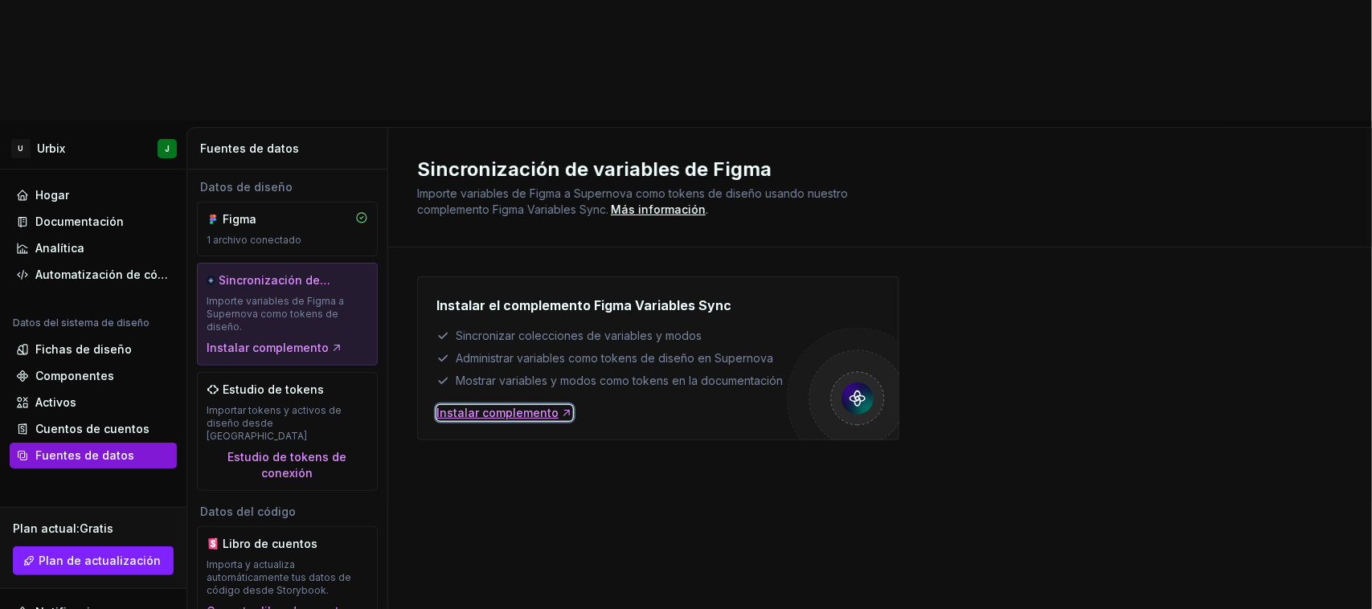
click at [521, 406] on font "Instalar complemento" at bounding box center [498, 413] width 122 height 14
click at [88, 343] on font "Fichas de diseño" at bounding box center [83, 350] width 96 height 14
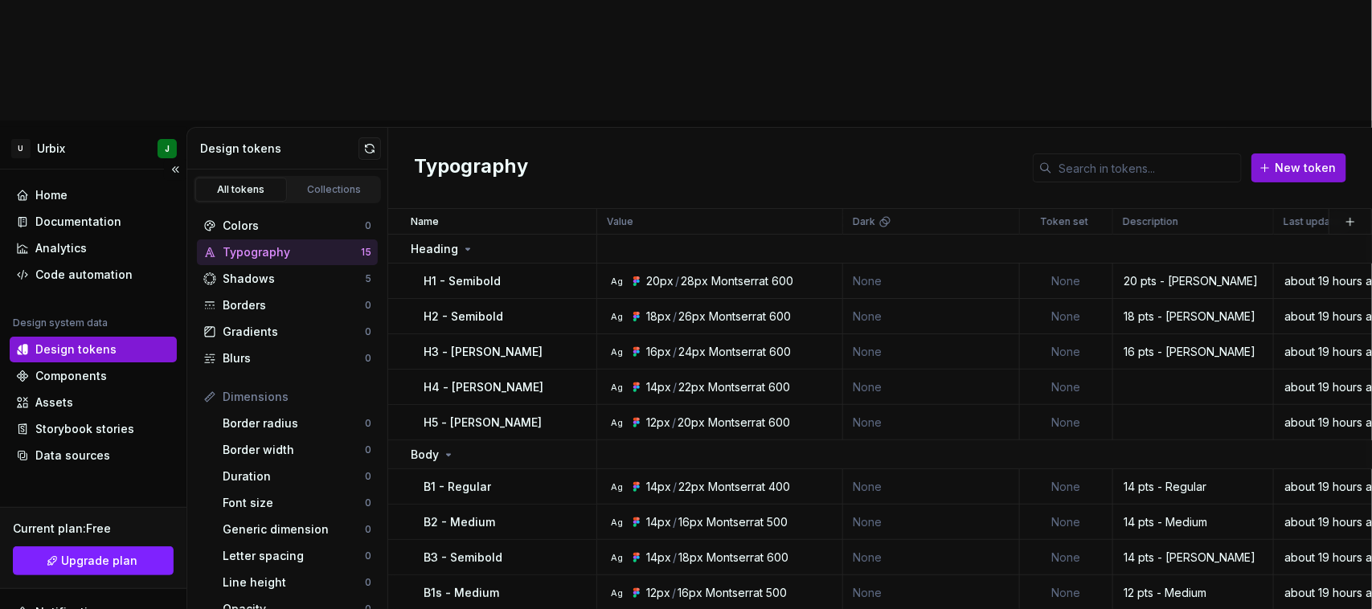
click at [650, 128] on div "Typography New token" at bounding box center [880, 168] width 984 height 81
click at [314, 183] on div "Collections" at bounding box center [334, 189] width 80 height 13
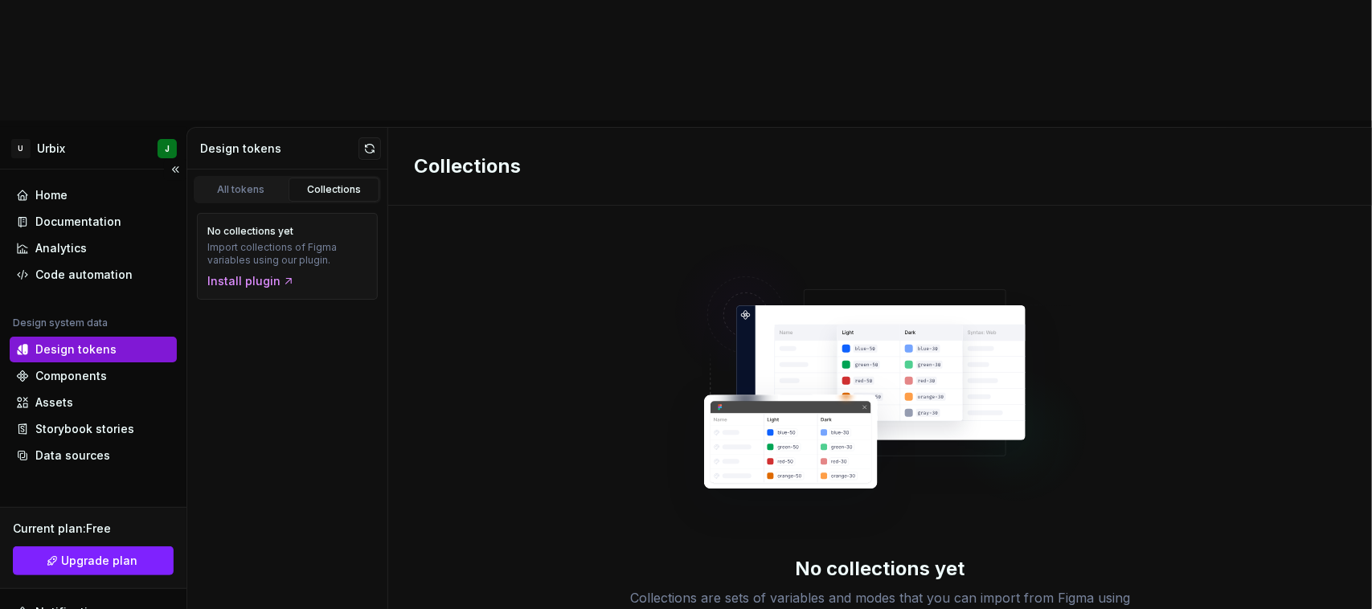
click at [274, 170] on div "All tokens Collections" at bounding box center [287, 187] width 200 height 34
click at [261, 183] on div "All tokens" at bounding box center [241, 189] width 80 height 13
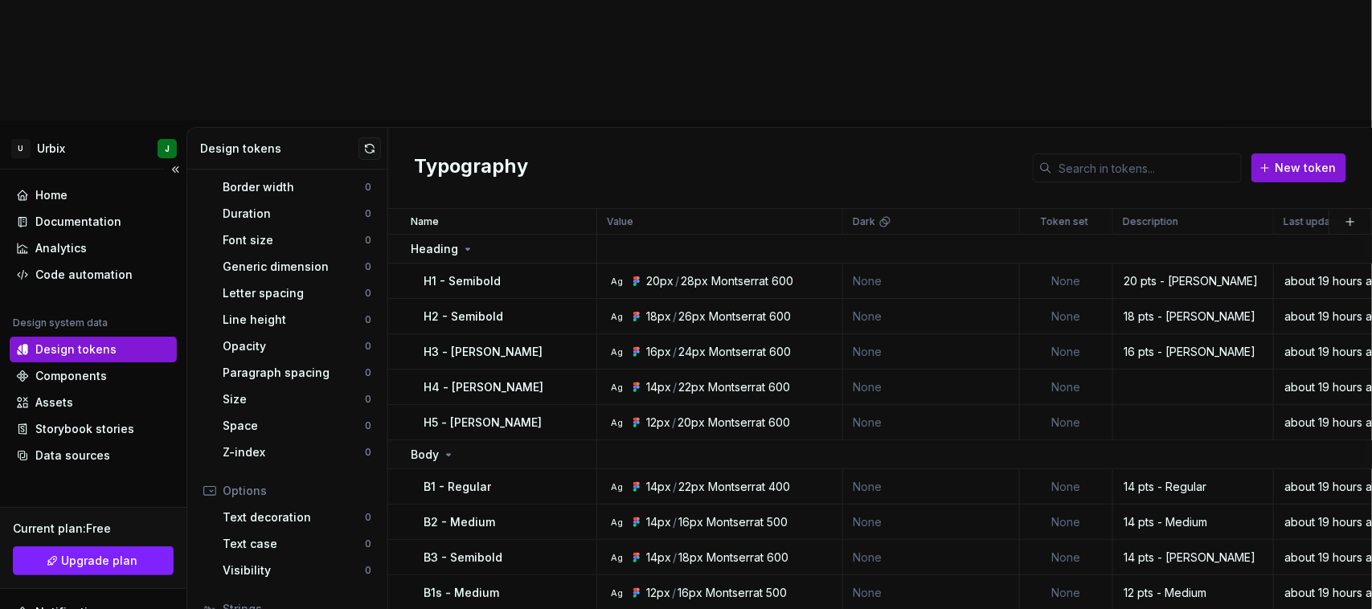
scroll to position [270, 0]
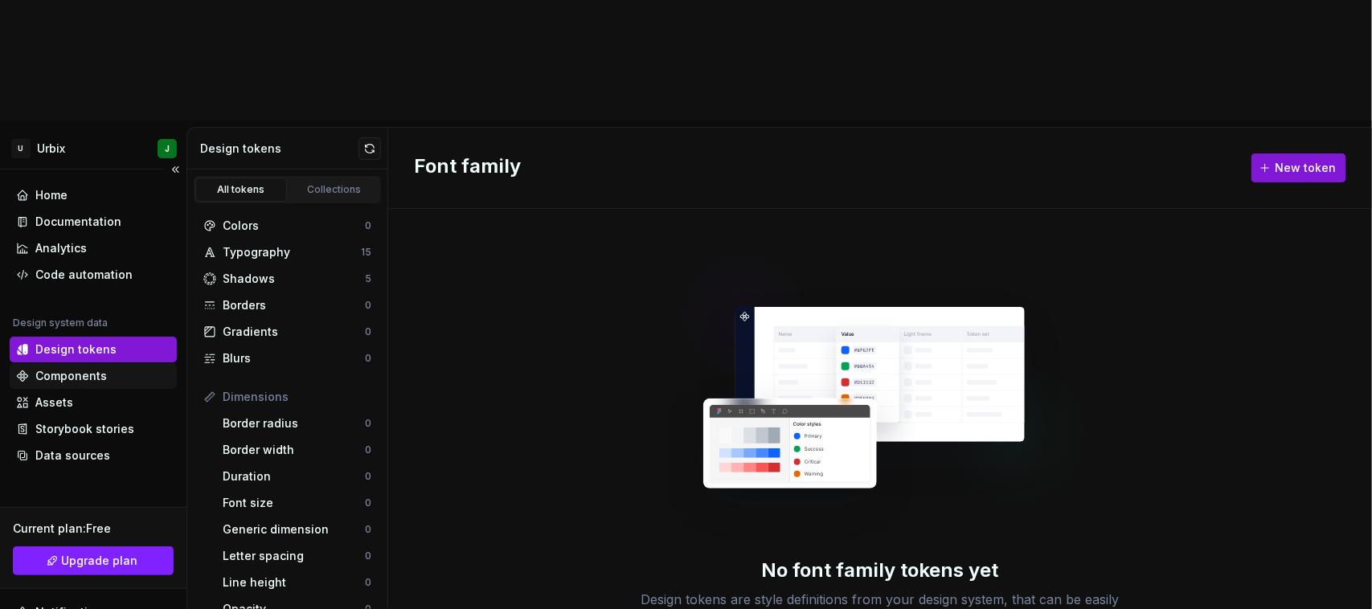
click at [90, 368] on div "Components" at bounding box center [71, 376] width 72 height 16
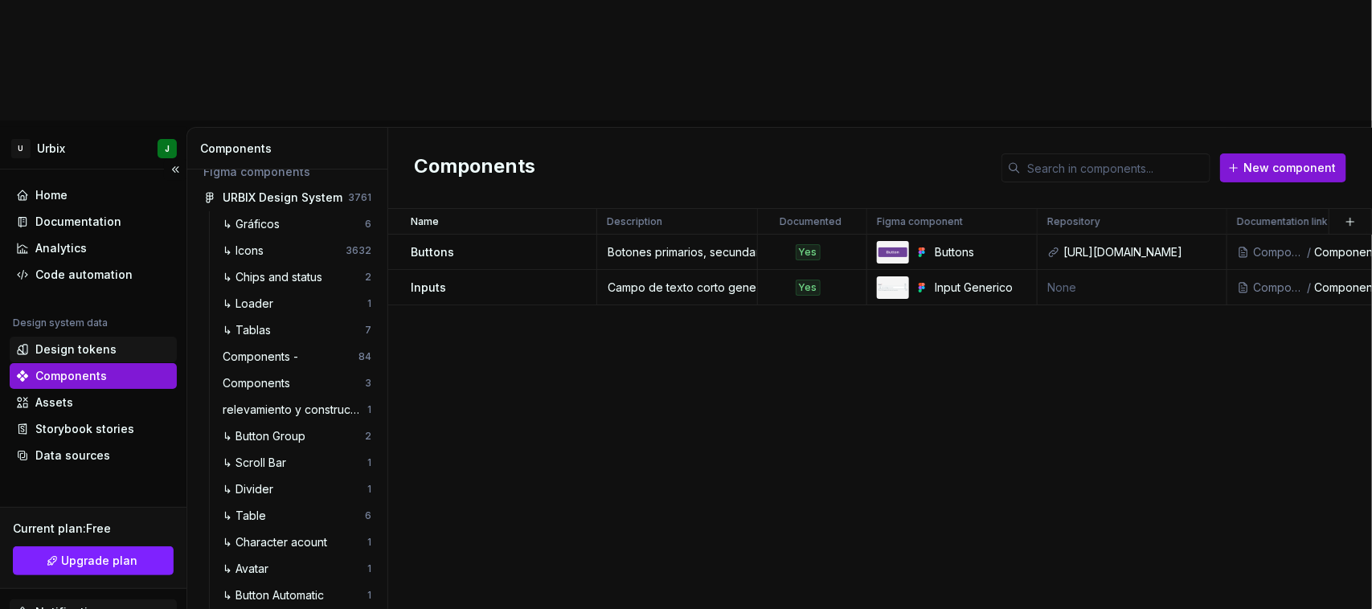
scroll to position [83, 0]
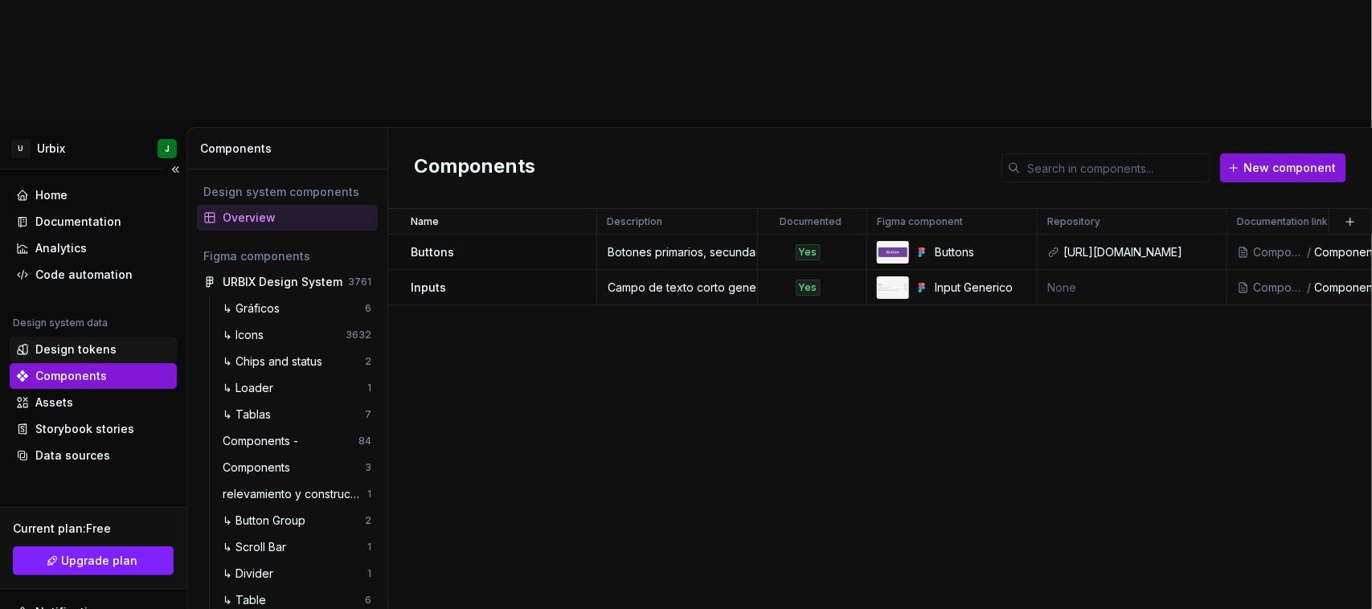
click at [79, 342] on div "Design tokens" at bounding box center [75, 350] width 81 height 16
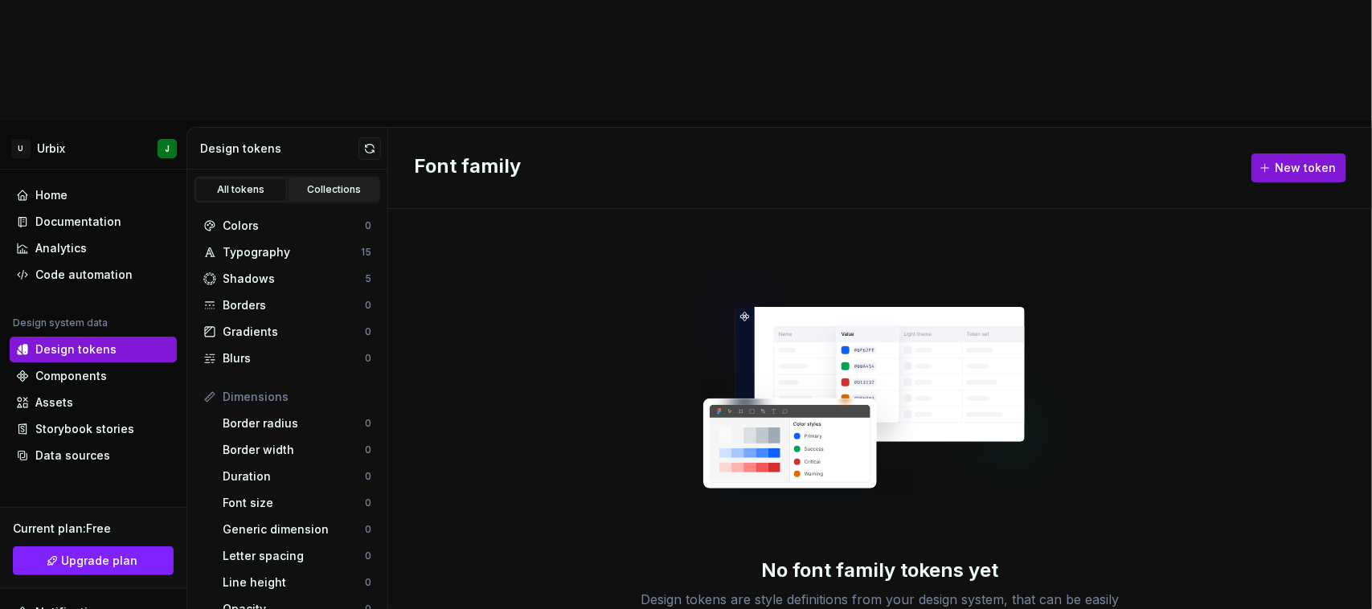
click at [322, 183] on div "Collections" at bounding box center [334, 189] width 80 height 13
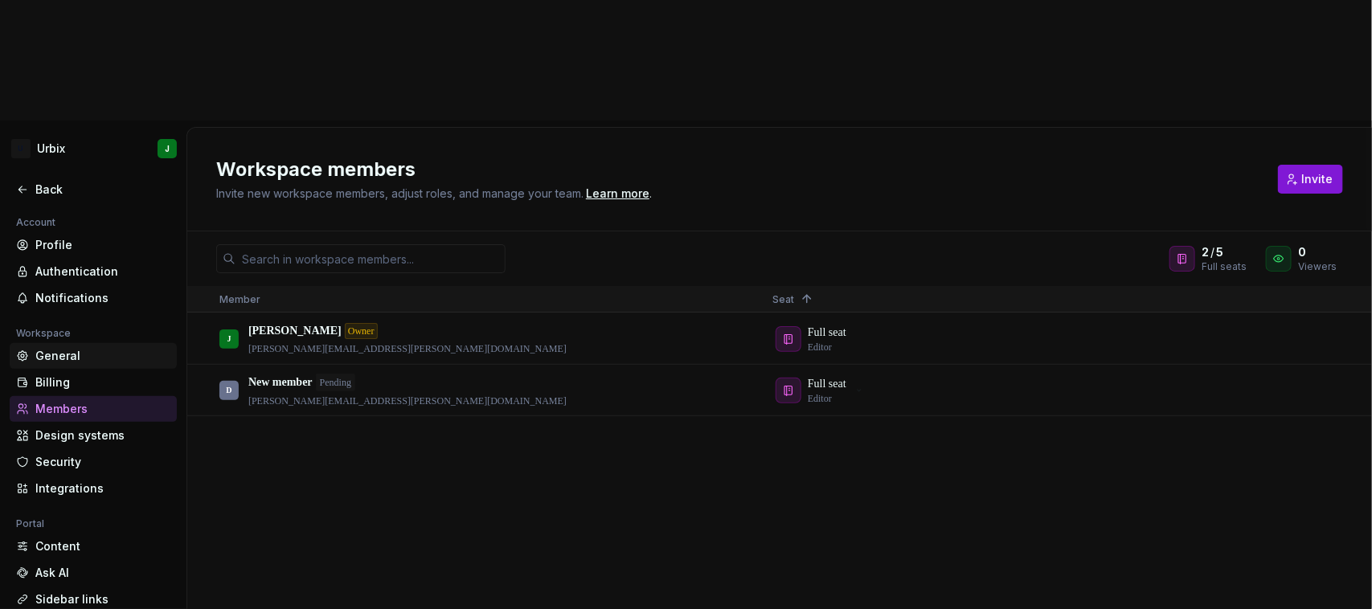
click at [49, 348] on div "General" at bounding box center [102, 356] width 135 height 16
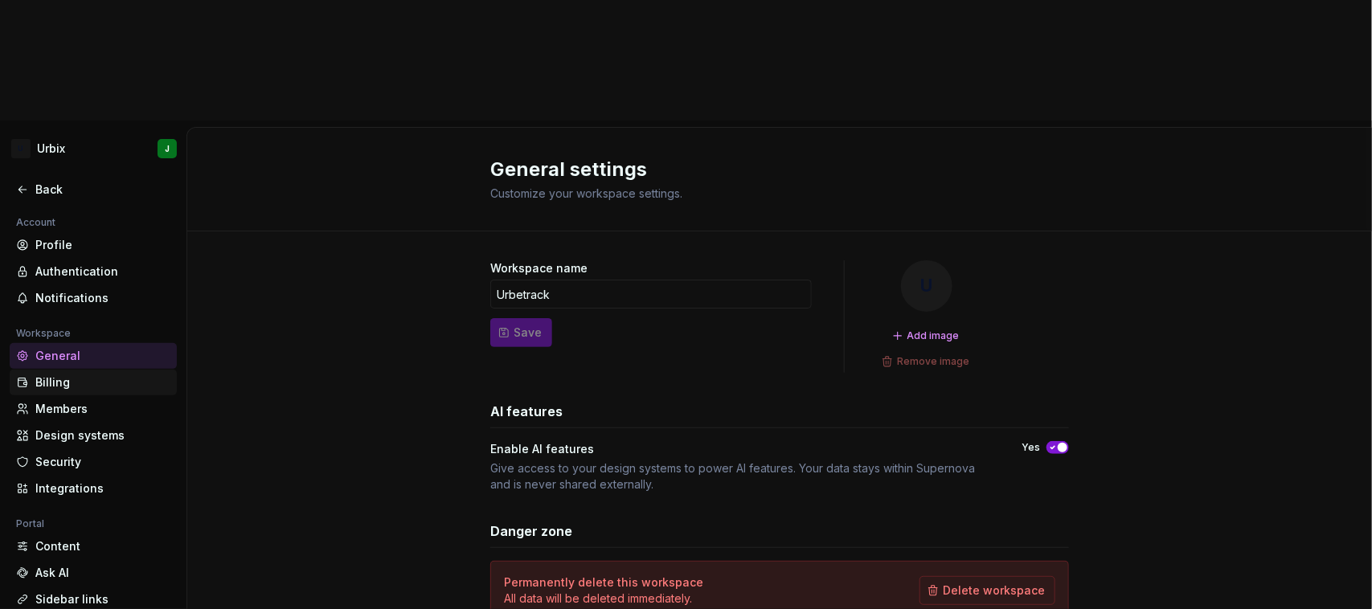
click at [86, 375] on div "Billing" at bounding box center [102, 383] width 135 height 16
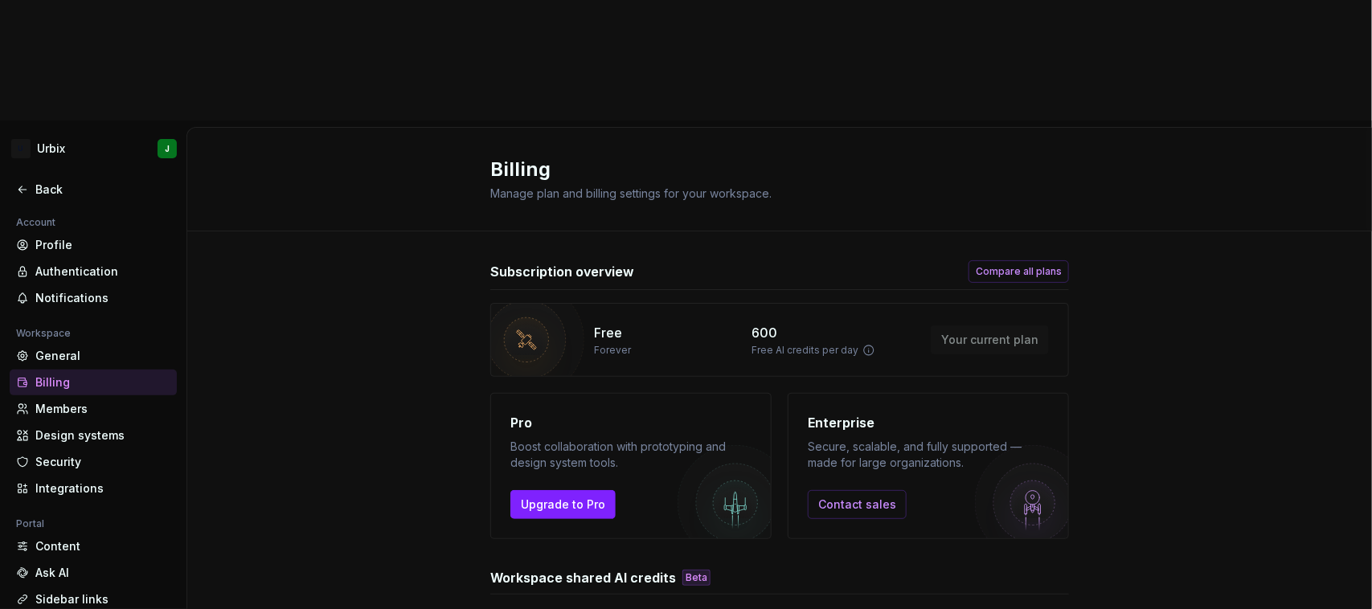
scroll to position [63, 0]
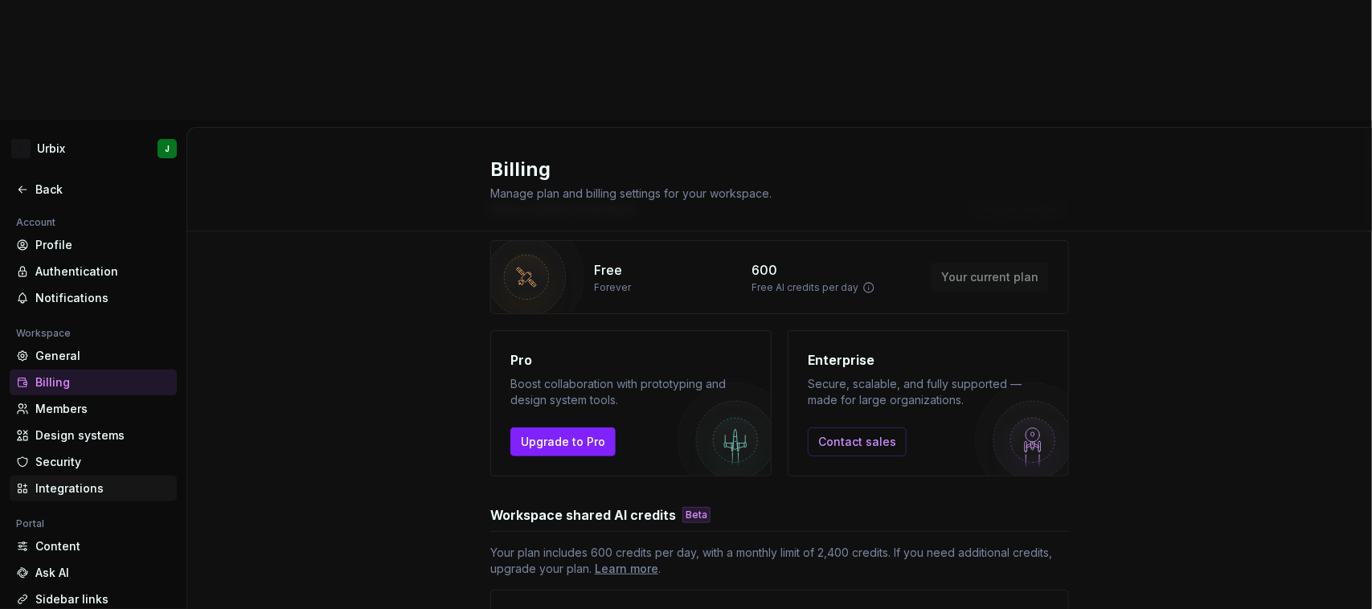
click at [87, 481] on div "Integrations" at bounding box center [102, 489] width 135 height 16
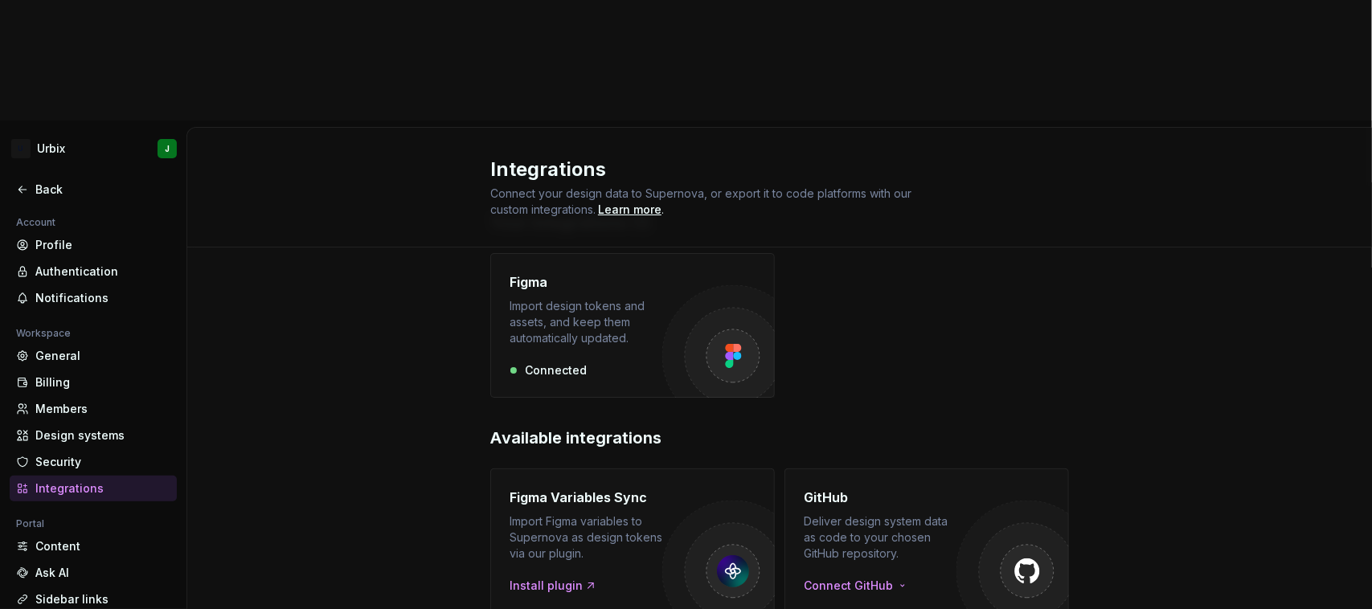
scroll to position [101, 0]
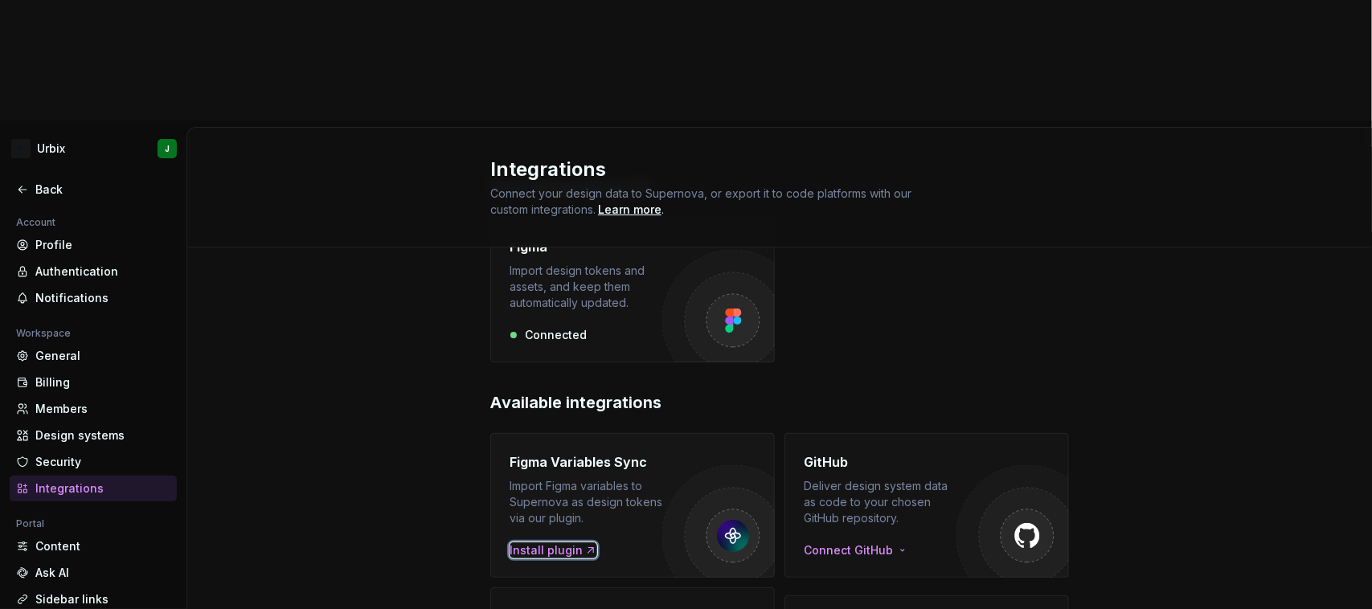
click at [537, 543] on div "Install plugin" at bounding box center [554, 551] width 88 height 16
click at [371, 225] on div "Your integrations (1) Figma Import design tokens and assets, and keep them auto…" at bounding box center [779, 555] width 1185 height 817
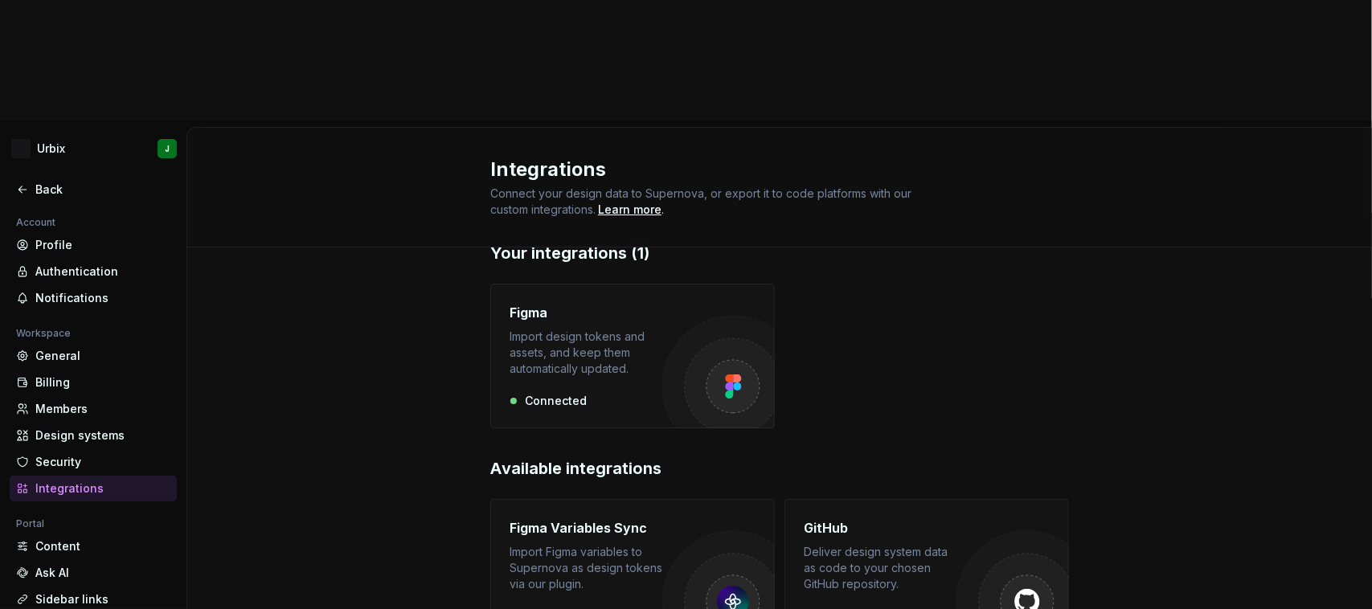
scroll to position [0, 0]
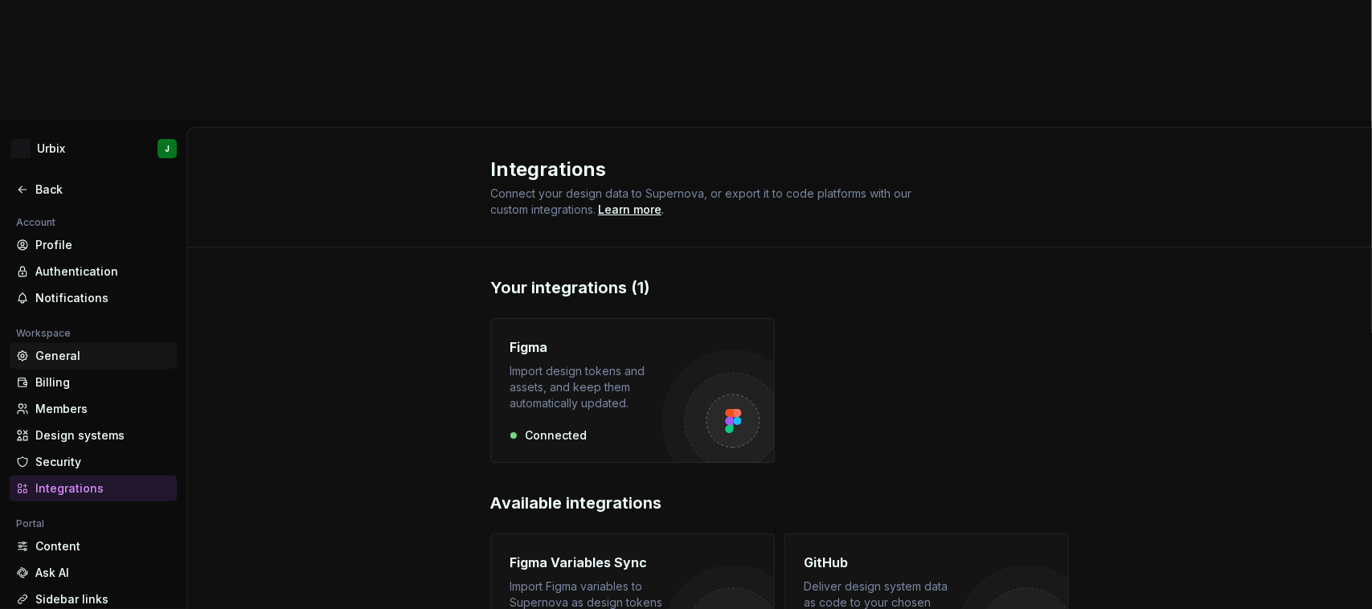
click at [78, 343] on div "General" at bounding box center [93, 356] width 167 height 26
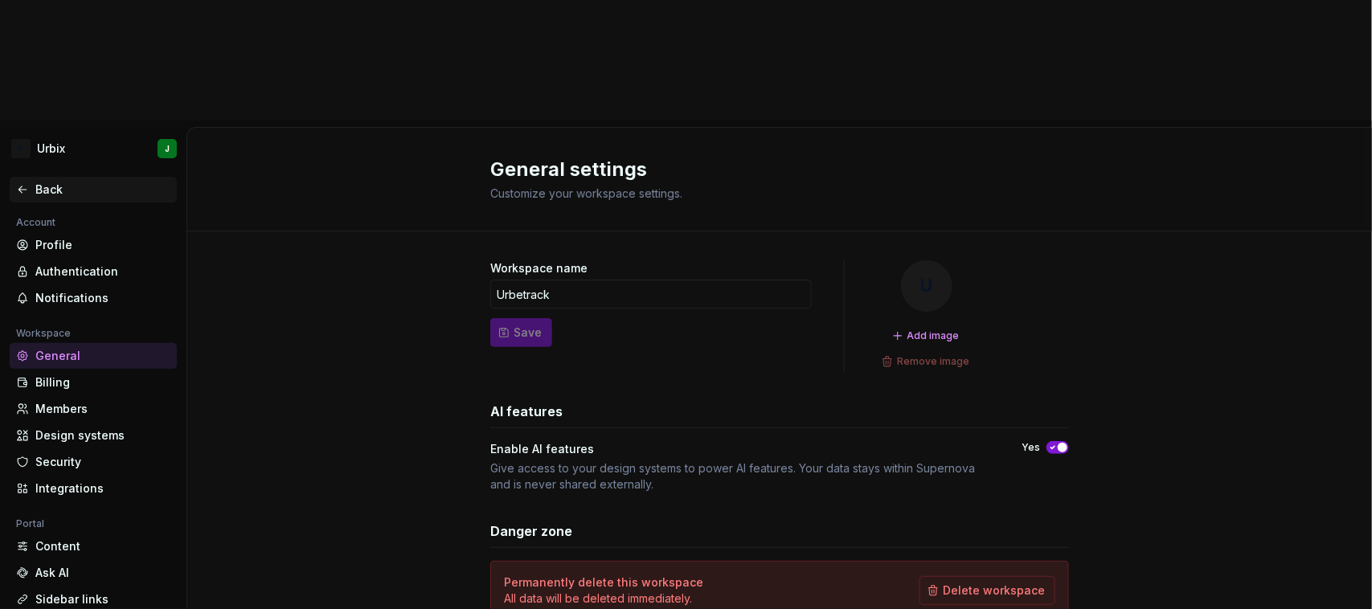
click at [21, 183] on icon at bounding box center [22, 189] width 13 height 13
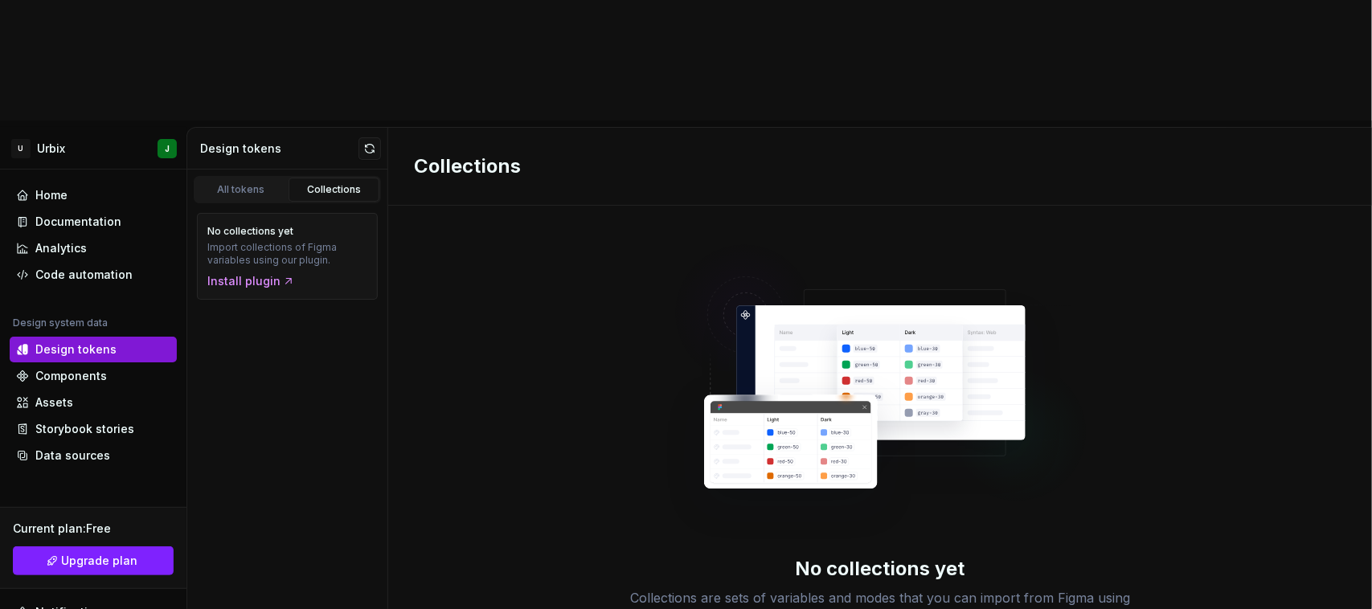
click at [71, 368] on div "Components" at bounding box center [71, 376] width 72 height 16
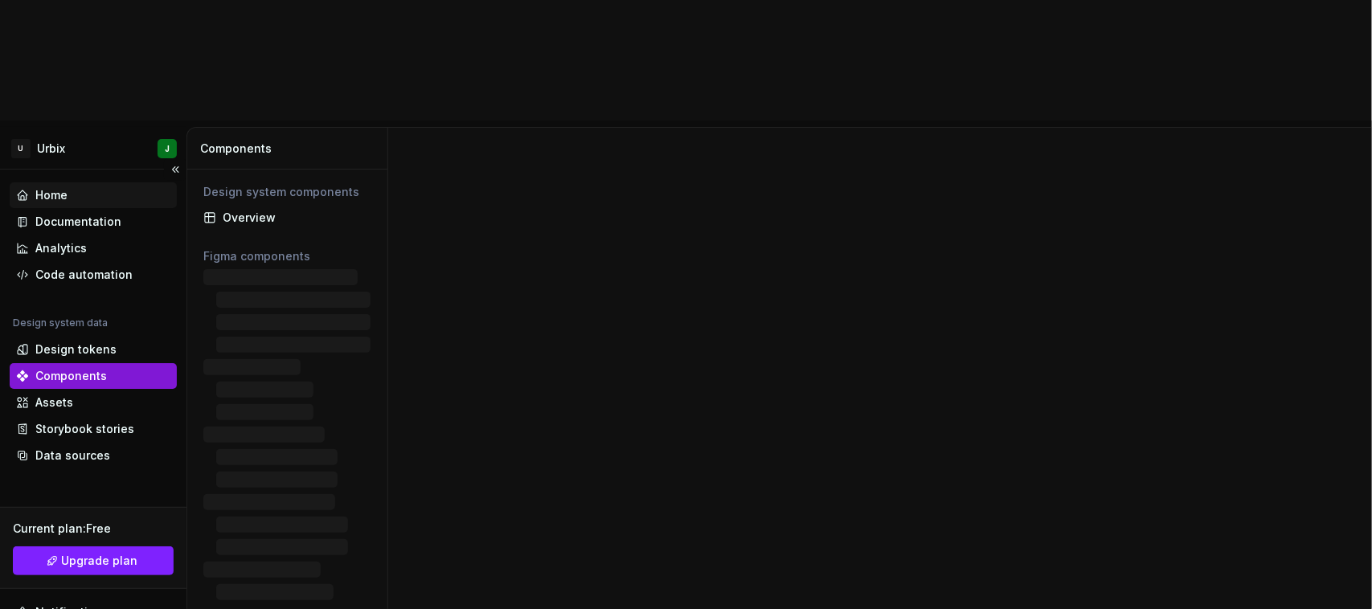
click at [60, 187] on div "Home" at bounding box center [51, 195] width 32 height 16
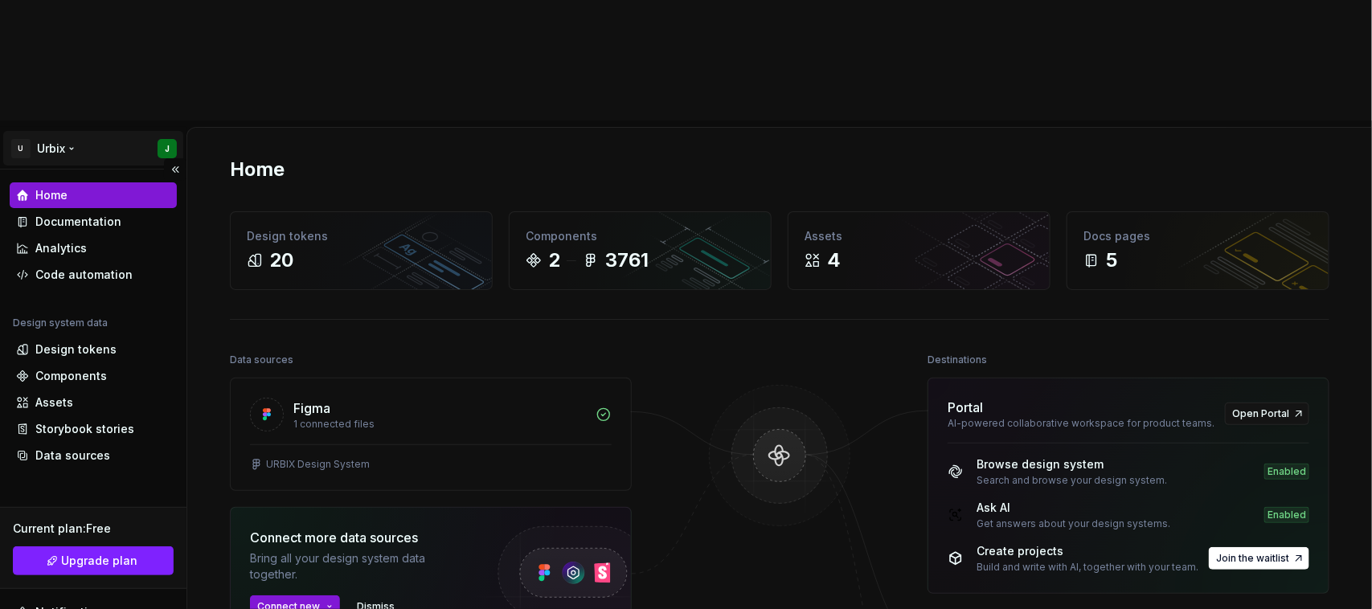
click at [58, 20] on html "U Urbix J Home Documentation Analytics Code automation Design system data Desig…" at bounding box center [686, 304] width 1372 height 609
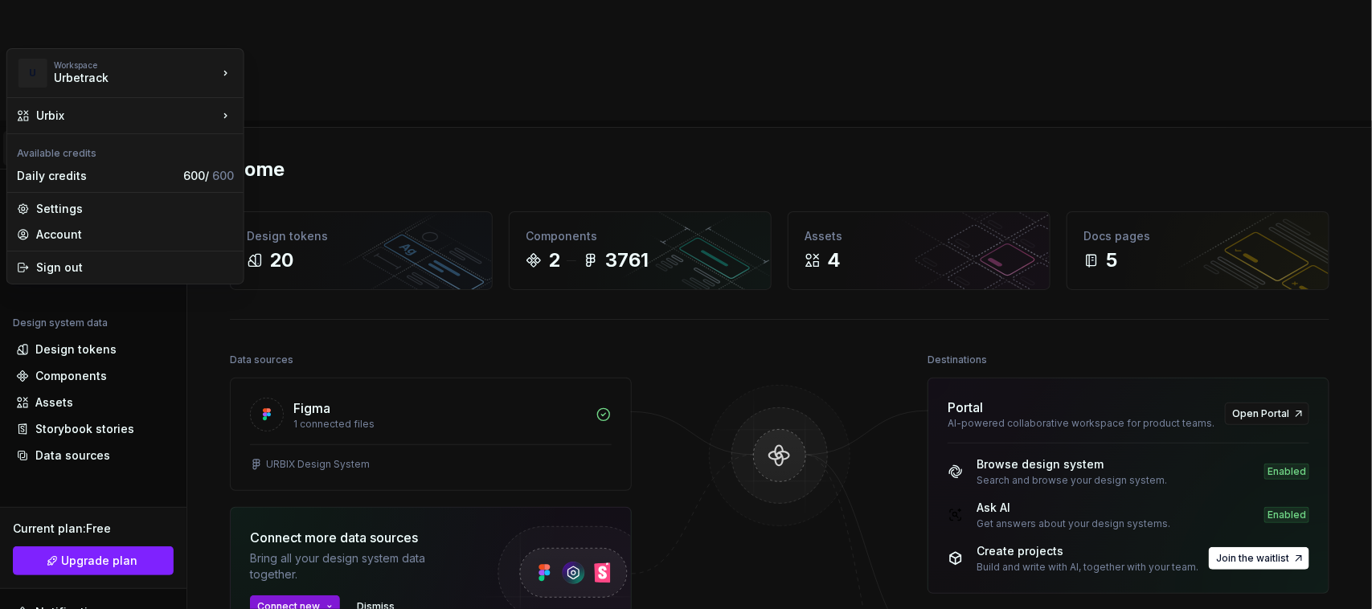
click at [404, 214] on html "U Urbix J Home Documentation Analytics Code automation Design system data Desig…" at bounding box center [686, 304] width 1372 height 609
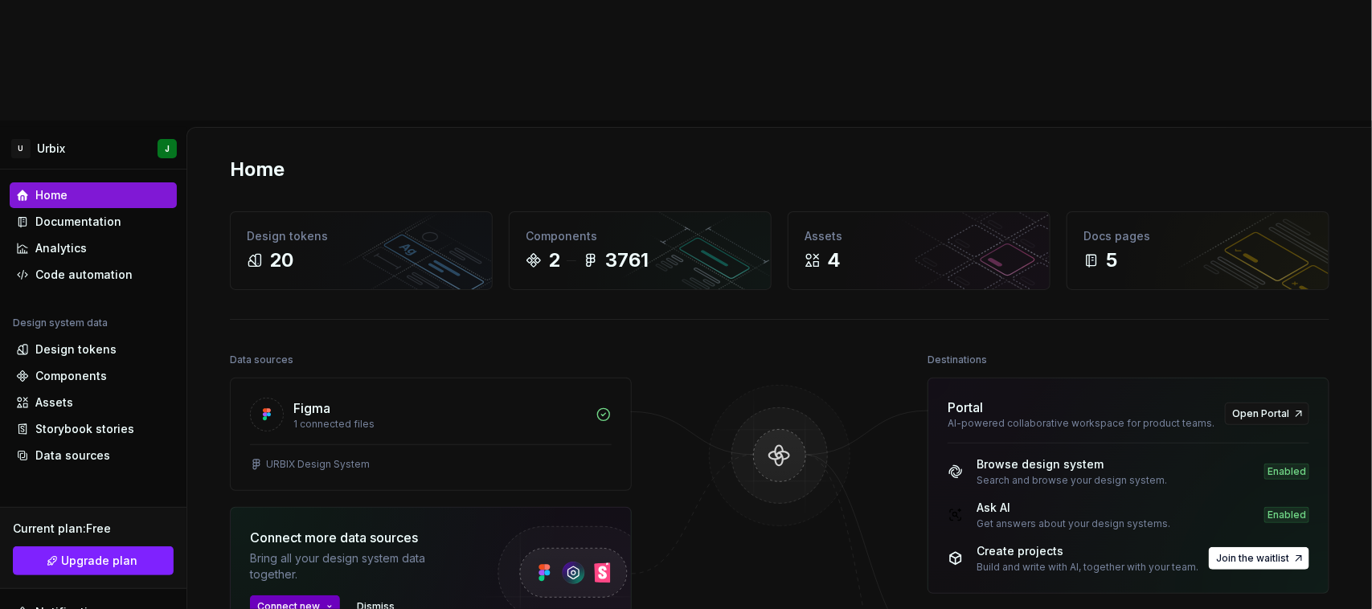
click at [326, 596] on button "Connect new" at bounding box center [295, 607] width 90 height 23
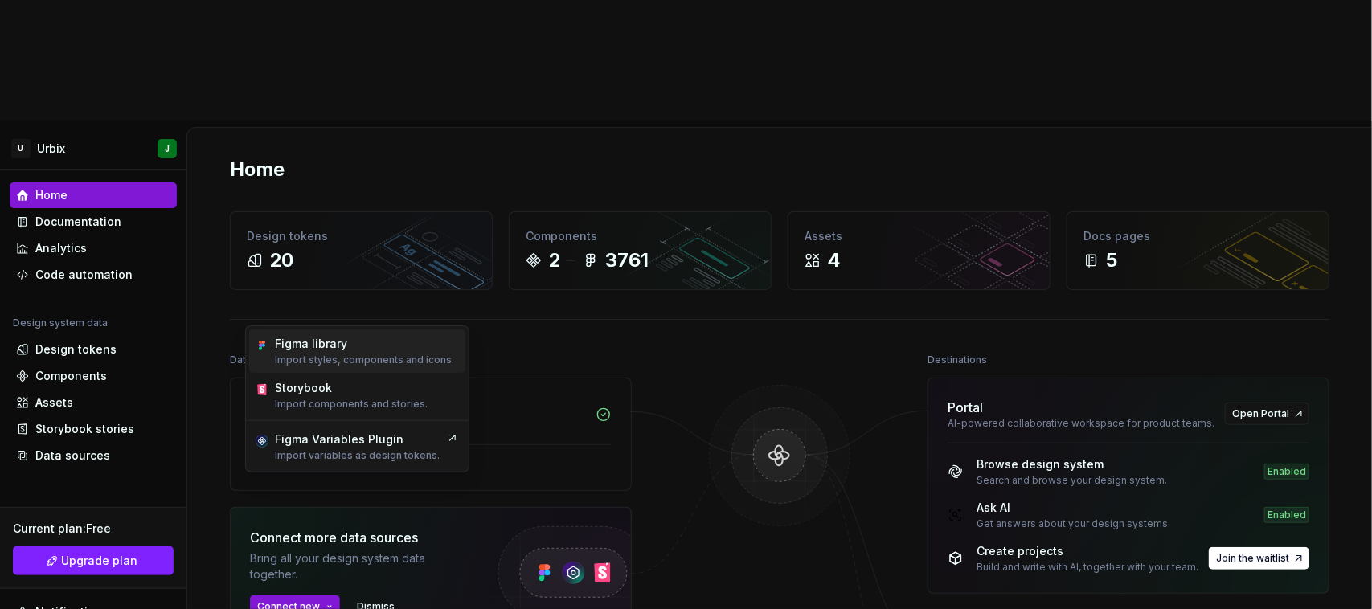
click at [355, 351] on div "Figma library" at bounding box center [364, 344] width 179 height 16
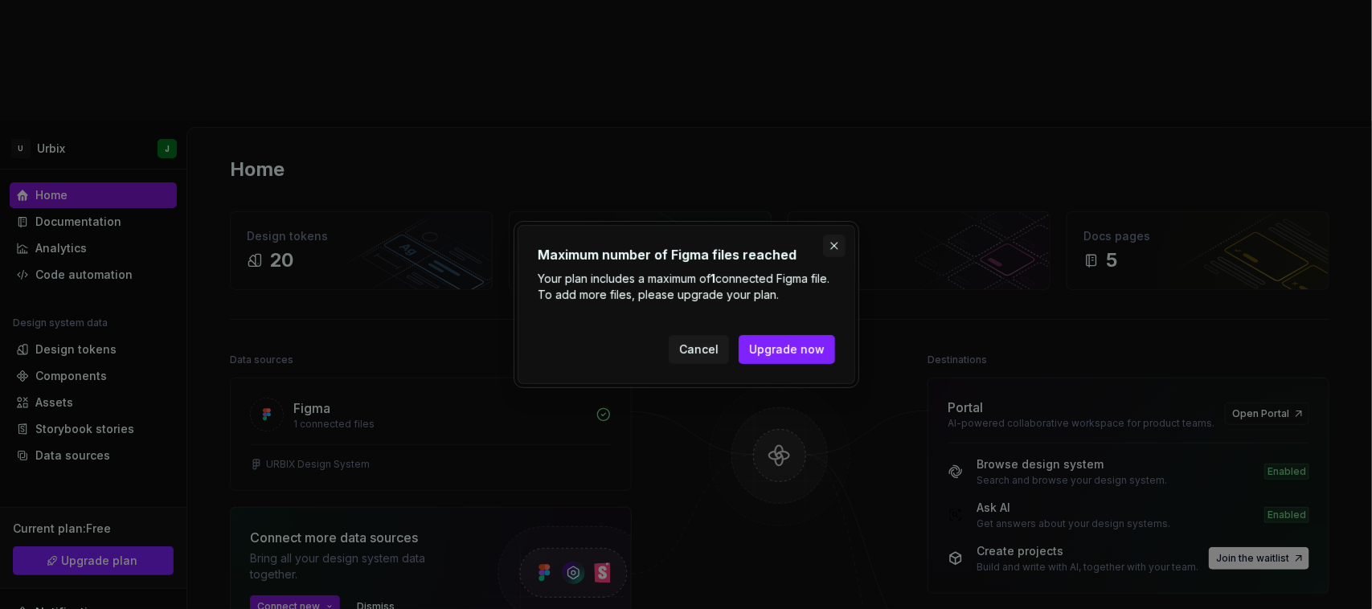
click at [835, 248] on button "button" at bounding box center [834, 246] width 23 height 23
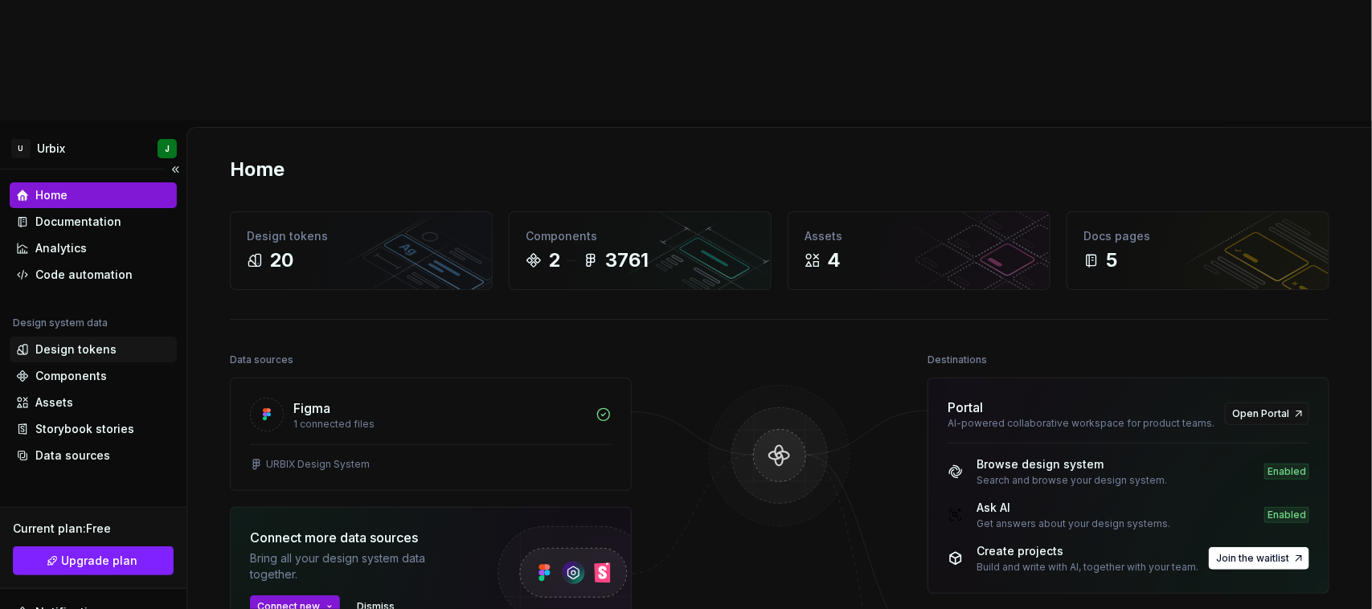
click at [72, 342] on div "Design tokens" at bounding box center [75, 350] width 81 height 16
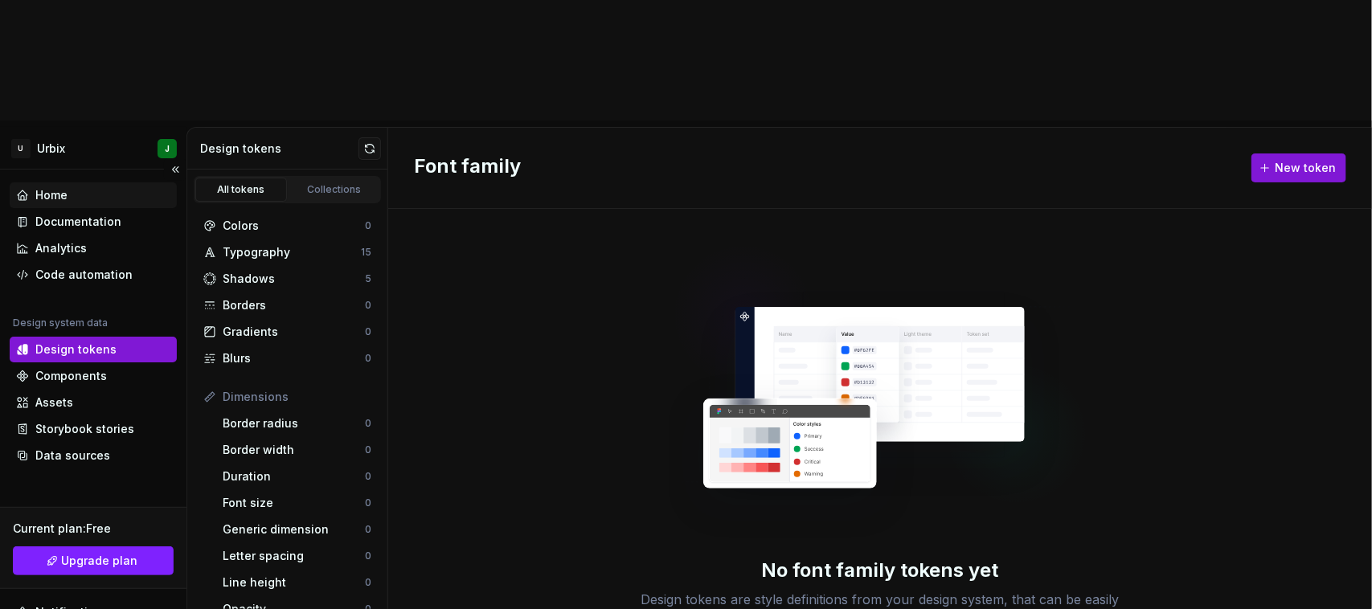
click at [47, 187] on div "Home" at bounding box center [51, 195] width 32 height 16
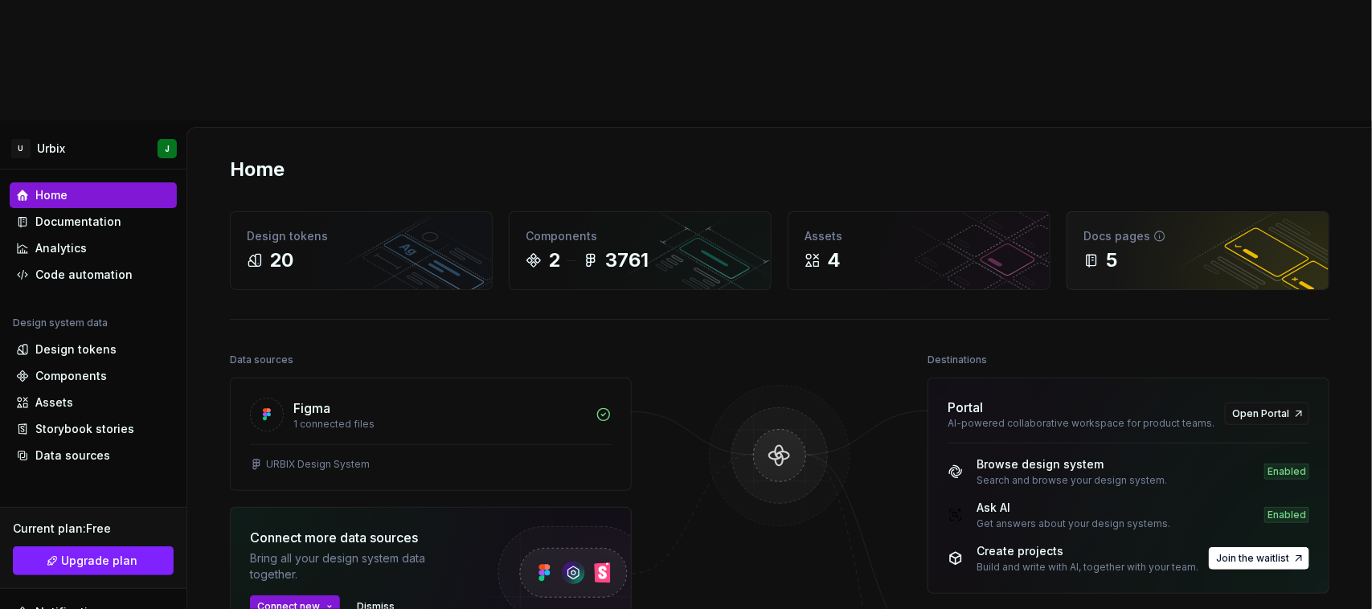
click at [1124, 248] on div "5" at bounding box center [1198, 261] width 229 height 26
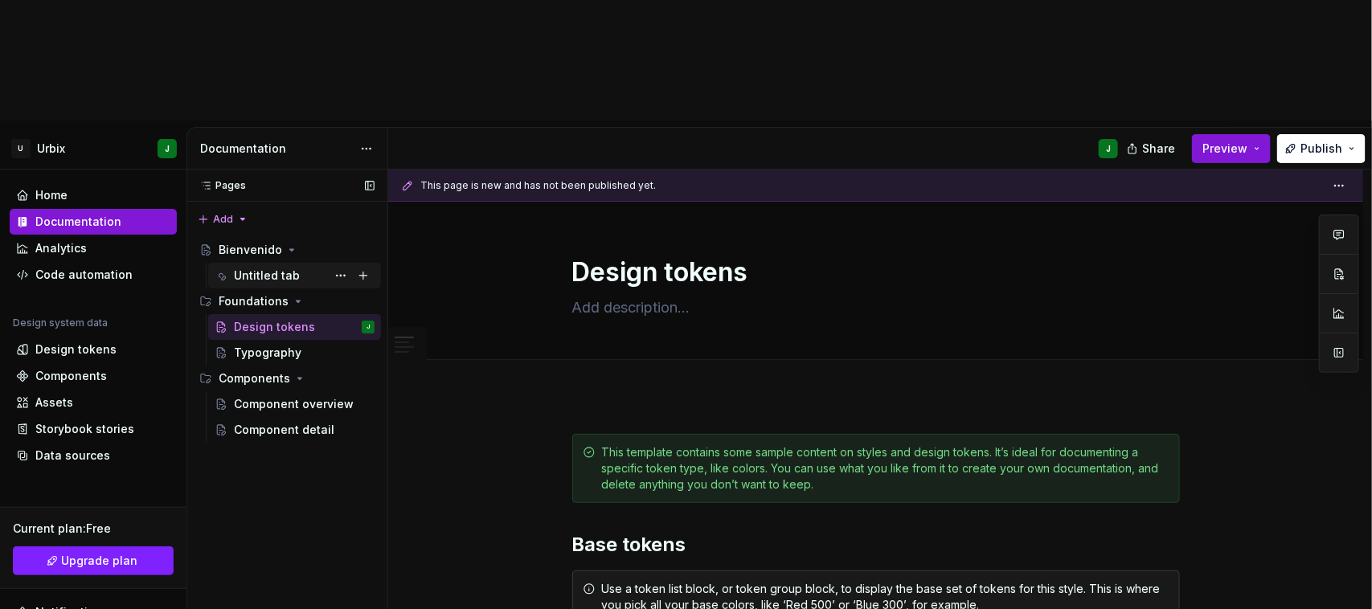
click at [274, 265] on div "Untitled tab" at bounding box center [304, 276] width 141 height 23
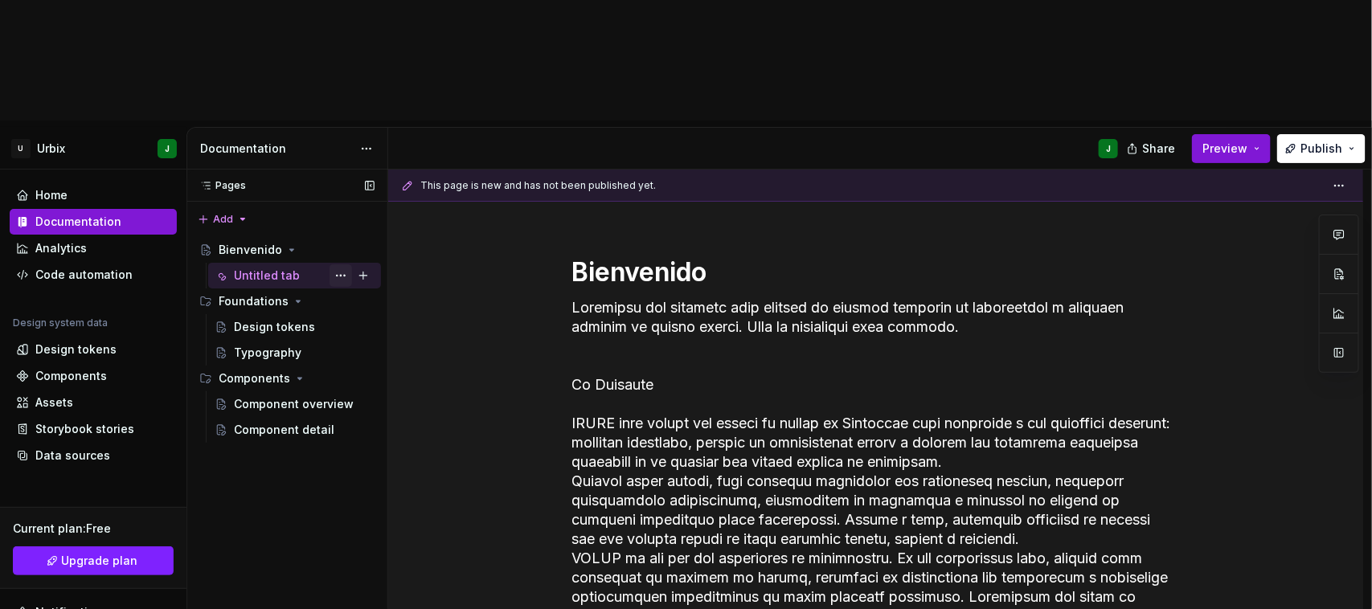
click at [343, 265] on button "Page tree" at bounding box center [341, 276] width 23 height 23
click at [340, 170] on div "Pages Pages Add Accessibility guide for tree Page tree. Navigate the tree with …" at bounding box center [287, 450] width 201 height 561
click at [340, 265] on button "Page tree" at bounding box center [341, 276] width 23 height 23
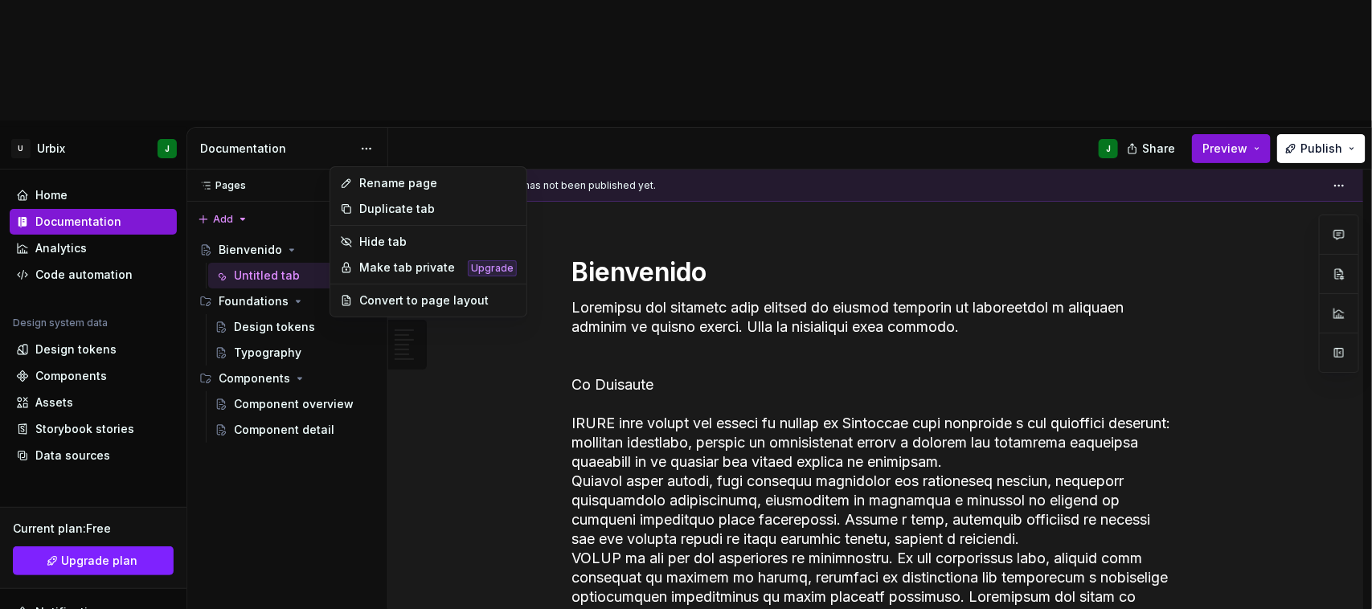
click at [340, 170] on div "Pages Pages Add Accessibility guide for tree Page tree. Navigate the tree with …" at bounding box center [287, 450] width 201 height 561
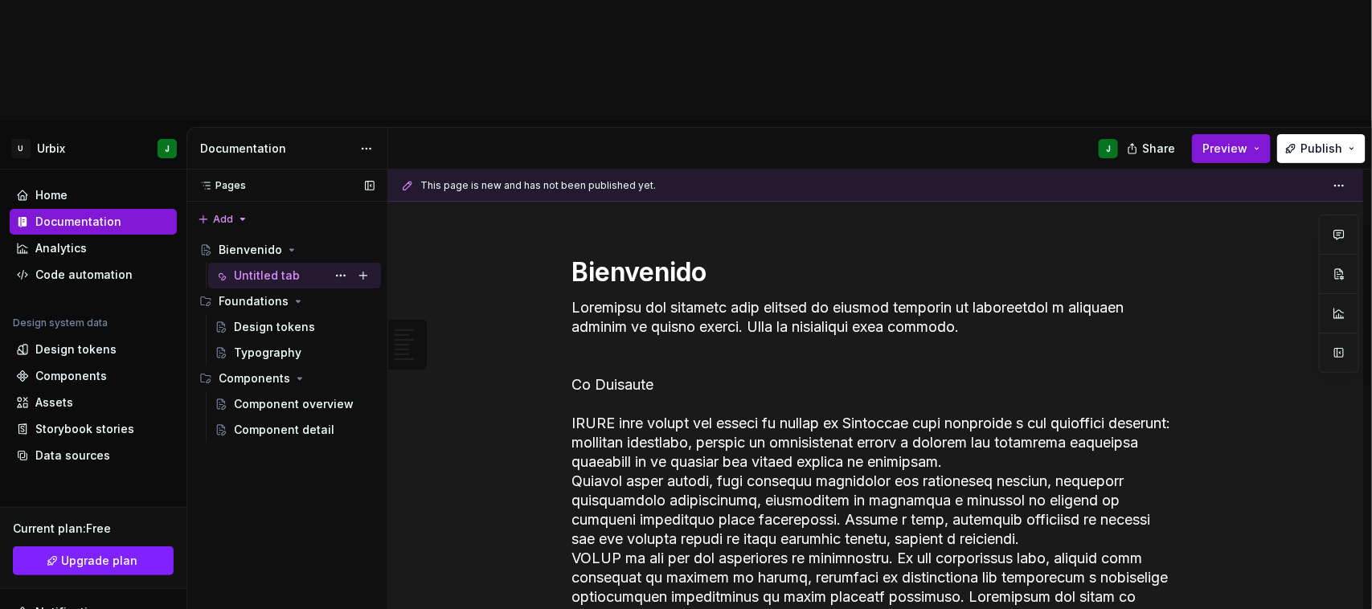
click at [265, 268] on div "Untitled tab" at bounding box center [267, 276] width 66 height 16
drag, startPoint x: 264, startPoint y: 155, endPoint x: 362, endPoint y: 258, distance: 142.2
click at [261, 268] on div "Untitled tab" at bounding box center [267, 276] width 66 height 16
type textarea "*"
click at [67, 337] on div "Design tokens" at bounding box center [93, 350] width 167 height 26
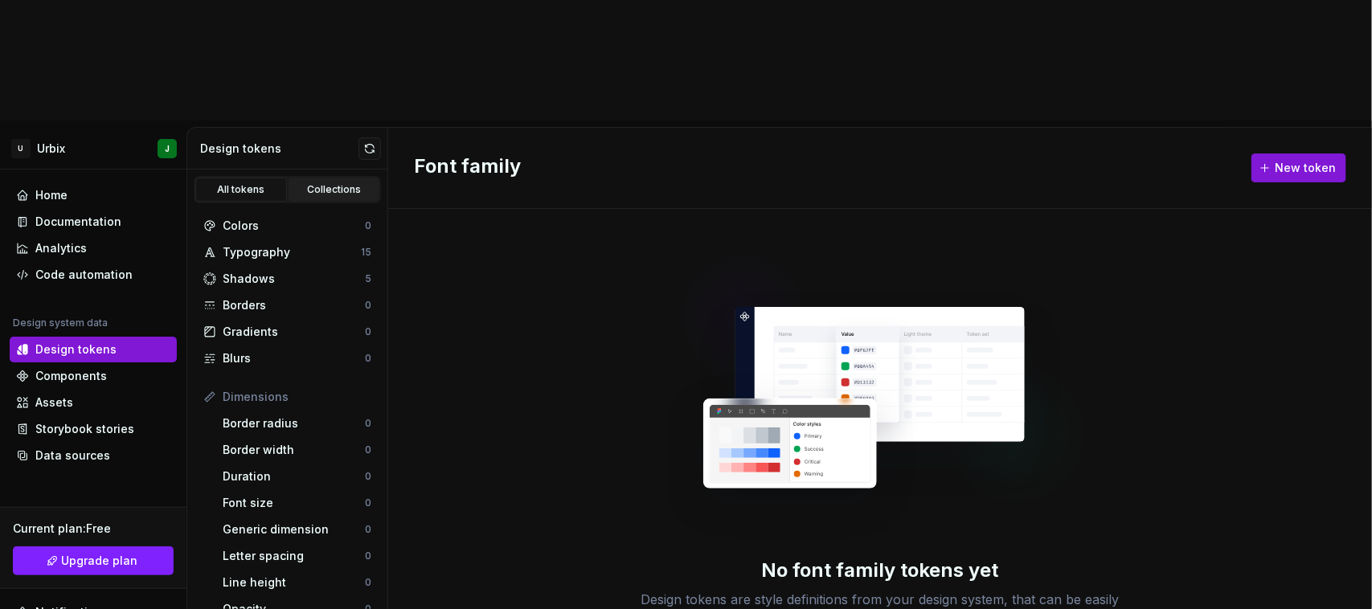
click at [311, 183] on div "Collections" at bounding box center [334, 189] width 80 height 13
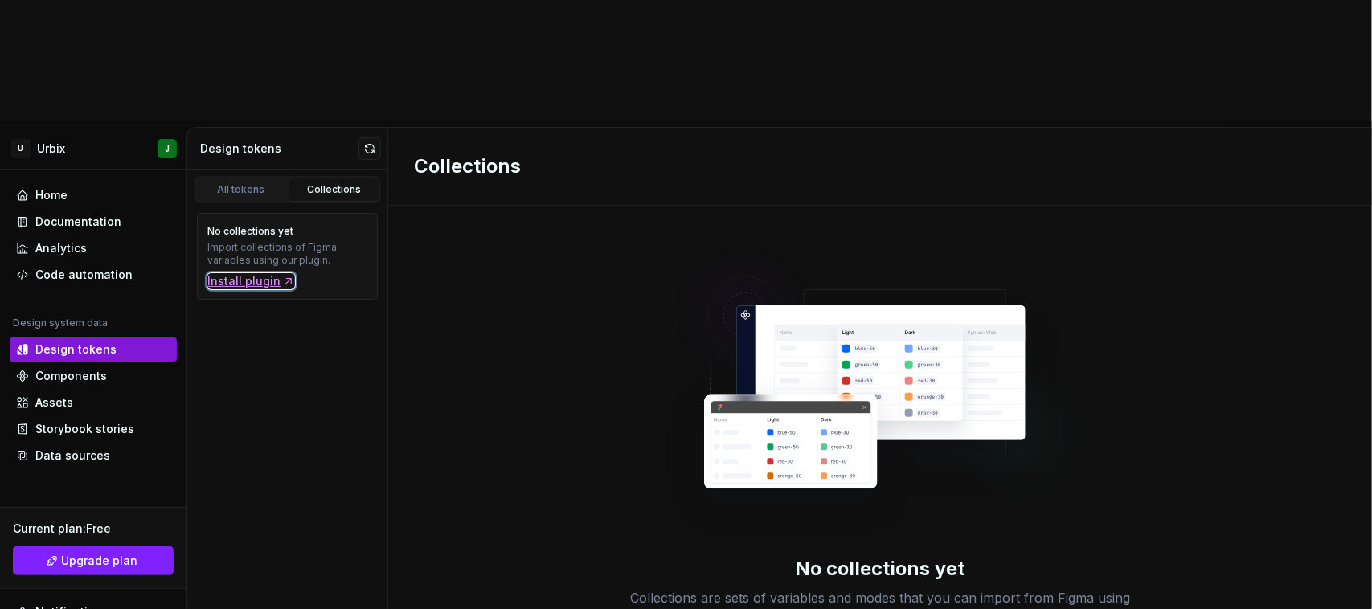
click at [250, 273] on div "Install plugin" at bounding box center [251, 281] width 88 height 16
click at [74, 368] on div "Components" at bounding box center [71, 376] width 72 height 16
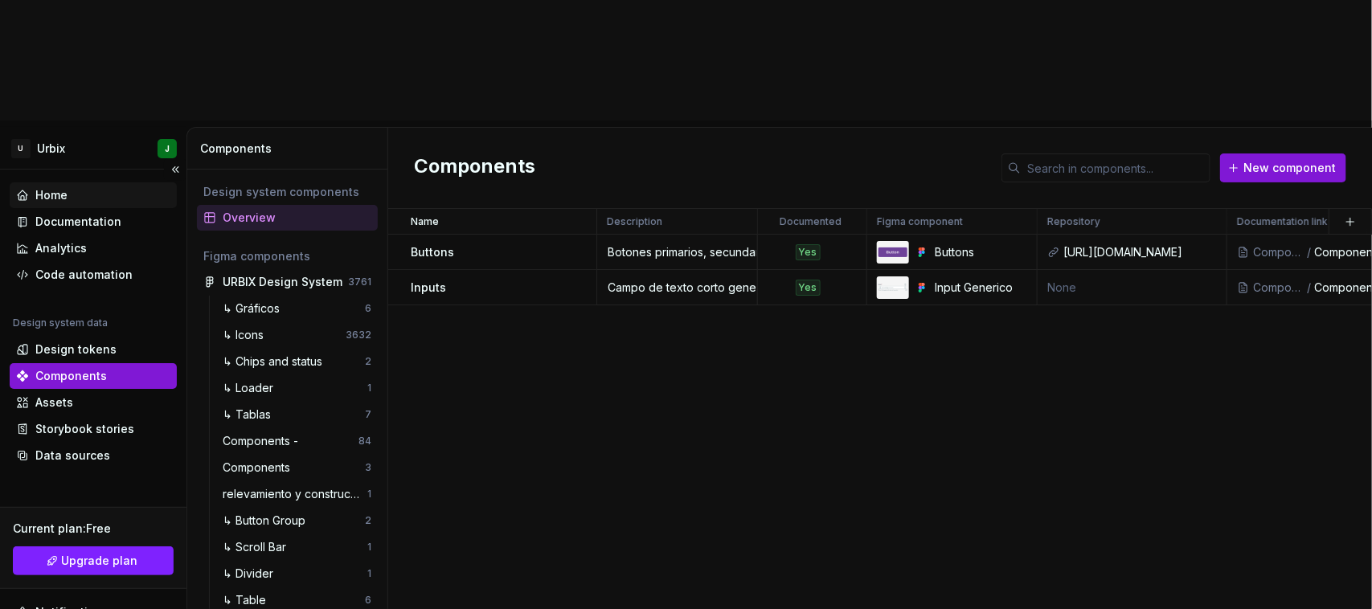
click at [57, 187] on div "Home" at bounding box center [51, 195] width 32 height 16
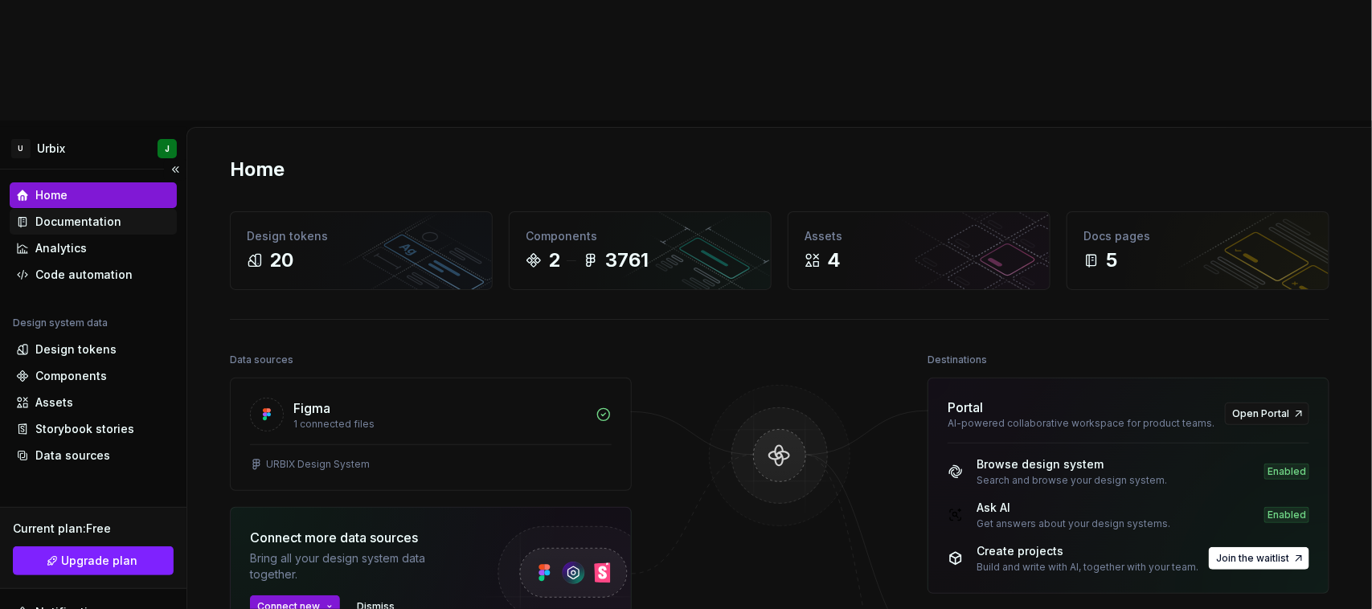
click at [71, 214] on div "Documentation" at bounding box center [78, 222] width 86 height 16
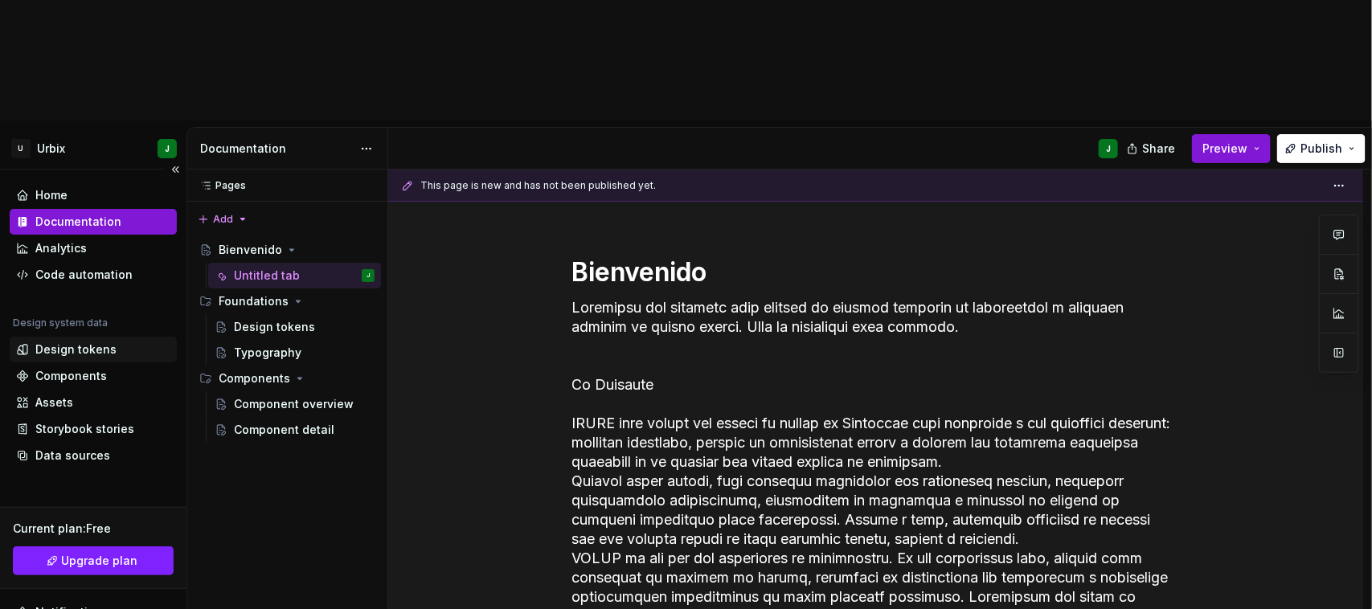
type textarea "*"
click at [61, 342] on div "Design tokens" at bounding box center [75, 350] width 81 height 16
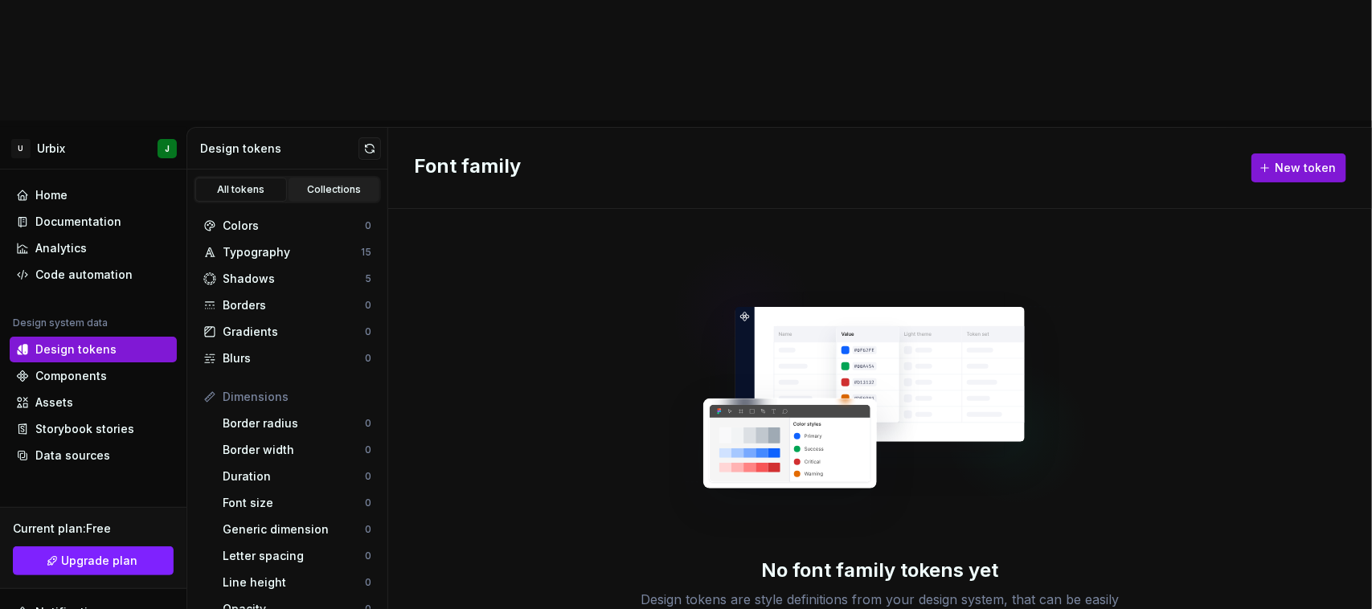
click at [314, 183] on div "Collections" at bounding box center [334, 189] width 80 height 13
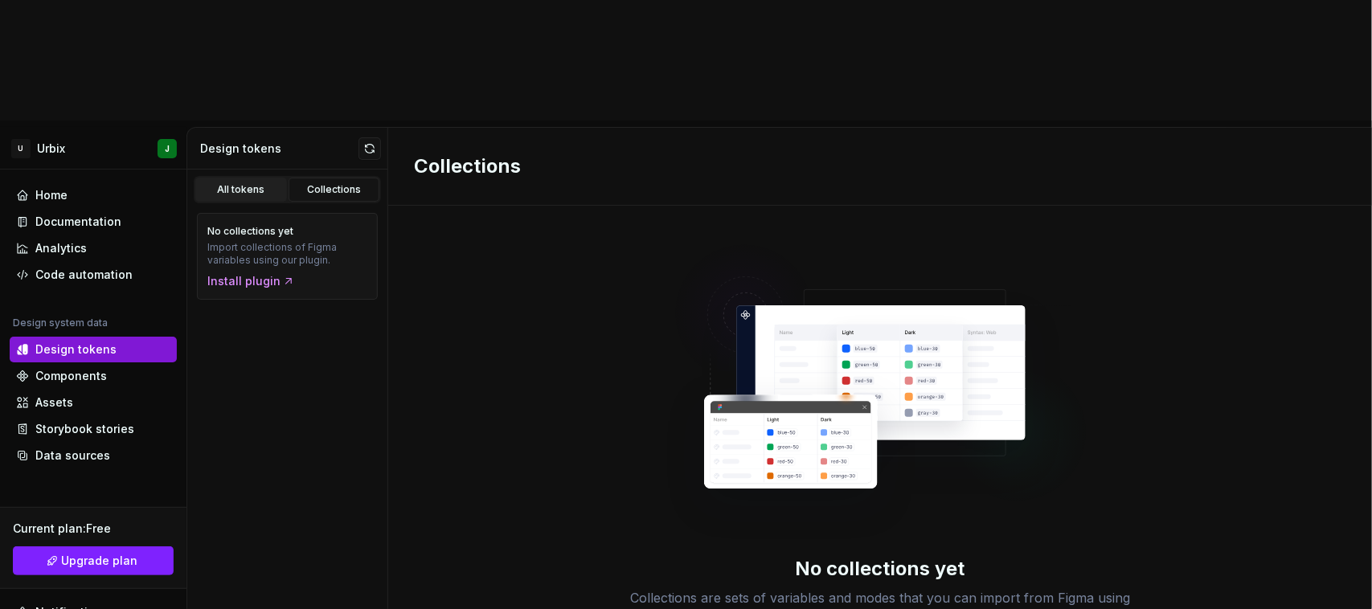
click at [244, 183] on div "All tokens" at bounding box center [241, 189] width 80 height 13
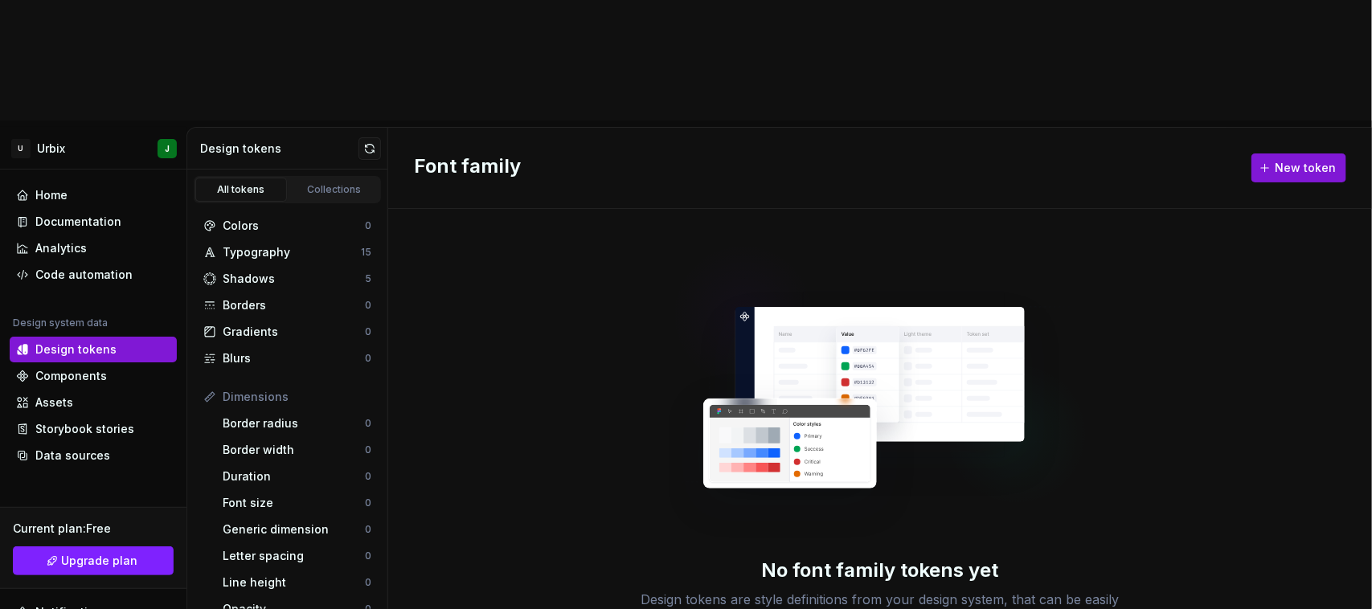
click at [520, 315] on div "No font family tokens yet Design tokens are style definitions from your design …" at bounding box center [880, 469] width 984 height 521
click at [585, 408] on div "No font family tokens yet Design tokens are style definitions from your design …" at bounding box center [880, 469] width 984 height 521
click at [323, 183] on div "Collections" at bounding box center [334, 189] width 80 height 13
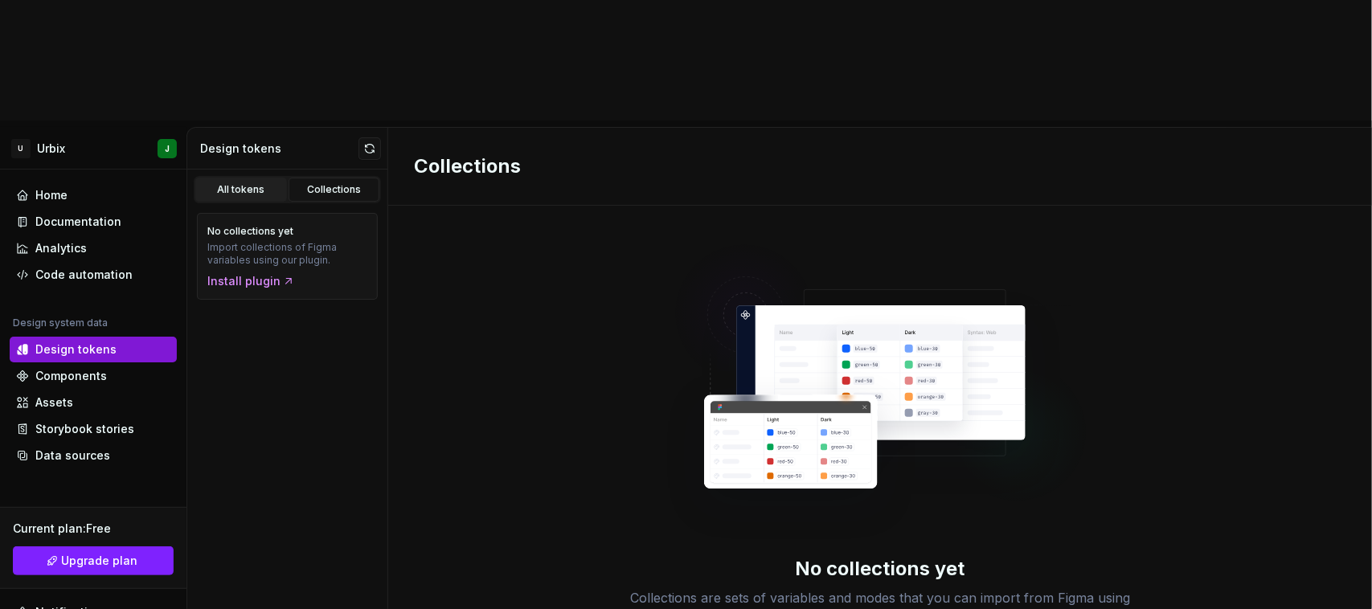
click at [255, 183] on div "All tokens" at bounding box center [241, 189] width 80 height 13
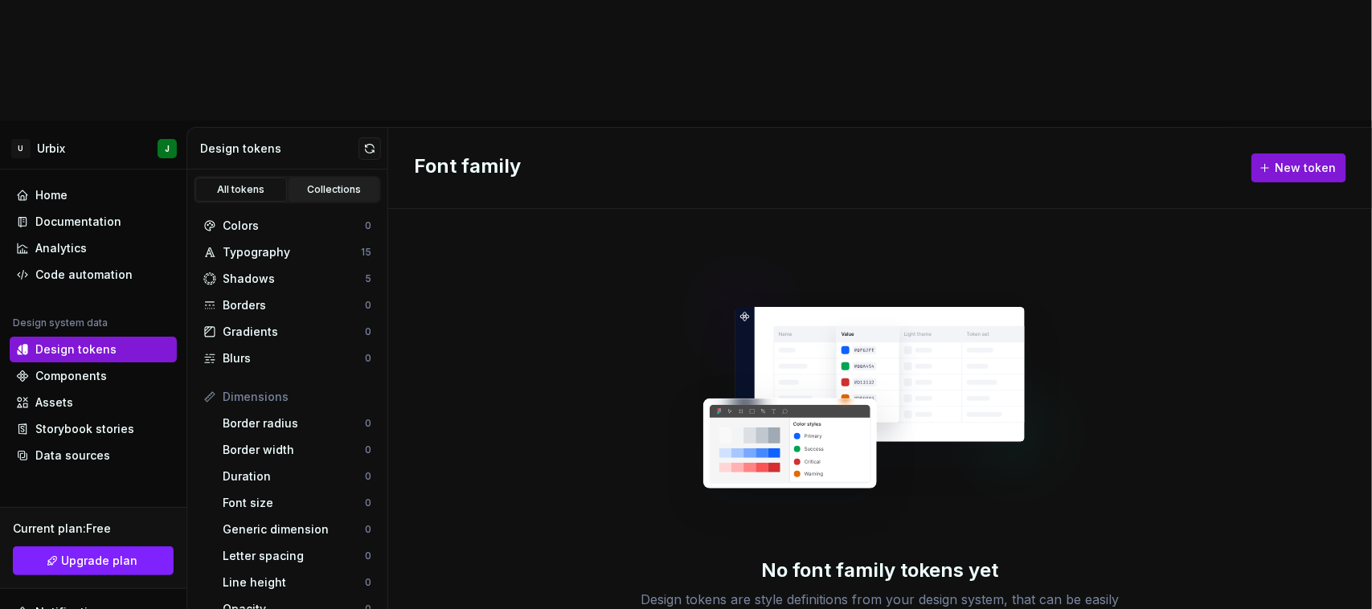
click at [304, 183] on div "Collections" at bounding box center [334, 189] width 80 height 13
